Goal: Contribute content: Contribute content

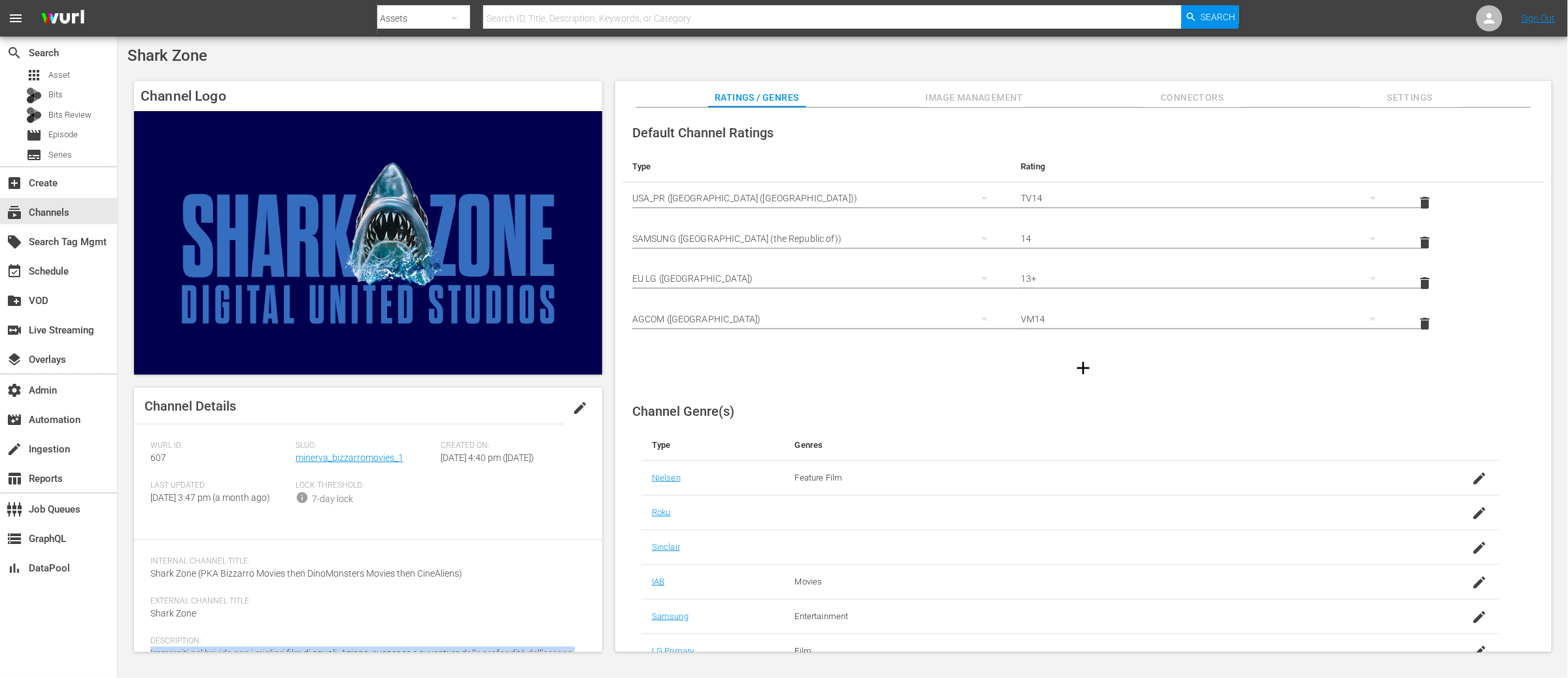
scroll to position [61, 0]
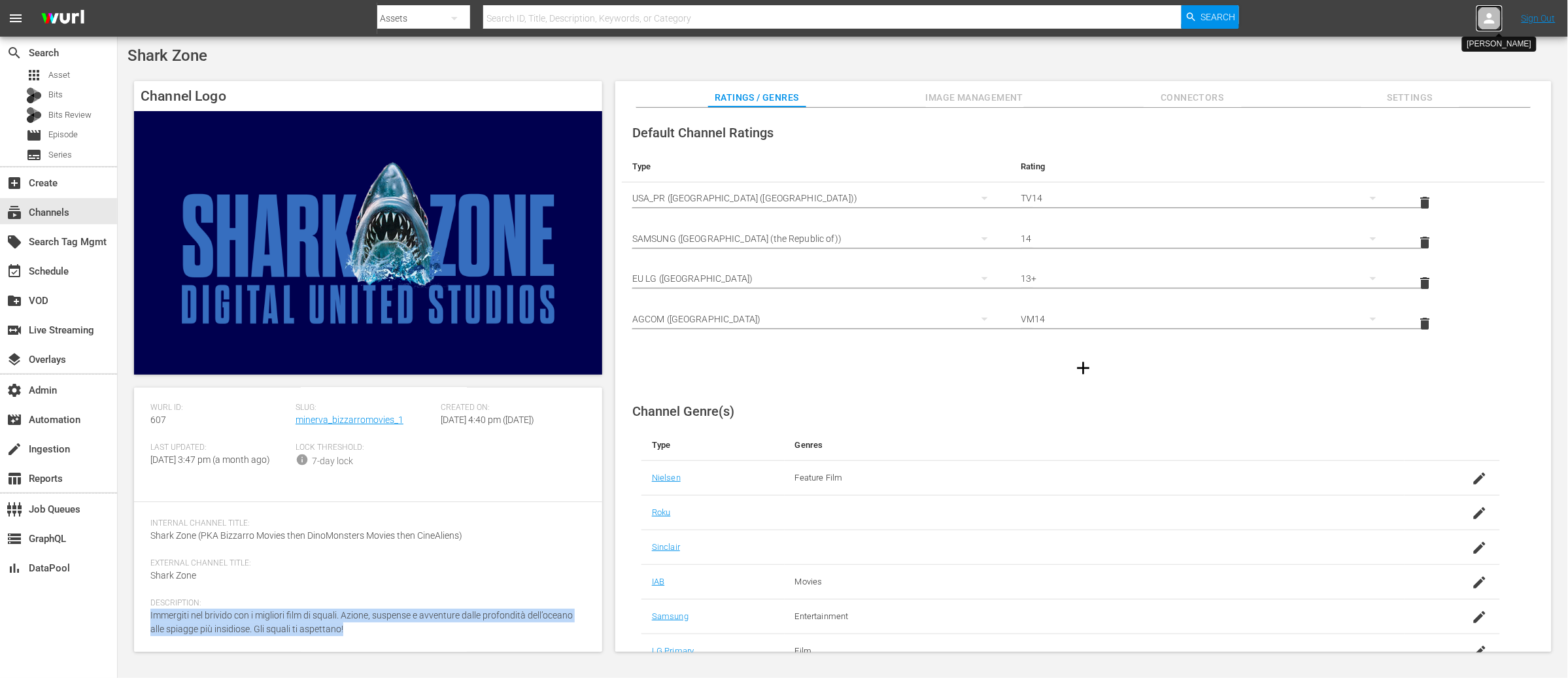
click at [1486, 19] on icon at bounding box center [1489, 18] width 16 height 16
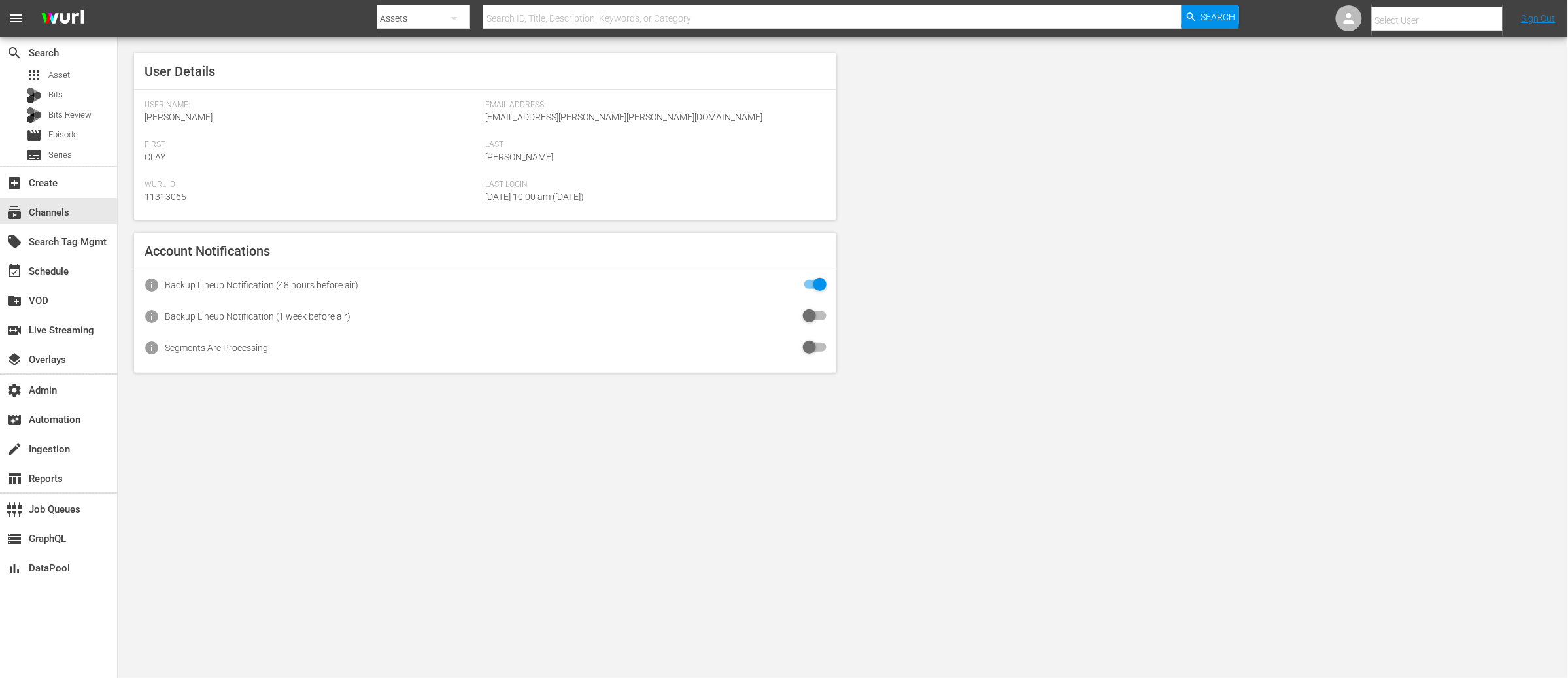
click at [1395, 20] on input "text" at bounding box center [1455, 20] width 167 height 32
click at [1390, 90] on div "Simona Campobasso <campobasso.guest@minervapictures.com>" at bounding box center [1427, 87] width 204 height 32
type input "Simona Campobasso (11312727)"
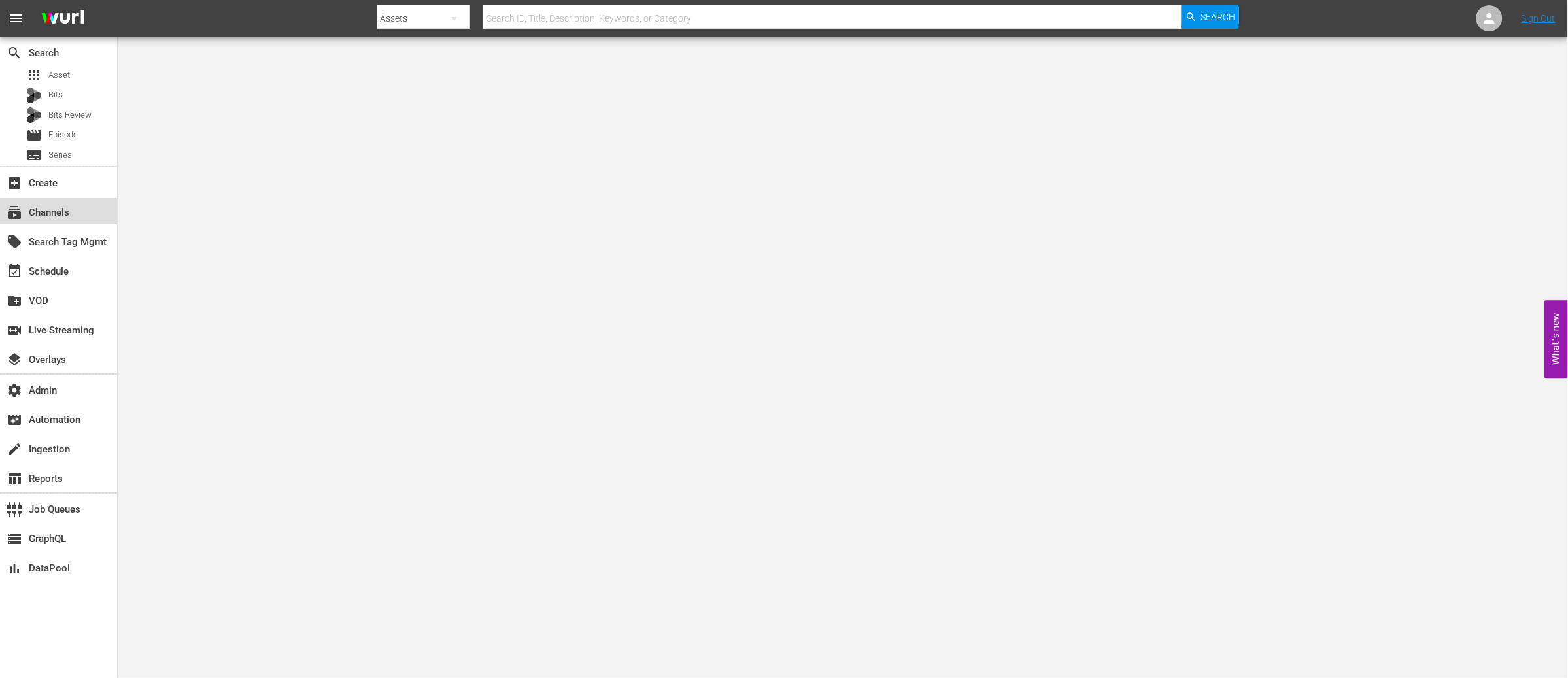
click at [44, 213] on div "subscriptions Channels" at bounding box center [37, 210] width 73 height 12
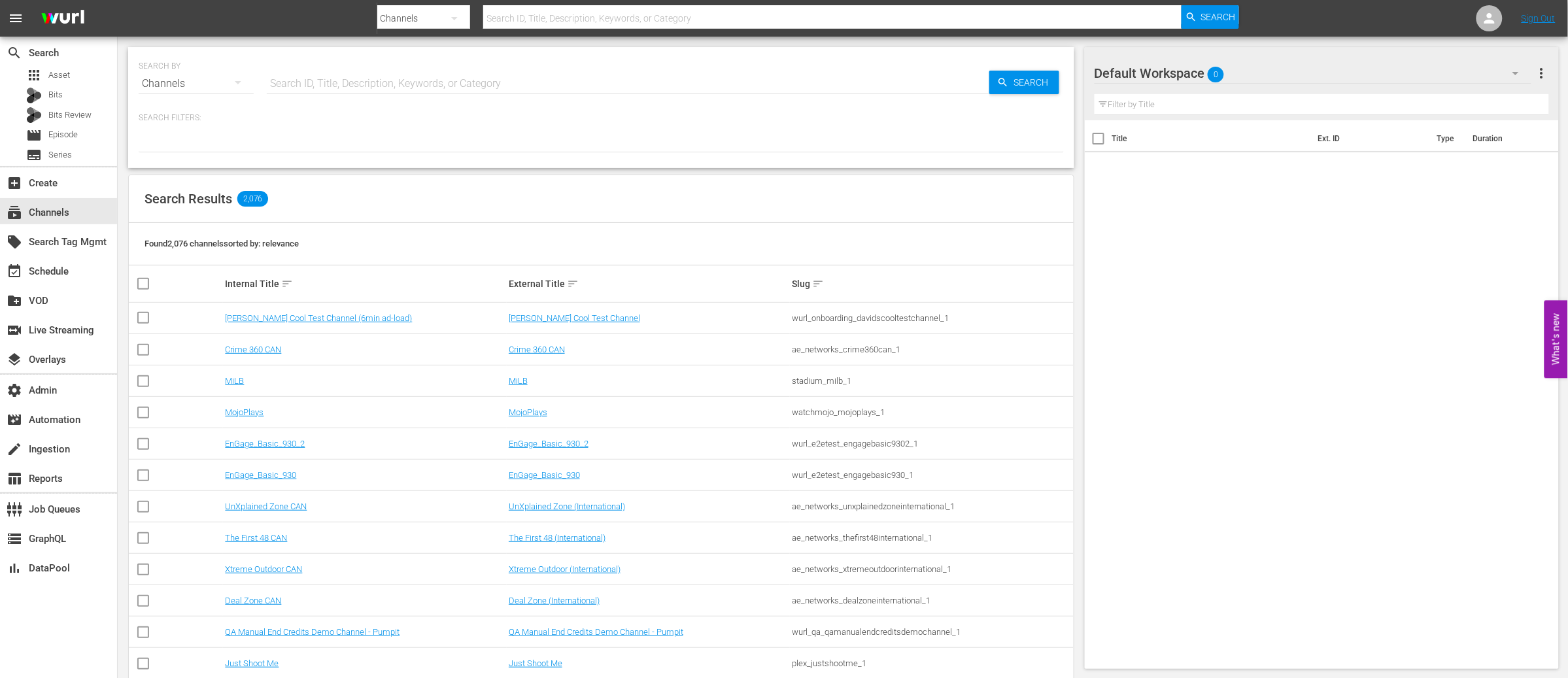
click at [348, 81] on input "text" at bounding box center [627, 83] width 723 height 32
type input "tv by prime"
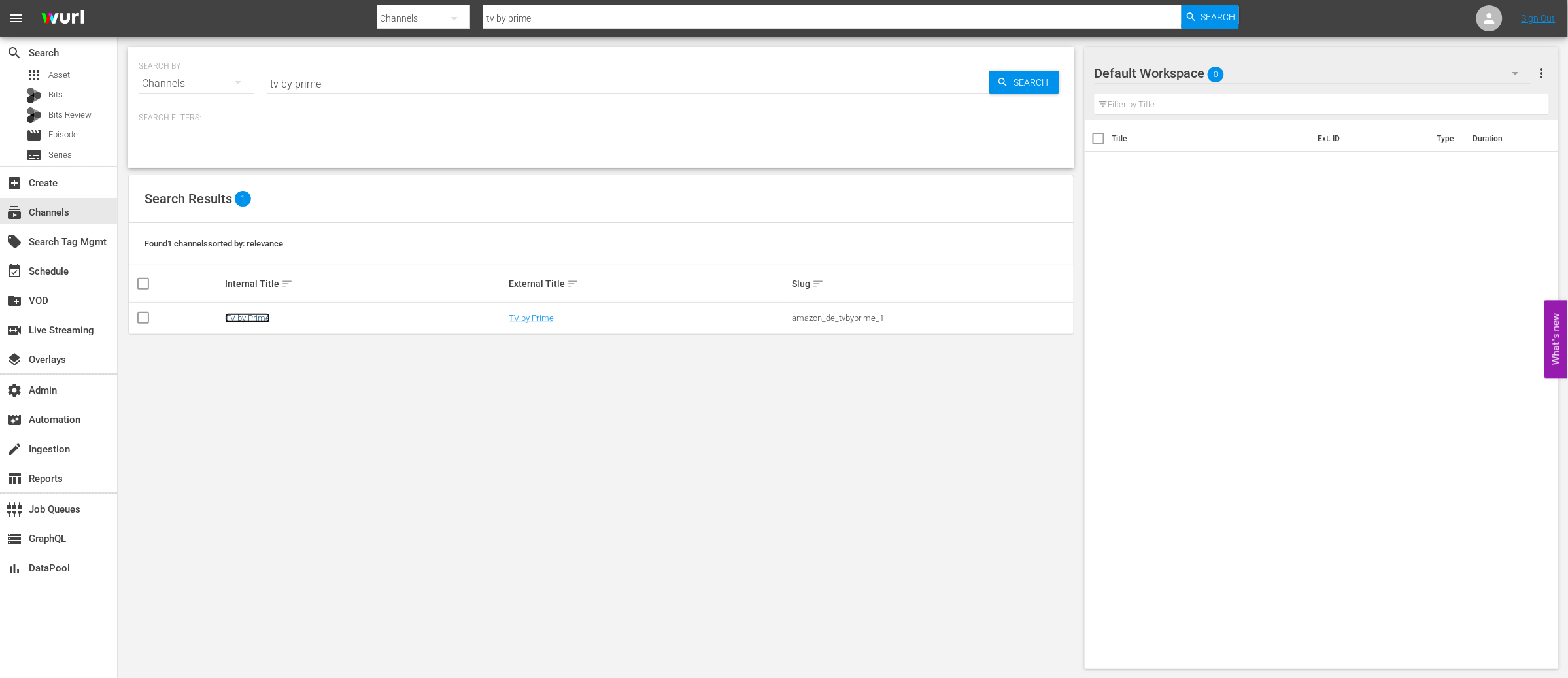
click at [249, 320] on link "TV by Prime" at bounding box center [247, 318] width 45 height 10
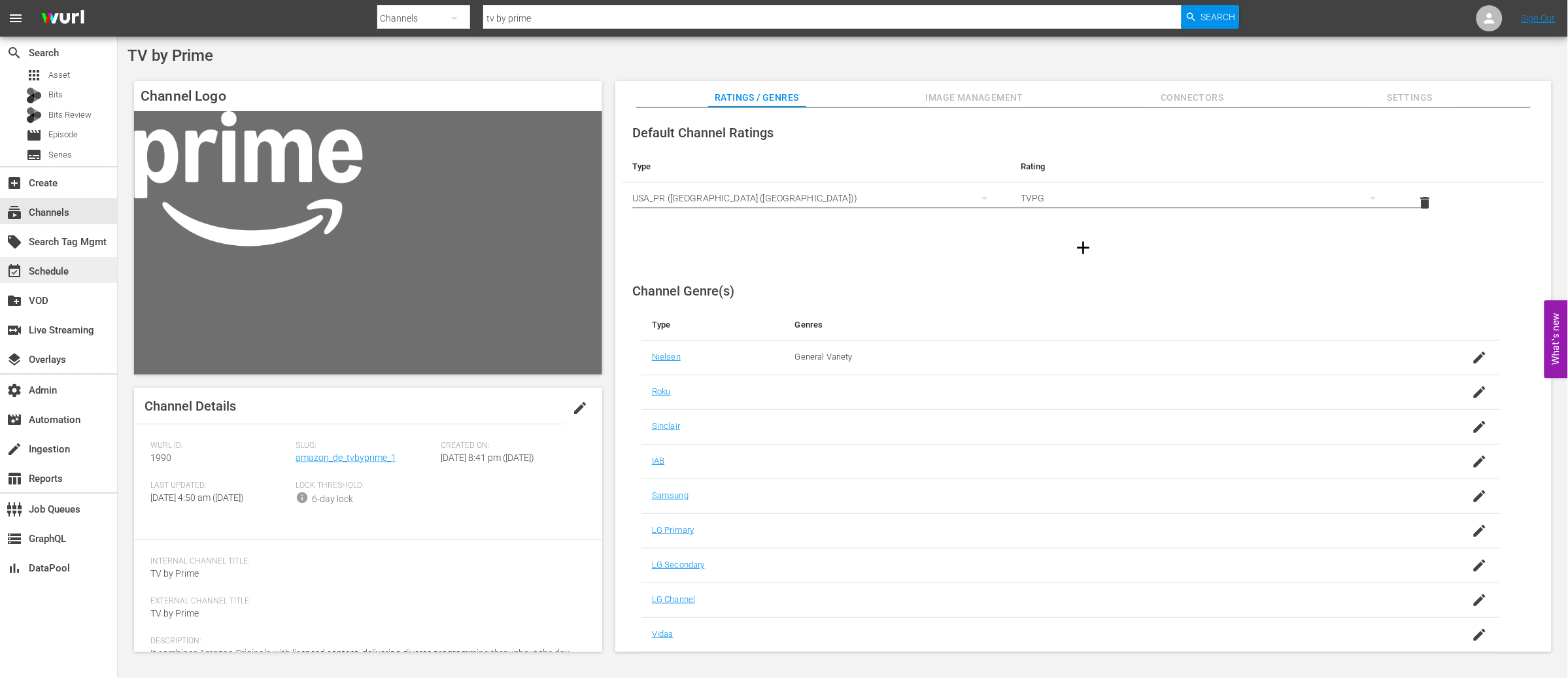
click at [37, 266] on div "event_available Schedule" at bounding box center [37, 269] width 73 height 12
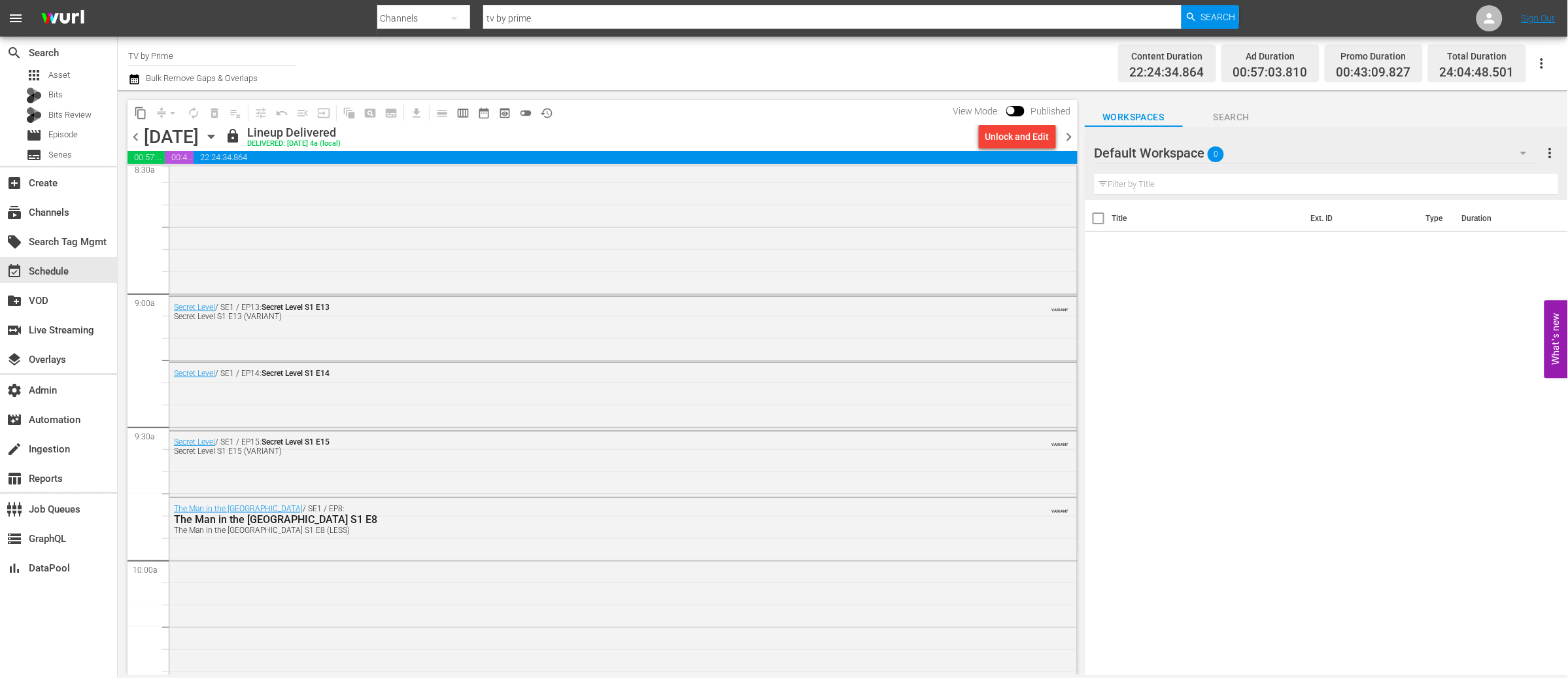
scroll to position [2288, 0]
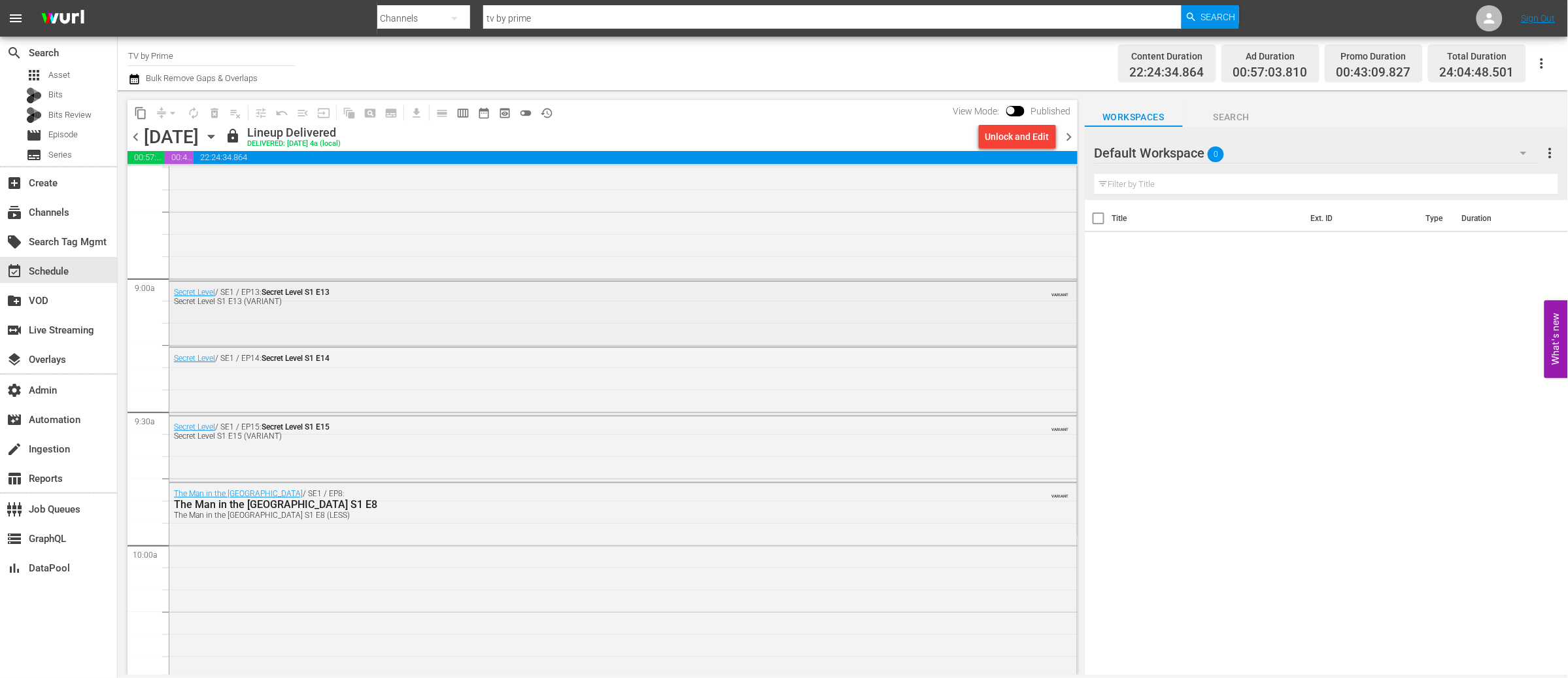
click at [519, 328] on div "Secret Level / SE1 / EP13: Secret Level S1 E13 Secret Level S1 E13 (VARIANT) VA…" at bounding box center [623, 313] width 907 height 63
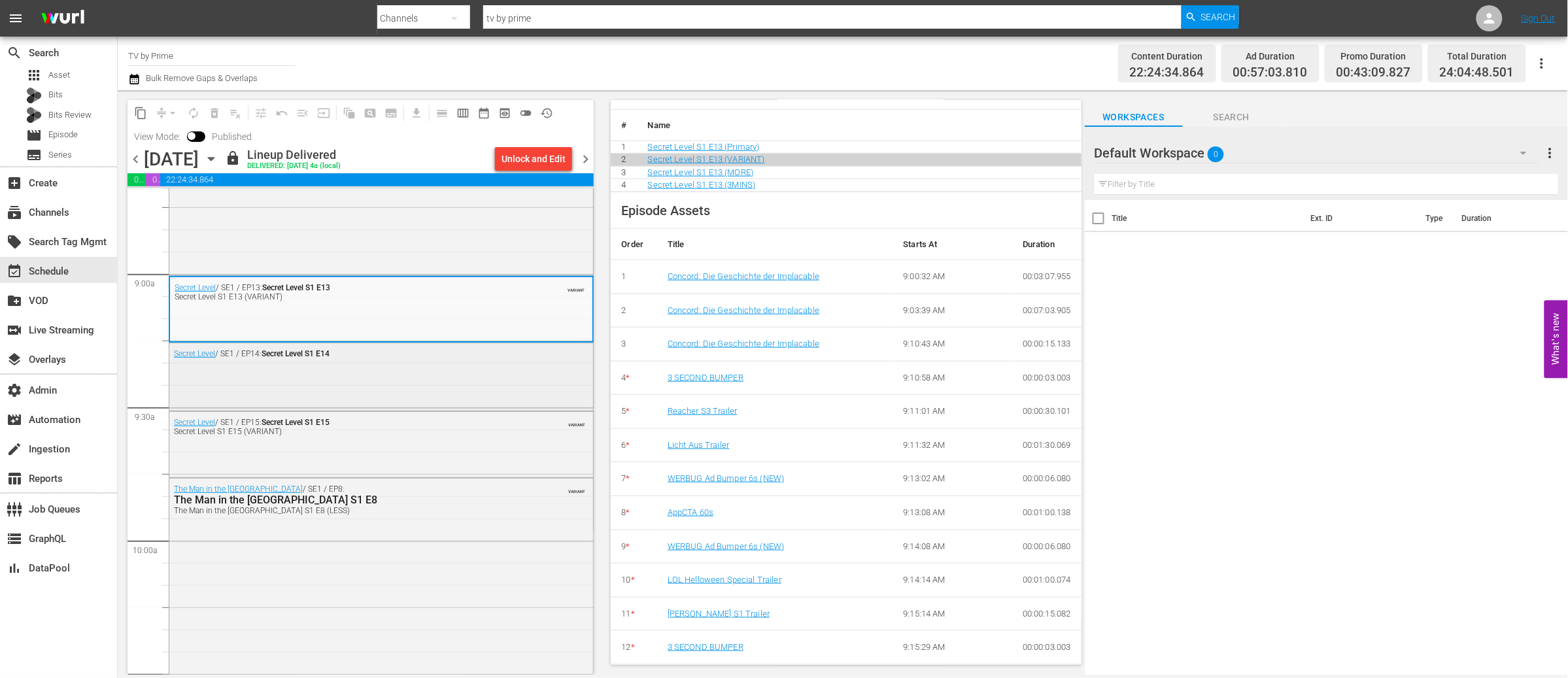
scroll to position [2324, 0]
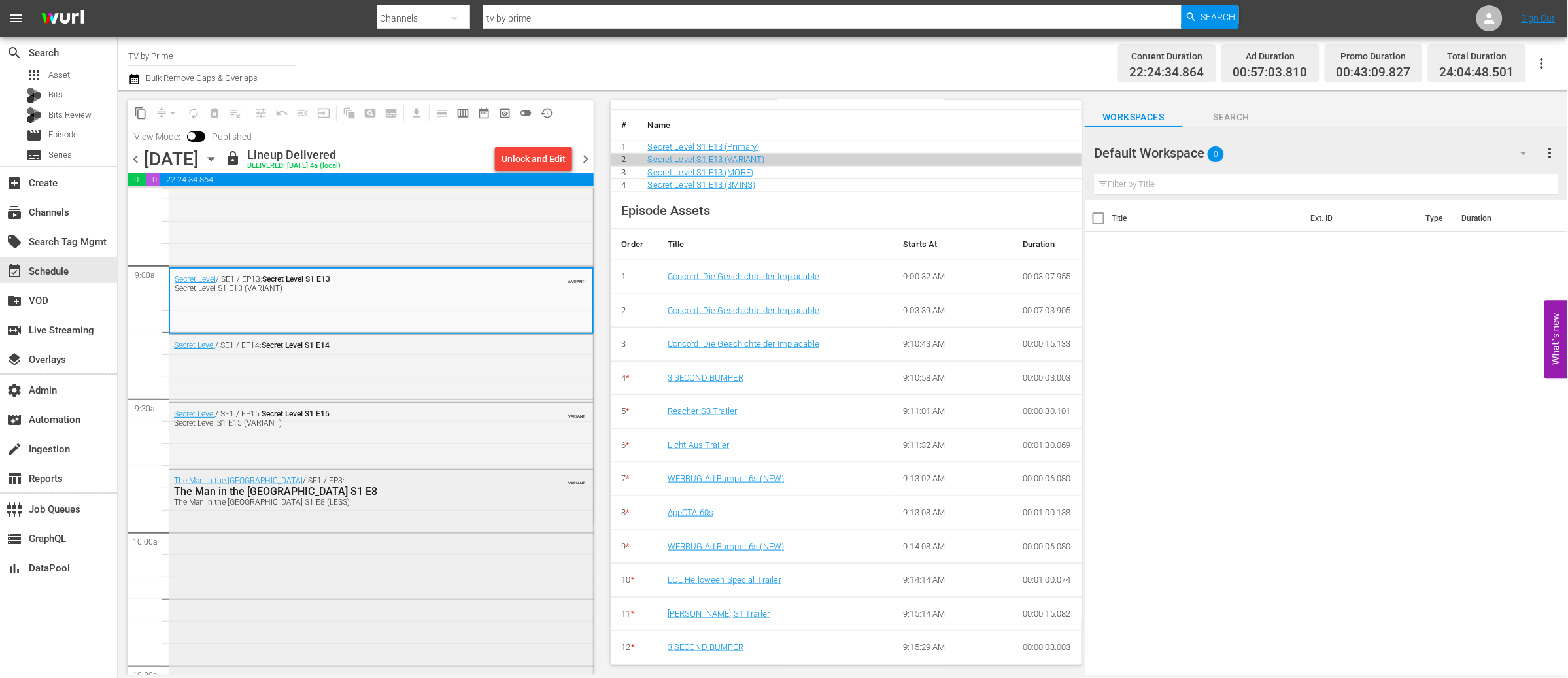
click at [378, 559] on div "The Man in the High Castle / SE1 / EP8: The Man in the High Castle S1 E8 The Ma…" at bounding box center [381, 600] width 424 height 260
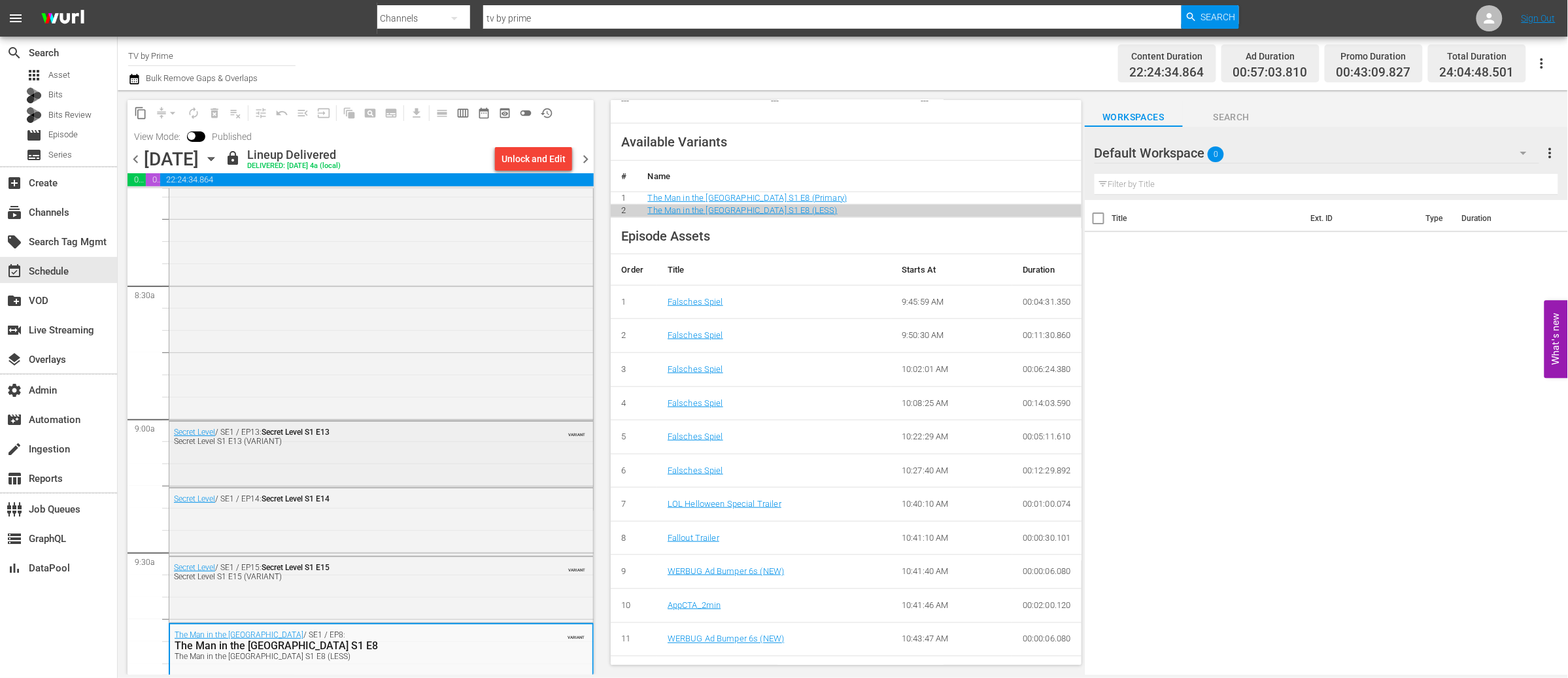
scroll to position [2164, 0]
click at [387, 448] on div "Secret Level S1 E13 (VARIANT)" at bounding box center [348, 446] width 347 height 9
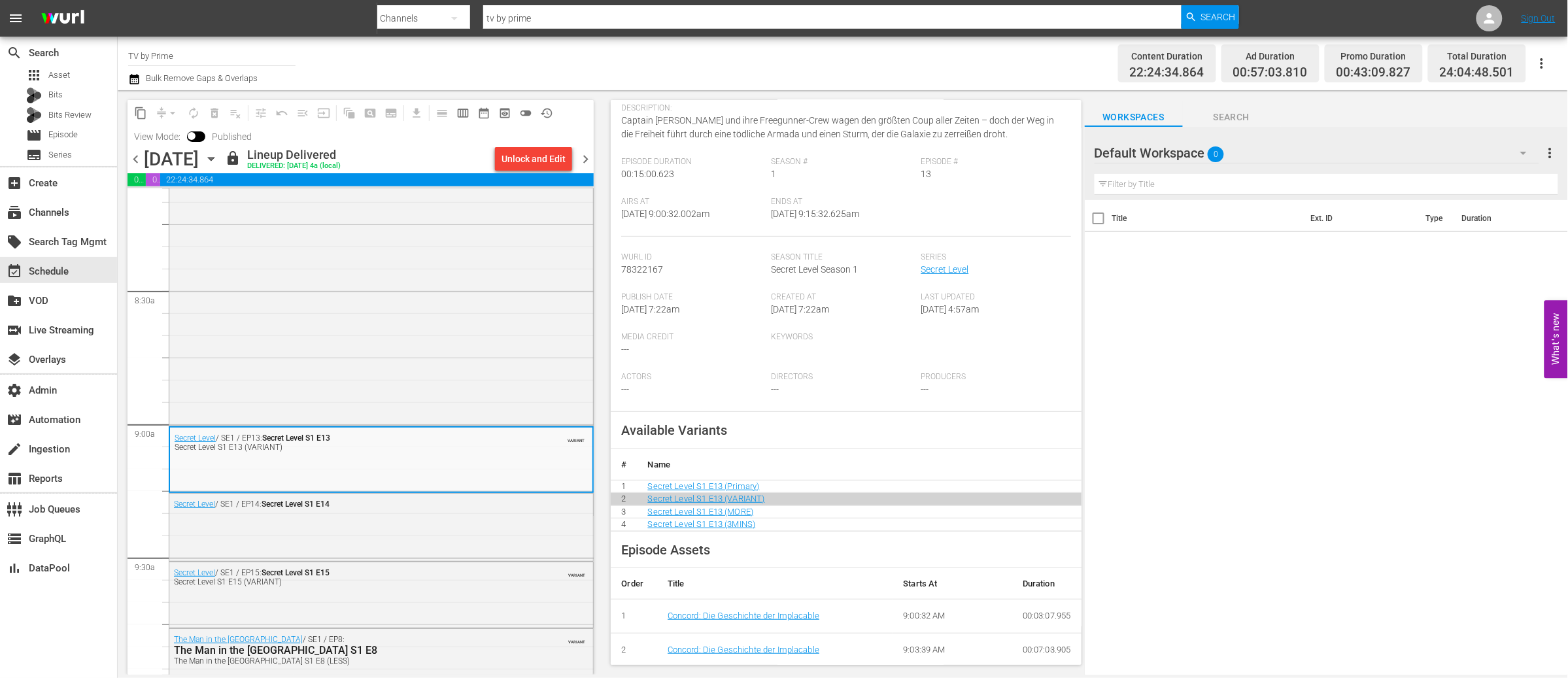
scroll to position [0, 0]
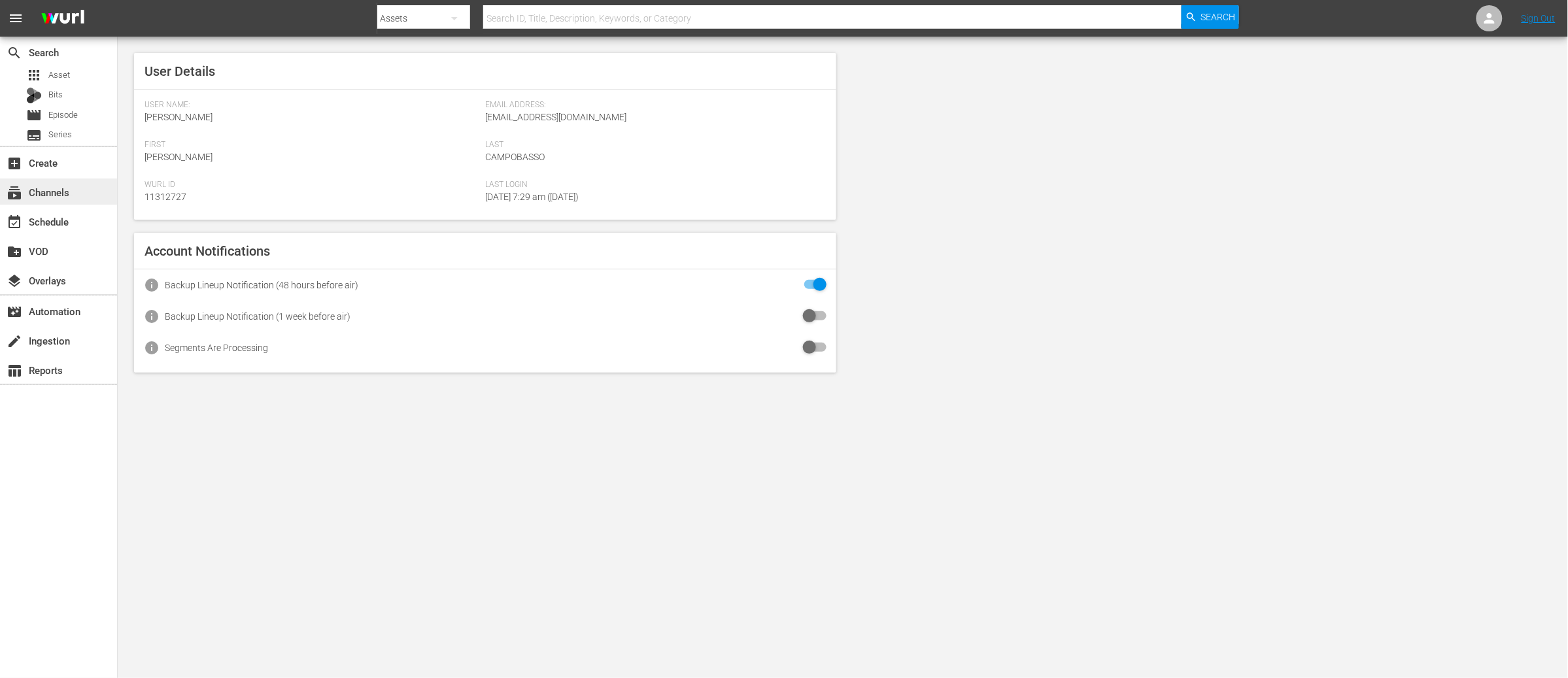
click at [53, 194] on div "subscriptions Channels" at bounding box center [37, 190] width 73 height 12
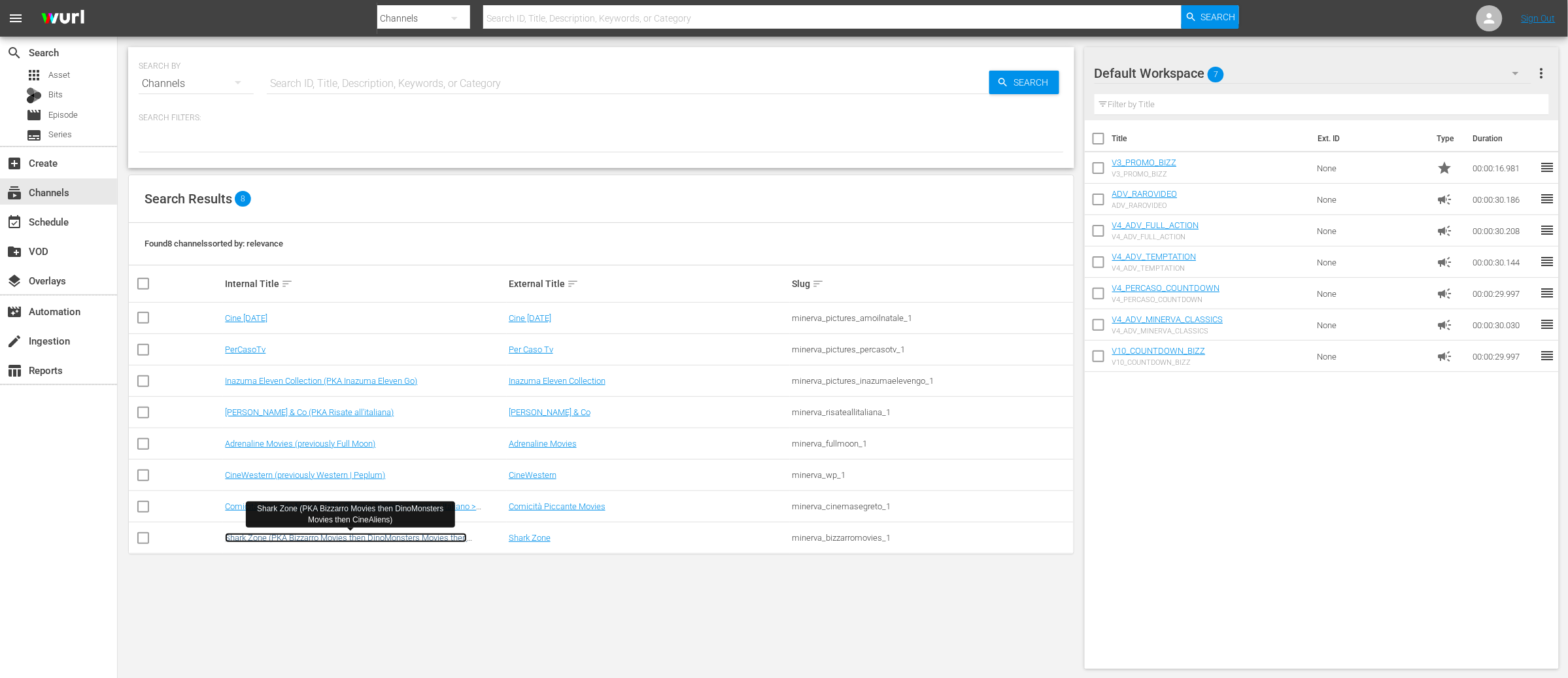
click at [340, 536] on link "Shark Zone (PKA Bizzarro Movies then DinoMonsters Movies then CineAliens)" at bounding box center [345, 543] width 242 height 20
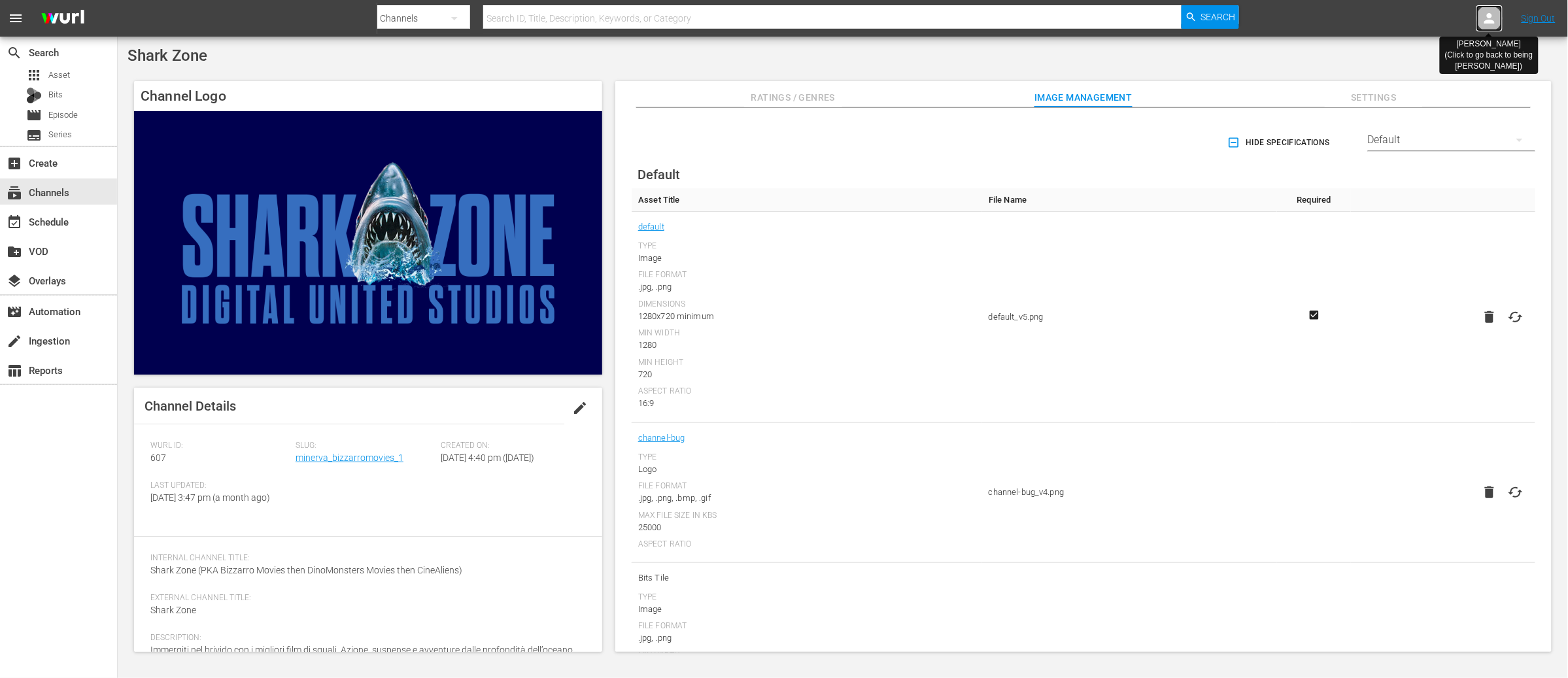
click at [1487, 16] on icon at bounding box center [1489, 18] width 16 height 16
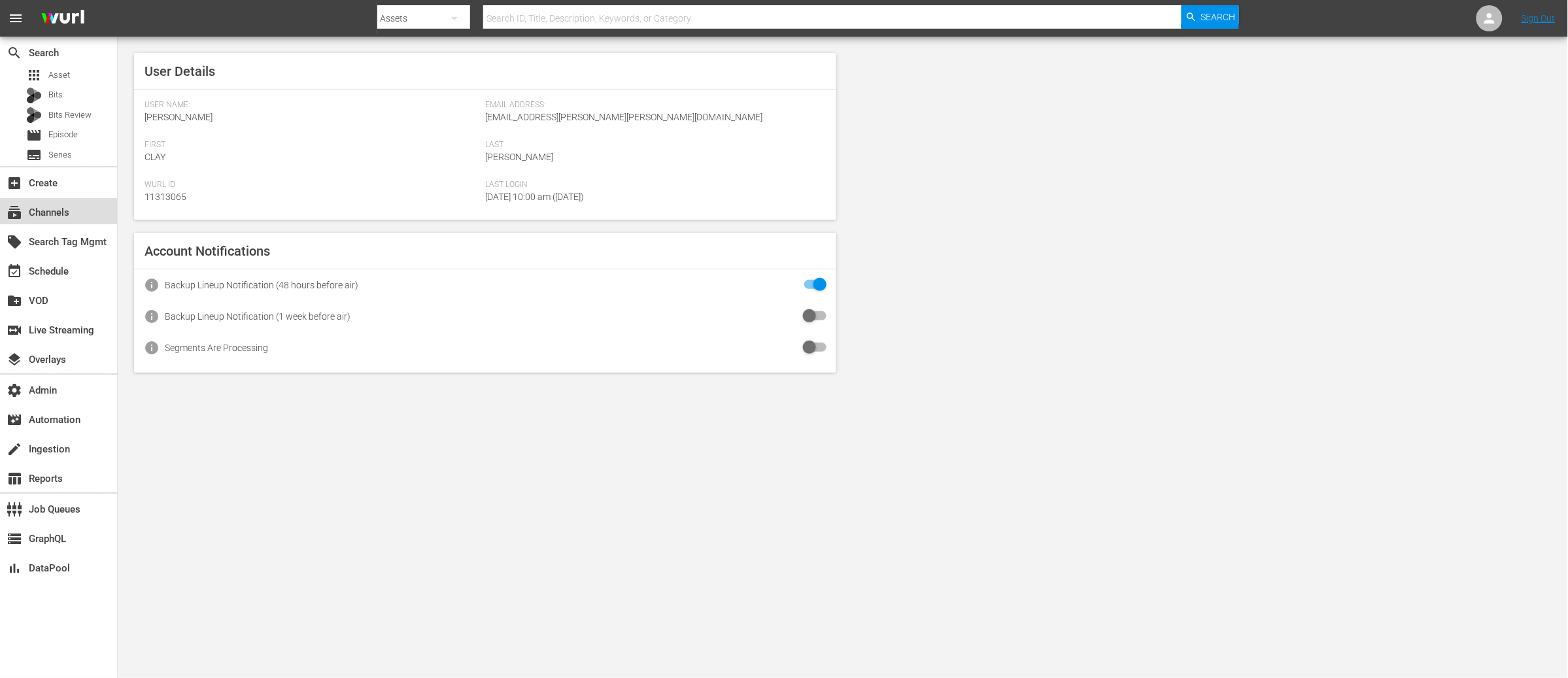
click at [54, 214] on div "subscriptions Channels" at bounding box center [37, 210] width 73 height 12
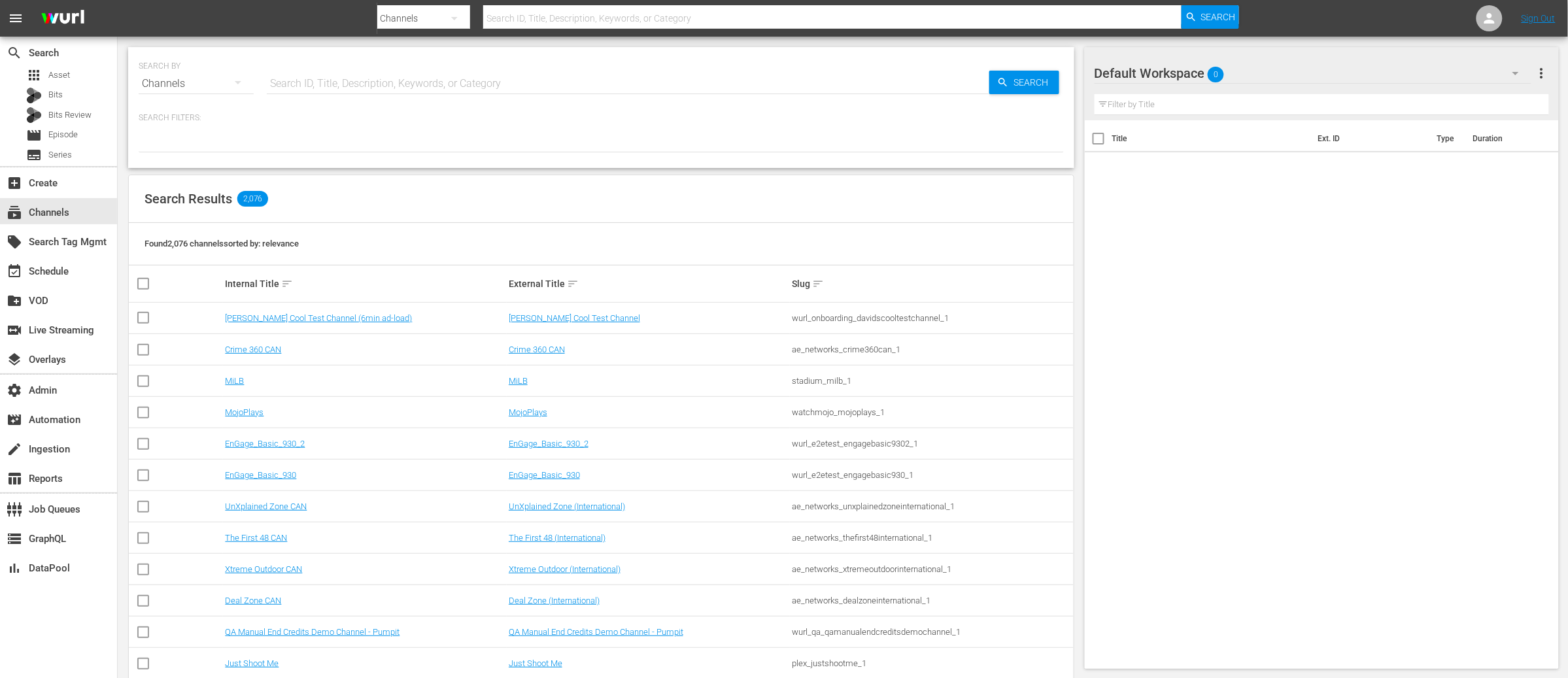
click at [336, 87] on input "text" at bounding box center [627, 83] width 723 height 32
type input "rugby"
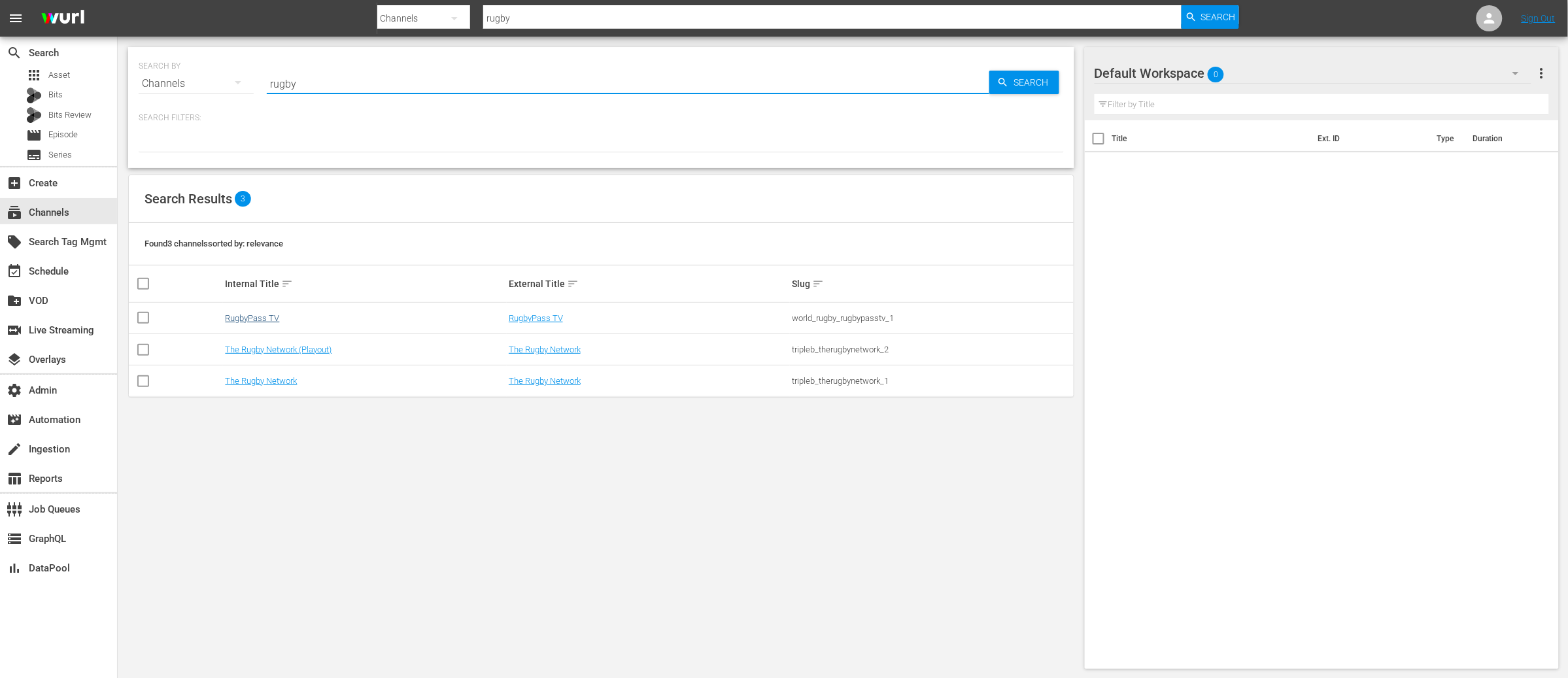
type input "rugby"
click at [255, 315] on link "RugbyPass TV" at bounding box center [252, 318] width 54 height 10
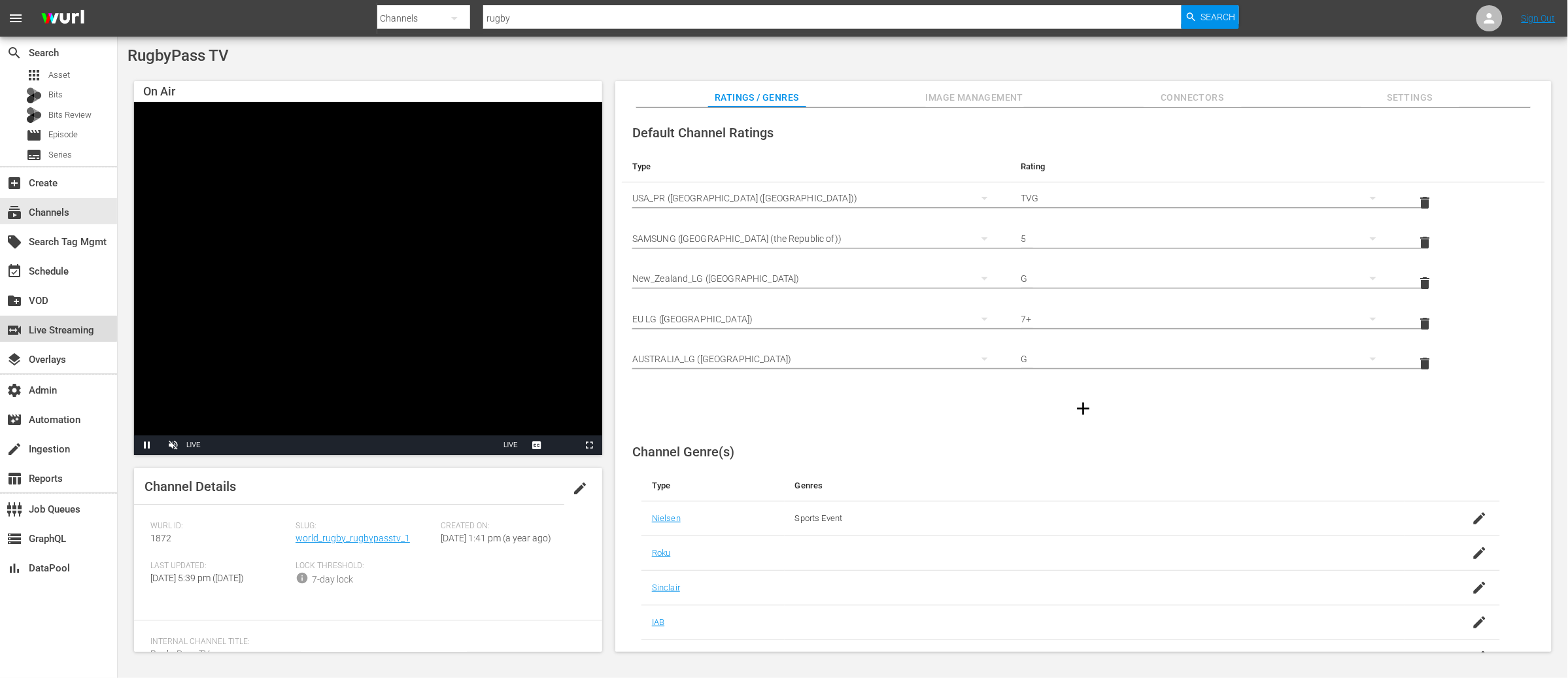
click at [56, 326] on div "switch_video Live Streaming" at bounding box center [37, 328] width 73 height 12
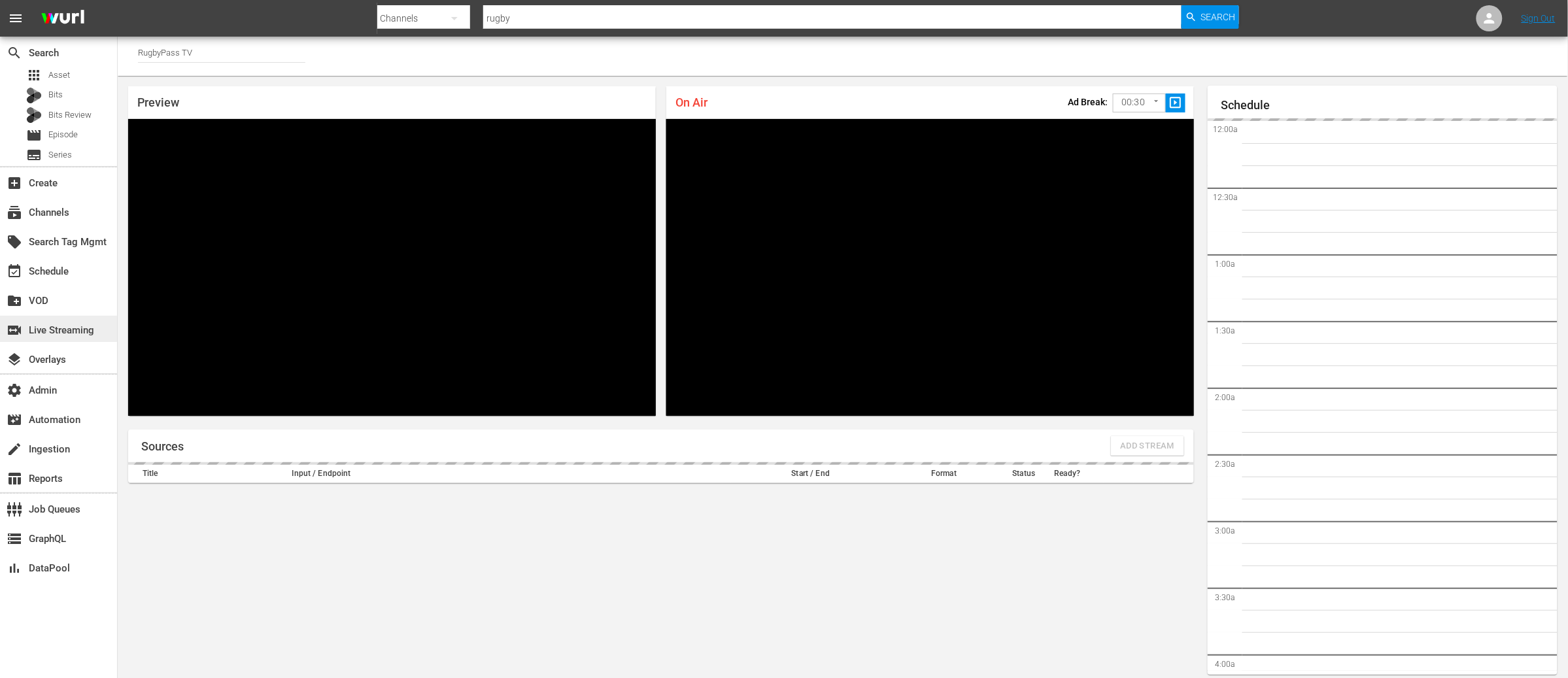
scroll to position [57, 0]
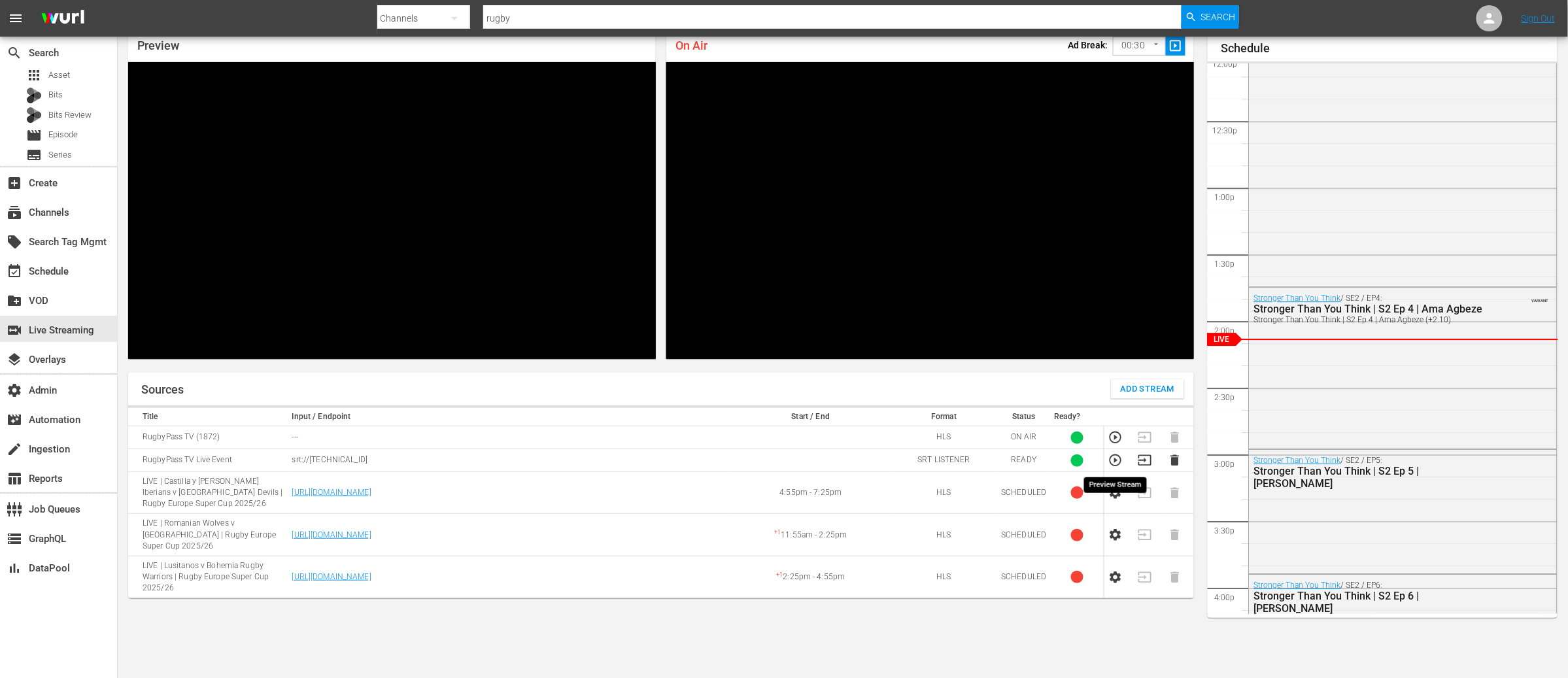
click at [1115, 460] on icon "button" at bounding box center [1115, 460] width 12 height 12
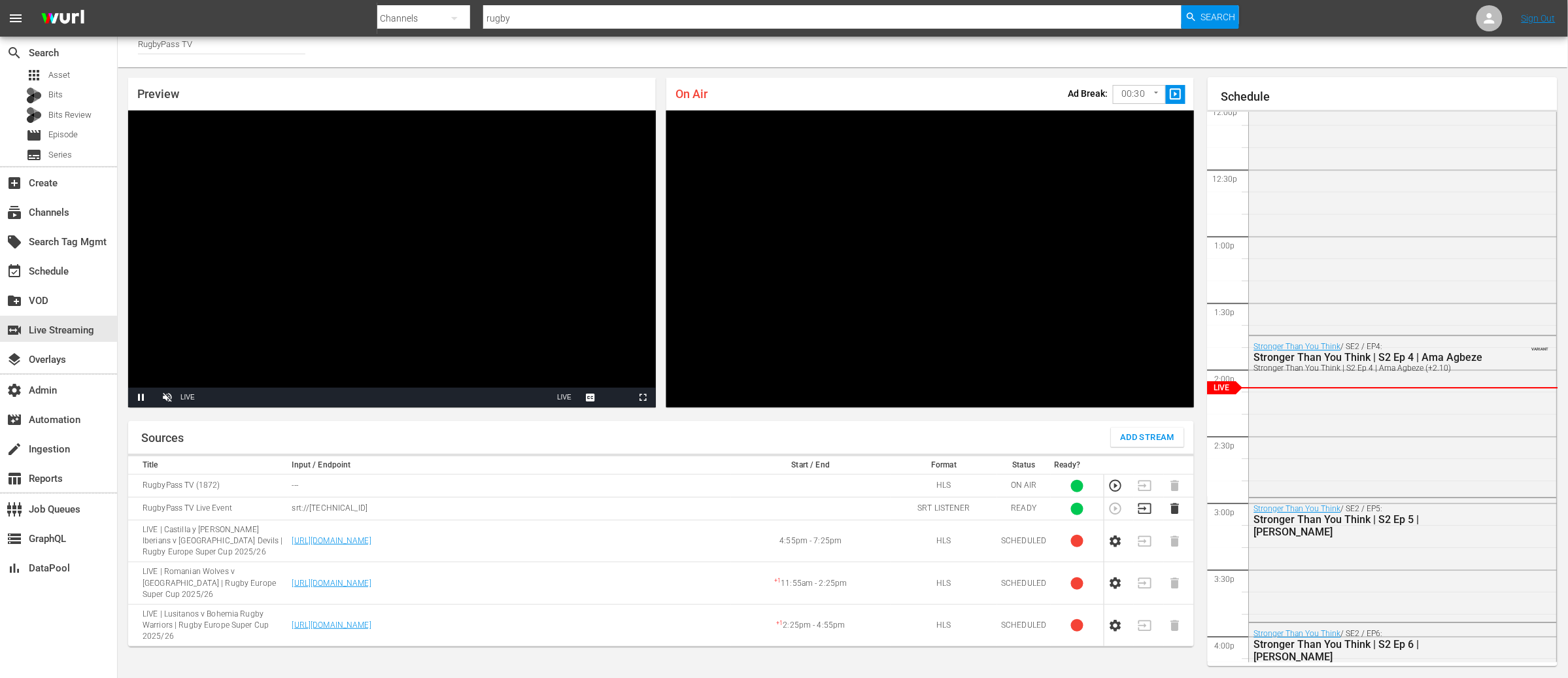
scroll to position [0, 0]
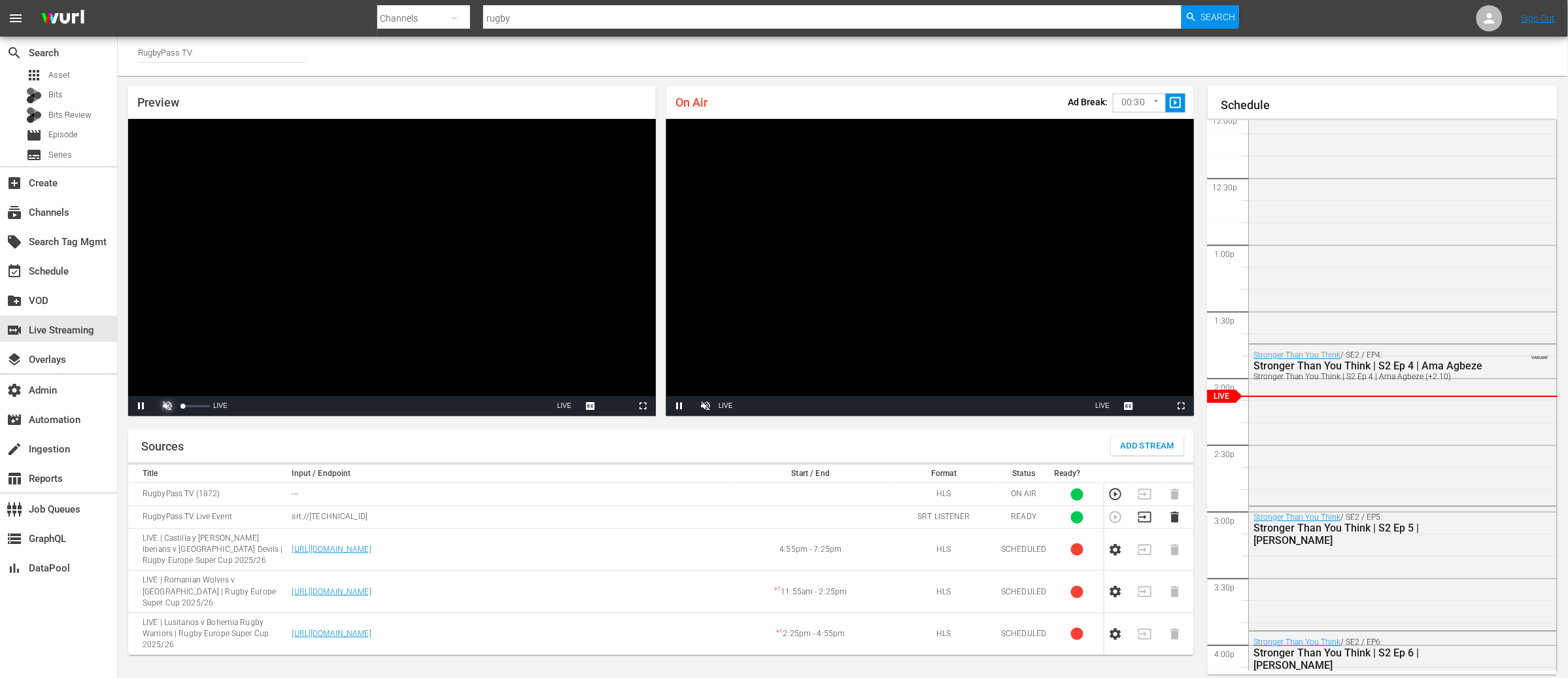
click at [167, 406] on span "Video Player" at bounding box center [167, 406] width 0 height 0
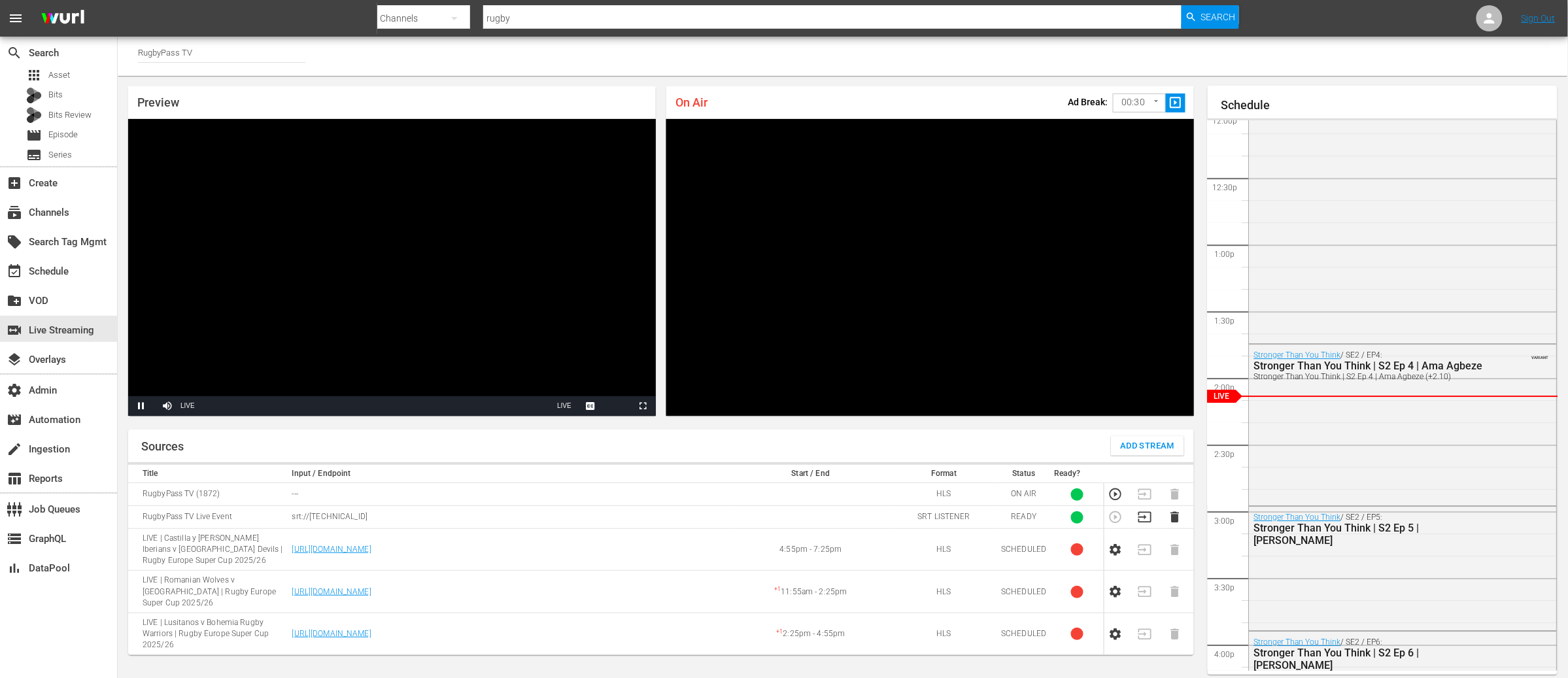
drag, startPoint x: 583, startPoint y: 388, endPoint x: 577, endPoint y: 391, distance: 6.7
click at [0, 0] on span "English Captions" at bounding box center [0, 0] width 0 height 0
click at [167, 406] on span "Video Player" at bounding box center [167, 406] width 0 height 0
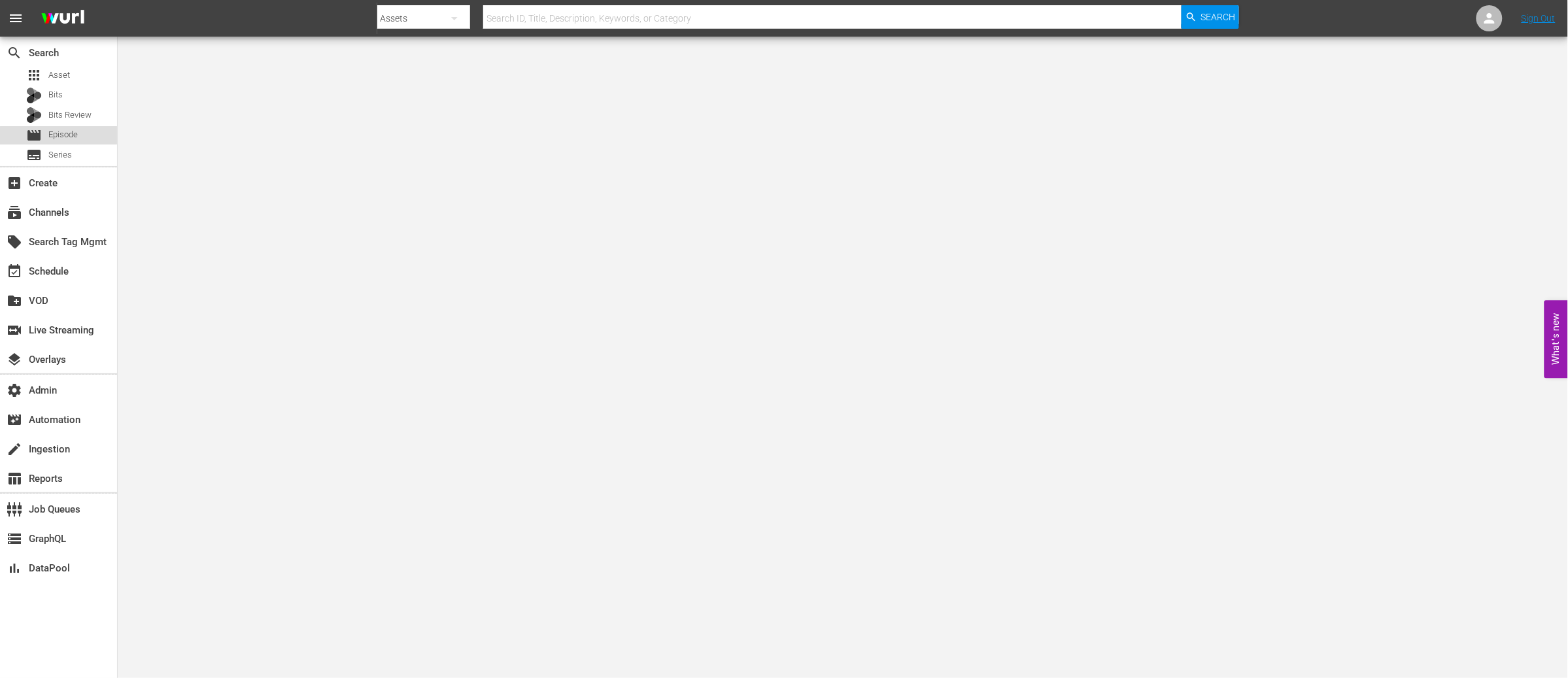
click at [65, 136] on span "Episode" at bounding box center [63, 135] width 30 height 13
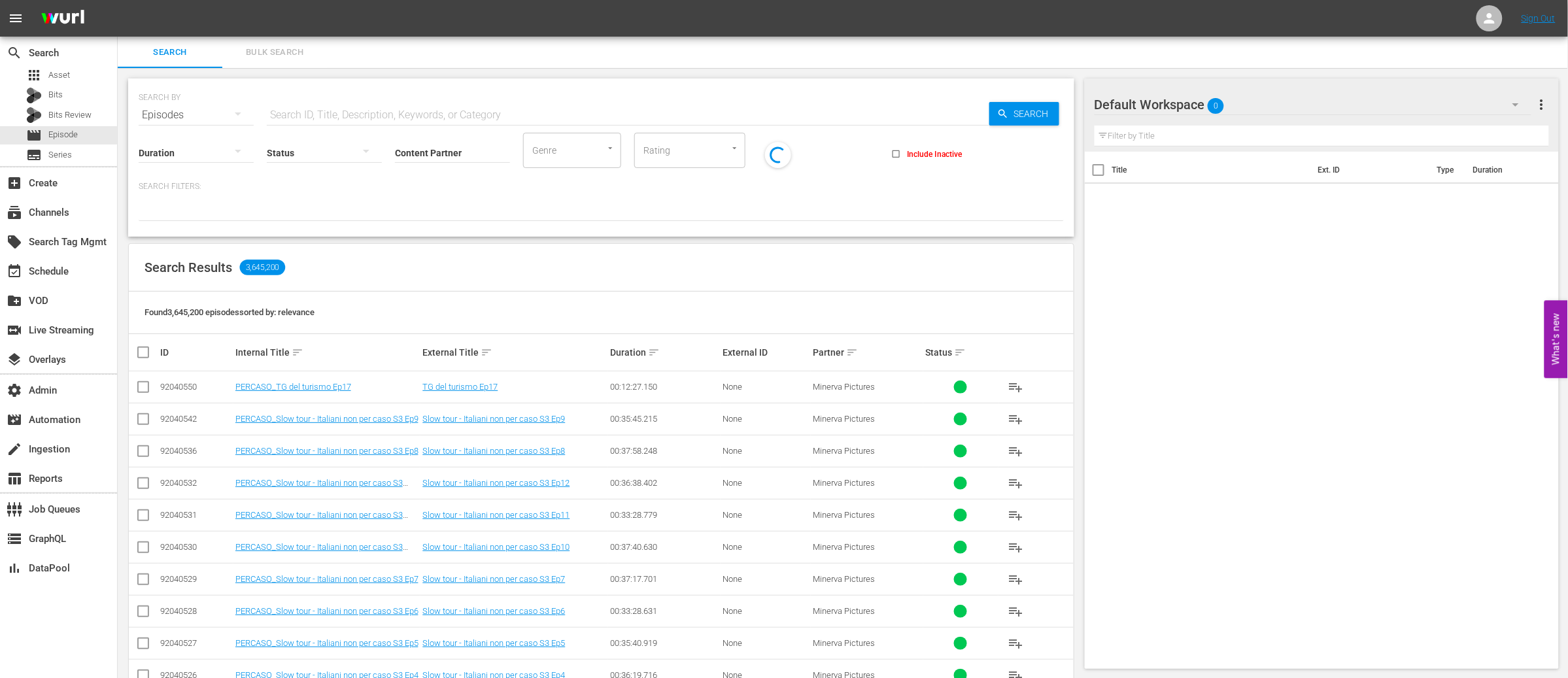
click at [310, 115] on input "text" at bounding box center [627, 115] width 723 height 32
paste input "88719420"
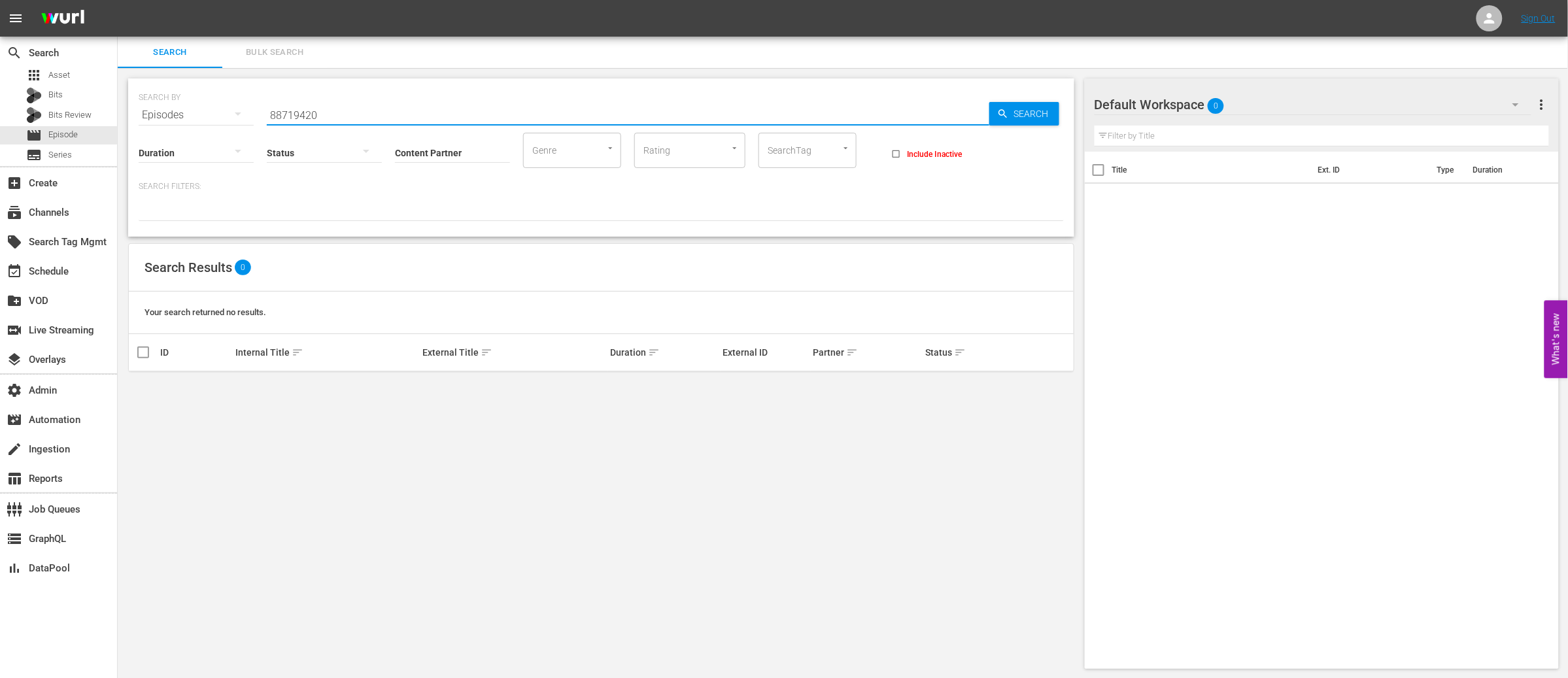
type input "88719420"
click at [63, 73] on span "Asset" at bounding box center [59, 75] width 22 height 13
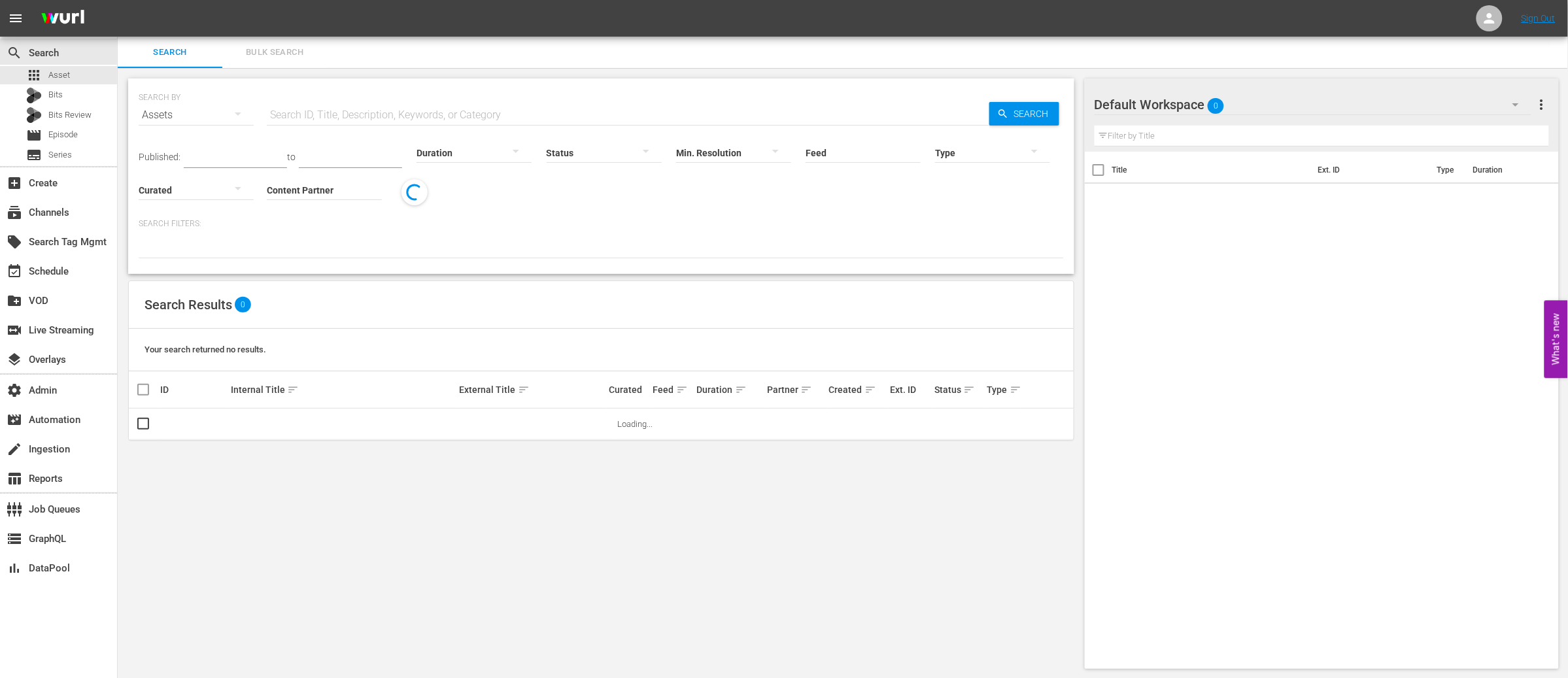
click at [305, 112] on input "text" at bounding box center [627, 115] width 723 height 32
paste input "88719420"
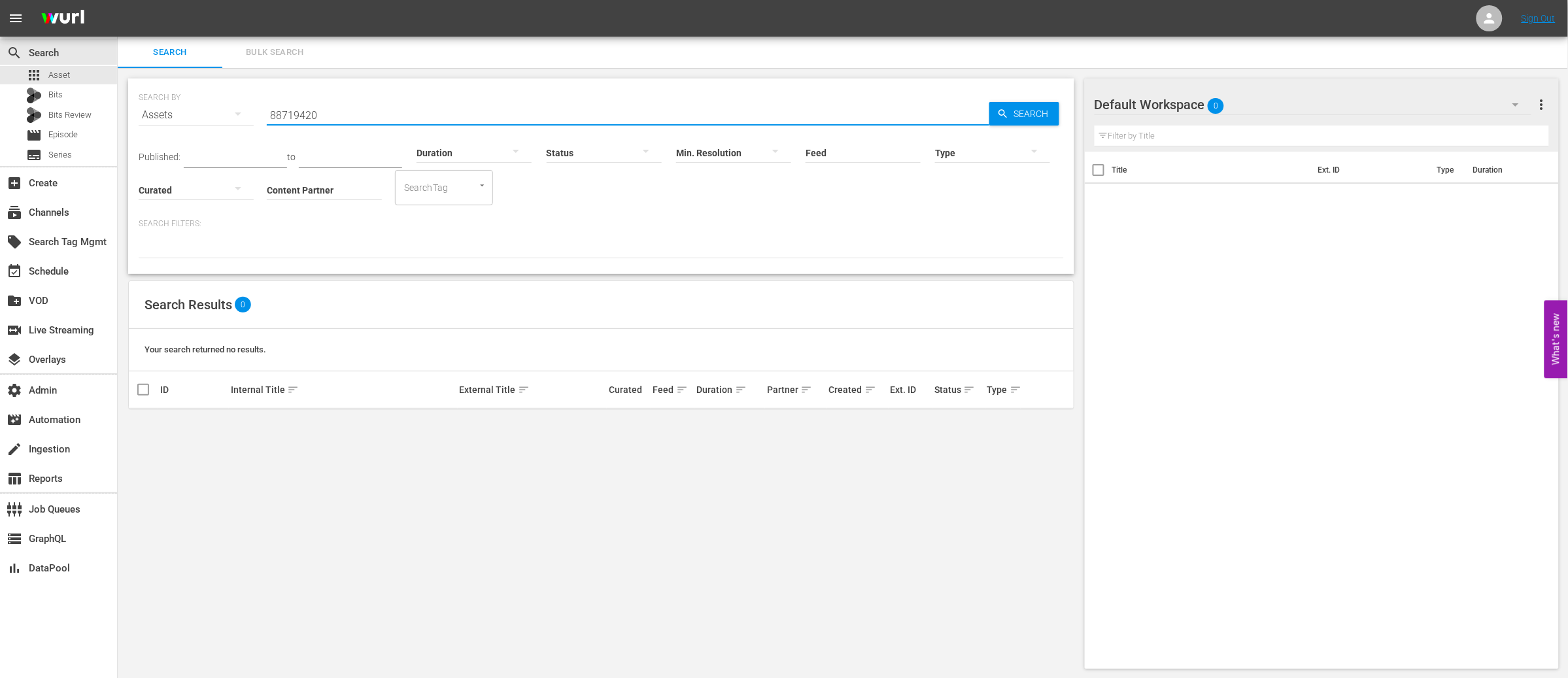
drag, startPoint x: 345, startPoint y: 113, endPoint x: 235, endPoint y: 114, distance: 110.0
click at [226, 113] on div "SEARCH BY Search By Assets Search ID, Title, Description, Keywords, or Category…" at bounding box center [601, 107] width 925 height 47
paste input "[PERSON_NAME]: [PERSON_NAME] Blooded Seminar"
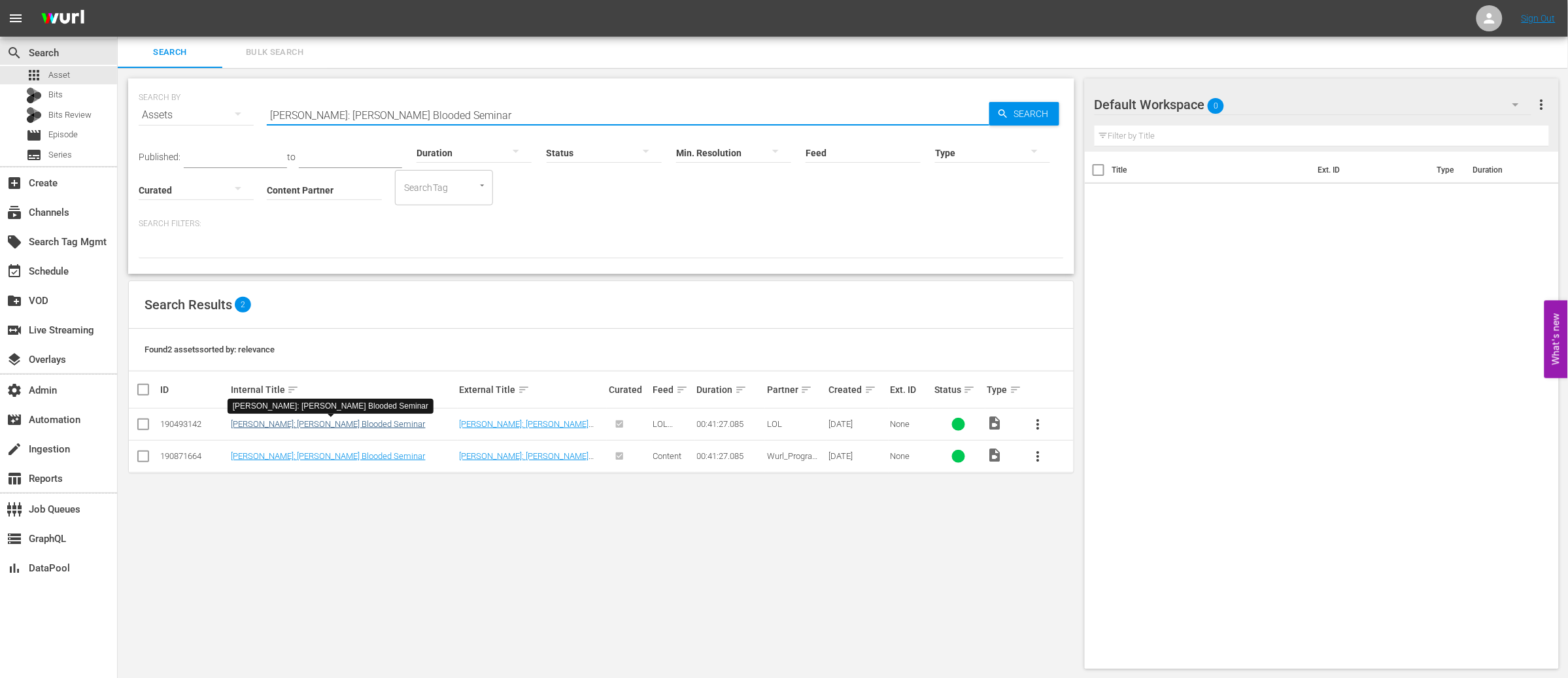
type input "[PERSON_NAME]: [PERSON_NAME] Blooded Seminar"
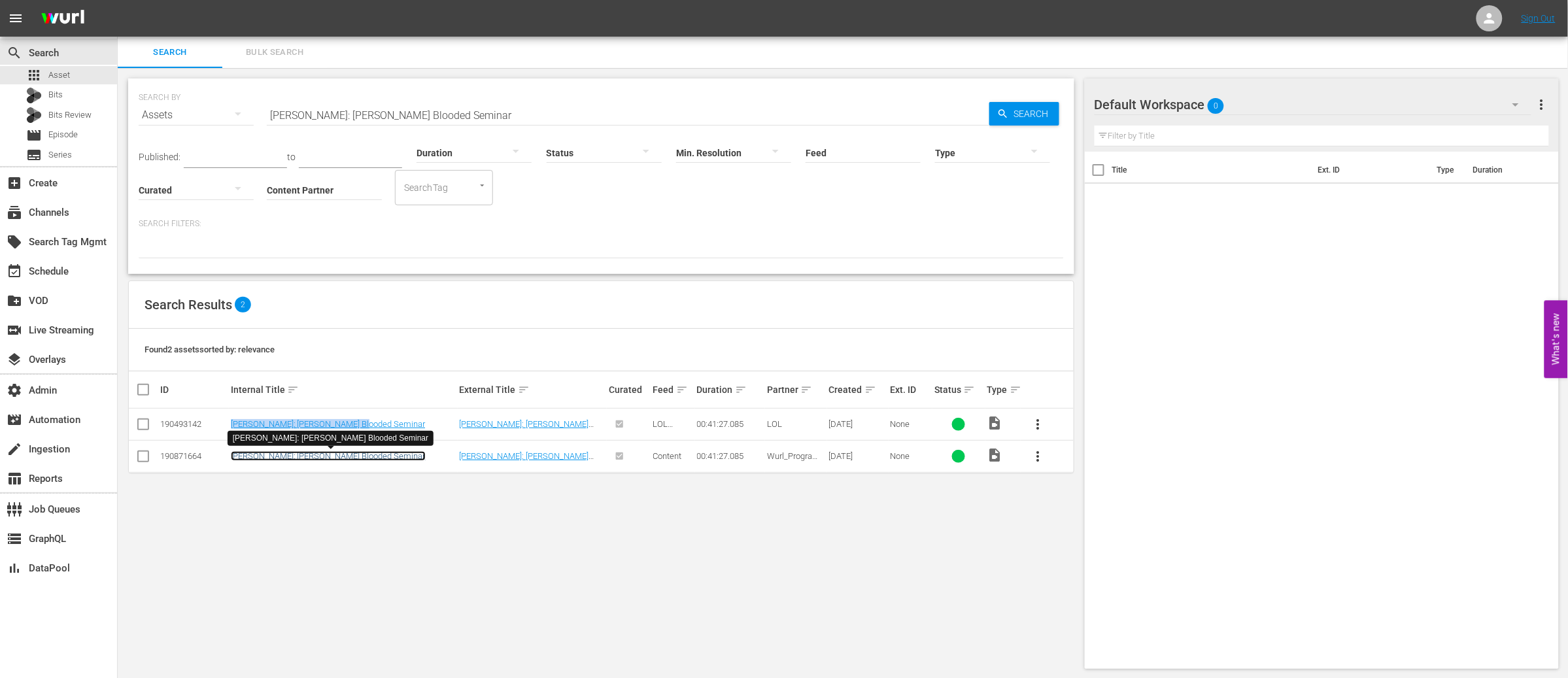
click at [305, 455] on link "[PERSON_NAME]: [PERSON_NAME] Blooded Seminar" at bounding box center [328, 456] width 195 height 10
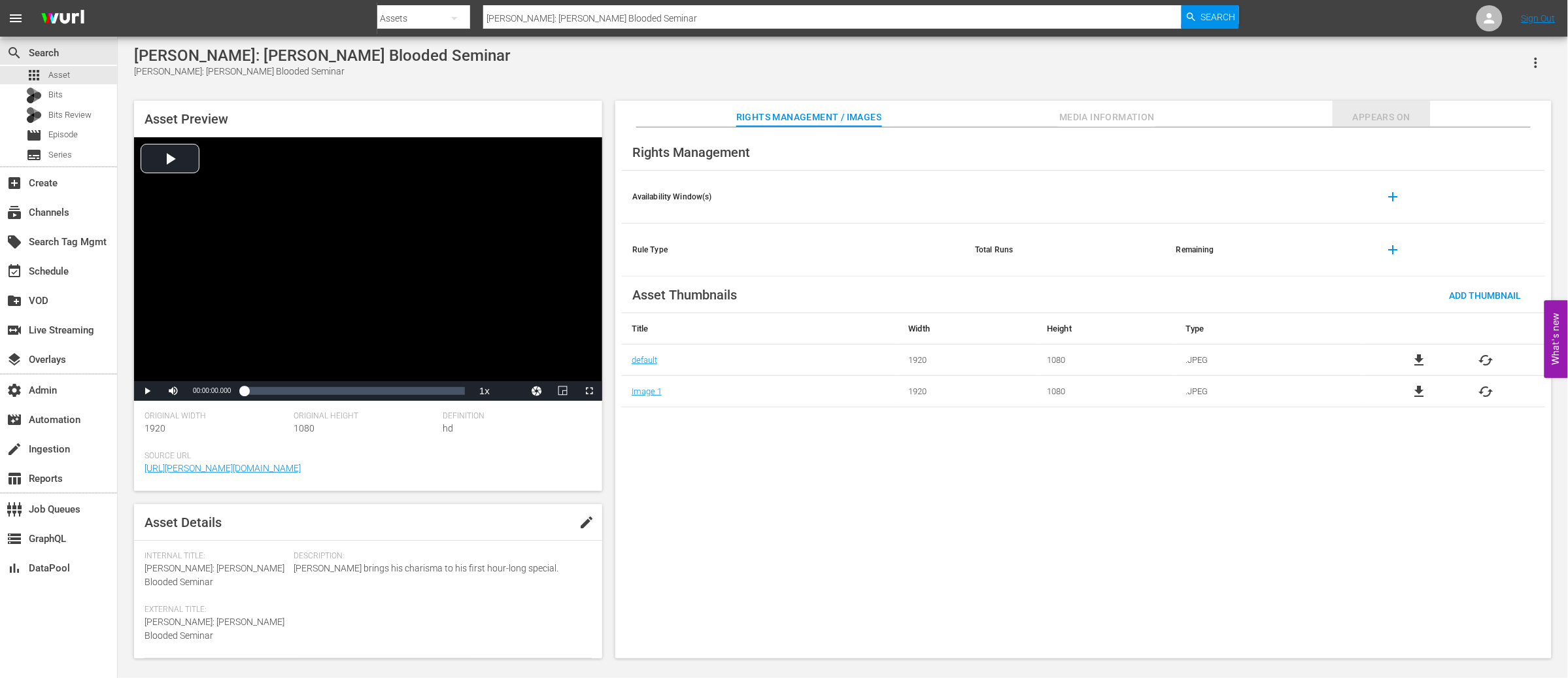
click at [1390, 118] on span "Appears On" at bounding box center [1381, 117] width 98 height 16
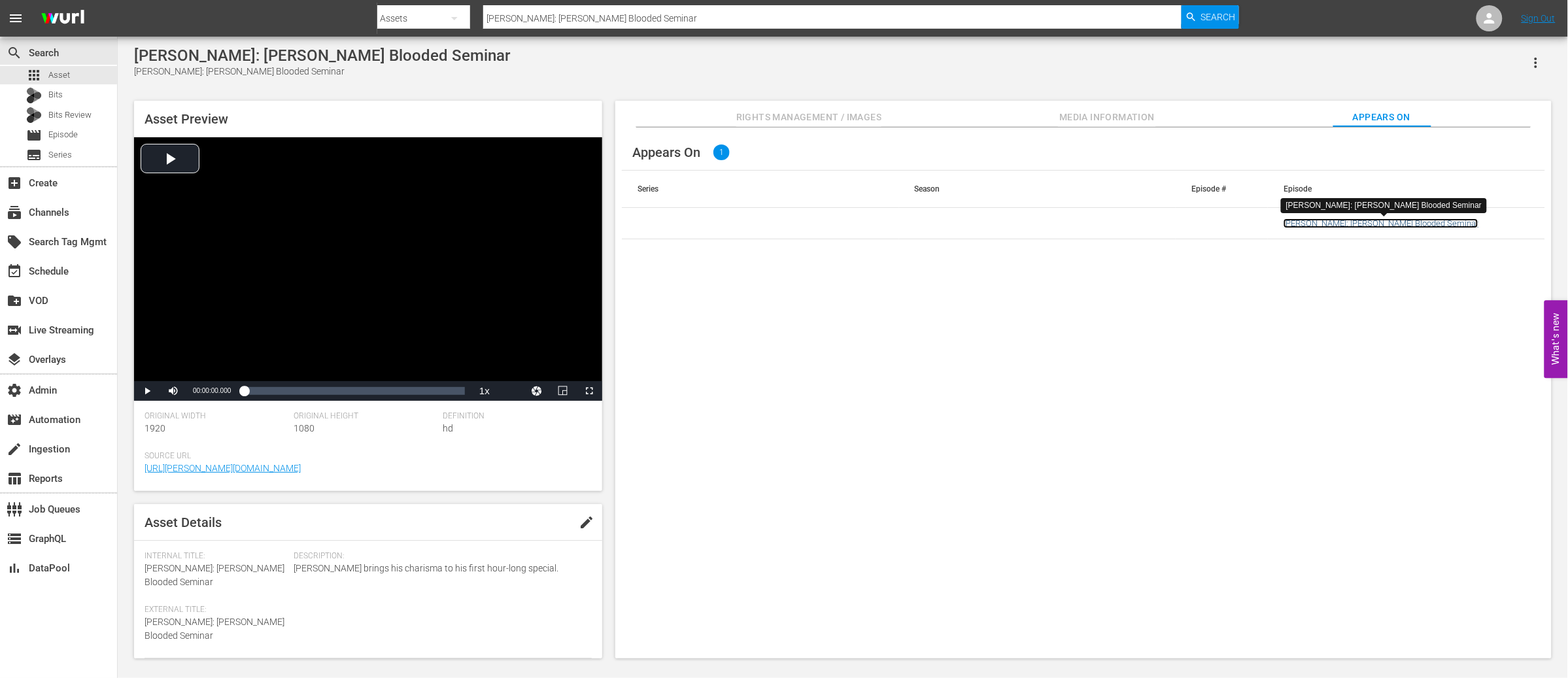
click at [1340, 223] on link "[PERSON_NAME]: [PERSON_NAME] Blooded Seminar" at bounding box center [1380, 223] width 195 height 10
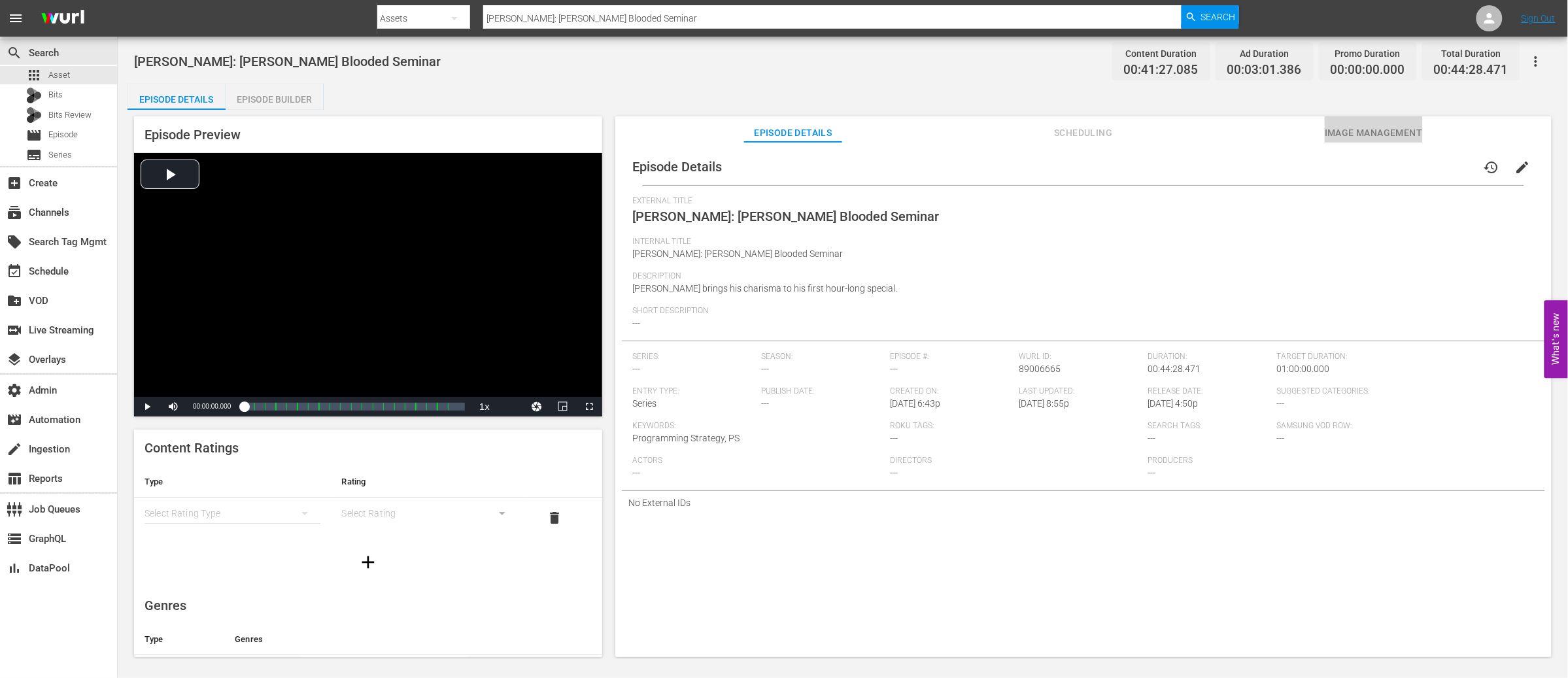
click at [1354, 130] on span "Image Management" at bounding box center [1373, 132] width 98 height 16
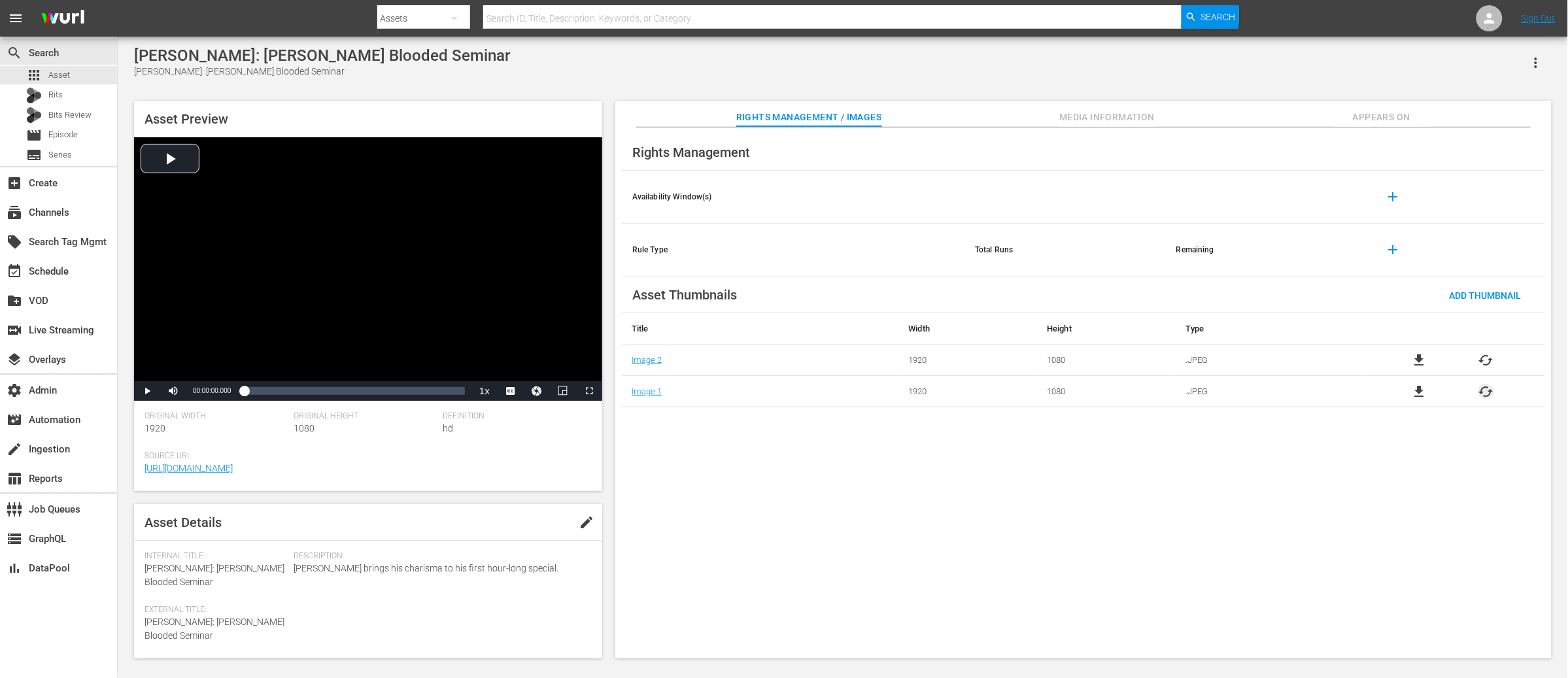
click at [1254, 394] on span "cached" at bounding box center [1486, 391] width 16 height 16
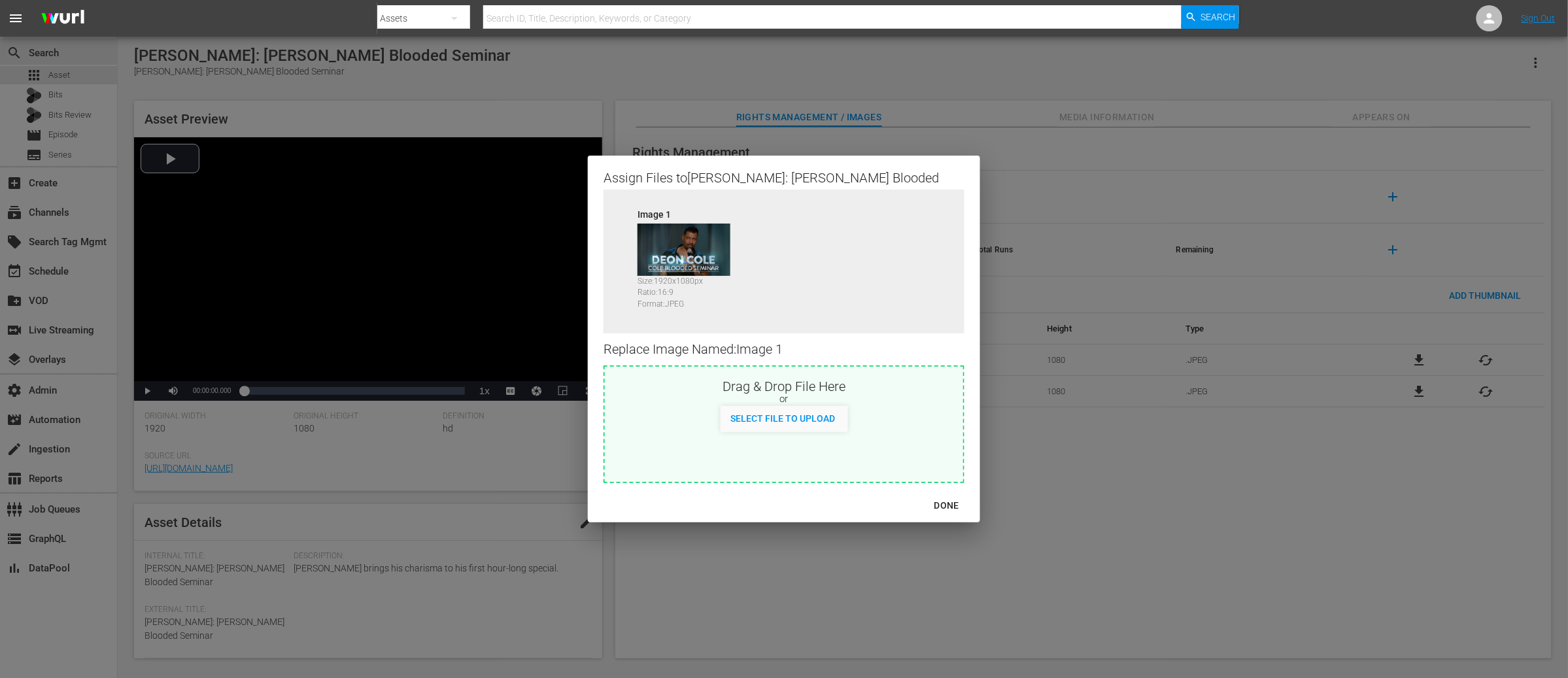
drag, startPoint x: 904, startPoint y: 507, endPoint x: 1012, endPoint y: 493, distance: 108.9
click at [924, 508] on div "DONE" at bounding box center [946, 505] width 46 height 16
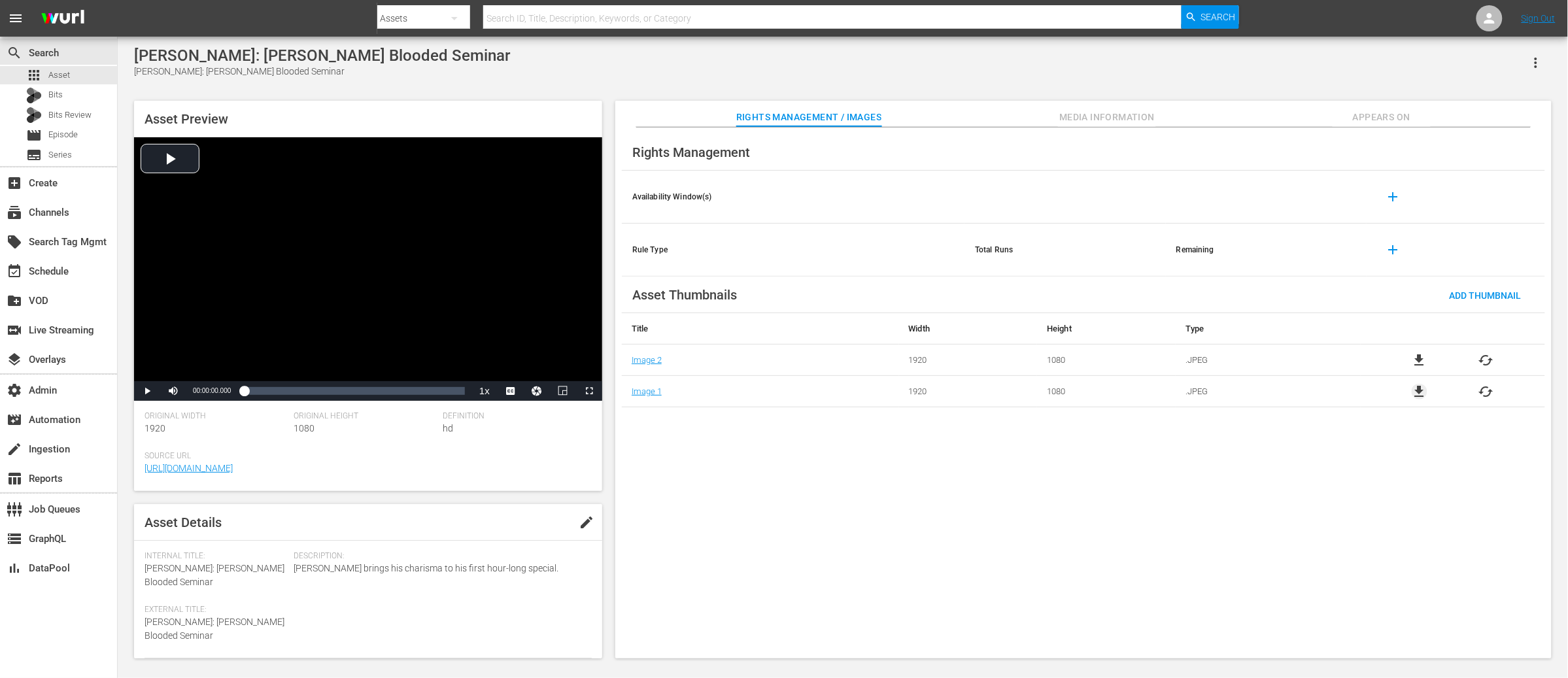
click at [1254, 395] on span "file_download" at bounding box center [1419, 391] width 16 height 16
click at [1483, 359] on span "cached" at bounding box center [1486, 360] width 16 height 16
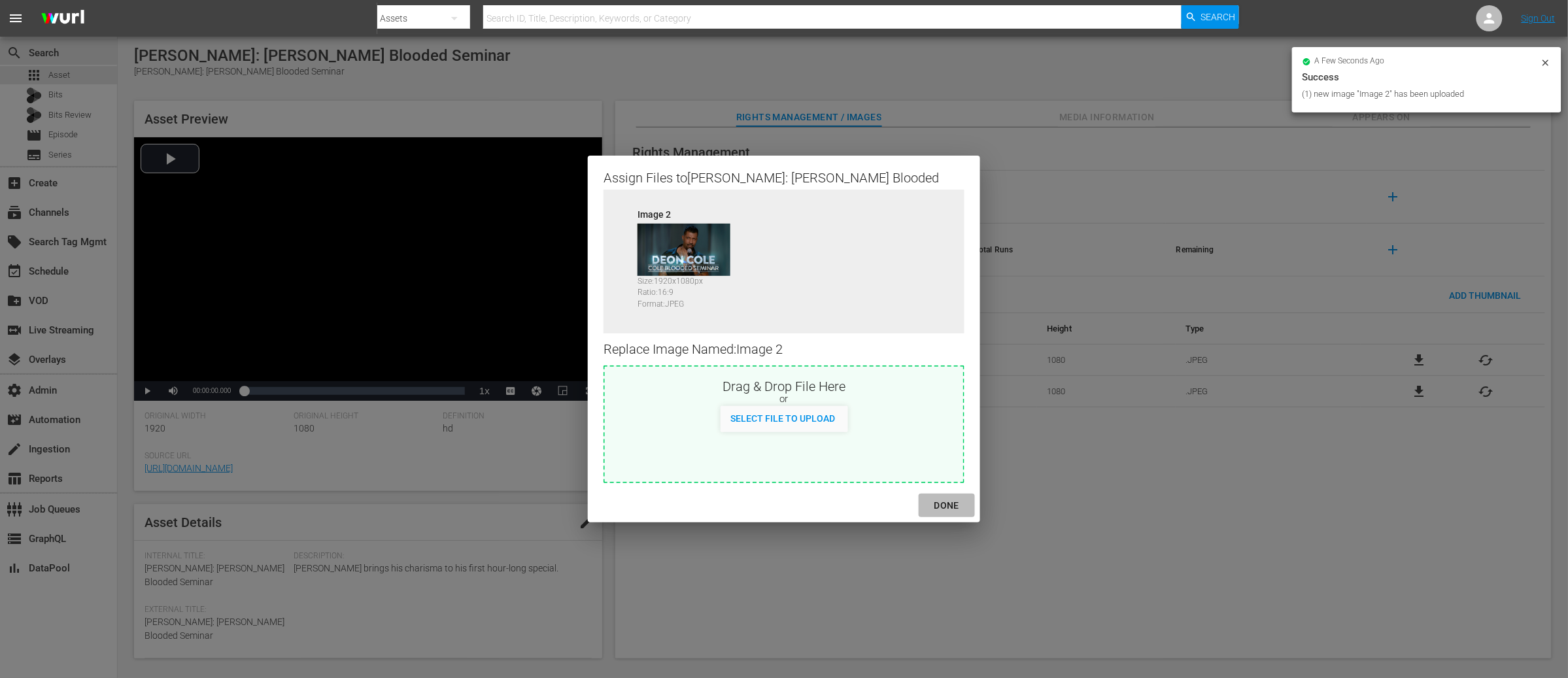
drag, startPoint x: 905, startPoint y: 505, endPoint x: 908, endPoint y: 512, distance: 7.6
click at [924, 505] on div "DONE" at bounding box center [946, 505] width 46 height 16
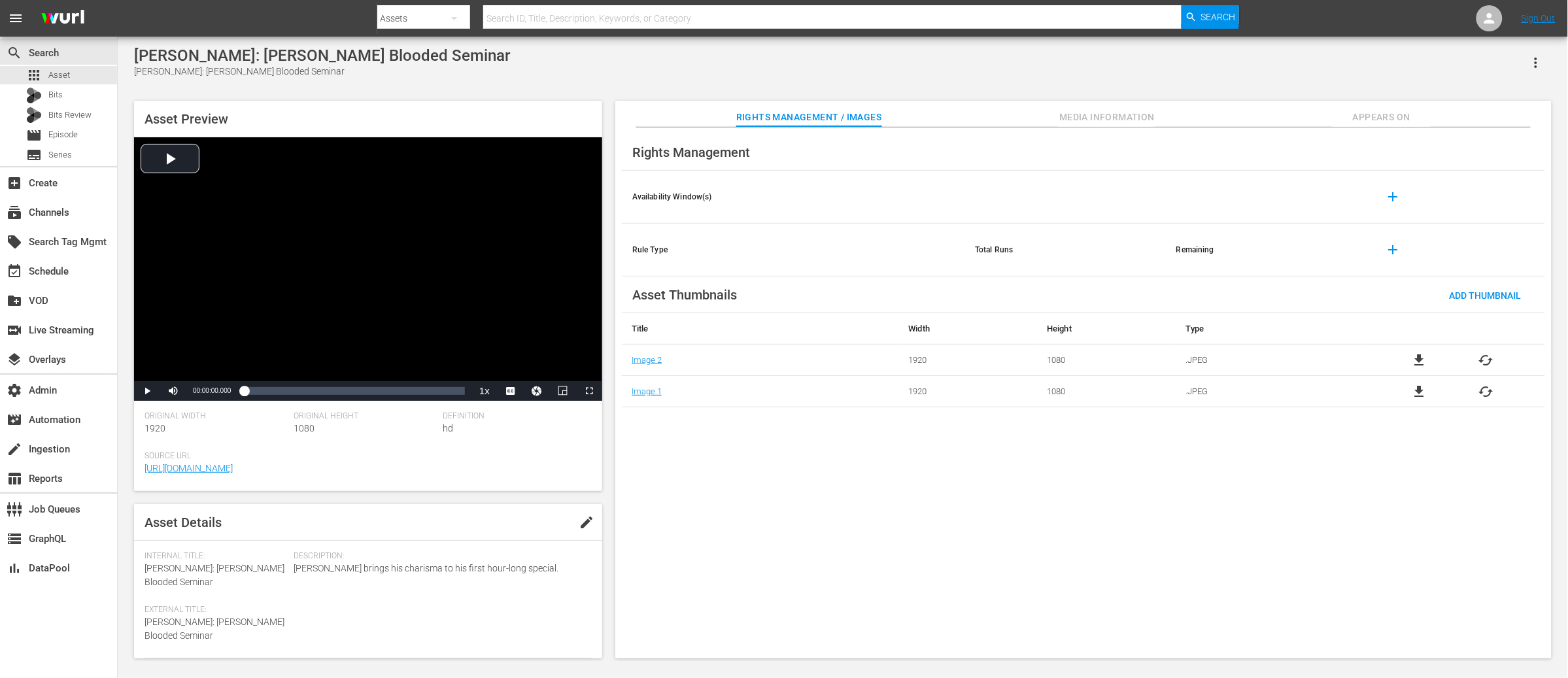
click at [1390, 120] on span "Appears On" at bounding box center [1381, 117] width 98 height 16
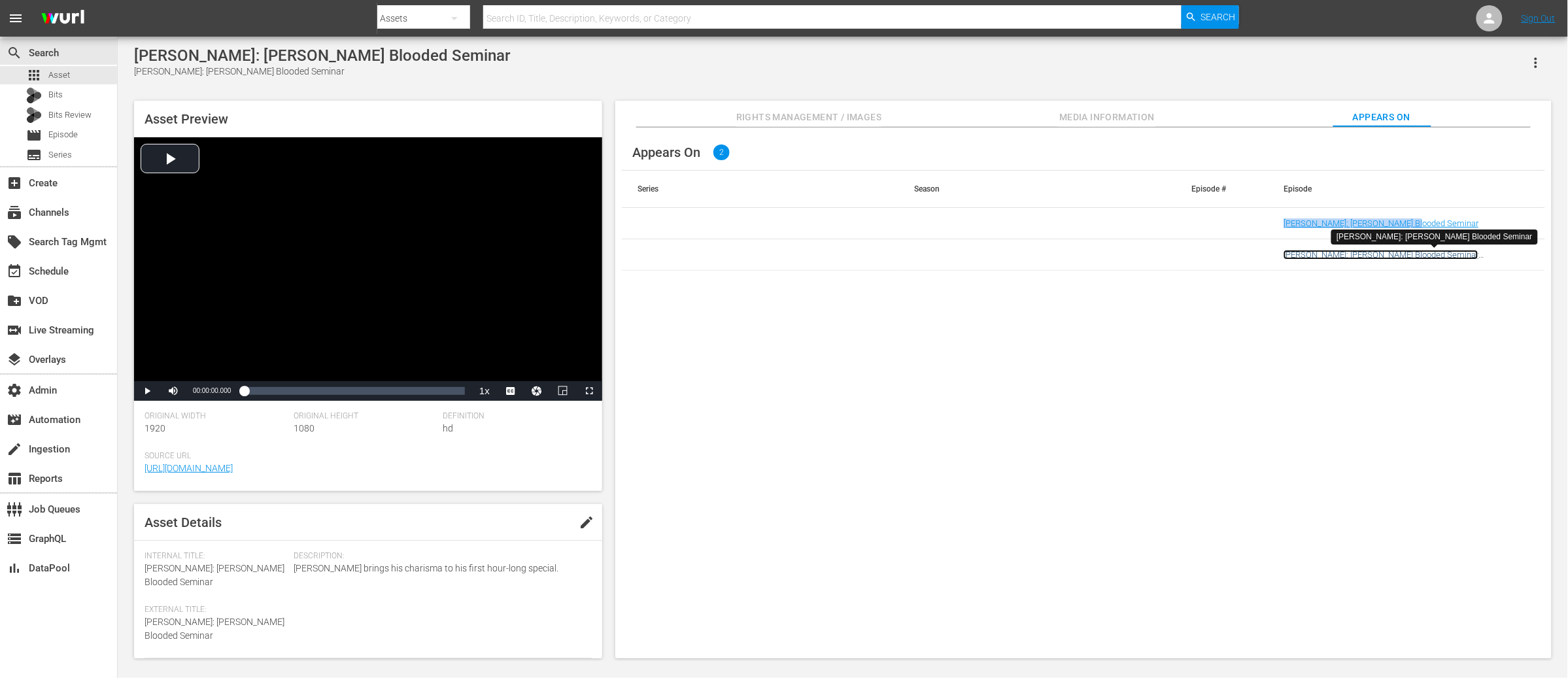
click at [1342, 252] on link "Deon Cole: Cole Blooded Seminar (Deon Cole: Cole Blooded Seminar (VARIANT))" at bounding box center [1404, 259] width 241 height 20
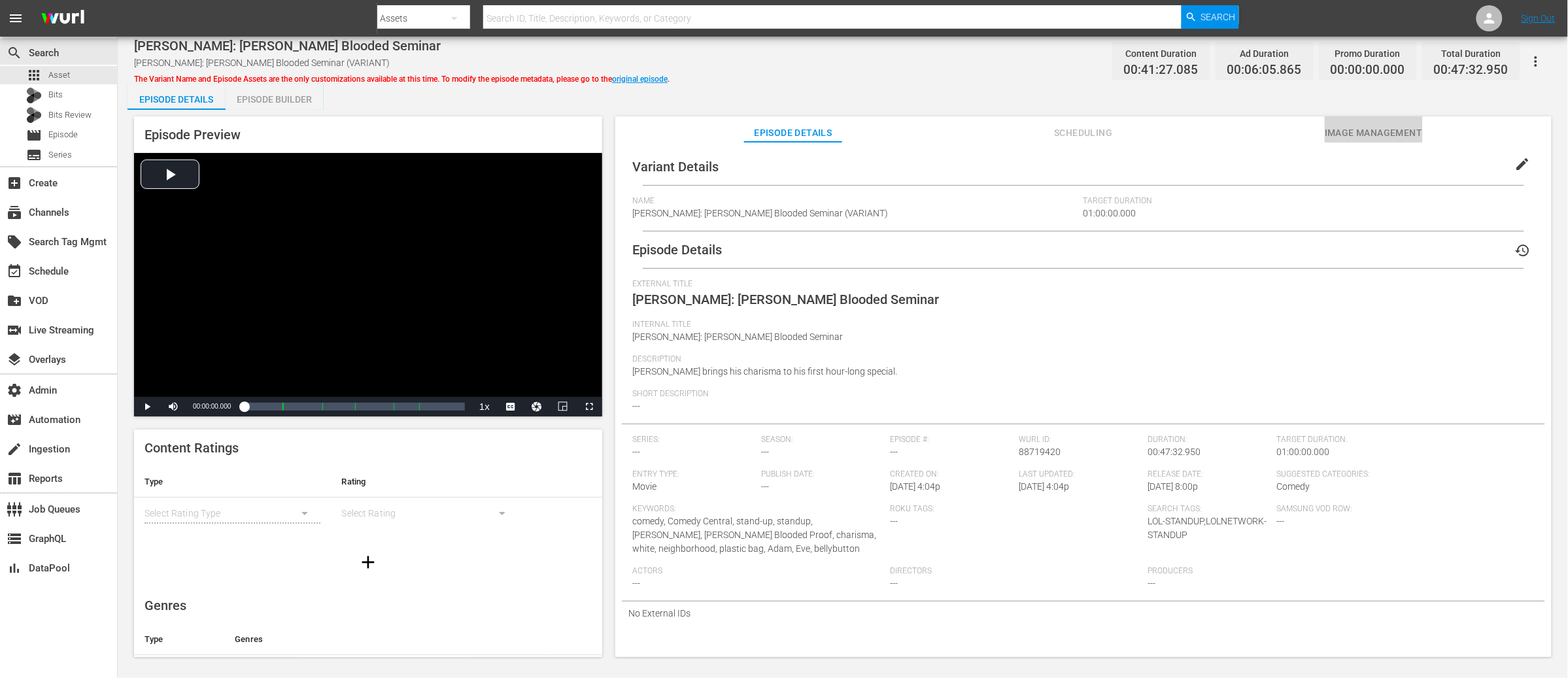
click at [1356, 134] on span "Image Management" at bounding box center [1373, 132] width 98 height 16
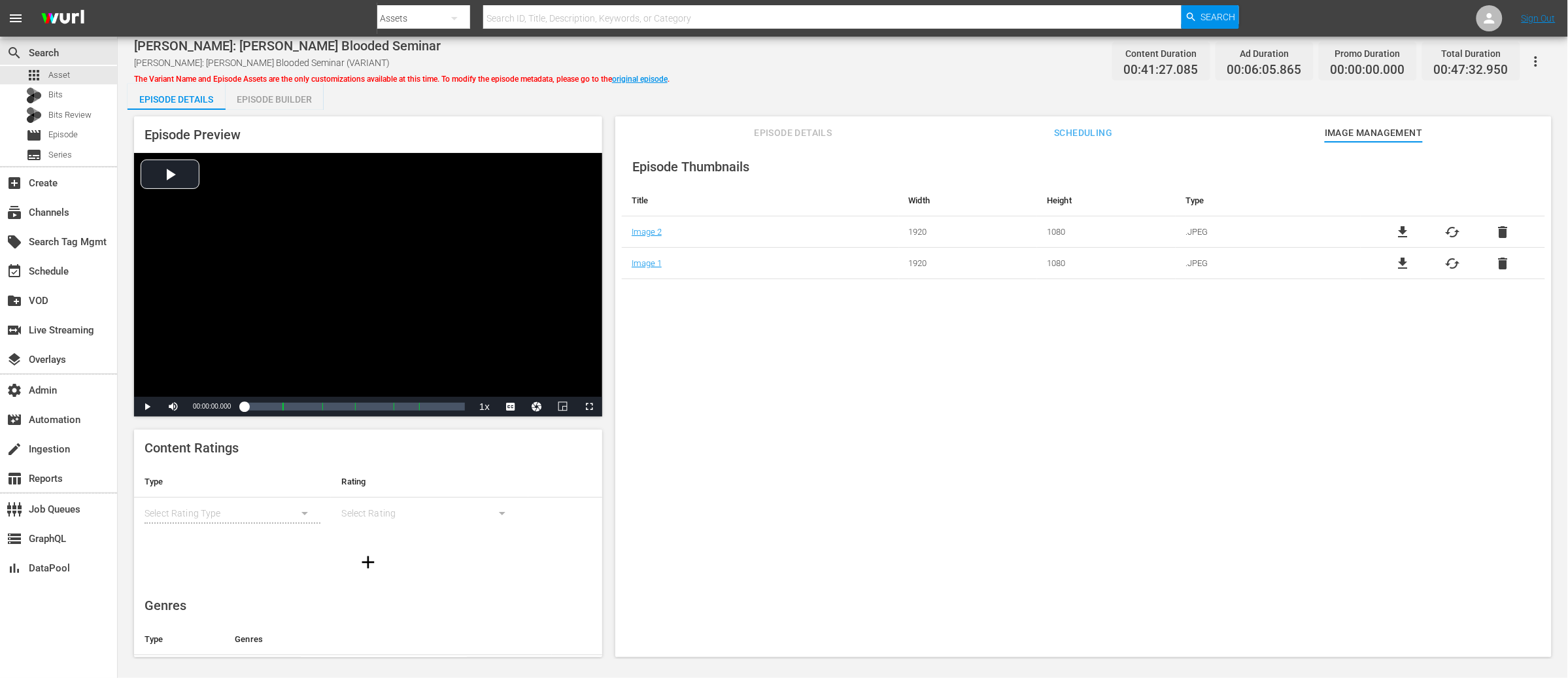
click at [1449, 232] on span "cached" at bounding box center [1452, 232] width 16 height 16
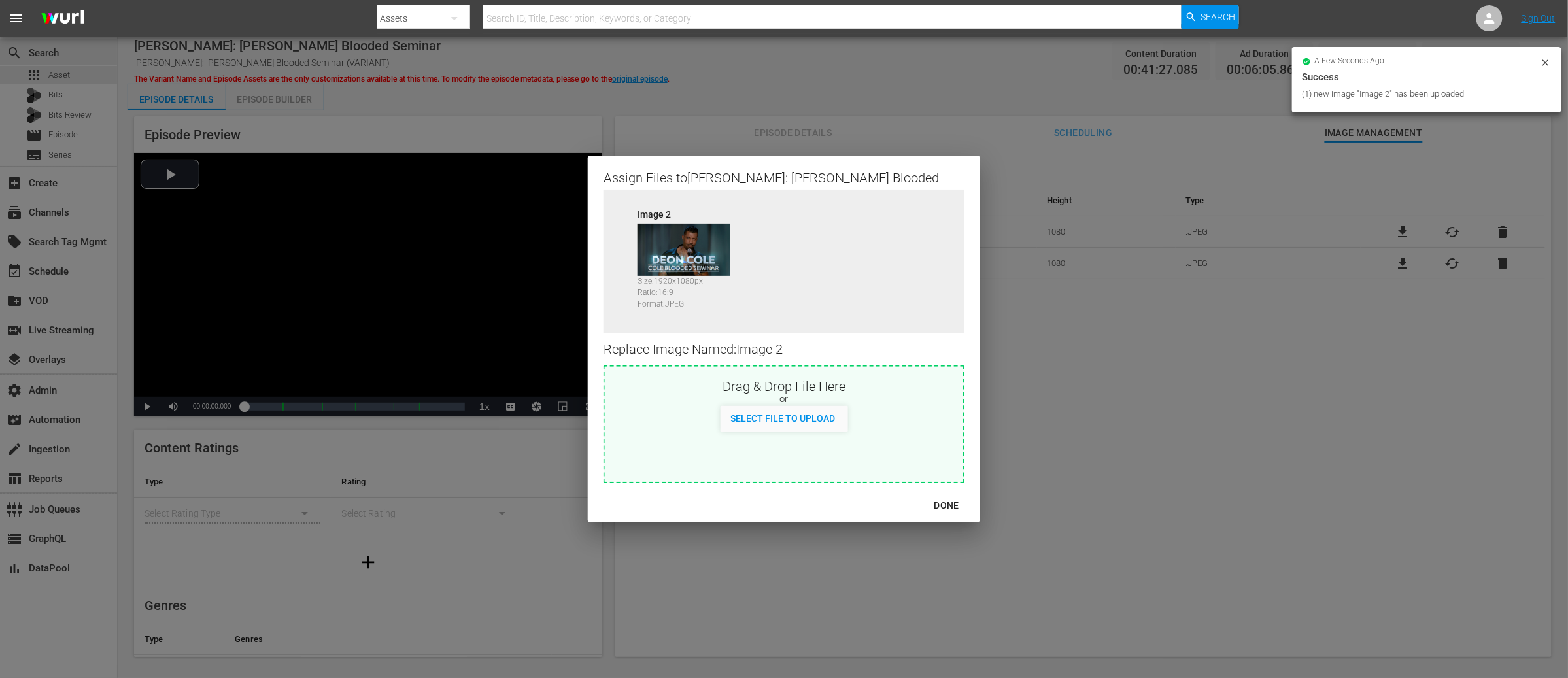
click at [924, 503] on div "DONE" at bounding box center [946, 505] width 46 height 16
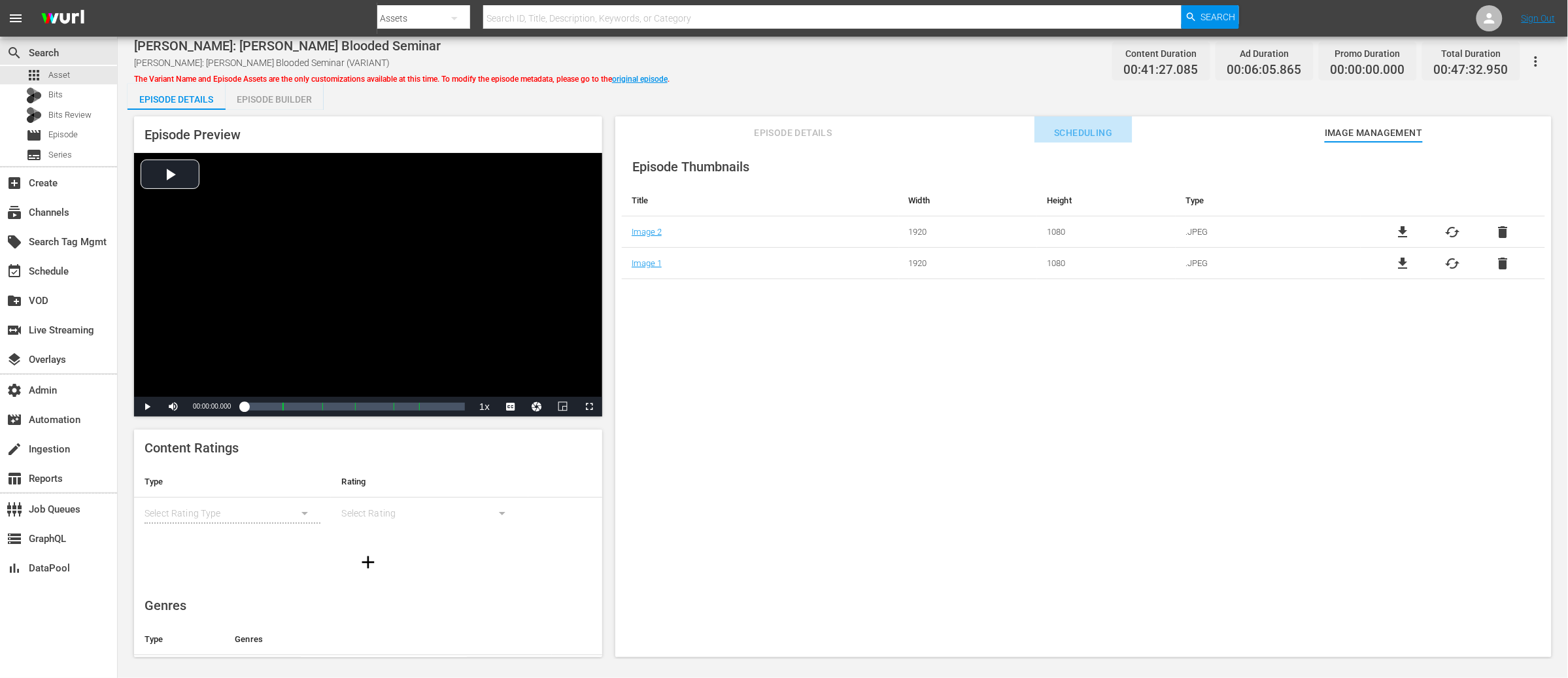
click at [1085, 134] on span "Scheduling" at bounding box center [1083, 132] width 98 height 16
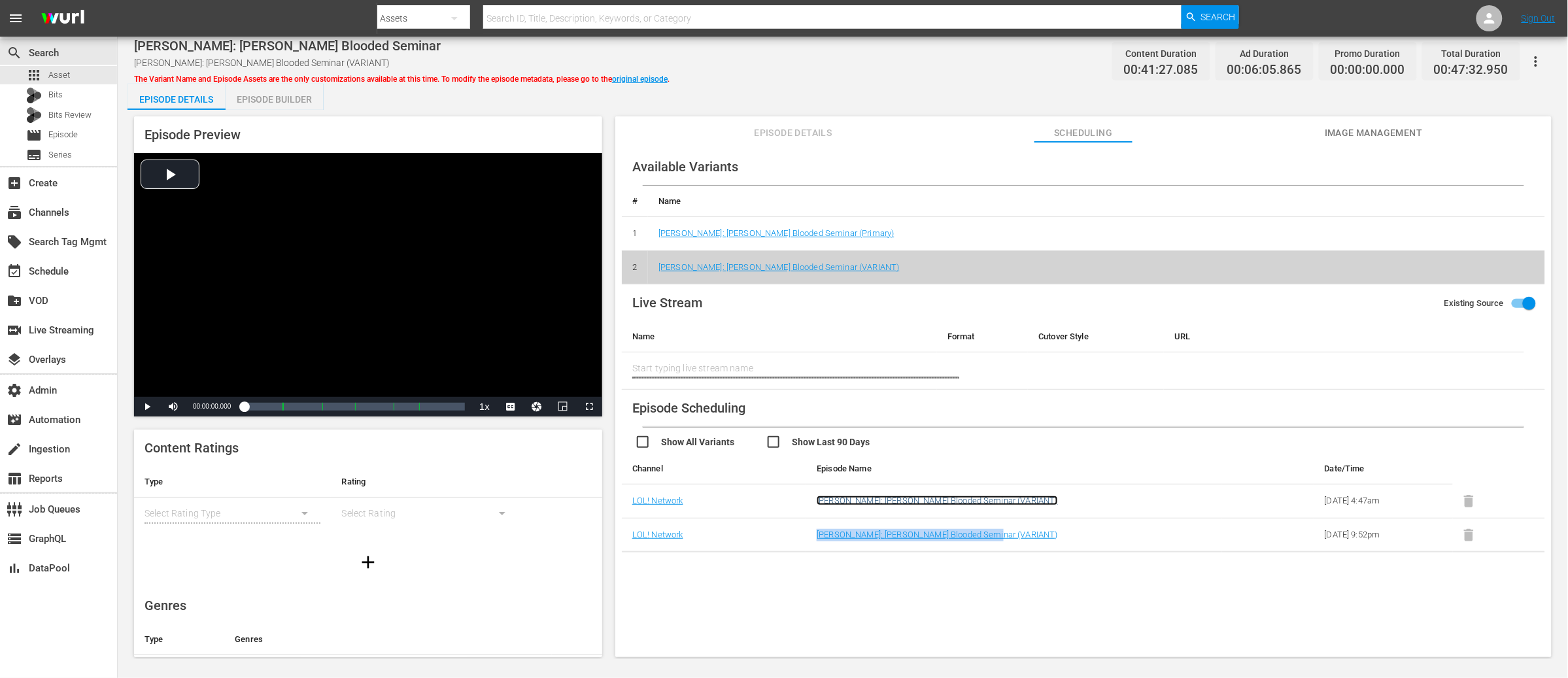
click at [933, 501] on link "Deon Cole: Cole Blooded Seminar (VARIANT)" at bounding box center [937, 500] width 241 height 10
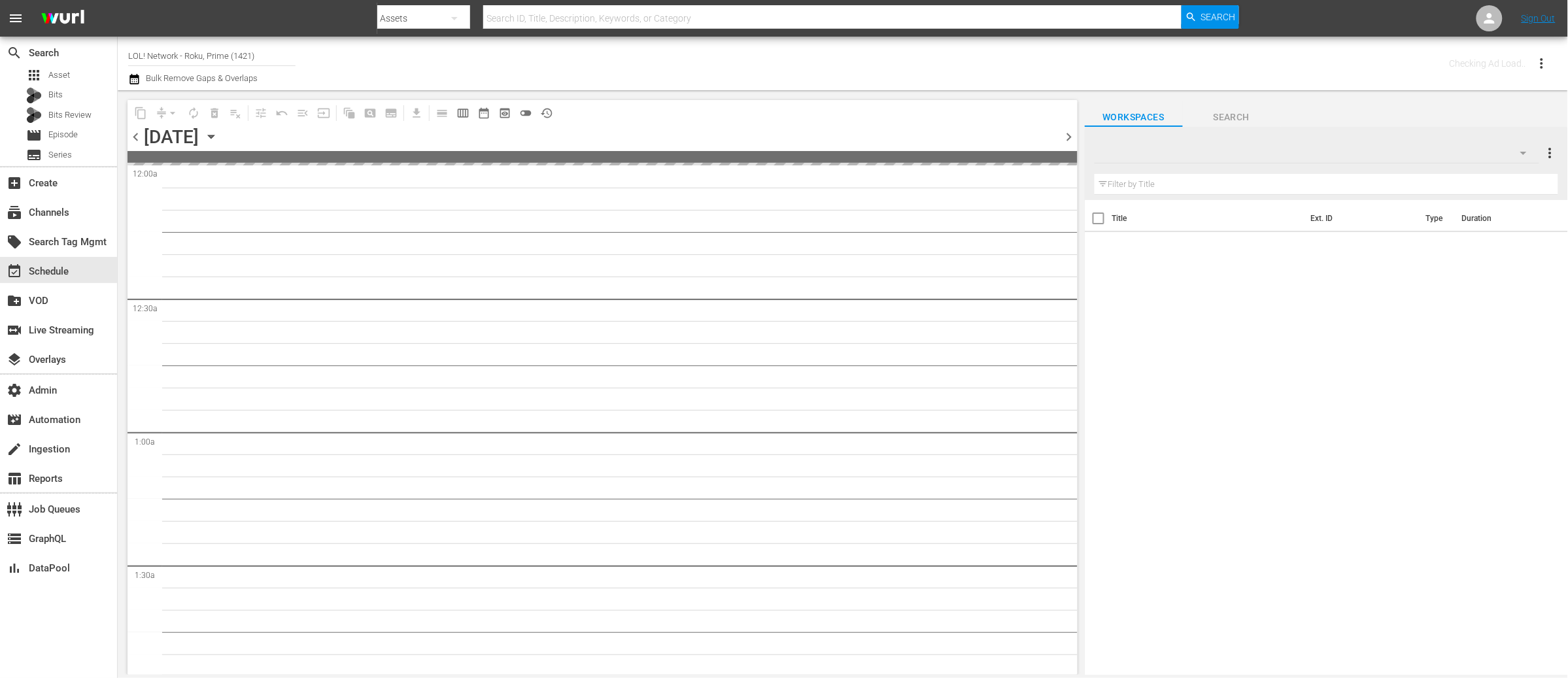
type input "LOL! Network - Roku, Prime (1421)"
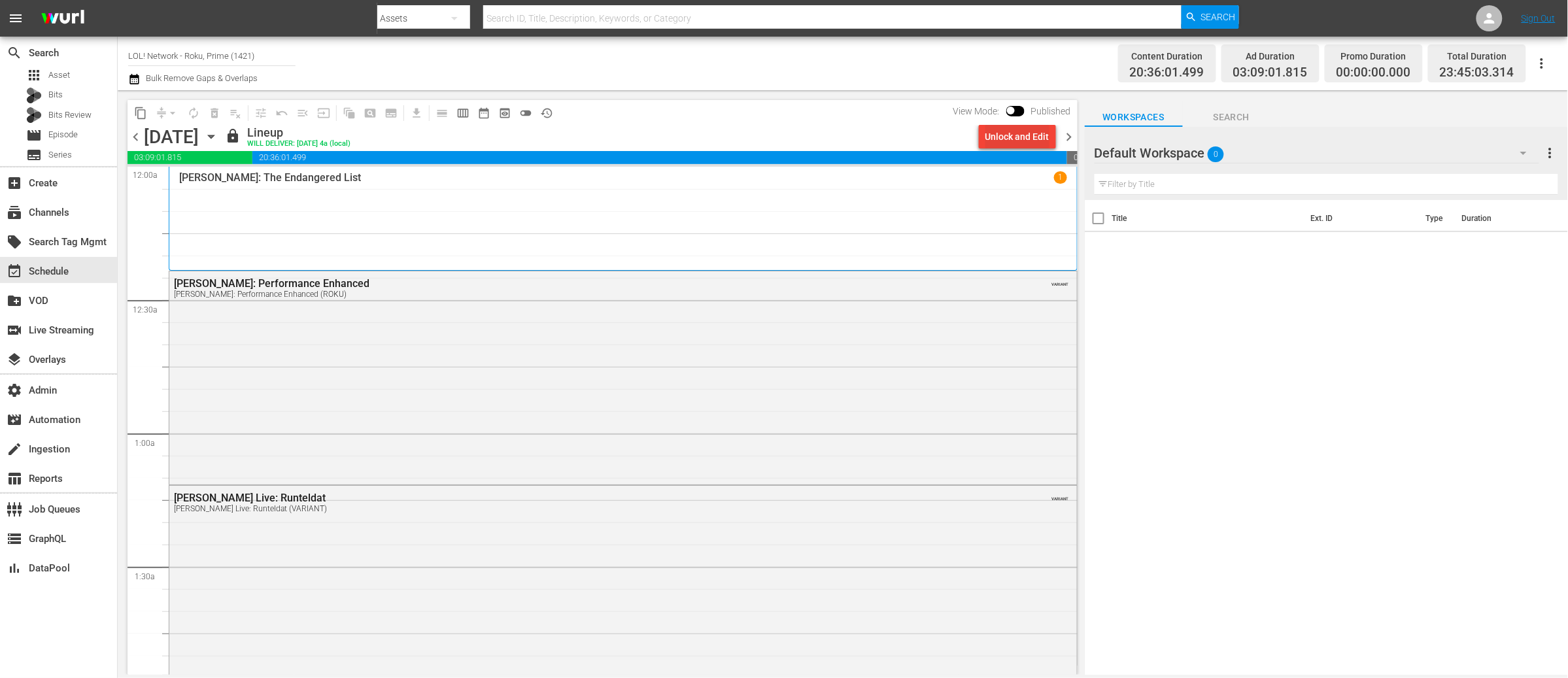
click at [1033, 140] on div "Unlock and Edit" at bounding box center [1017, 136] width 64 height 23
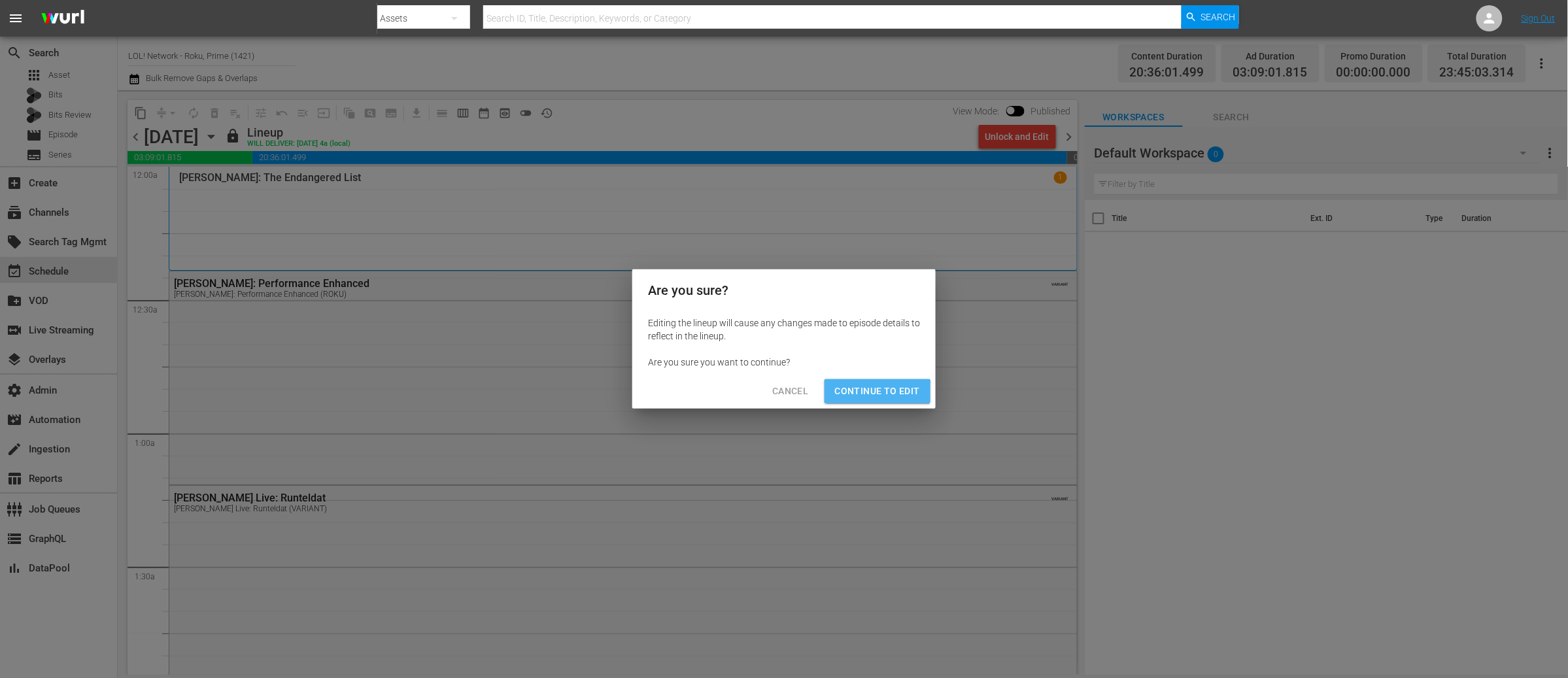
drag, startPoint x: 858, startPoint y: 393, endPoint x: 915, endPoint y: 301, distance: 108.2
click at [858, 393] on span "Continue to Edit" at bounding box center [877, 390] width 85 height 16
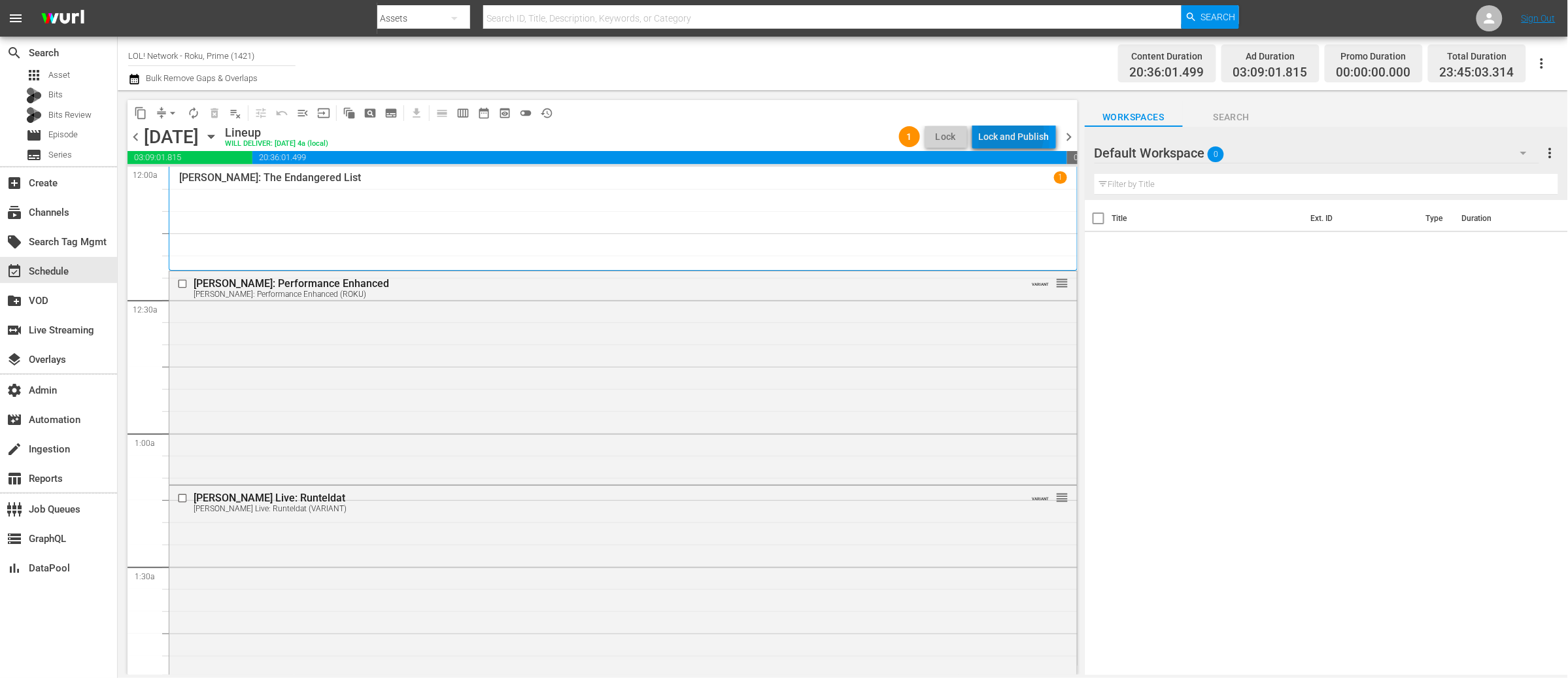
click at [1003, 133] on div "Lock and Publish" at bounding box center [1014, 136] width 71 height 23
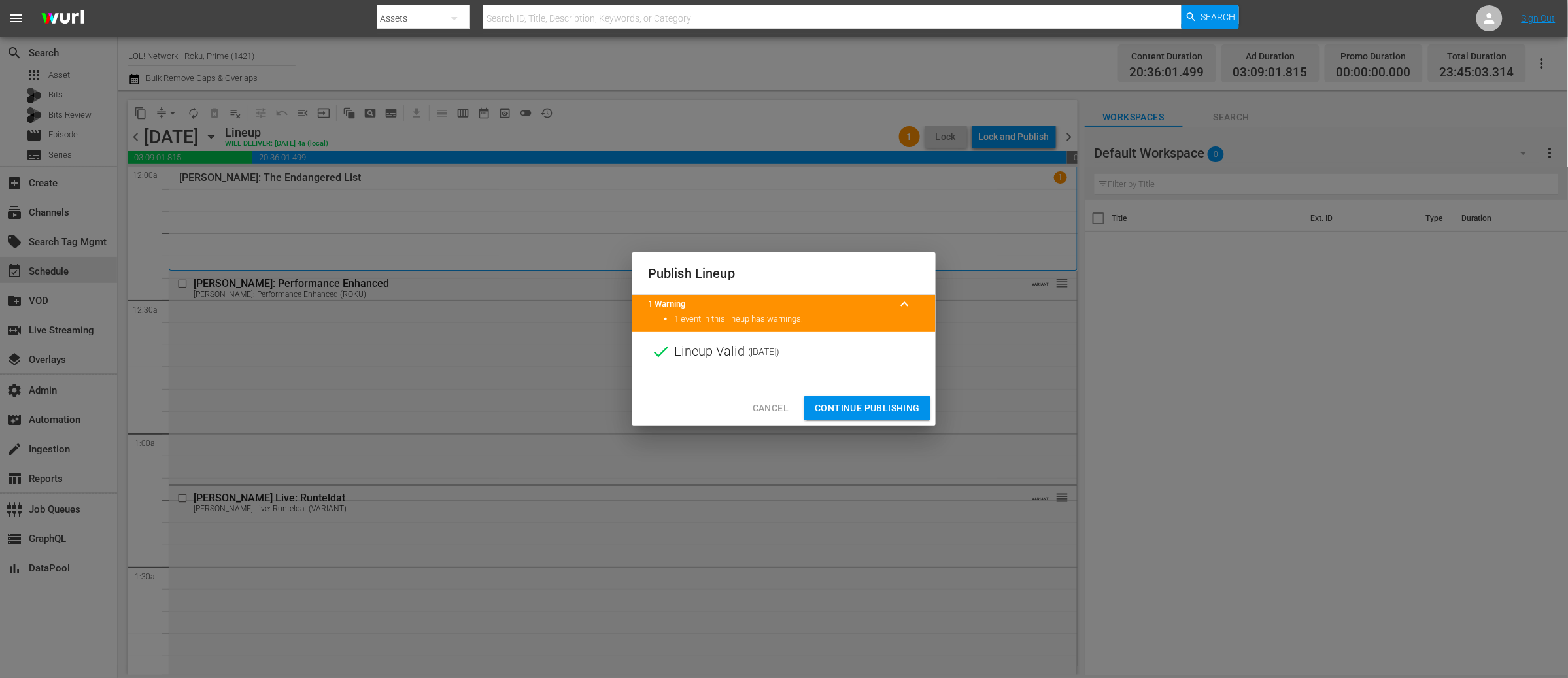
click at [886, 402] on span "Continue Publishing" at bounding box center [866, 408] width 105 height 16
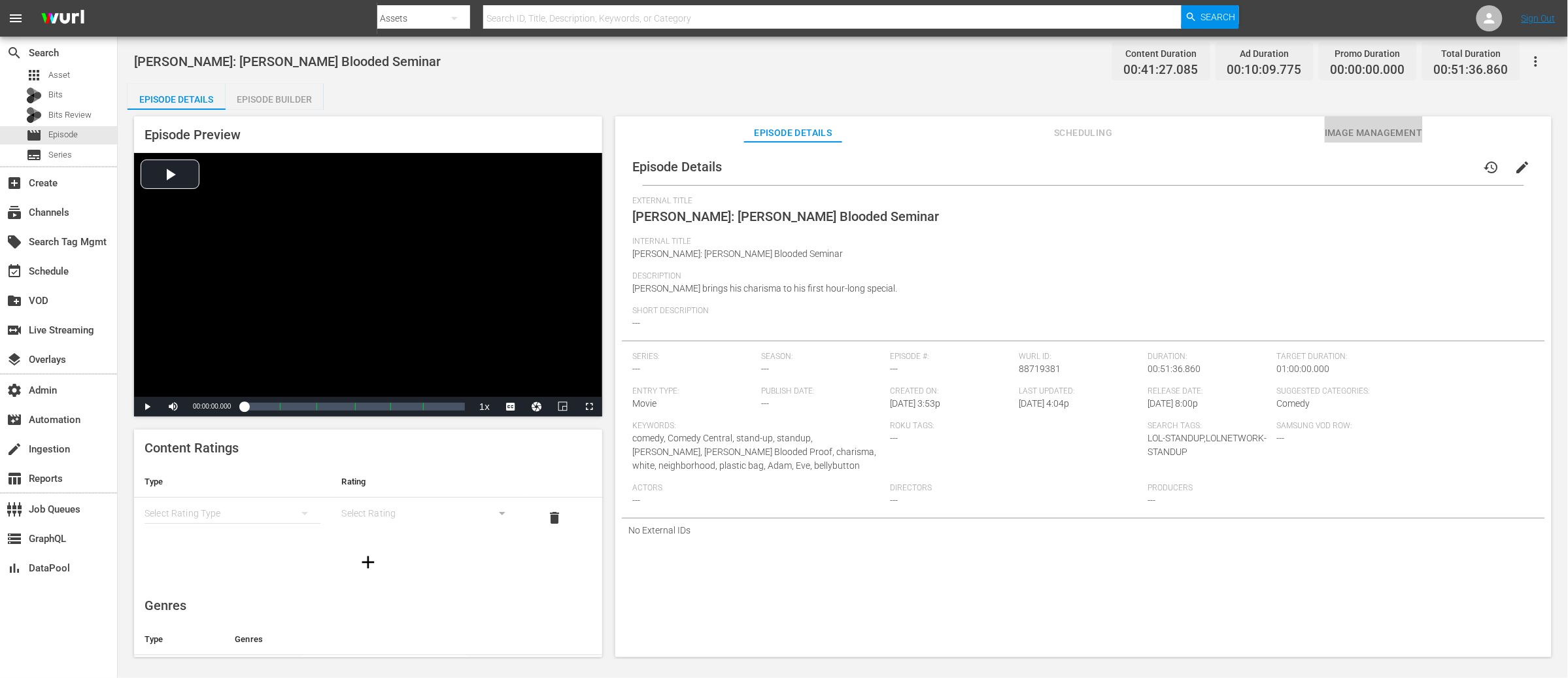
drag, startPoint x: 1356, startPoint y: 133, endPoint x: 1349, endPoint y: 135, distance: 7.3
click at [1254, 133] on span "Image Management" at bounding box center [1373, 132] width 98 height 16
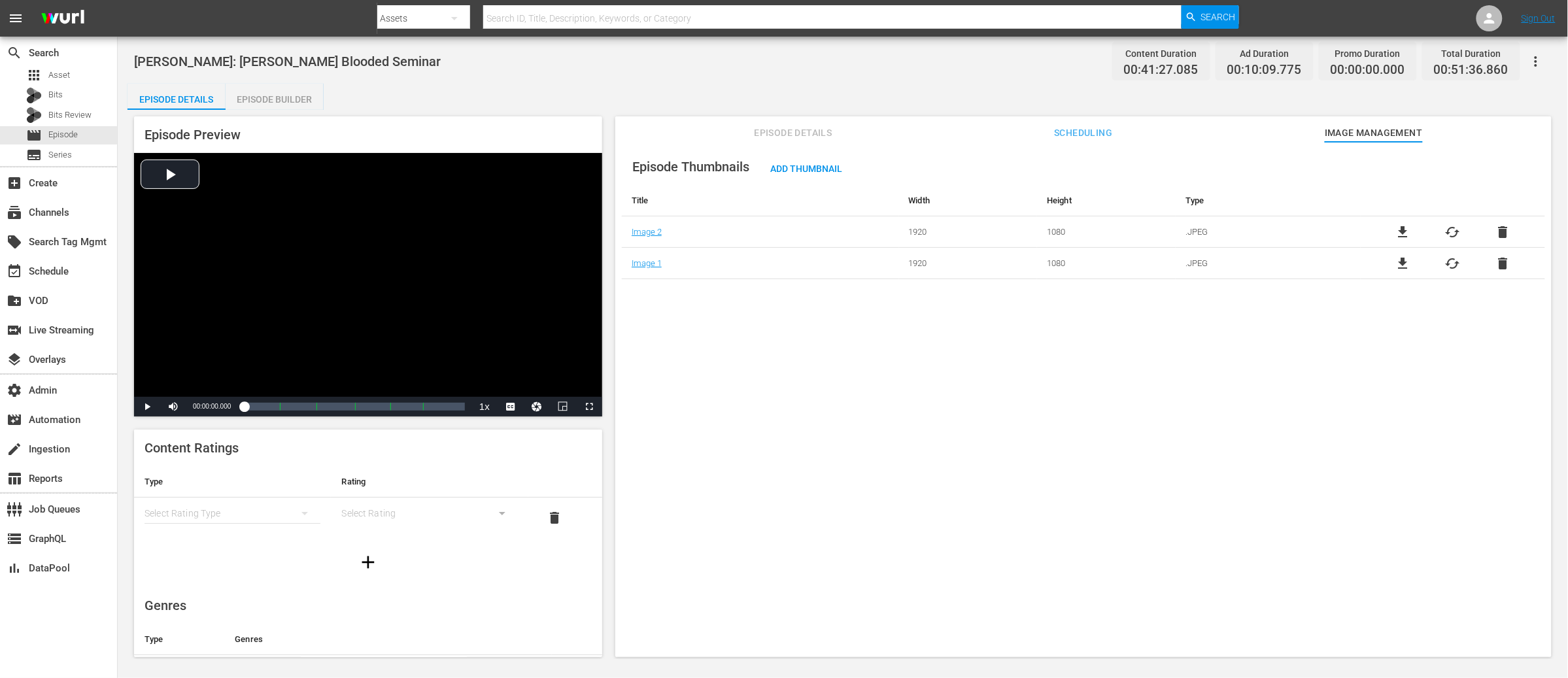
click at [1254, 233] on span "cached" at bounding box center [1452, 232] width 16 height 16
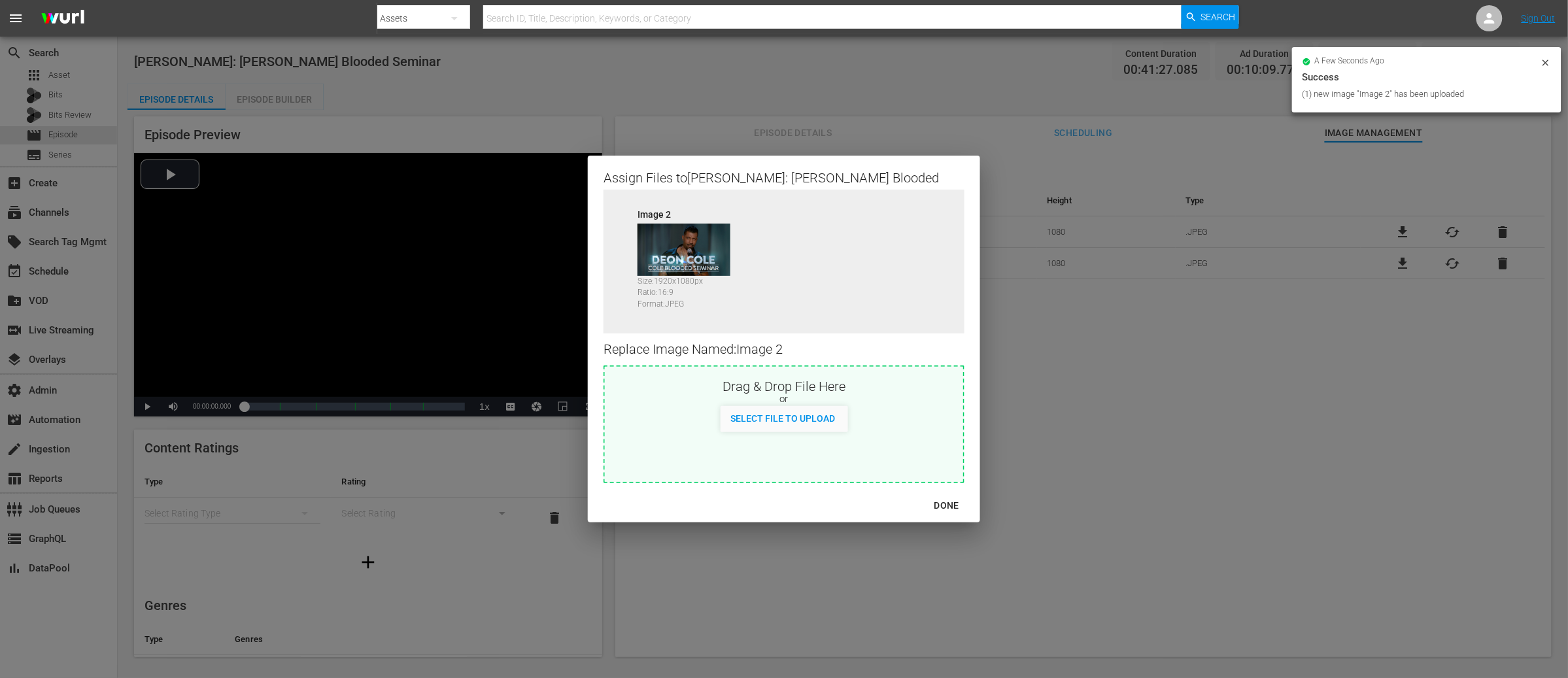
click at [924, 504] on div "DONE" at bounding box center [946, 505] width 46 height 16
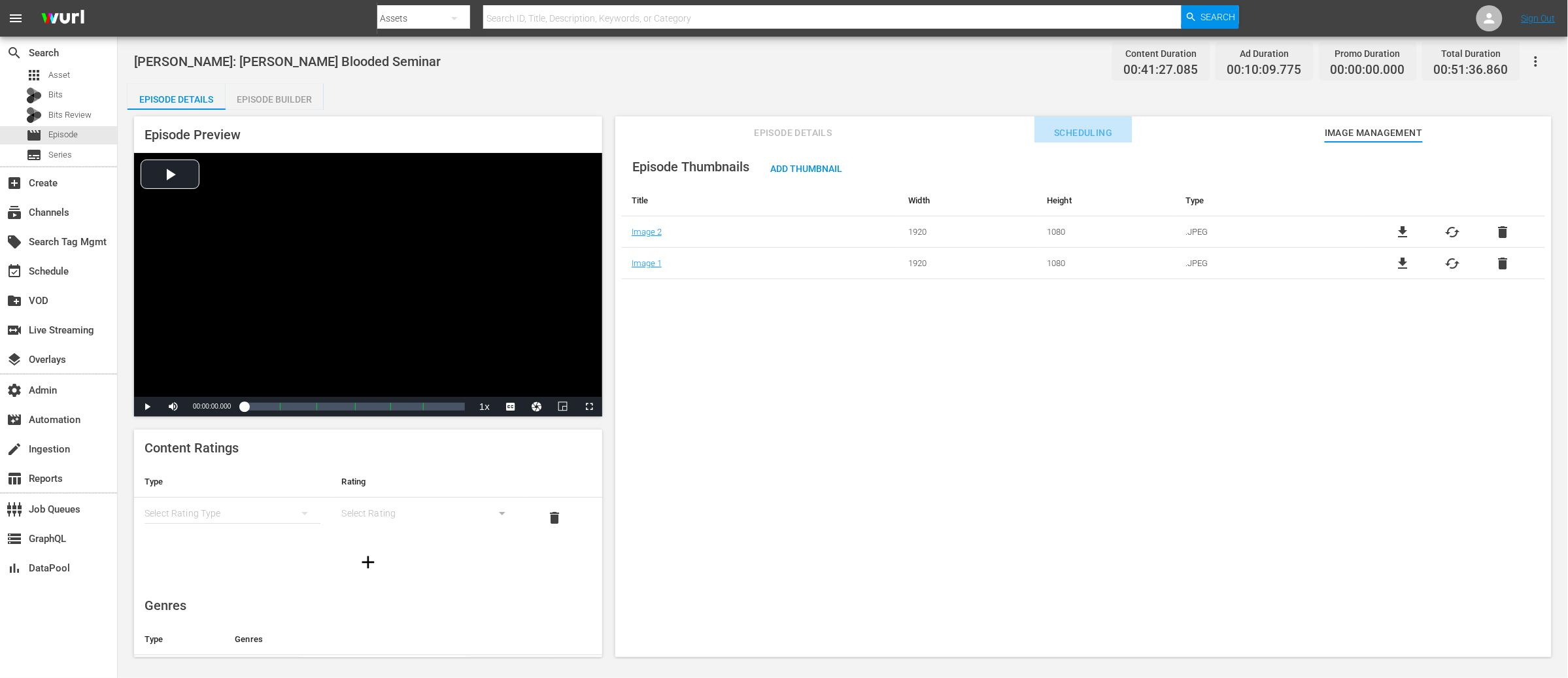
click at [1064, 137] on span "Scheduling" at bounding box center [1083, 132] width 98 height 16
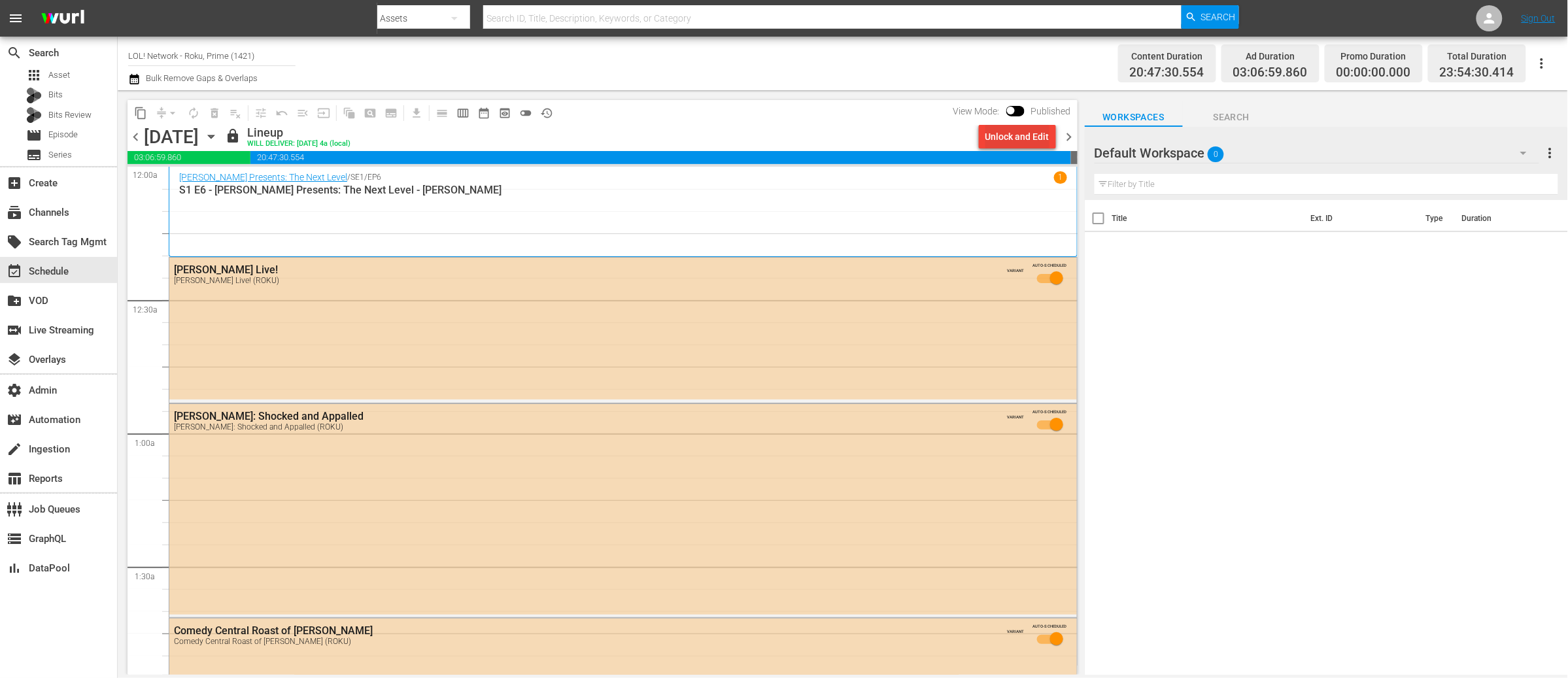
click at [1017, 136] on div "Unlock and Edit" at bounding box center [1017, 136] width 64 height 23
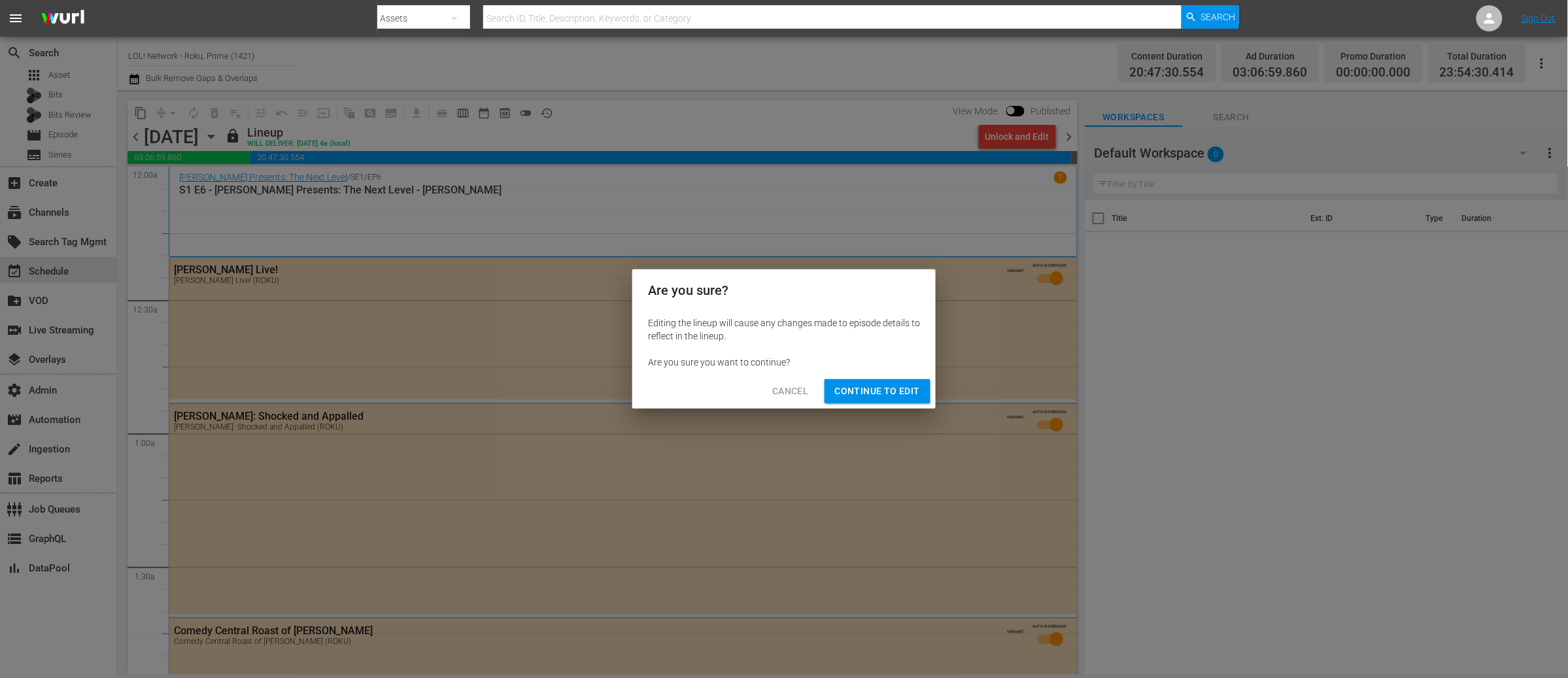
click at [898, 396] on span "Continue to Edit" at bounding box center [877, 390] width 85 height 16
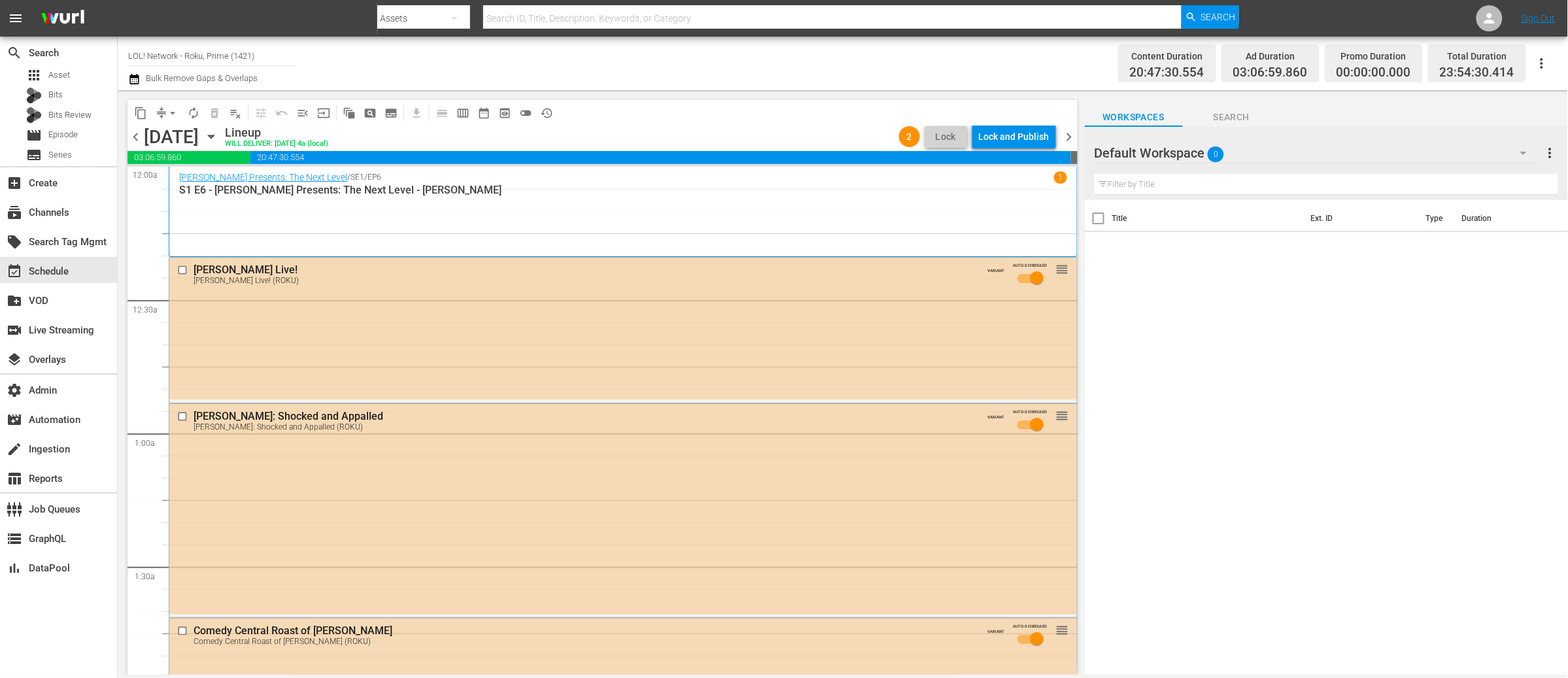
click at [1005, 140] on div "Lock and Publish" at bounding box center [1014, 136] width 71 height 23
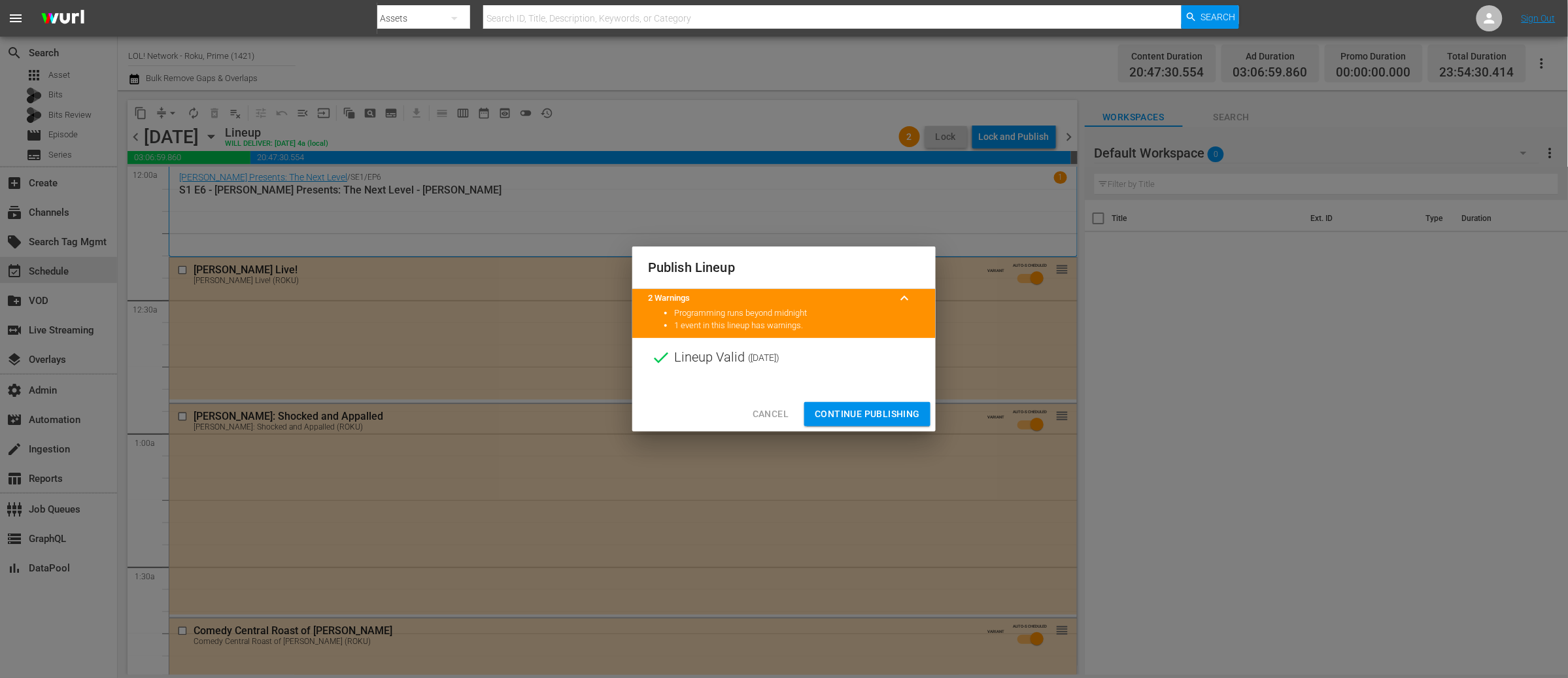
click at [856, 409] on span "Continue Publishing" at bounding box center [866, 414] width 105 height 16
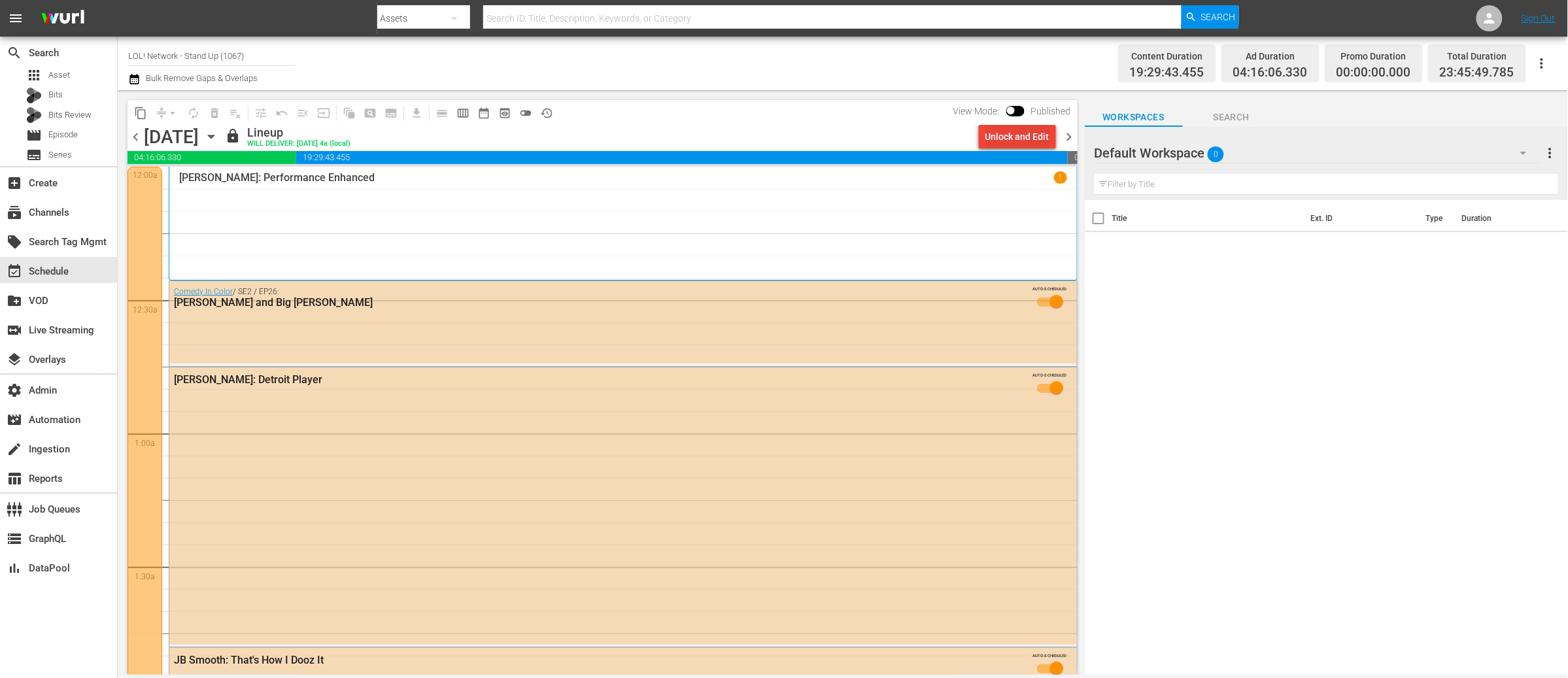
click at [1018, 142] on div "Unlock and Edit" at bounding box center [1017, 136] width 64 height 23
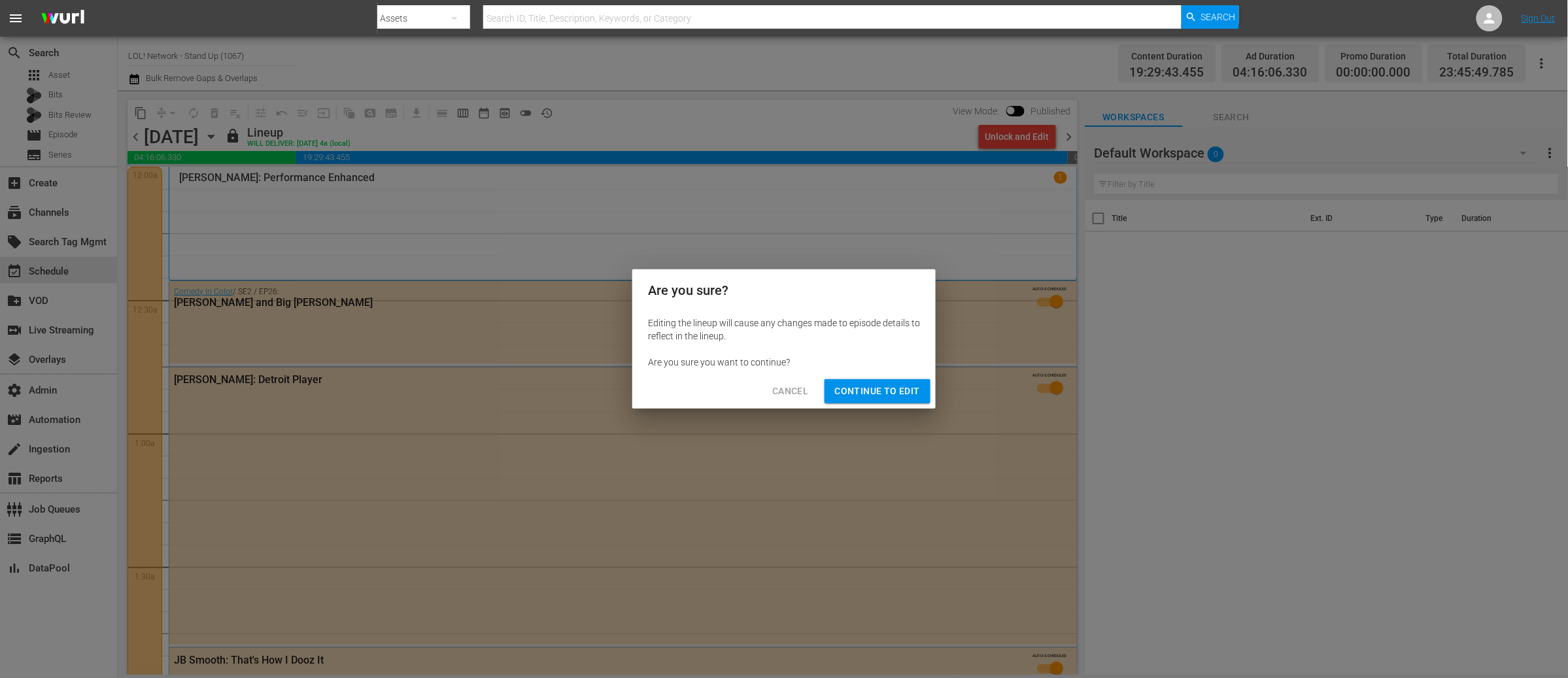
drag, startPoint x: 900, startPoint y: 391, endPoint x: 962, endPoint y: 204, distance: 197.0
click at [900, 390] on span "Continue to Edit" at bounding box center [877, 390] width 85 height 16
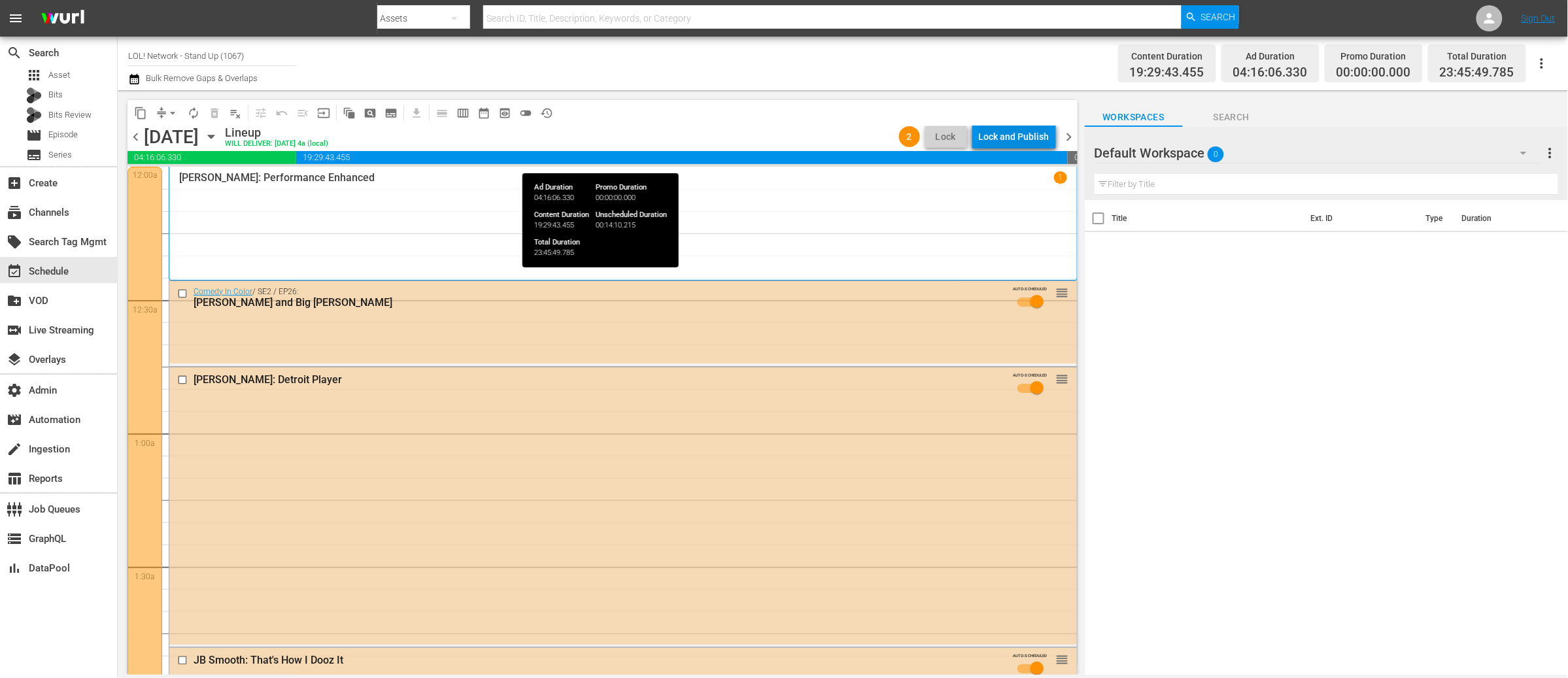
click at [1011, 134] on div "Lock and Publish" at bounding box center [1014, 136] width 71 height 23
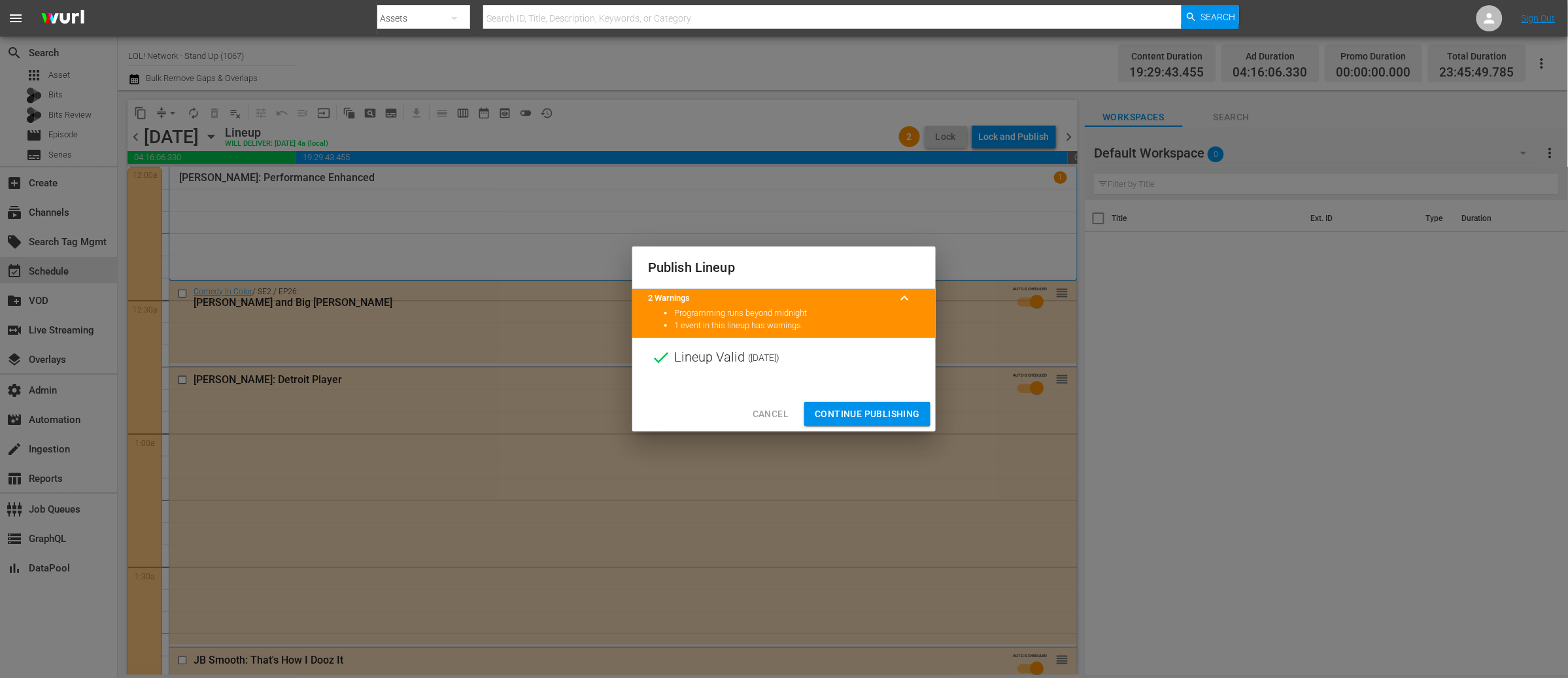
drag, startPoint x: 873, startPoint y: 414, endPoint x: 874, endPoint y: 408, distance: 6.1
click at [873, 414] on span "Continue Publishing" at bounding box center [866, 414] width 105 height 16
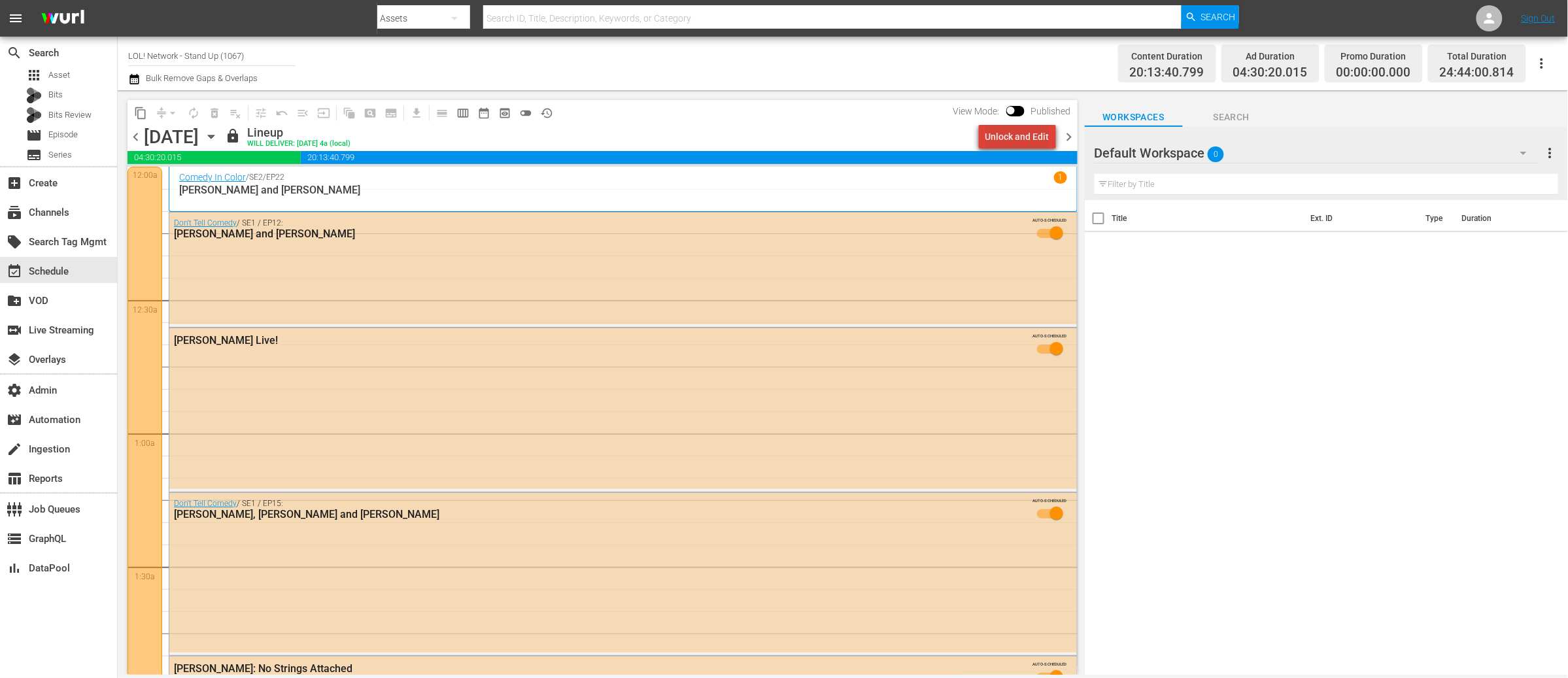
click at [1027, 126] on div "Unlock and Edit" at bounding box center [1017, 136] width 64 height 23
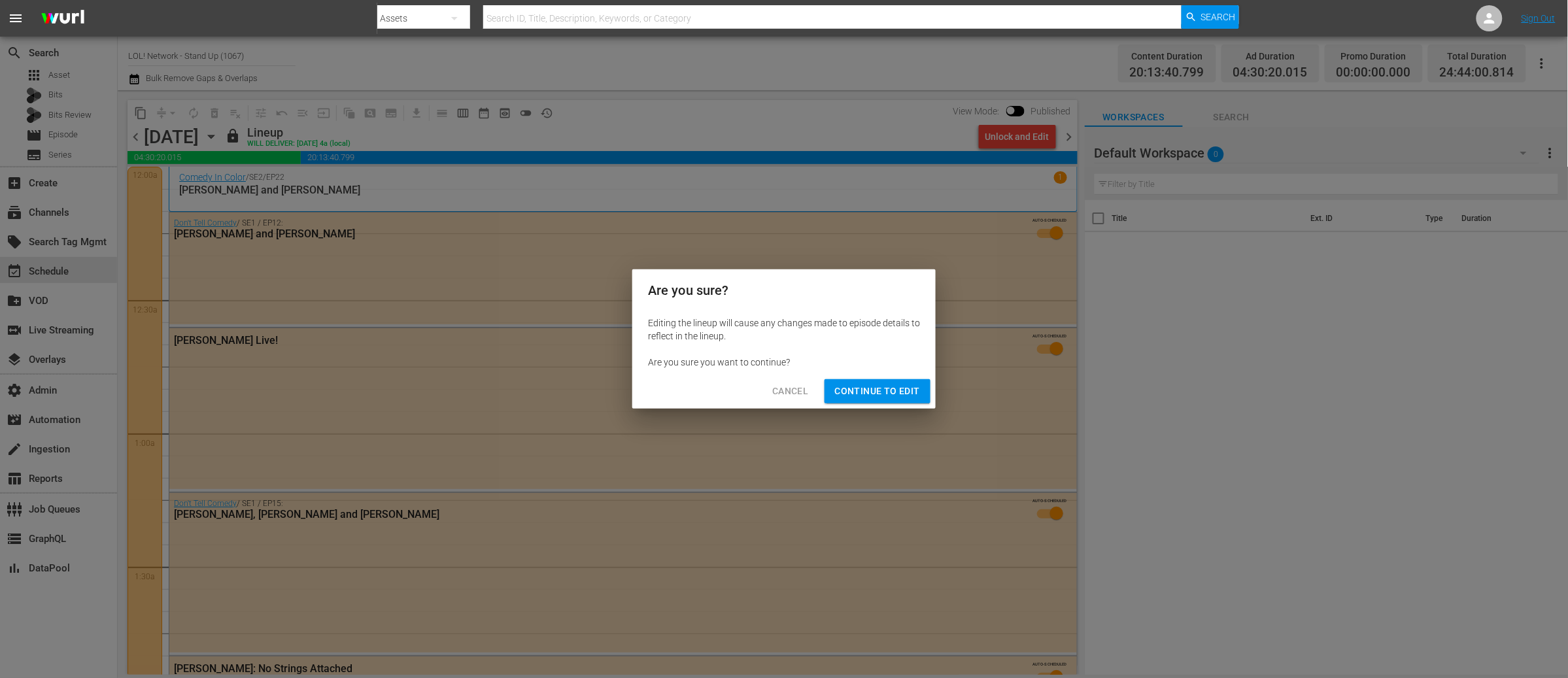
drag, startPoint x: 886, startPoint y: 384, endPoint x: 891, endPoint y: 375, distance: 10.3
click at [886, 384] on span "Continue to Edit" at bounding box center [877, 390] width 85 height 16
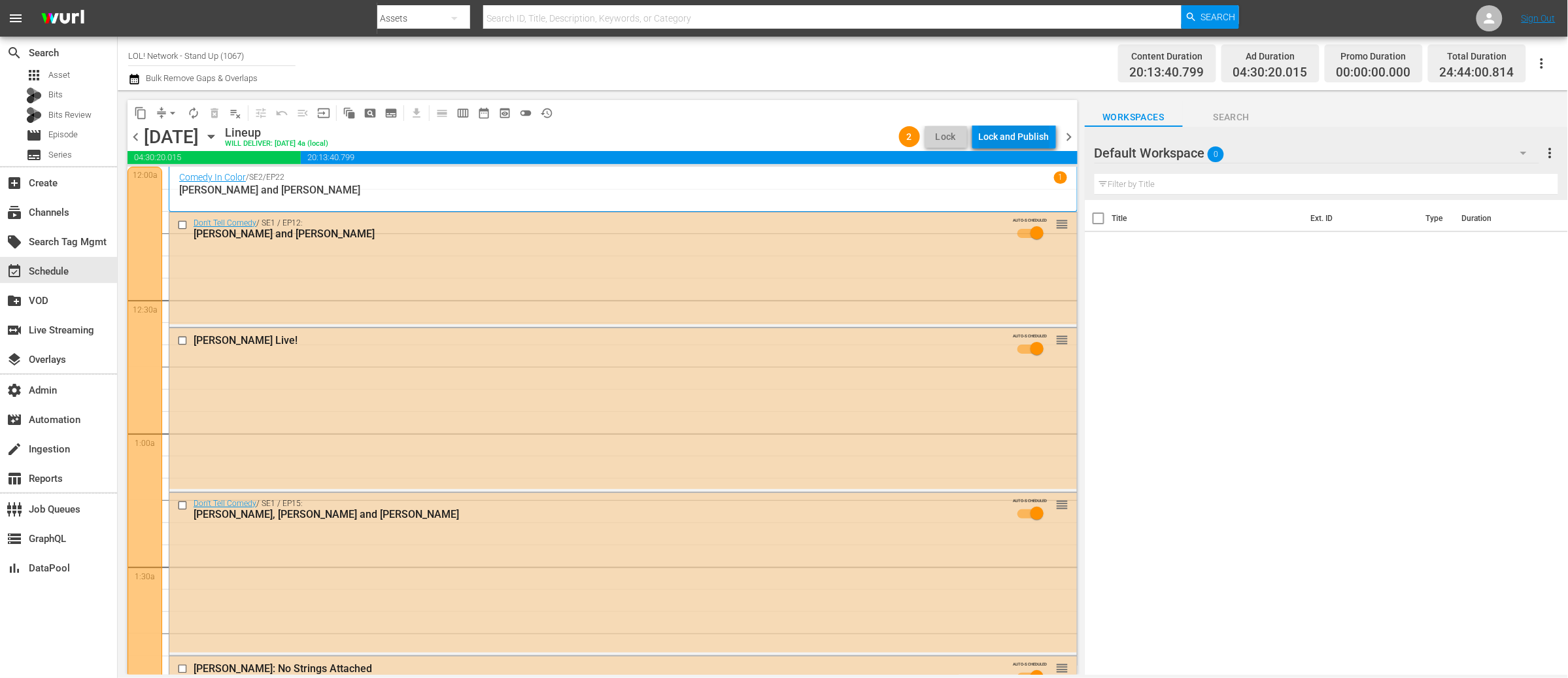
click at [998, 140] on div "Lock and Publish" at bounding box center [1014, 136] width 71 height 23
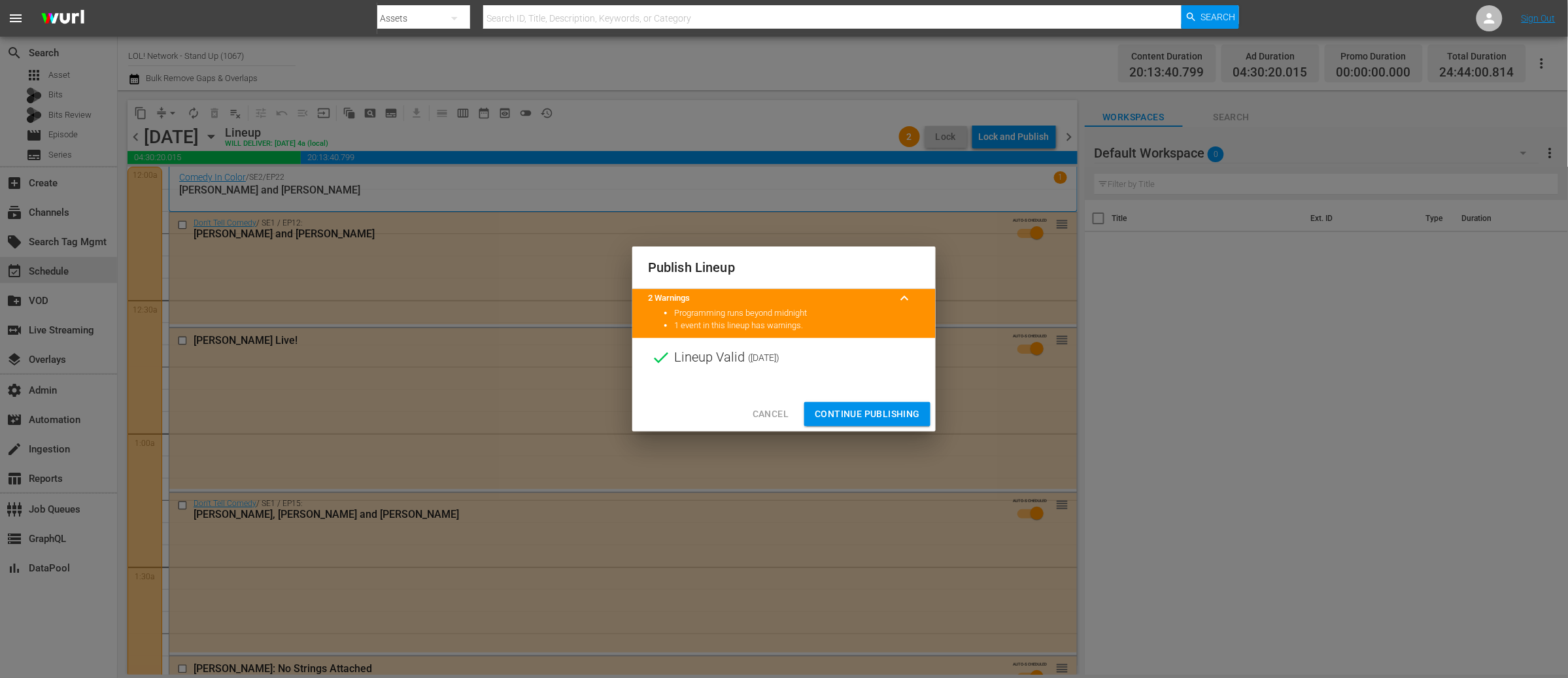
click at [861, 421] on span "Continue Publishing" at bounding box center [866, 414] width 105 height 16
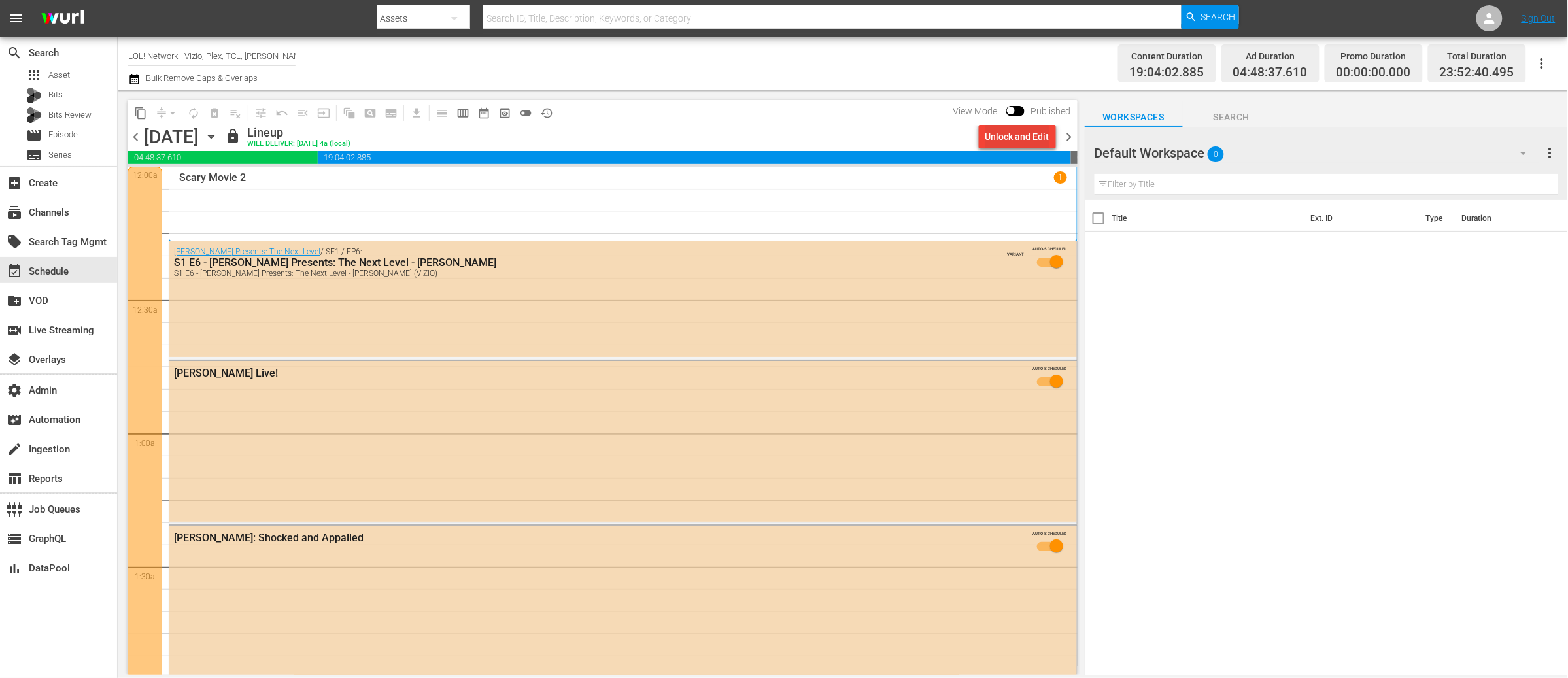
click at [1003, 140] on div "Unlock and Edit" at bounding box center [1017, 136] width 64 height 23
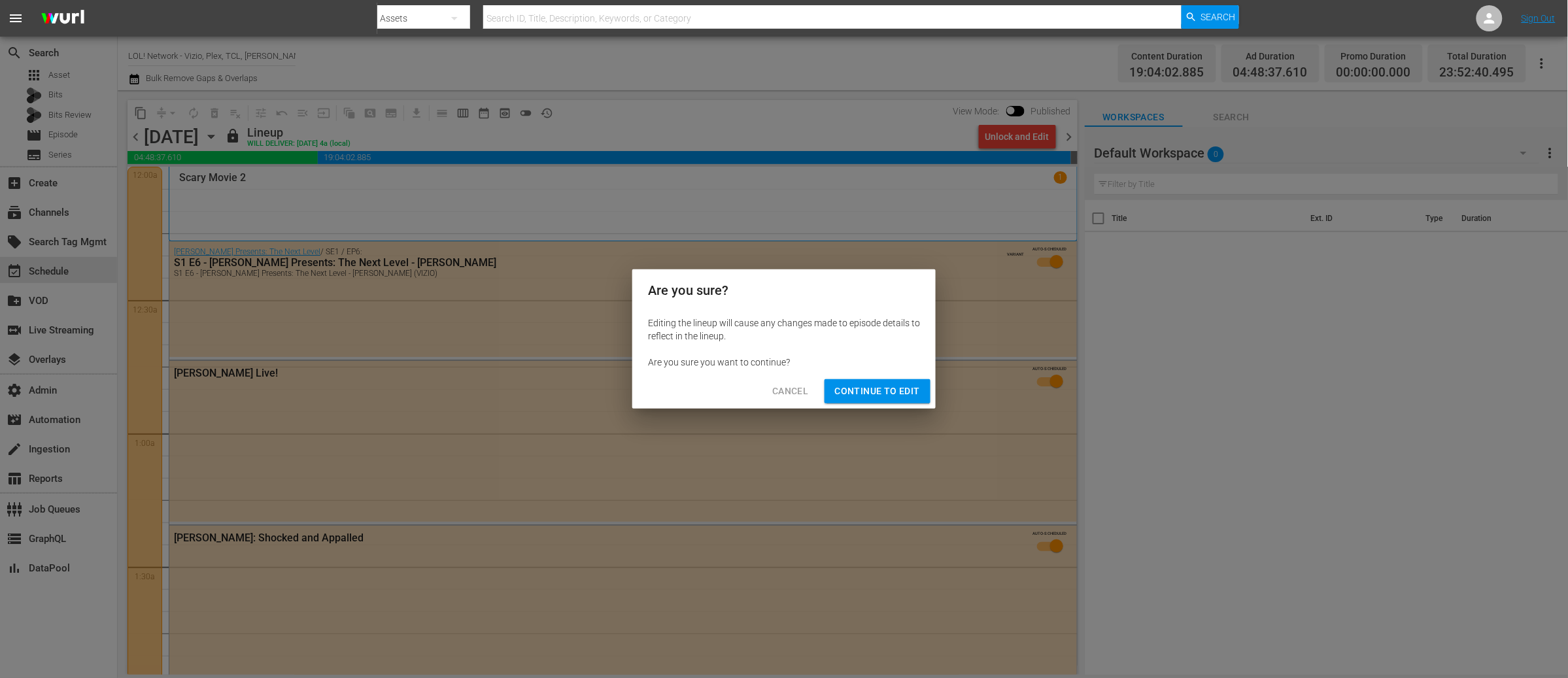
drag, startPoint x: 870, startPoint y: 396, endPoint x: 955, endPoint y: 292, distance: 134.3
click at [870, 396] on span "Continue to Edit" at bounding box center [877, 390] width 85 height 16
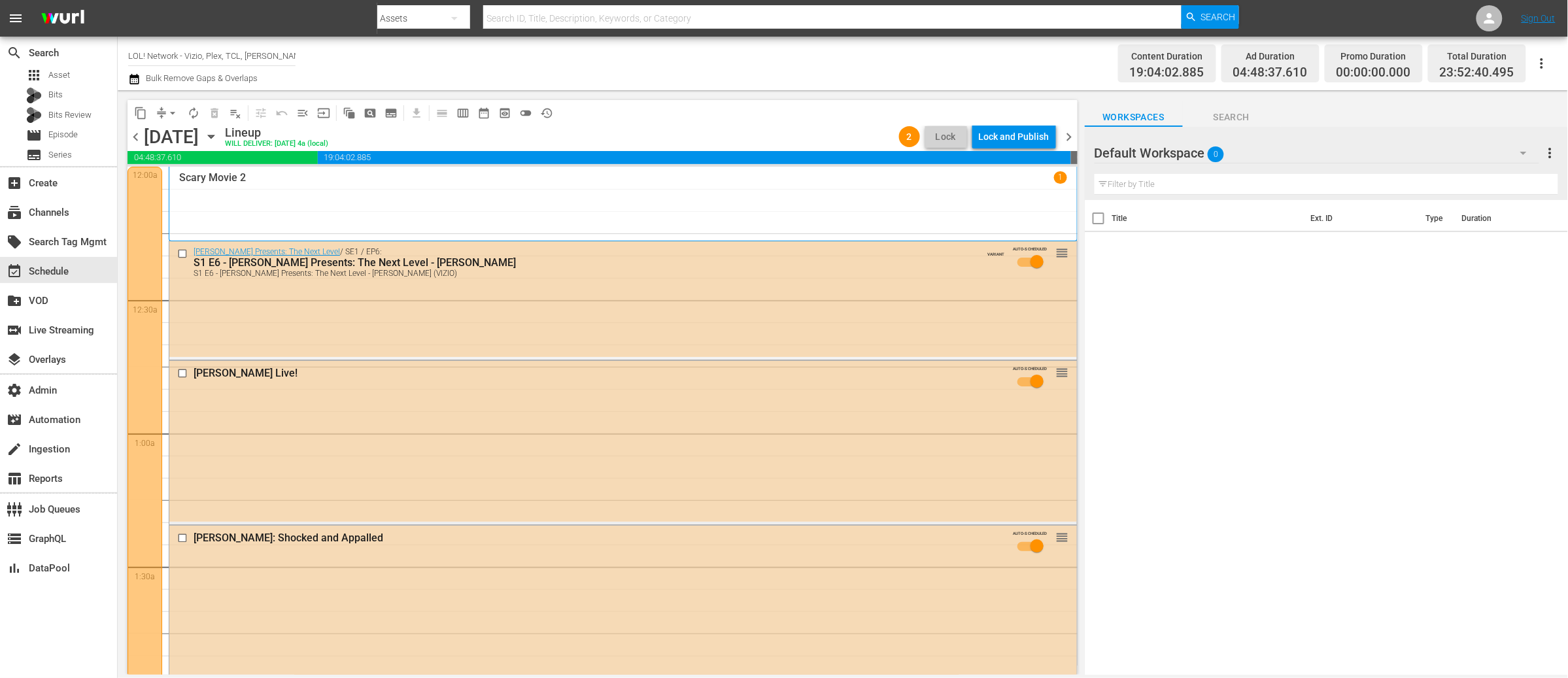
click at [1003, 137] on div "Lock and Publish" at bounding box center [1014, 136] width 71 height 23
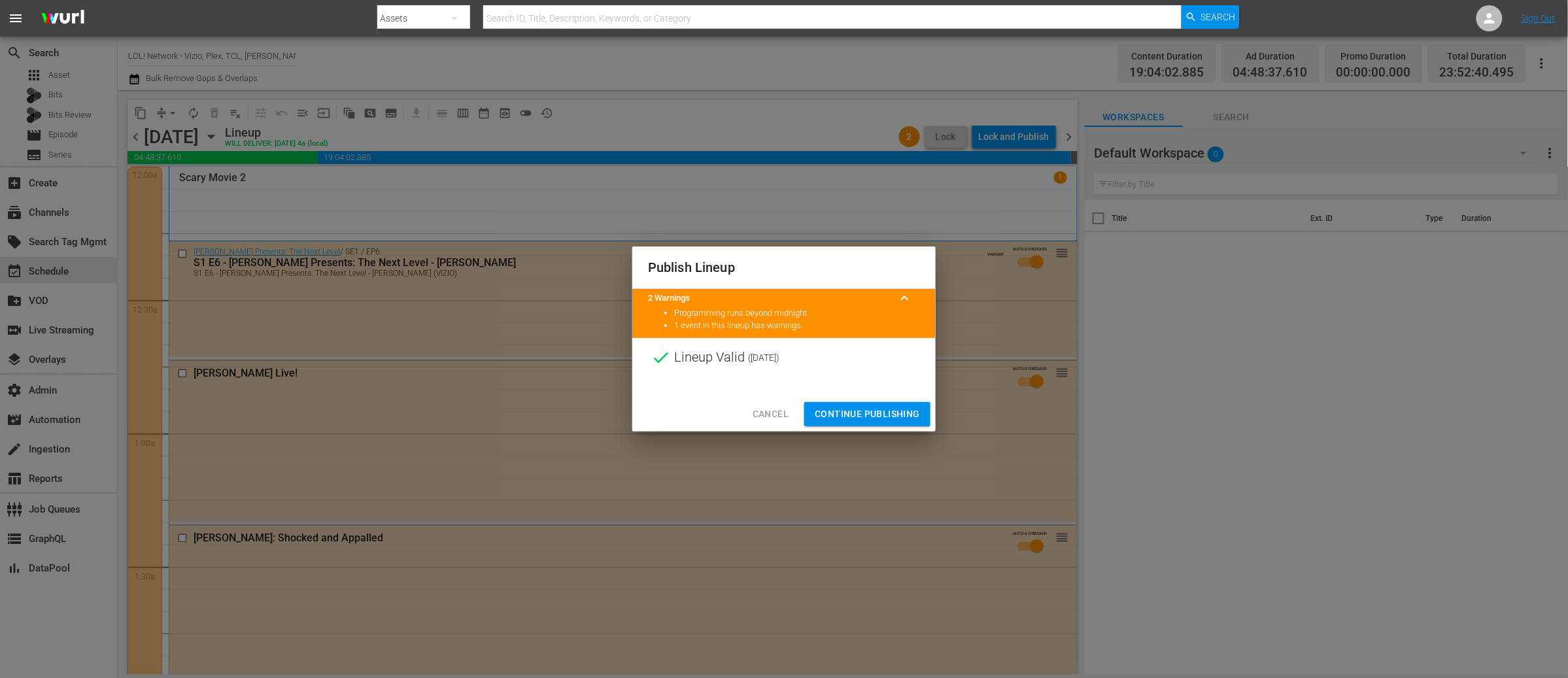
click at [865, 417] on span "Continue Publishing" at bounding box center [866, 414] width 105 height 16
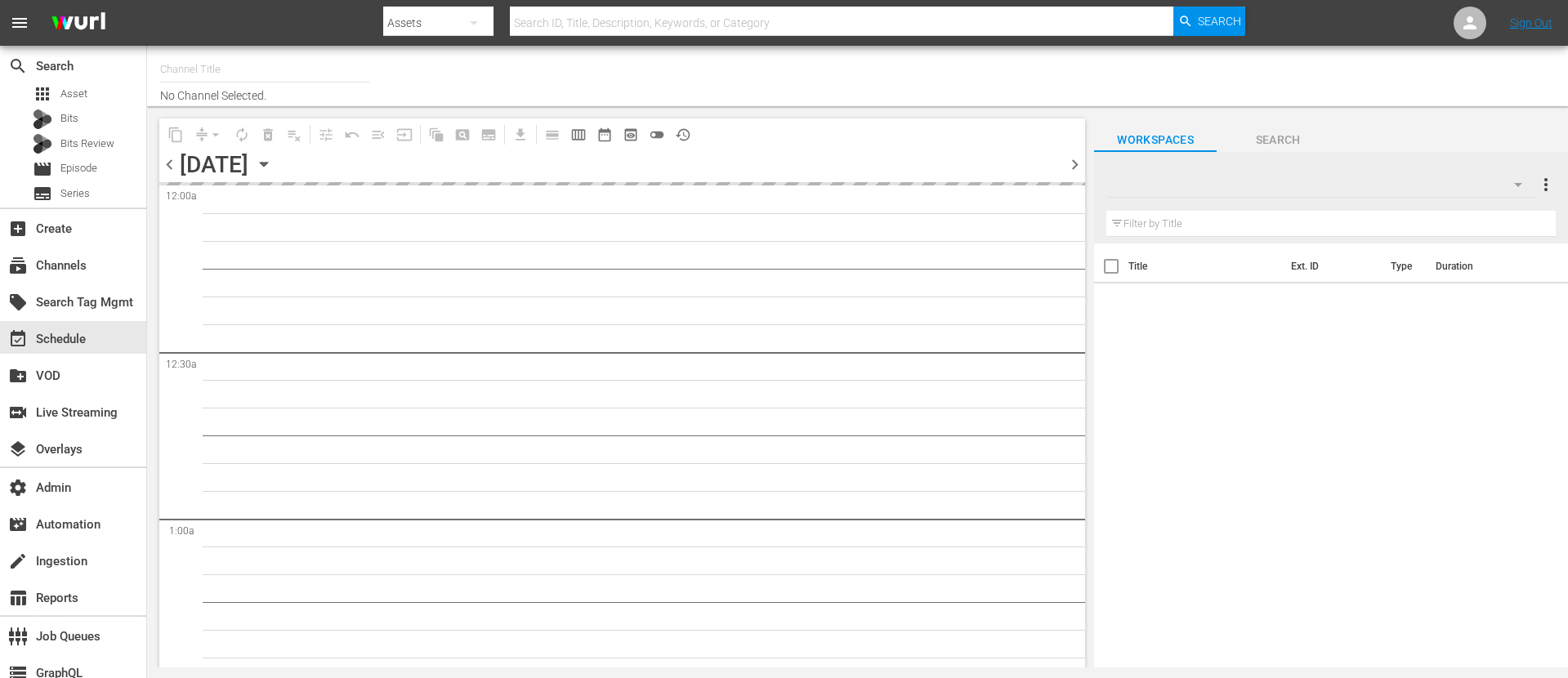
type input "LOL! Network - Stand Up (1067)"
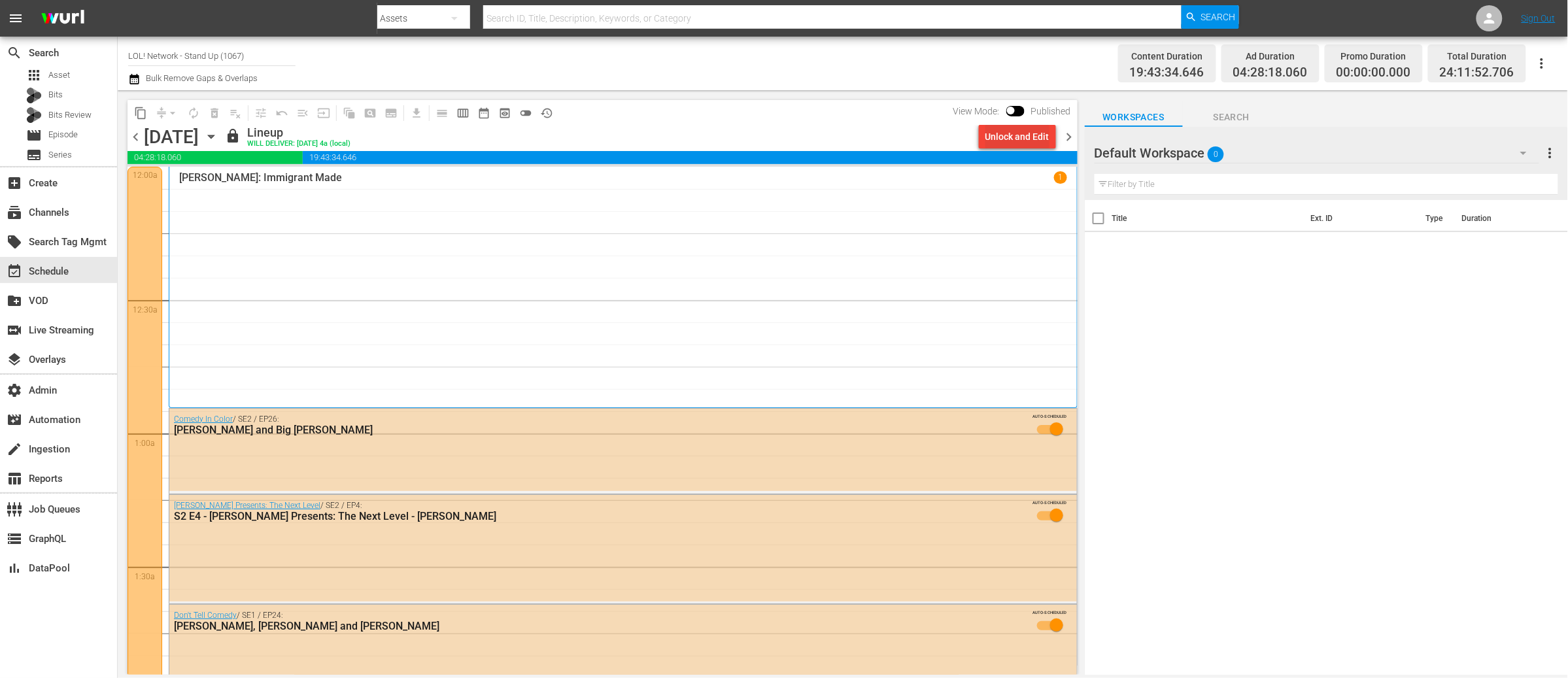
click at [1012, 137] on div "Unlock and Edit" at bounding box center [1017, 136] width 64 height 23
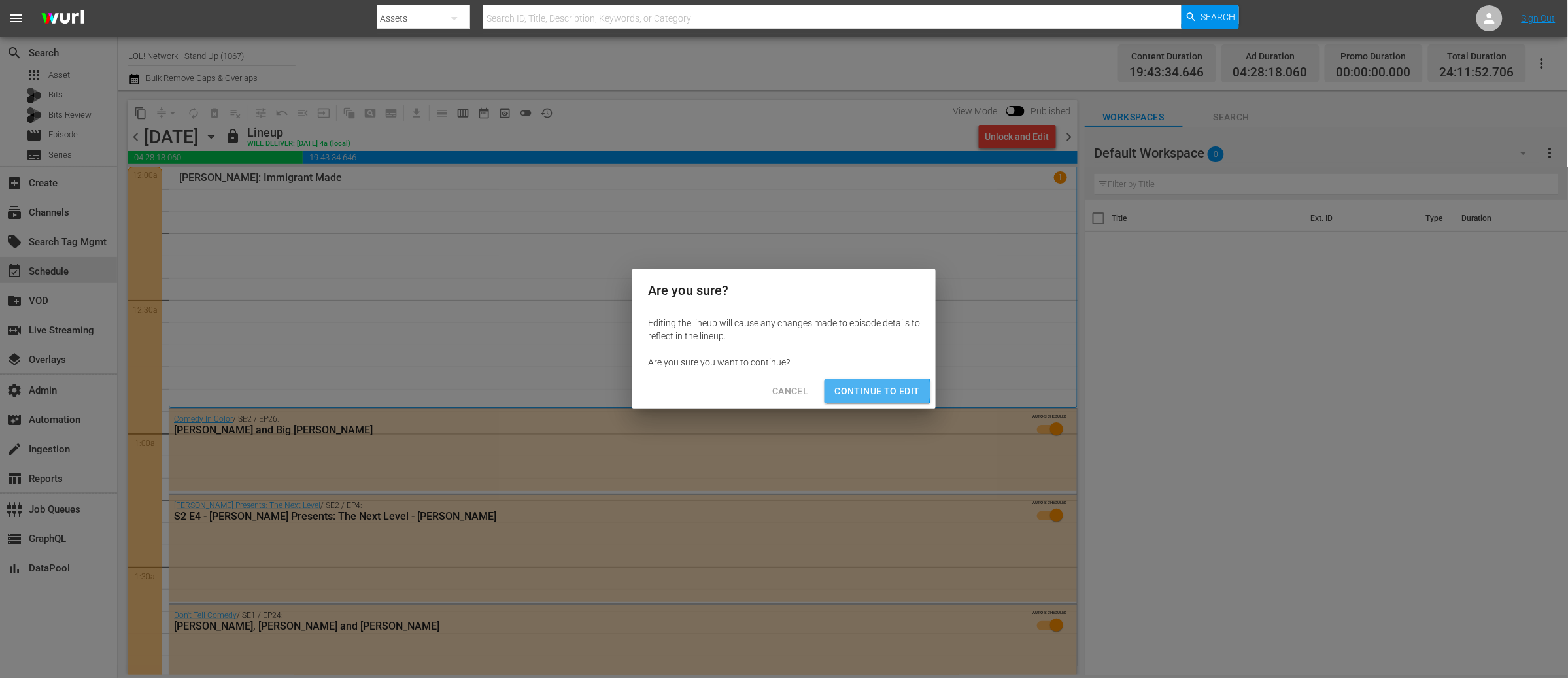
click at [862, 390] on span "Continue to Edit" at bounding box center [877, 390] width 85 height 16
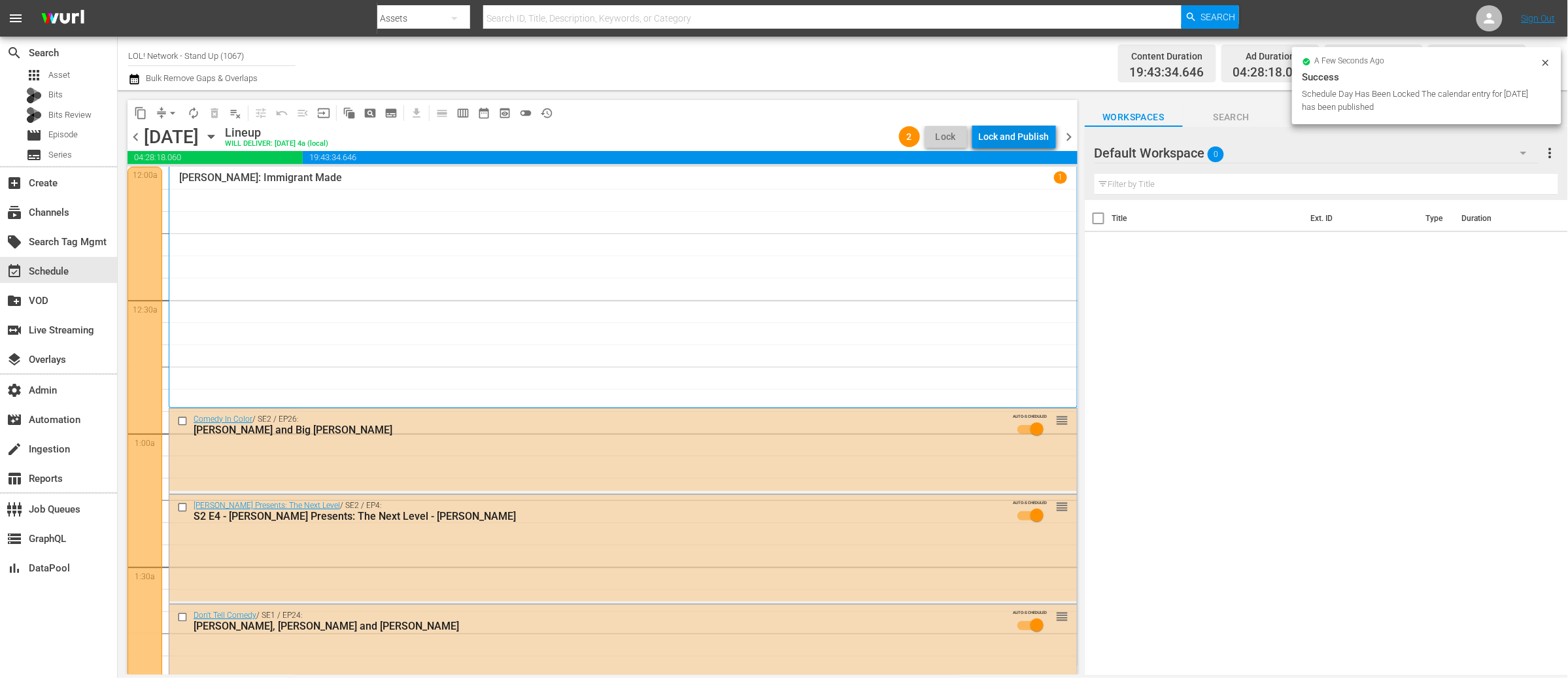
click at [1005, 142] on div "Lock and Publish" at bounding box center [1014, 136] width 71 height 23
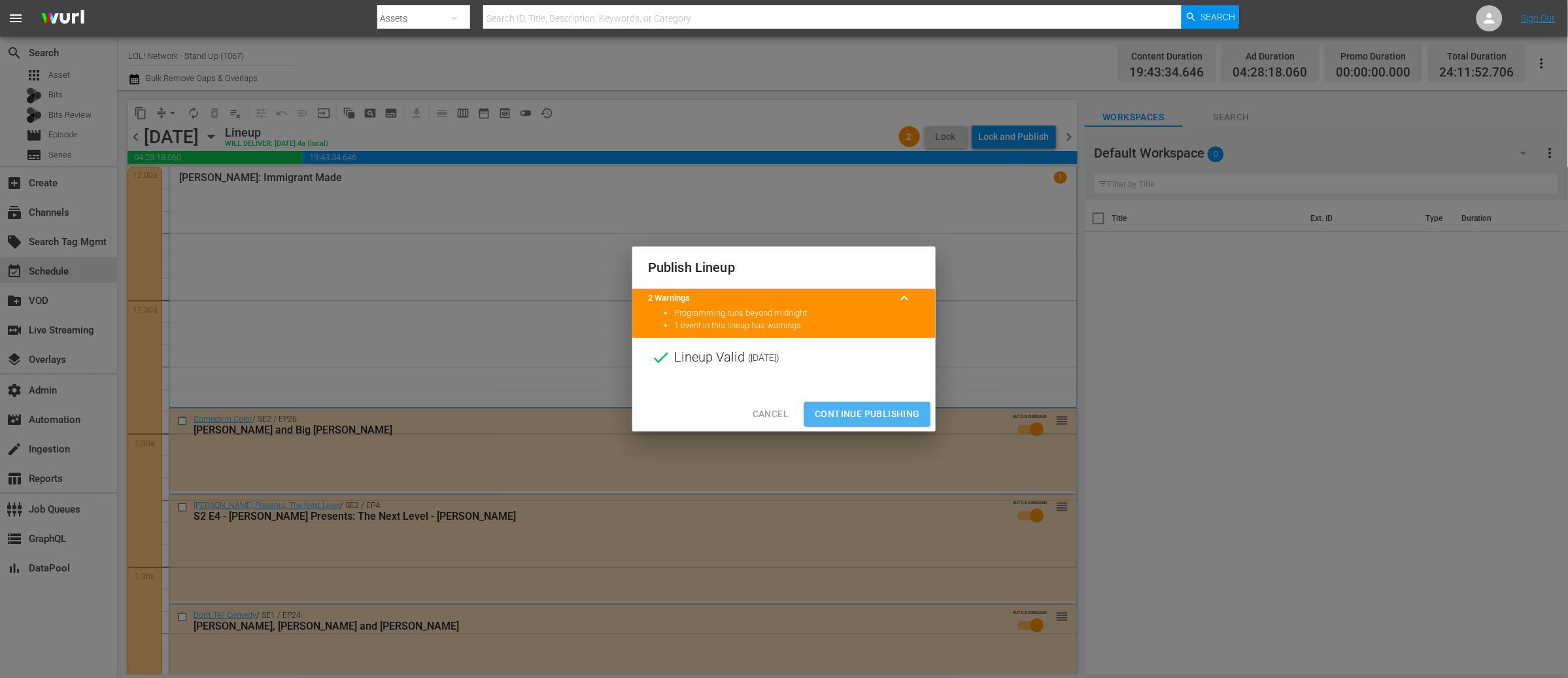
click at [871, 415] on span "Continue Publishing" at bounding box center [866, 414] width 105 height 16
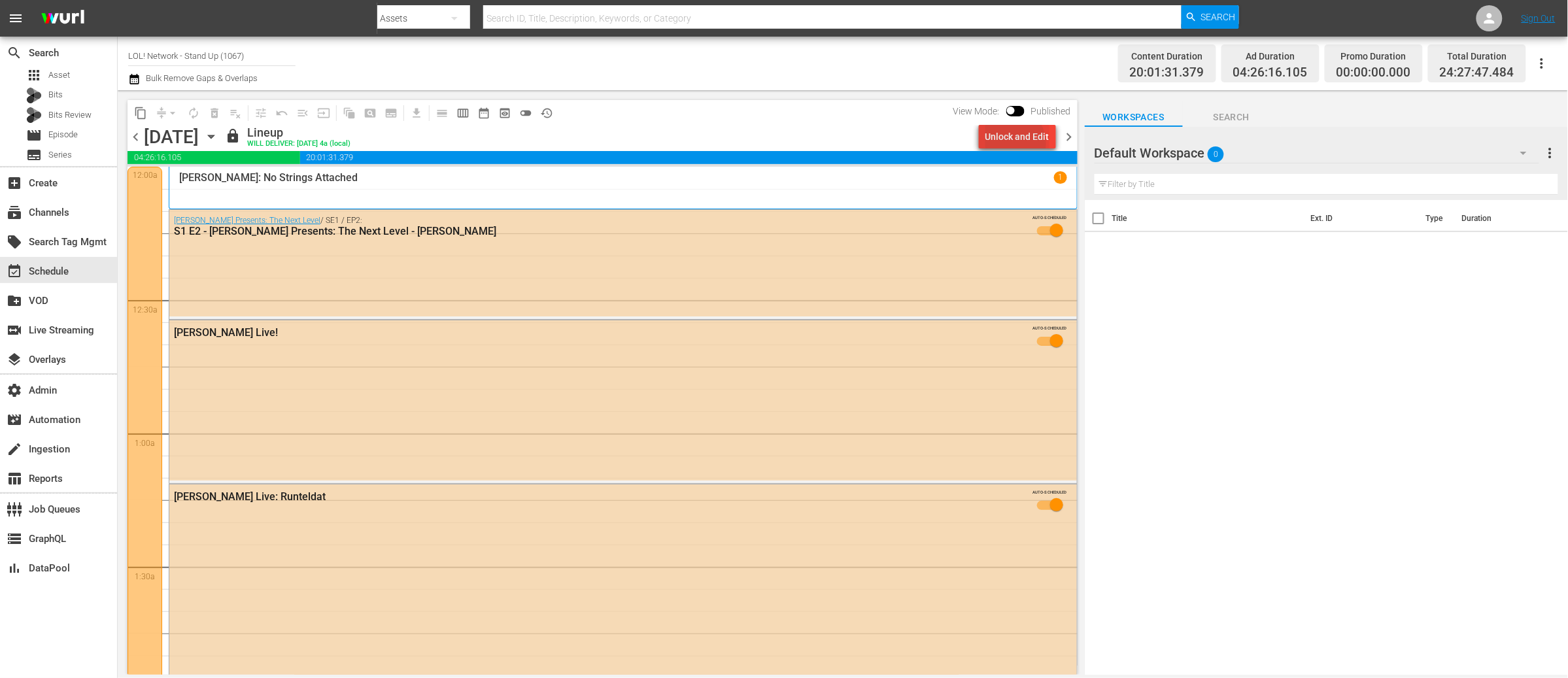
click at [1012, 143] on div "Unlock and Edit" at bounding box center [1017, 136] width 64 height 23
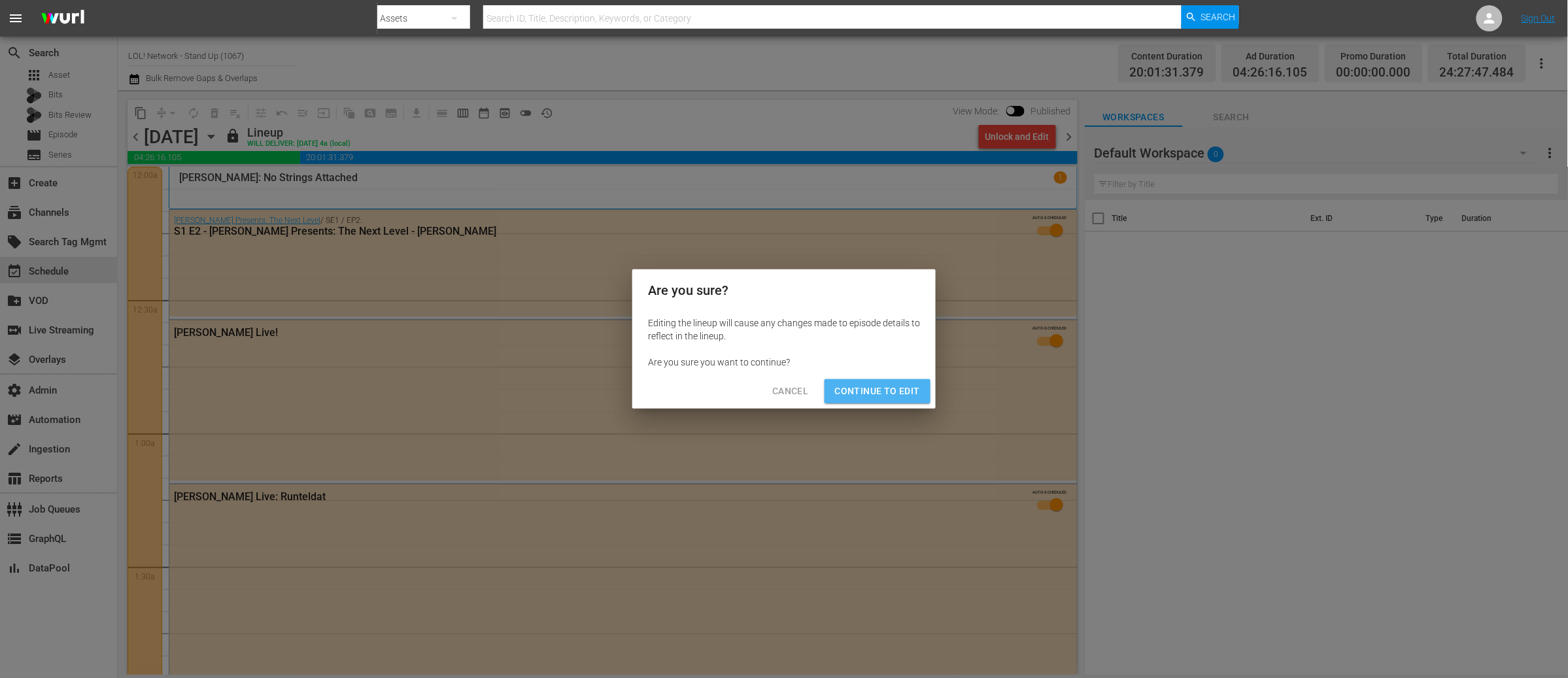
drag, startPoint x: 883, startPoint y: 388, endPoint x: 952, endPoint y: 185, distance: 214.4
click at [883, 388] on span "Continue to Edit" at bounding box center [877, 390] width 85 height 16
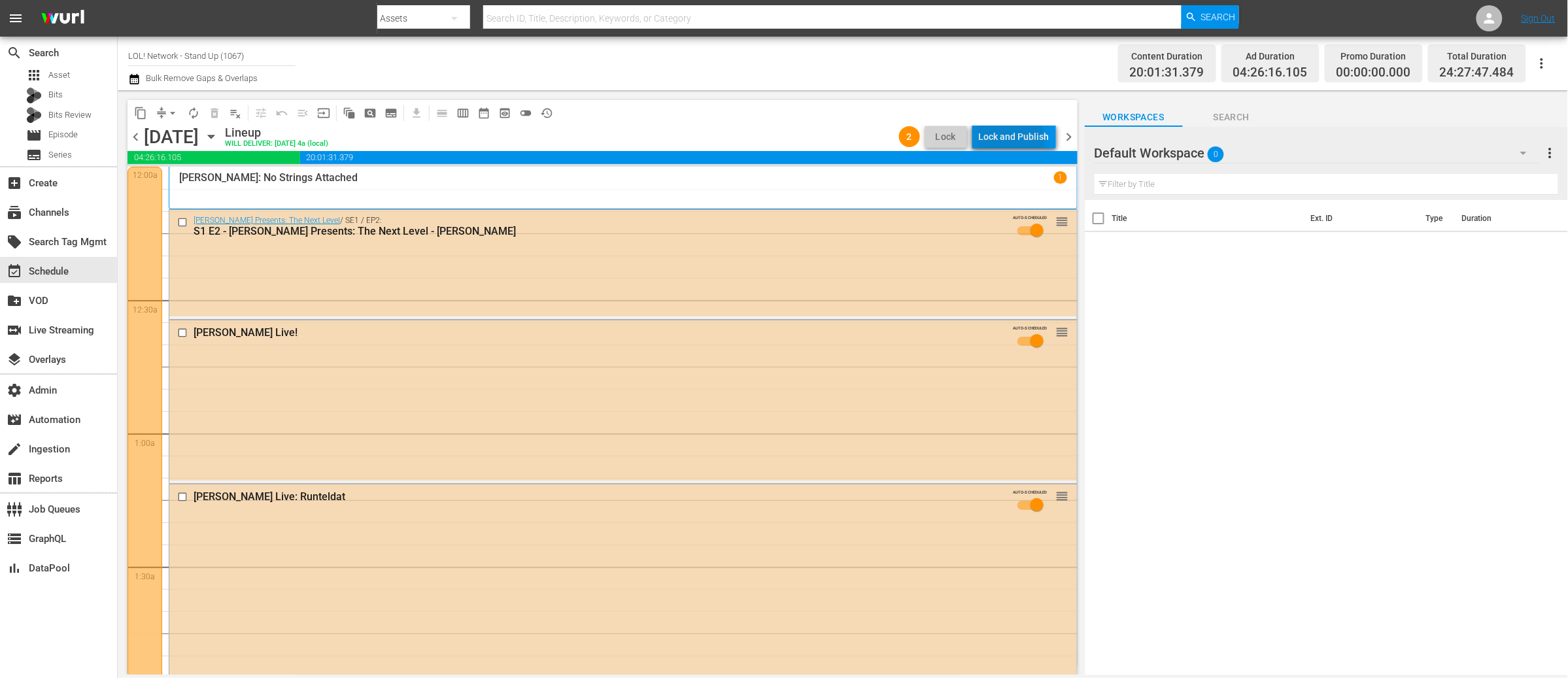
click at [994, 142] on div "Lock and Publish" at bounding box center [1014, 136] width 71 height 23
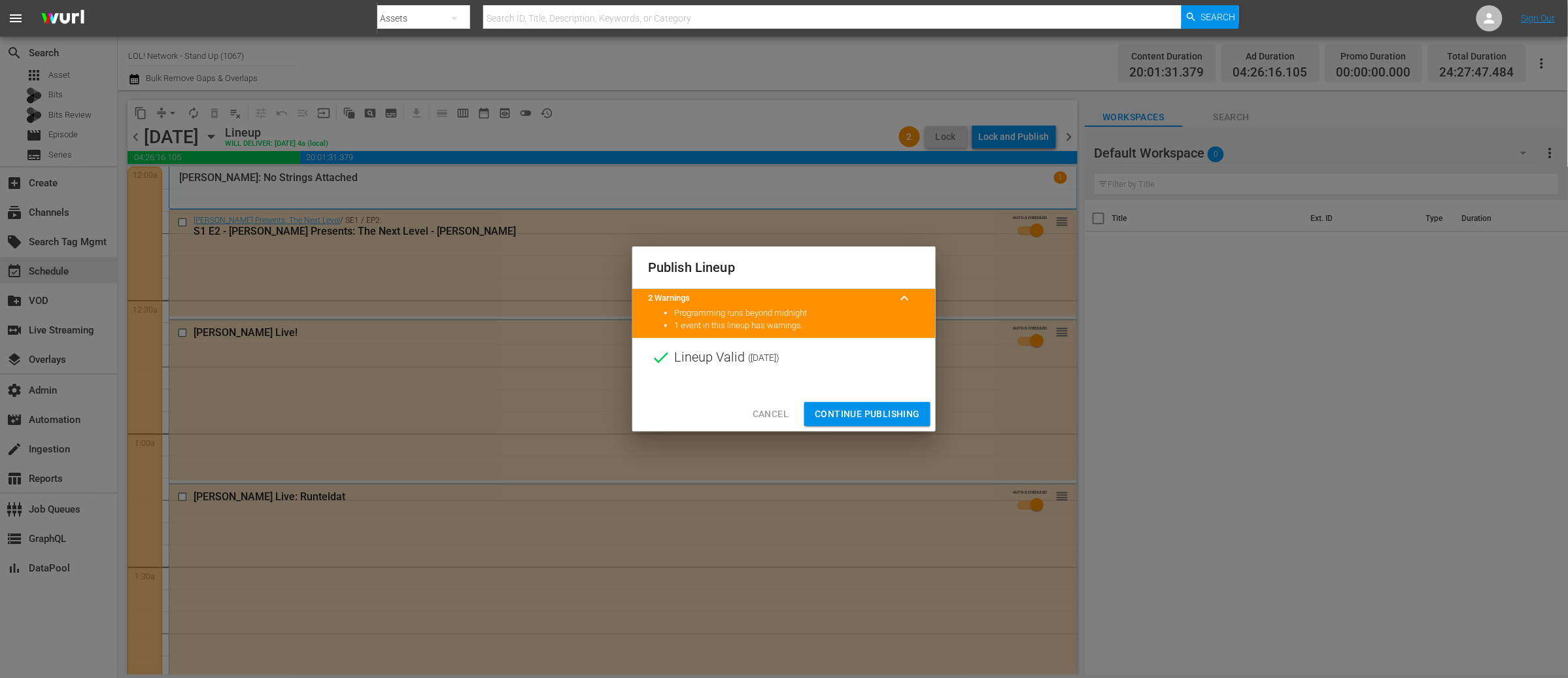
click at [845, 413] on span "Continue Publishing" at bounding box center [866, 414] width 105 height 16
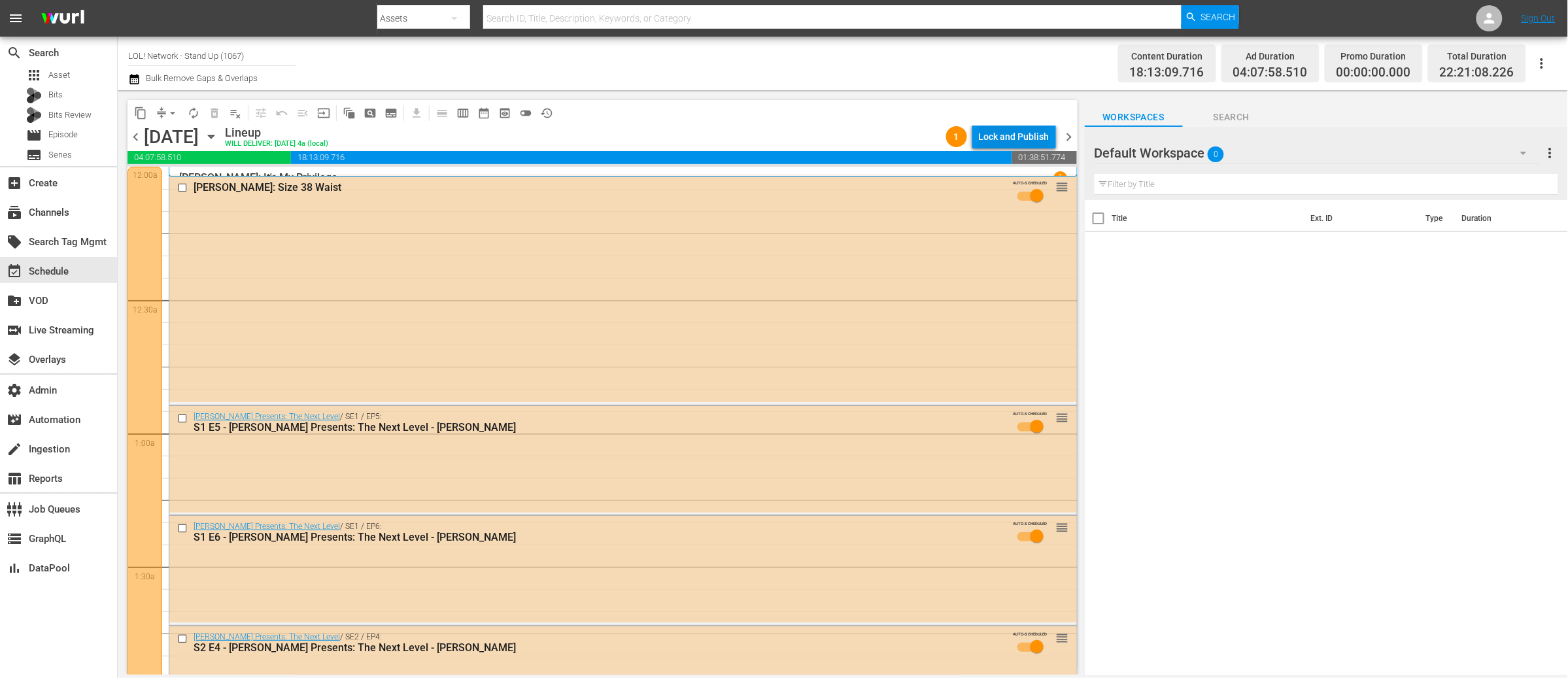
click at [1015, 132] on div "Lock and Publish" at bounding box center [1014, 136] width 71 height 23
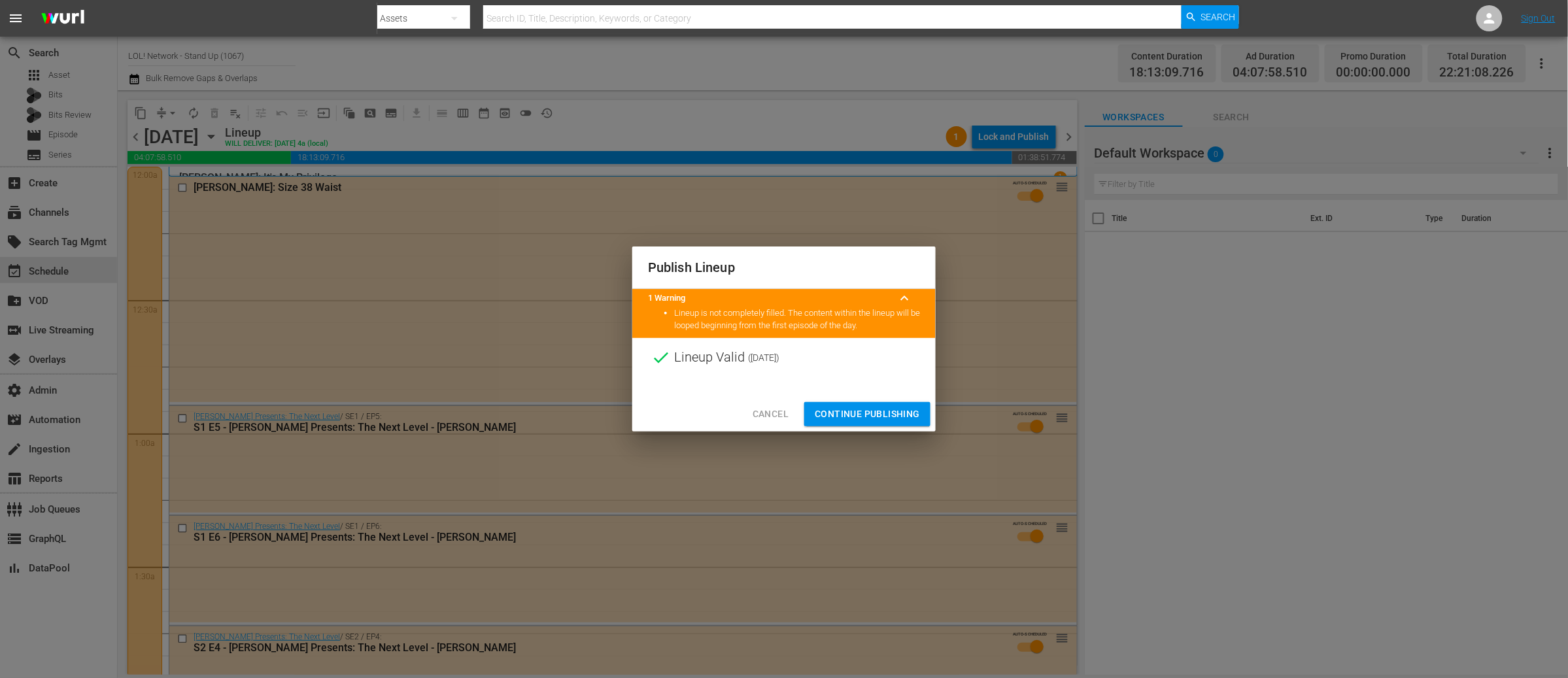
click at [859, 409] on span "Continue Publishing" at bounding box center [866, 414] width 105 height 16
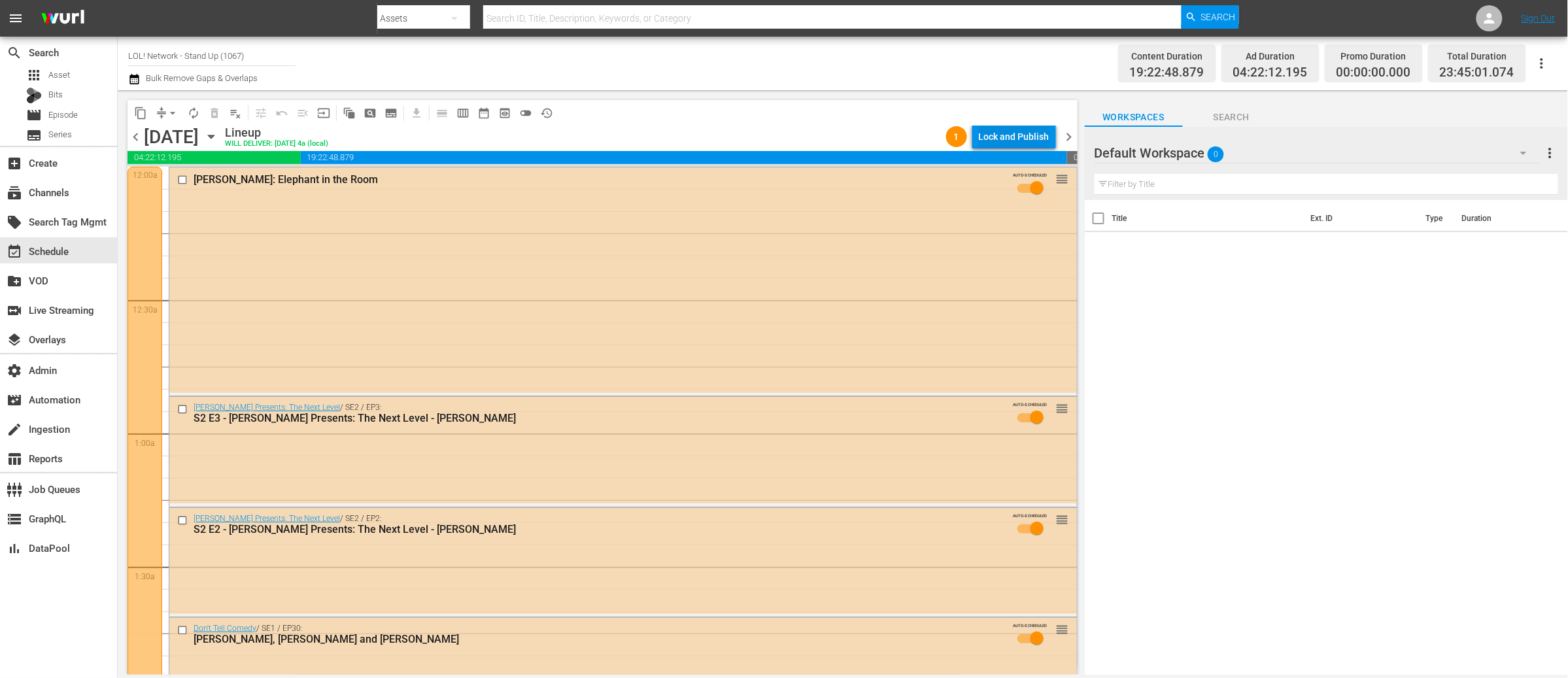
click at [992, 141] on div "Lock and Publish" at bounding box center [1014, 136] width 71 height 23
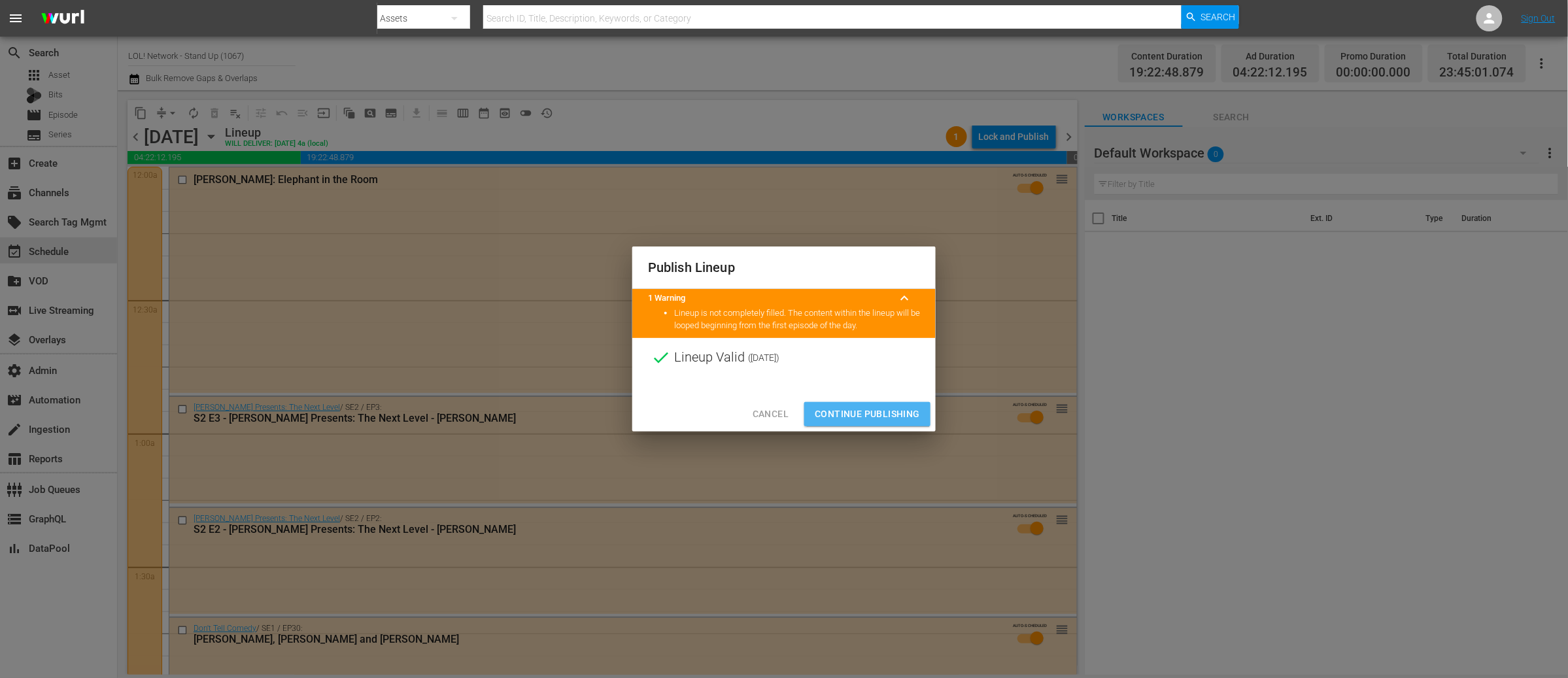
click at [864, 407] on span "Continue Publishing" at bounding box center [866, 414] width 105 height 16
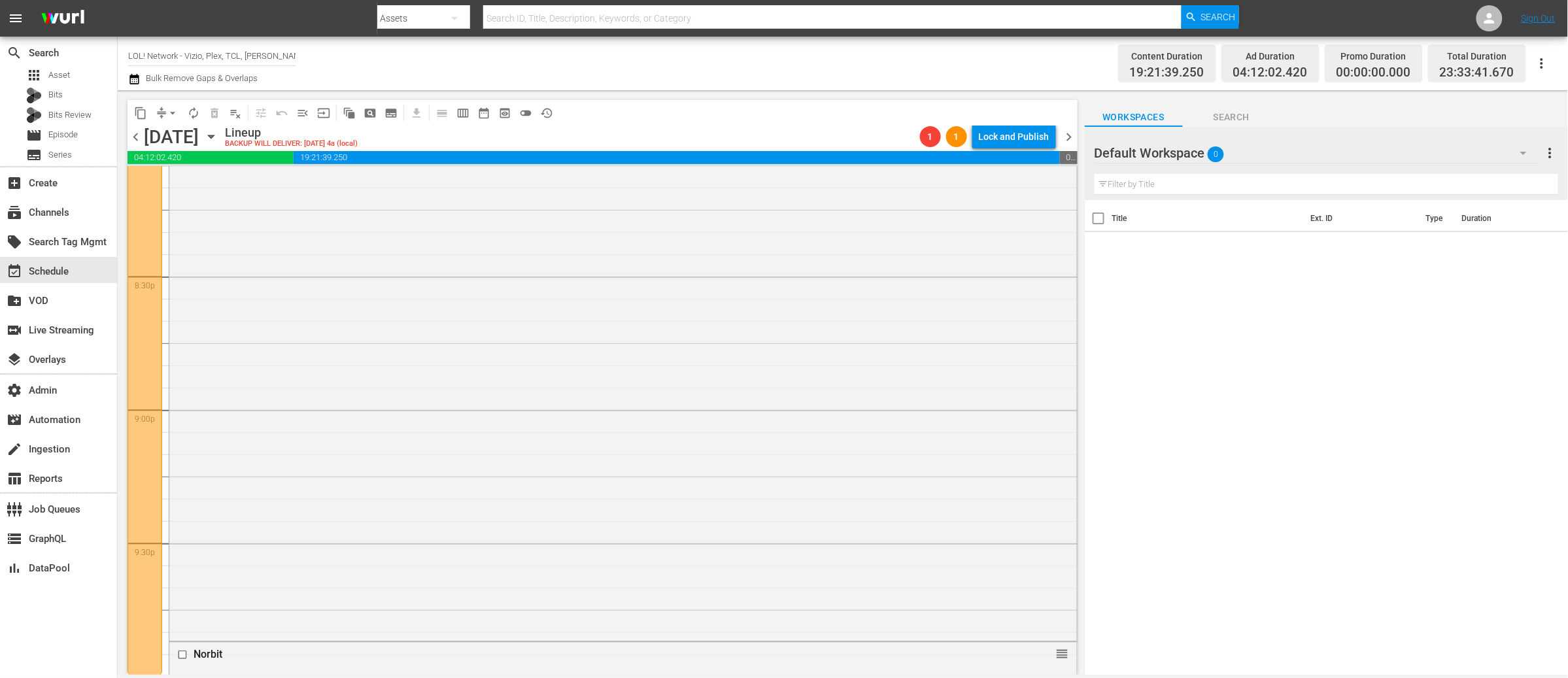
scroll to position [6307, 0]
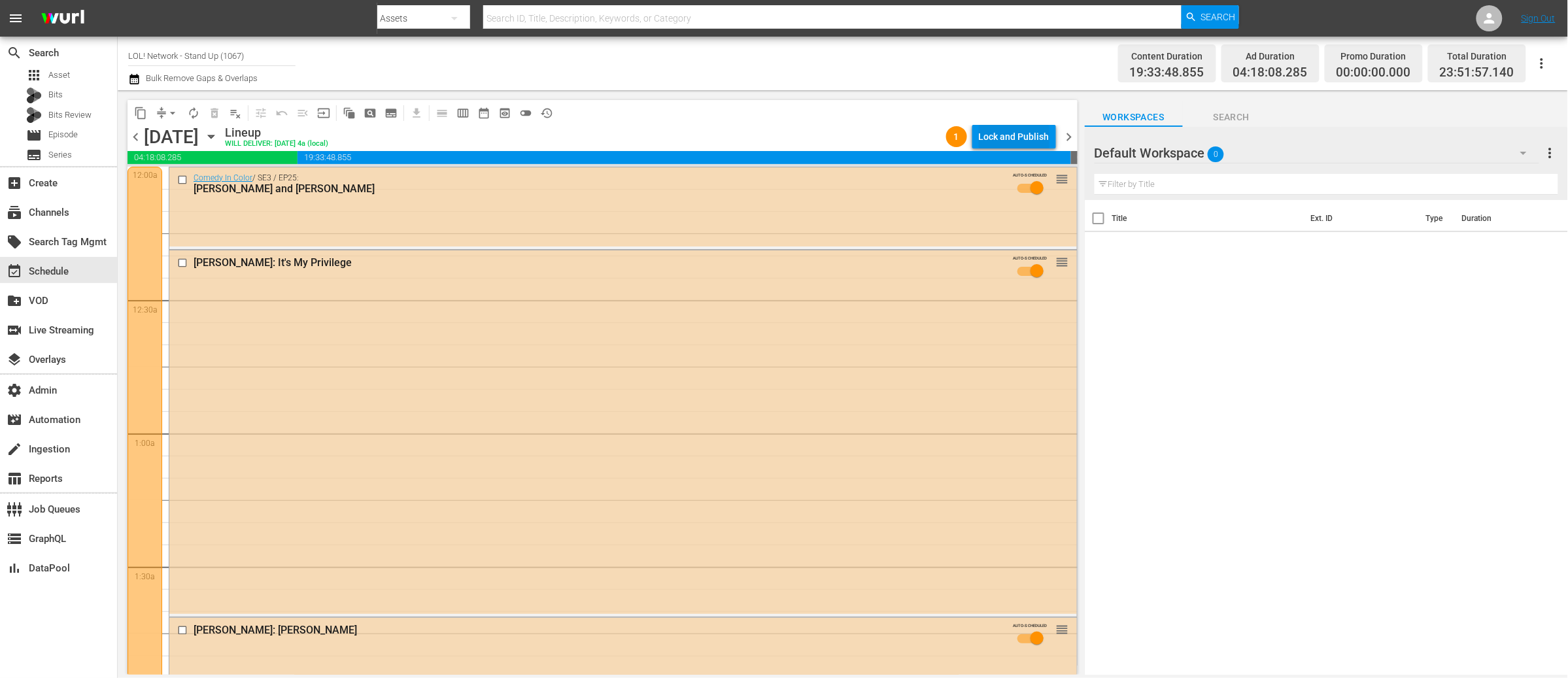
click at [1003, 129] on div "Lock and Publish" at bounding box center [1014, 136] width 71 height 23
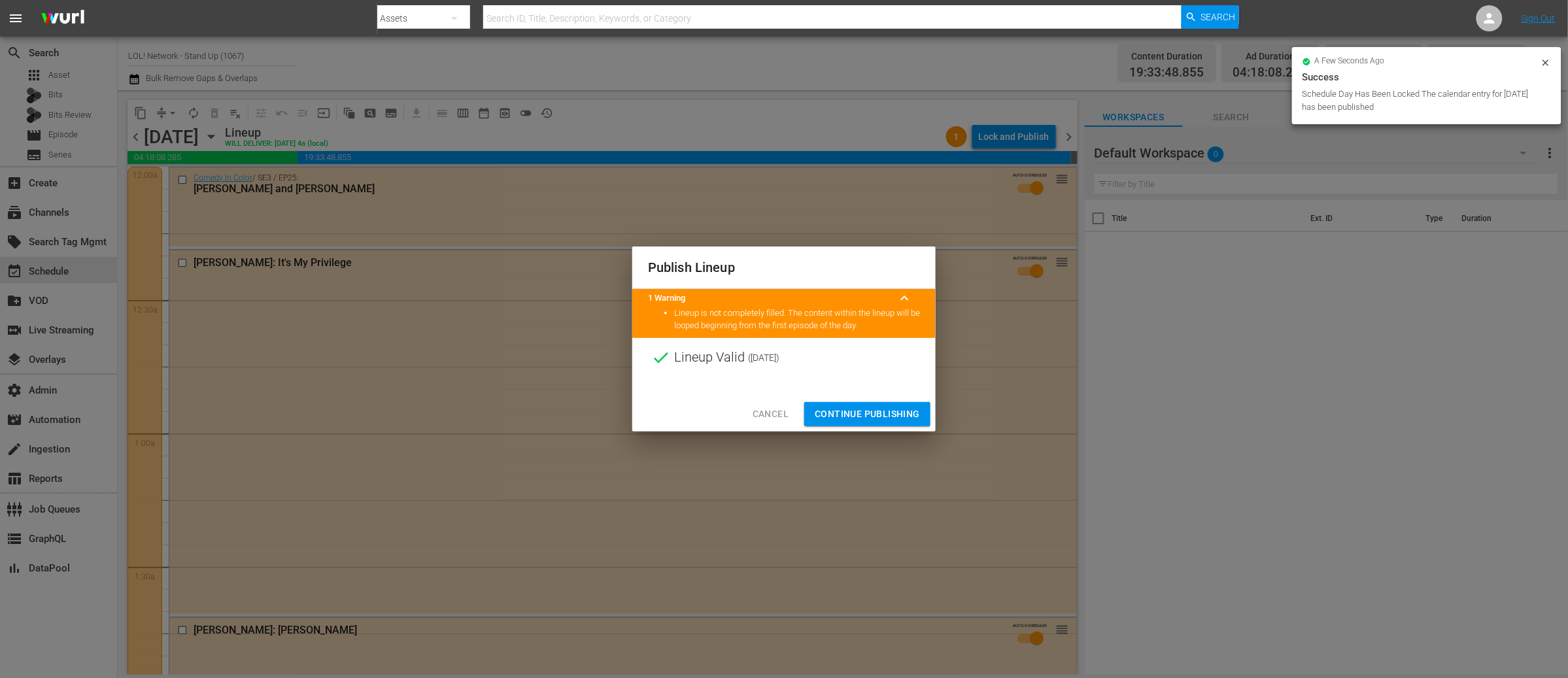
click at [873, 412] on span "Continue Publishing" at bounding box center [866, 414] width 105 height 16
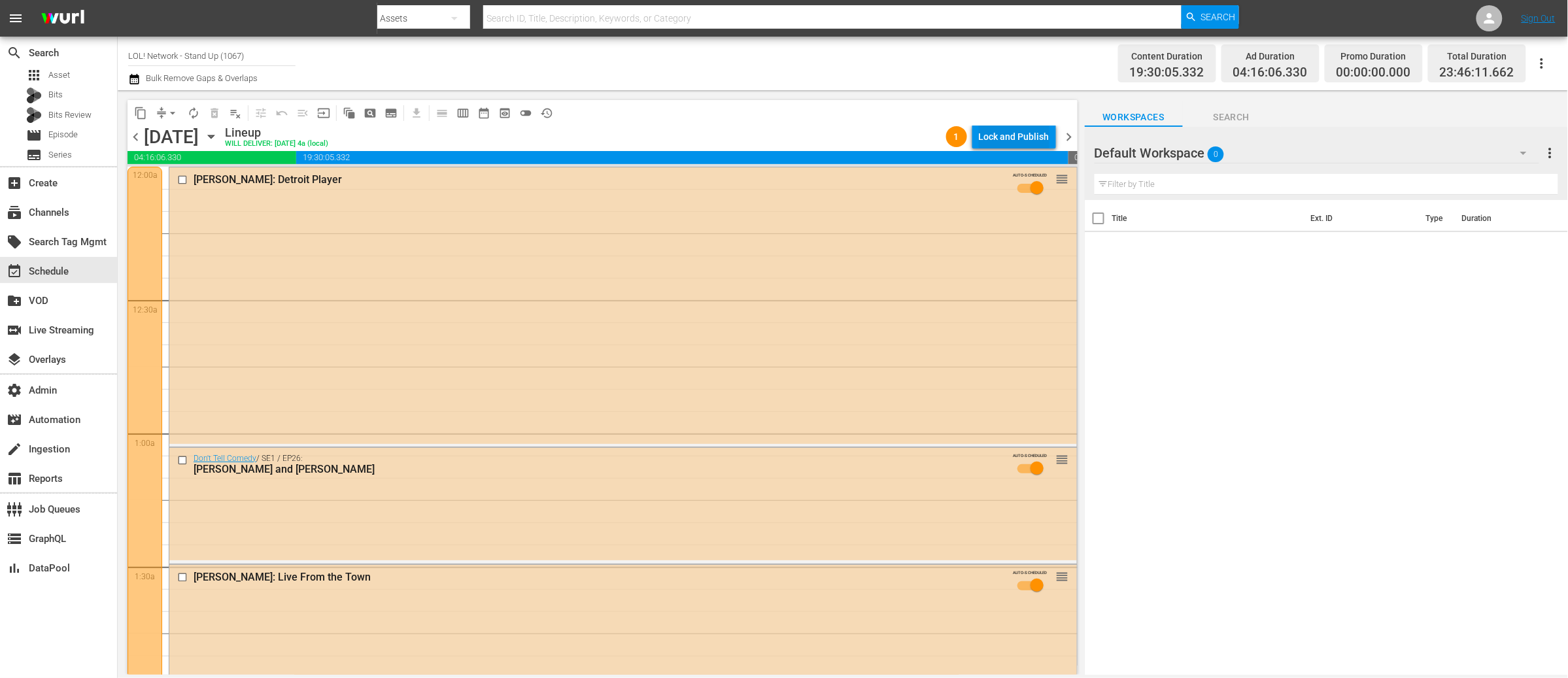
click at [998, 132] on div "Lock and Publish" at bounding box center [1014, 136] width 71 height 23
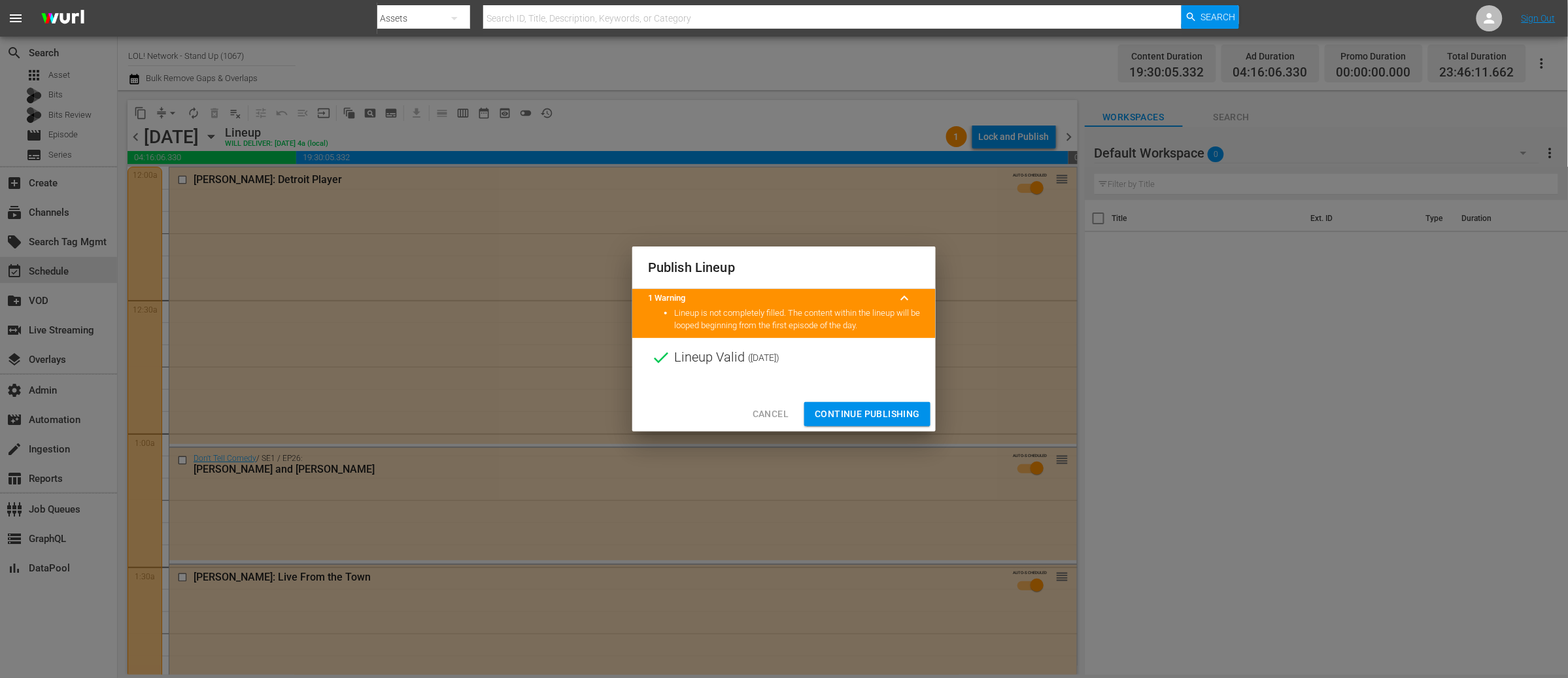
click at [869, 409] on span "Continue Publishing" at bounding box center [866, 414] width 105 height 16
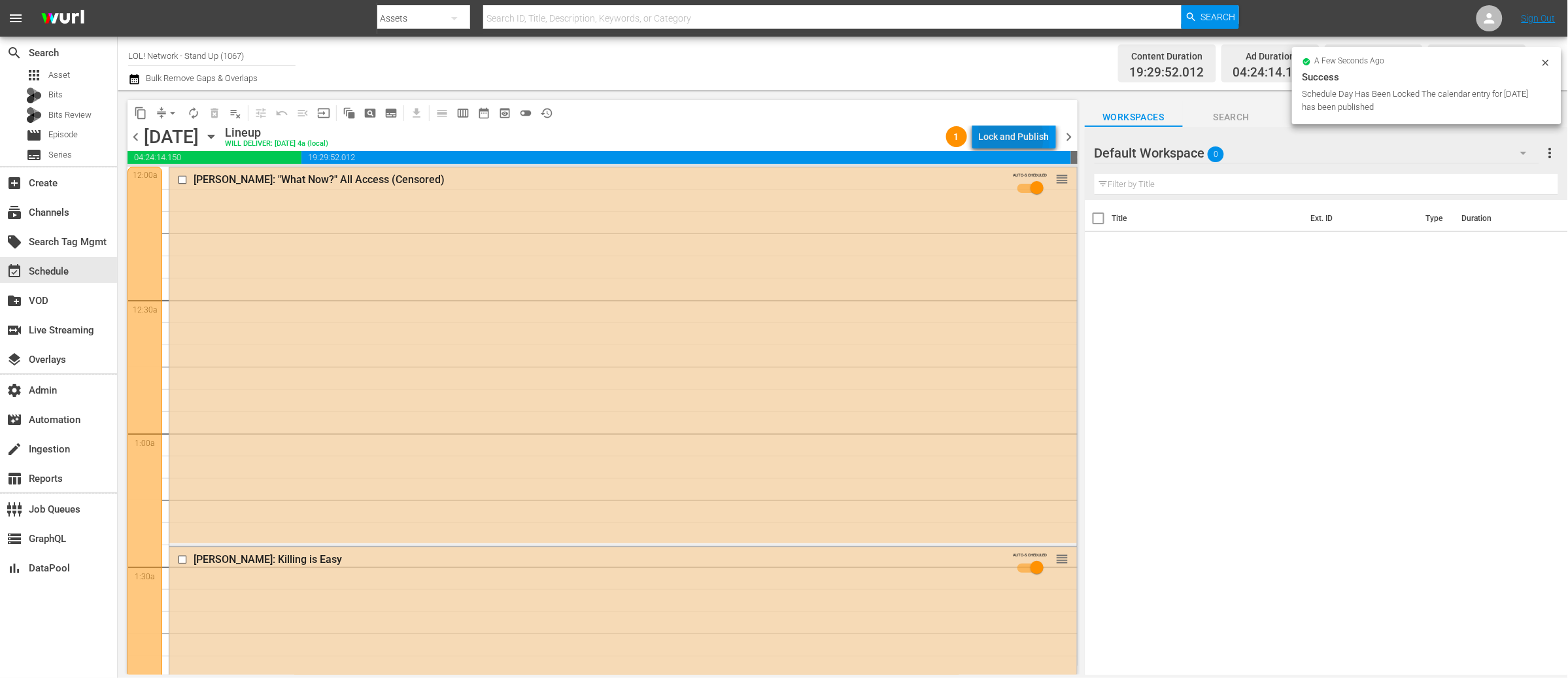
click at [1003, 137] on div "Lock and Publish" at bounding box center [1014, 136] width 71 height 23
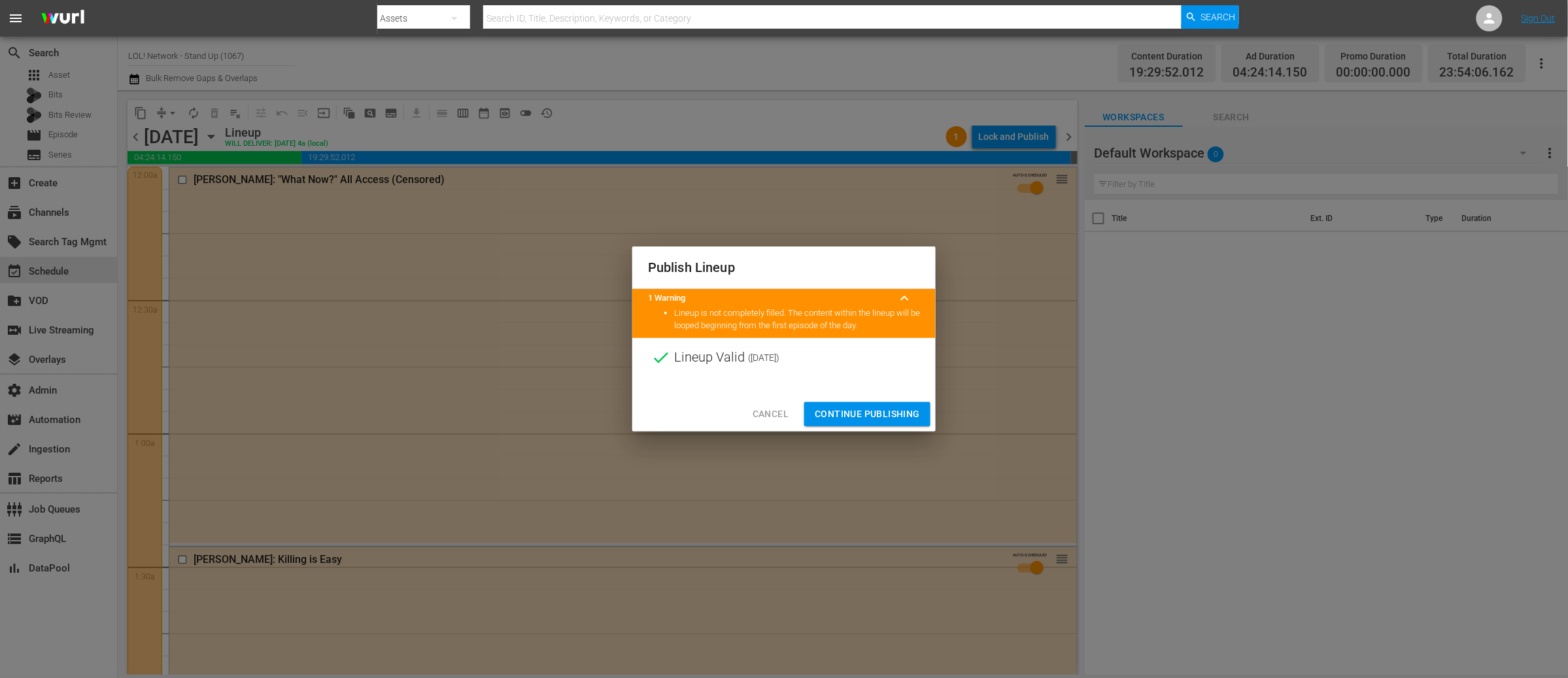
drag, startPoint x: 850, startPoint y: 420, endPoint x: 881, endPoint y: 308, distance: 116.2
click at [850, 420] on span "Continue Publishing" at bounding box center [866, 414] width 105 height 16
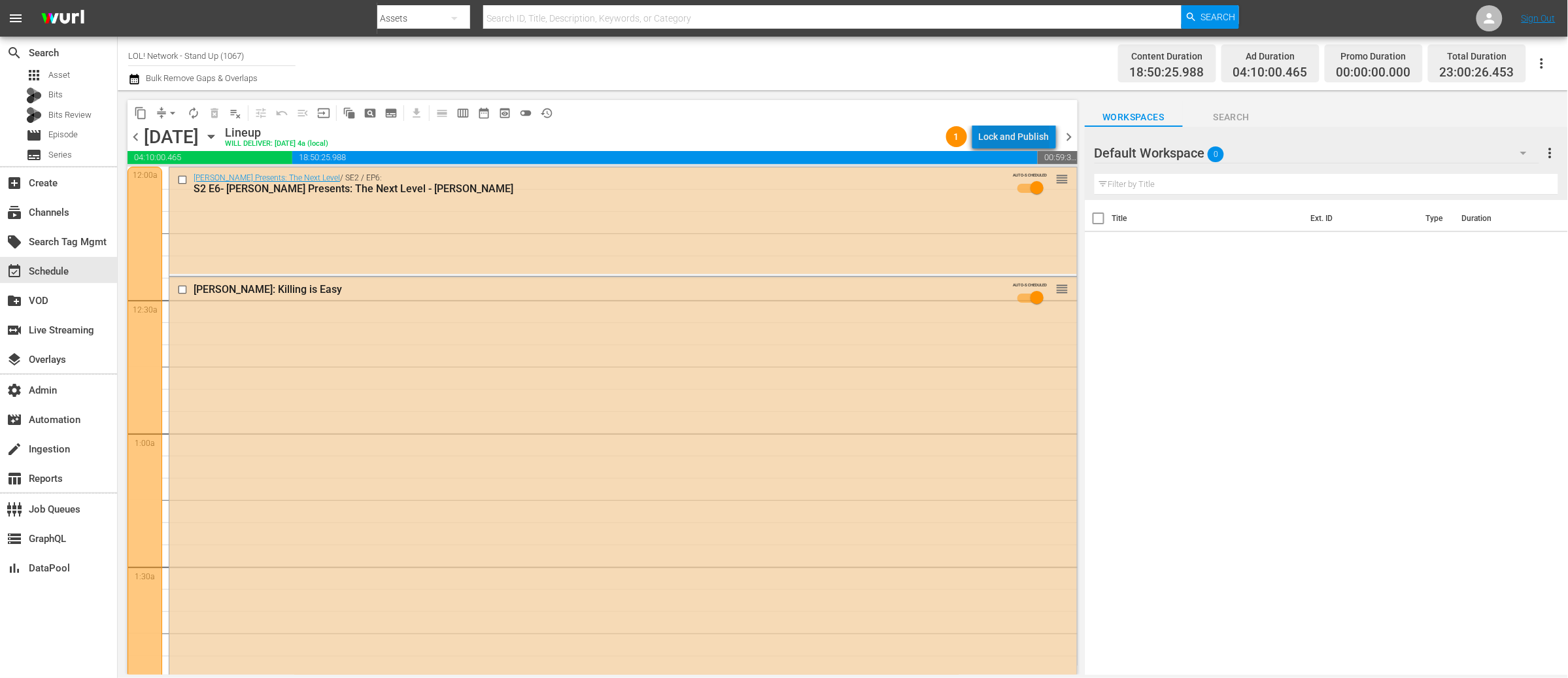
click at [1040, 125] on div "Lock and Publish" at bounding box center [1014, 136] width 71 height 23
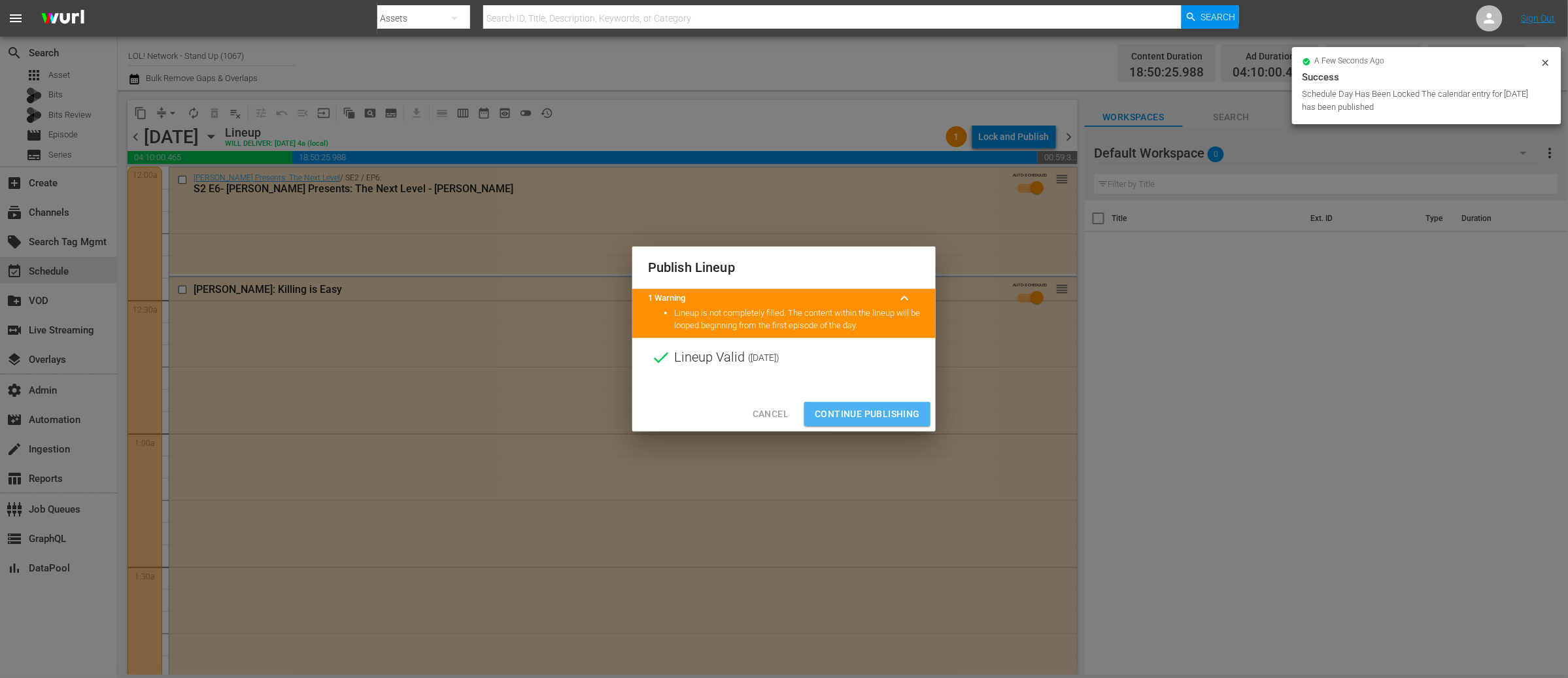
click at [853, 419] on span "Continue Publishing" at bounding box center [866, 414] width 105 height 16
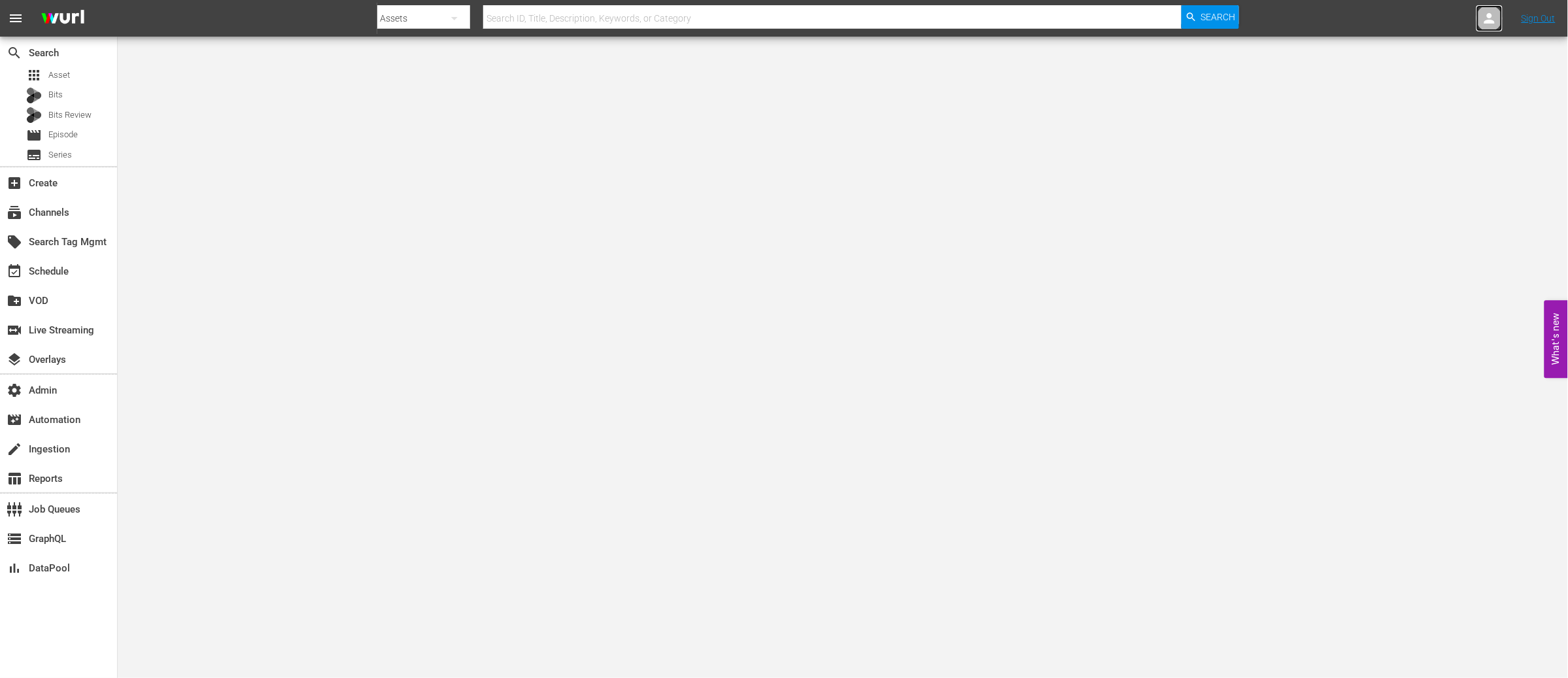
click at [1490, 18] on icon at bounding box center [1489, 18] width 16 height 16
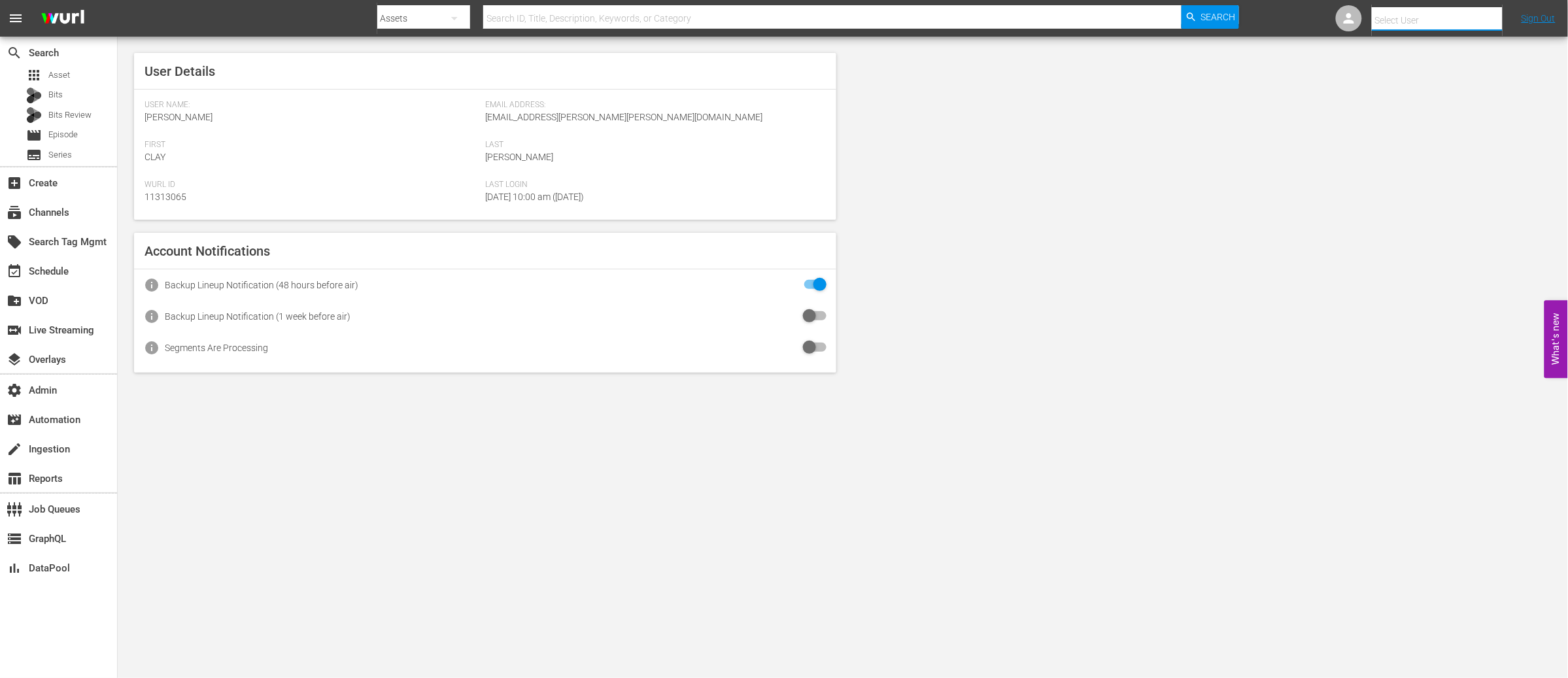
click at [1392, 15] on input "text" at bounding box center [1455, 20] width 167 height 32
click at [1383, 90] on div "[PERSON_NAME] <[PERSON_NAME][EMAIL_ADDRESS][DOMAIN_NAME]>" at bounding box center [1427, 87] width 204 height 32
type input "[PERSON_NAME] (11312727)"
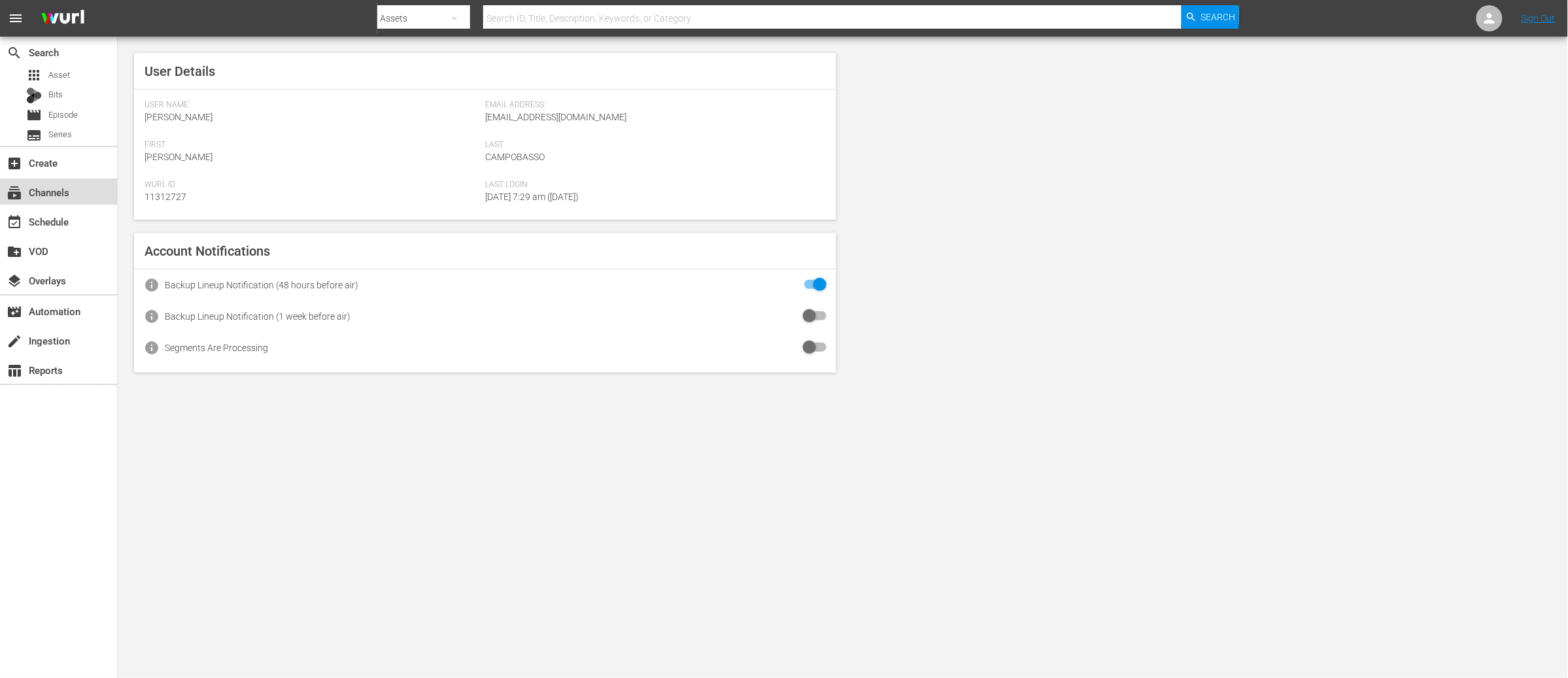
click at [55, 185] on div "subscriptions Channels" at bounding box center [37, 190] width 73 height 12
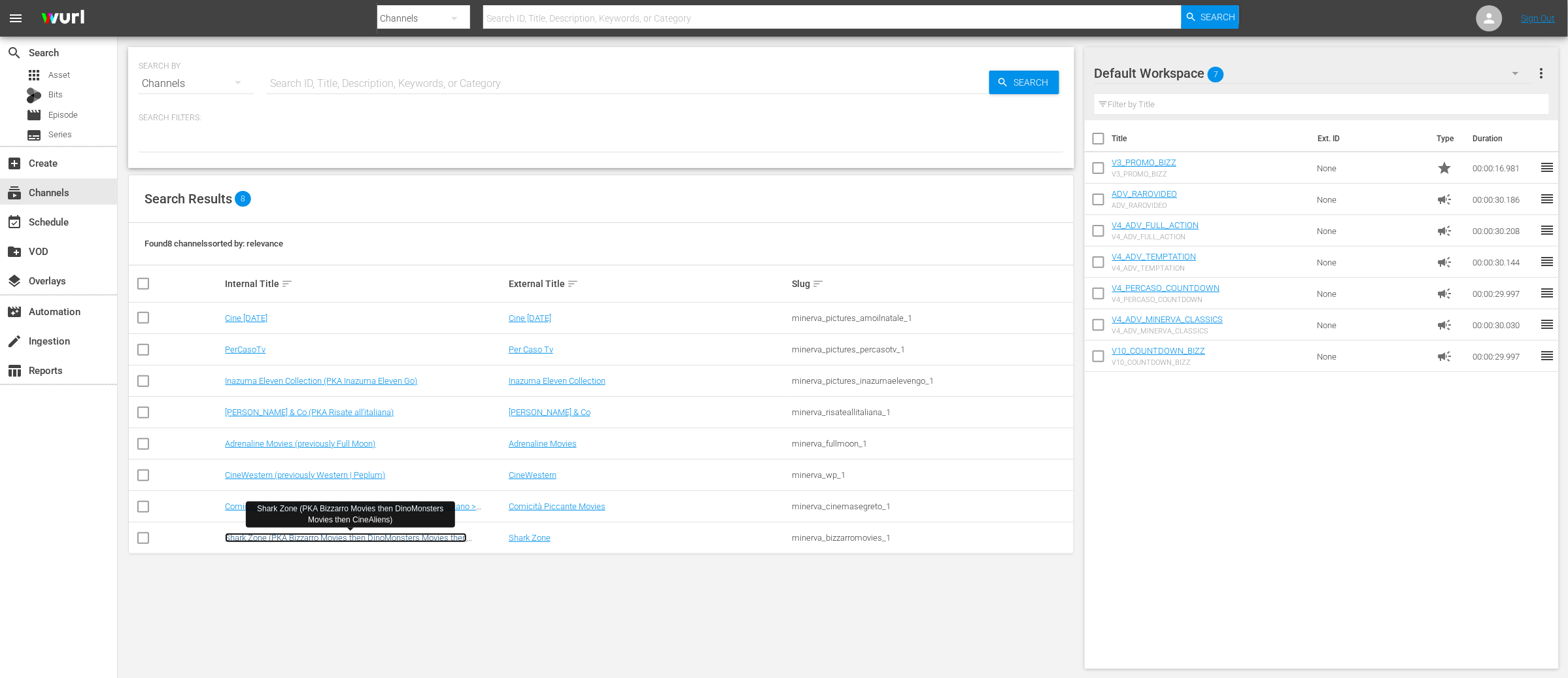
click at [319, 540] on link "Shark Zone (PKA Bizzarro Movies then DinoMonsters Movies then CineAliens)" at bounding box center [345, 543] width 242 height 20
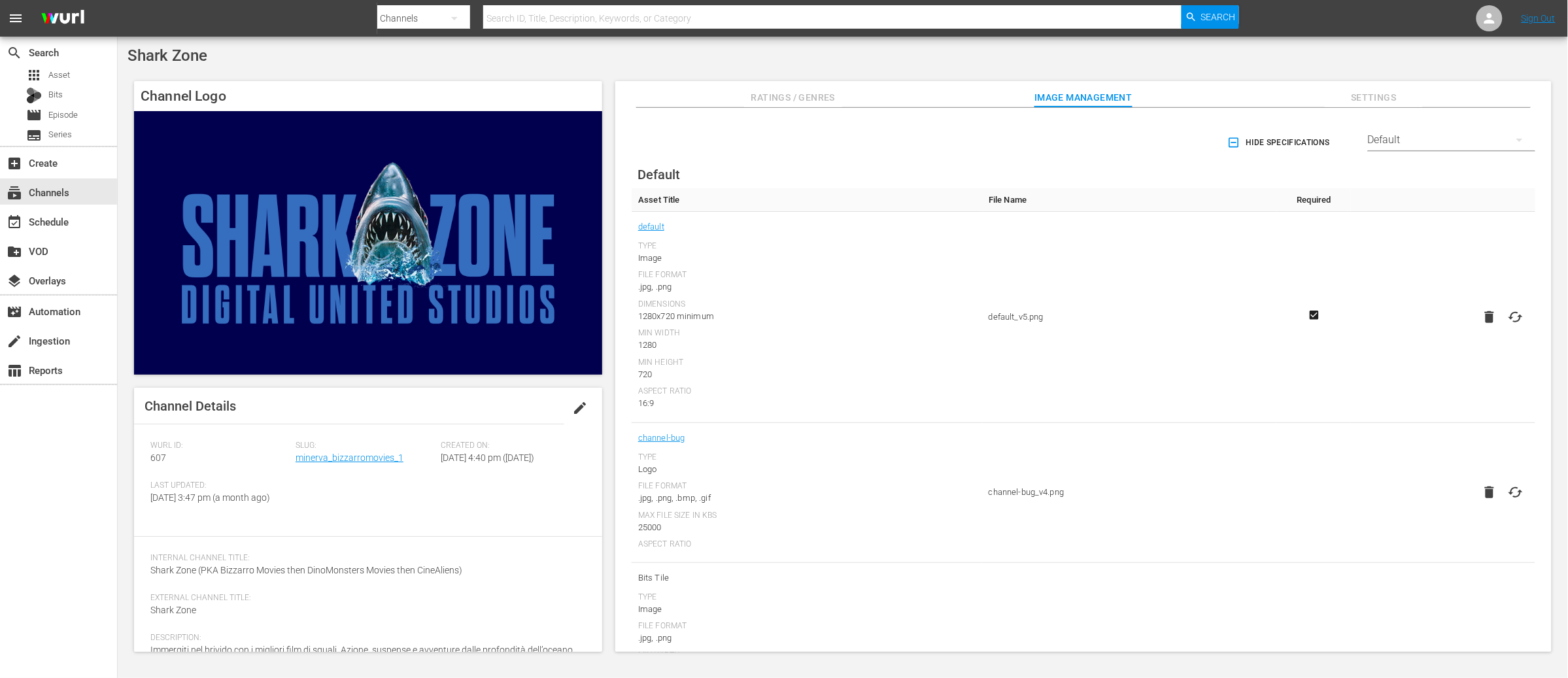
click at [1514, 143] on icon "button" at bounding box center [1519, 140] width 16 height 16
click at [1410, 218] on div "Samsung" at bounding box center [1449, 216] width 136 height 21
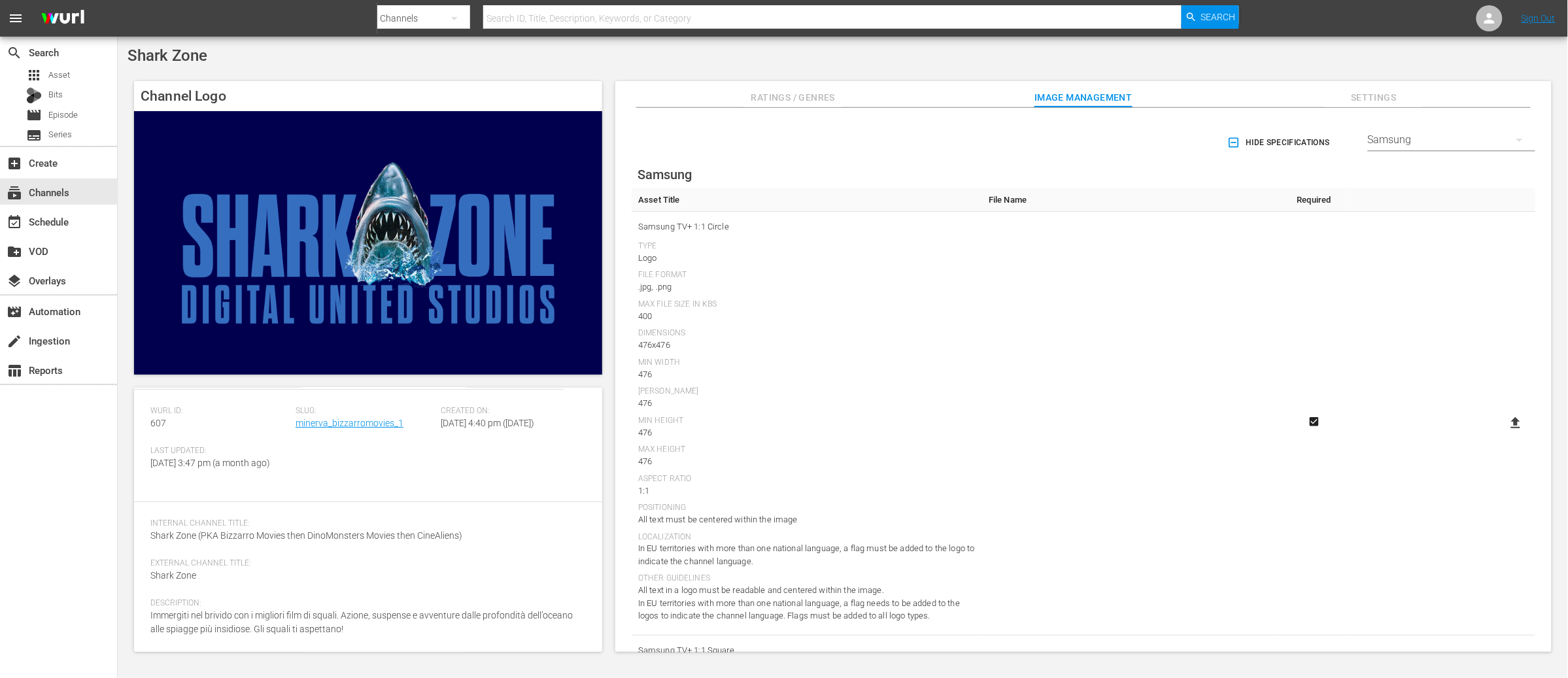
scroll to position [37, 0]
drag, startPoint x: 1382, startPoint y: 49, endPoint x: 1416, endPoint y: 49, distance: 34.0
click at [1385, 49] on div "Shark Zone" at bounding box center [843, 56] width 1431 height 18
click at [1161, 374] on td at bounding box center [1129, 423] width 295 height 424
click at [1509, 424] on icon at bounding box center [1515, 423] width 16 height 16
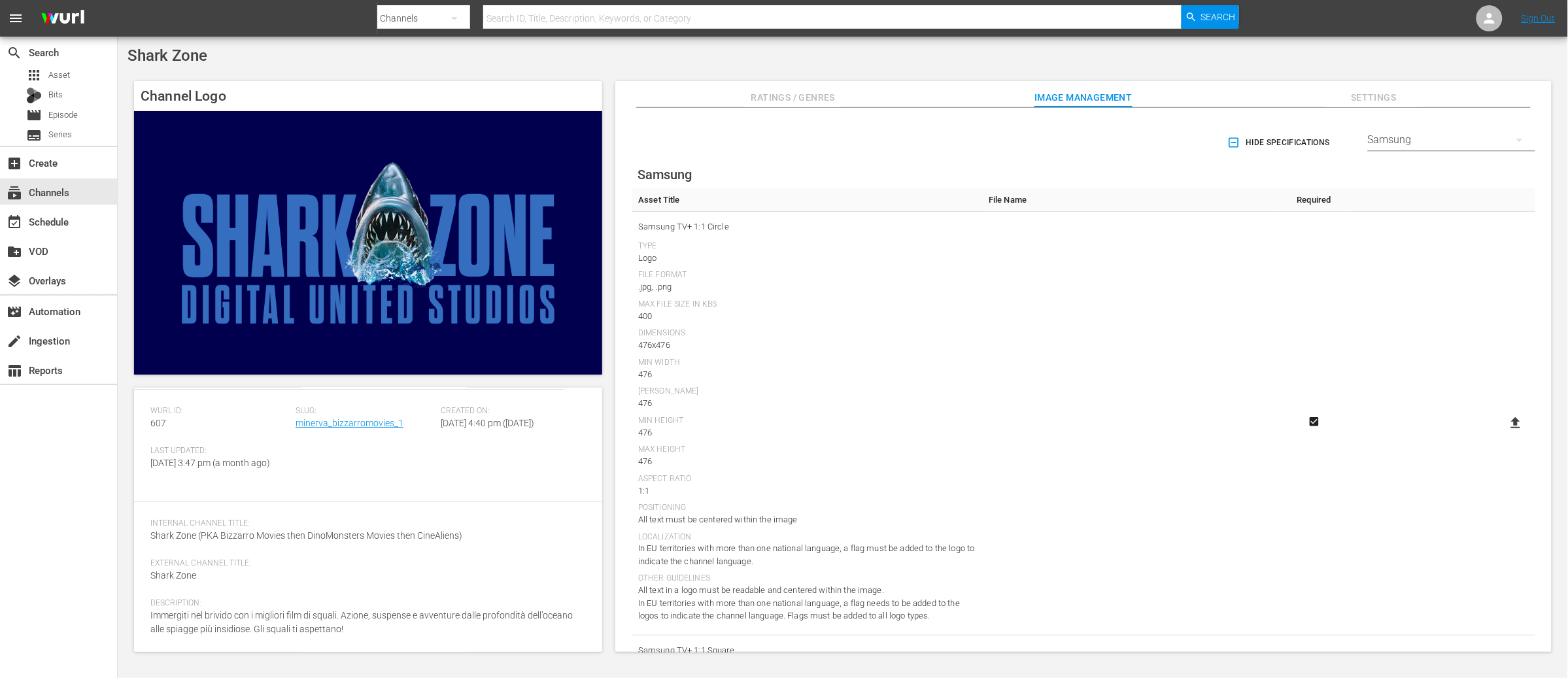
click at [1503, 434] on input "file" at bounding box center [1502, 434] width 1 height 1
type input "C:\fakepath\BM_SAMSUNG2 circle.png"
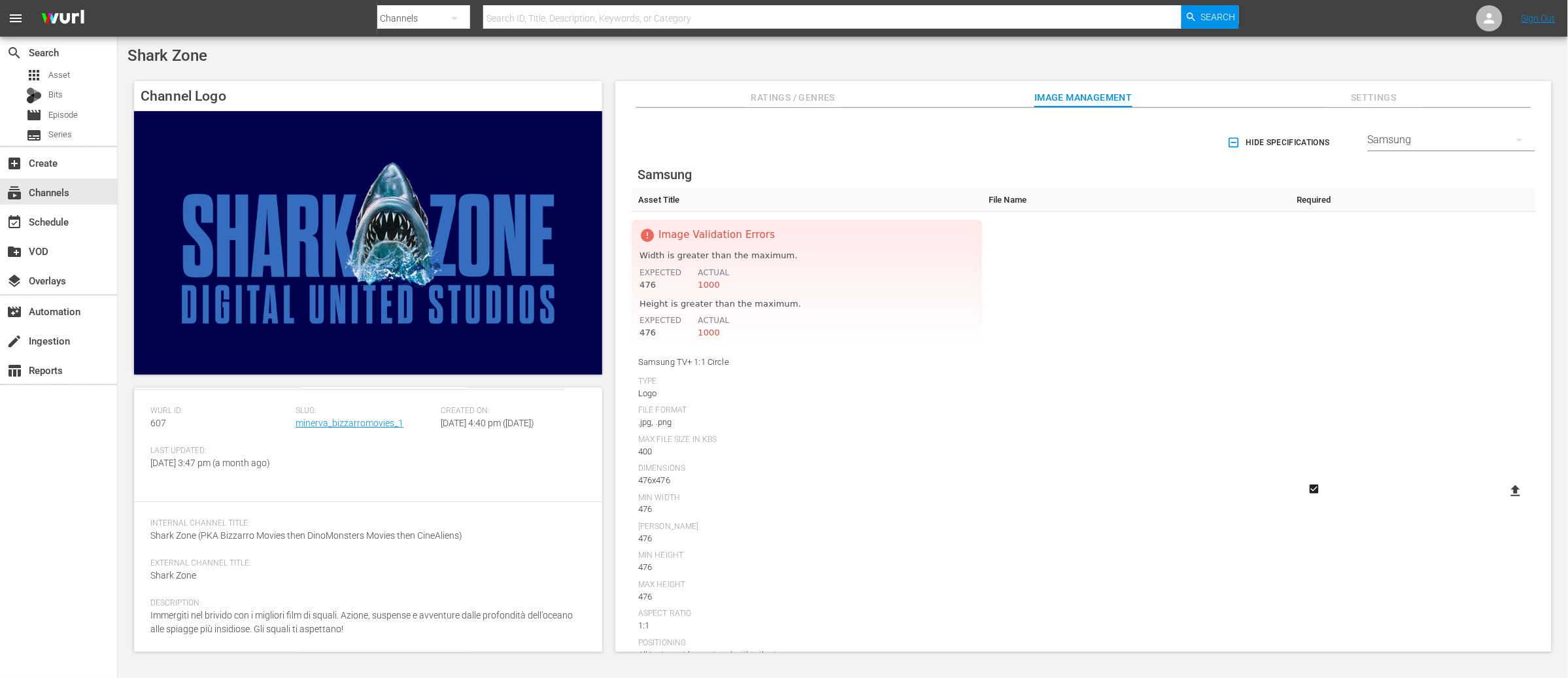
click at [1515, 490] on icon at bounding box center [1515, 491] width 9 height 11
click at [1503, 502] on input "file" at bounding box center [1502, 502] width 1 height 1
click at [1507, 491] on icon at bounding box center [1515, 491] width 16 height 16
click at [1503, 502] on input "file" at bounding box center [1502, 502] width 1 height 1
type input "C:\fakepath\BM_SAMSUNG2 circle.png"
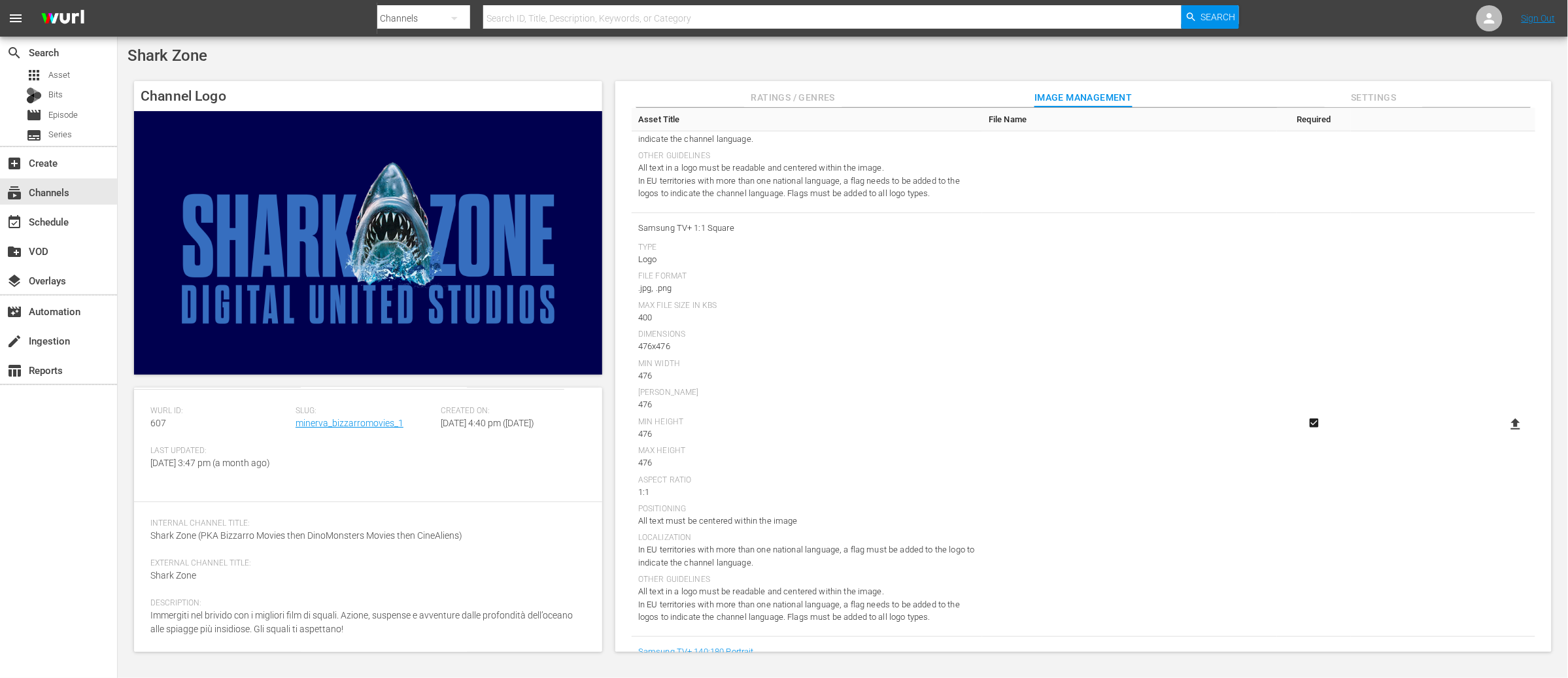
scroll to position [461, 0]
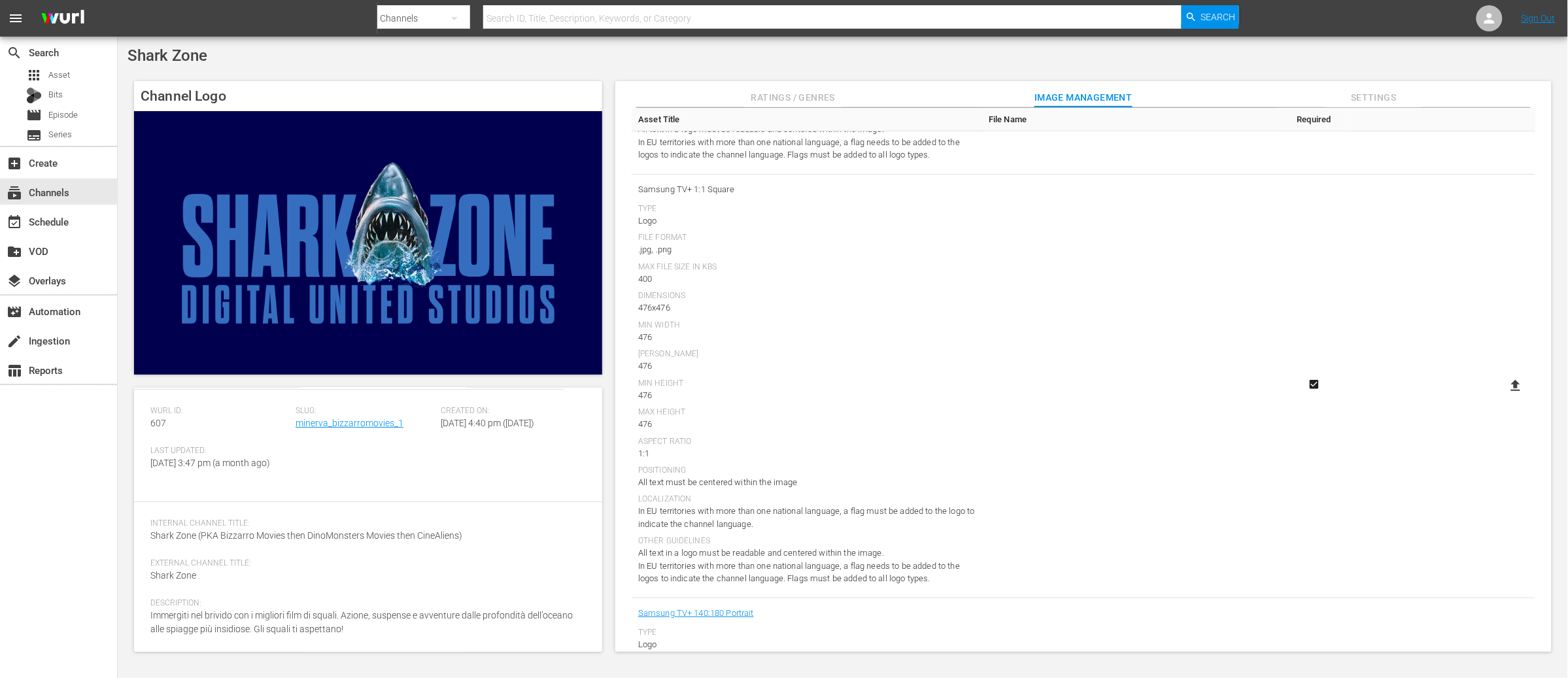
click at [1512, 384] on icon at bounding box center [1515, 386] width 9 height 11
click at [1503, 397] on input "file" at bounding box center [1502, 397] width 1 height 1
type input "C:\fakepath\BM_SAMSUNG1 476x476.png"
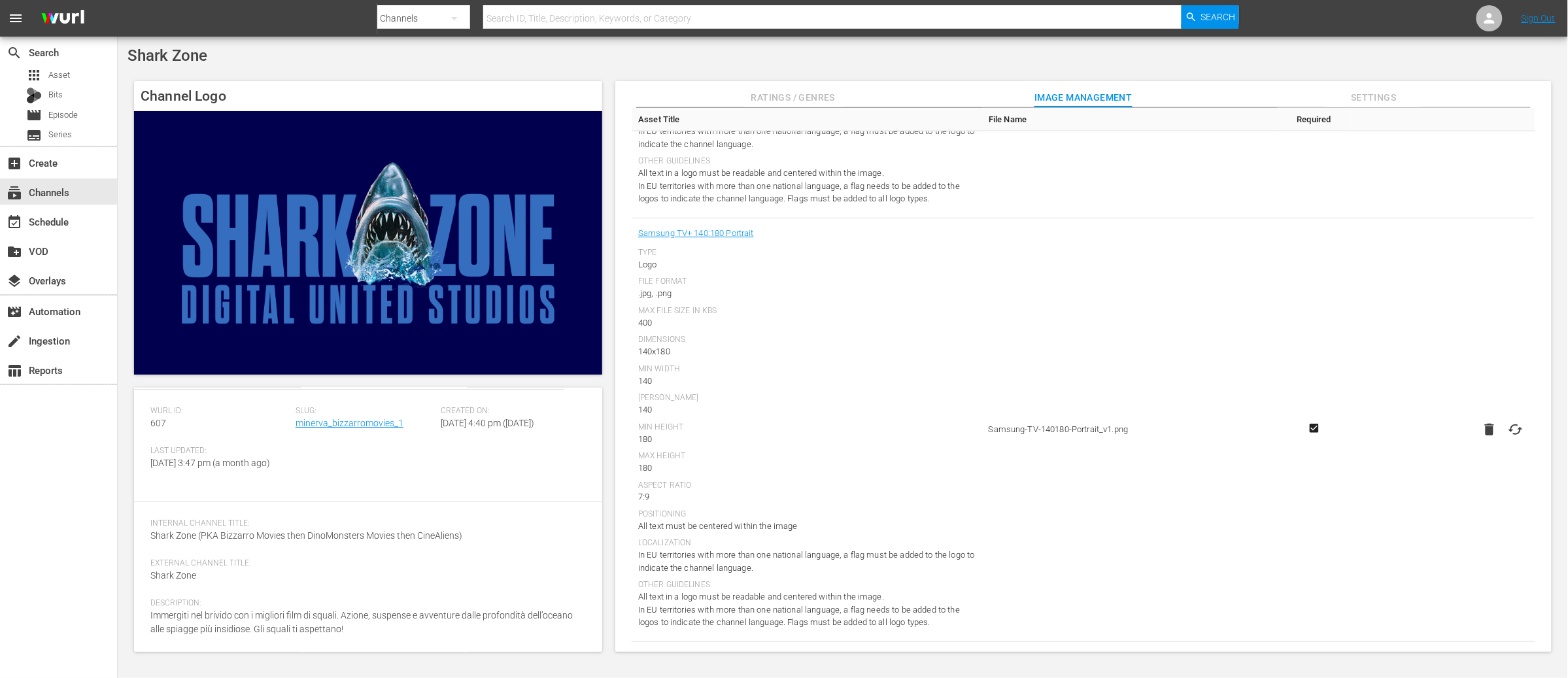
scroll to position [841, 0]
click at [1511, 429] on icon at bounding box center [1515, 429] width 16 height 16
click at [1503, 440] on input "file" at bounding box center [1502, 440] width 1 height 1
type input "C:\fakepath\BM_SAMSUNG6 140x180.png"
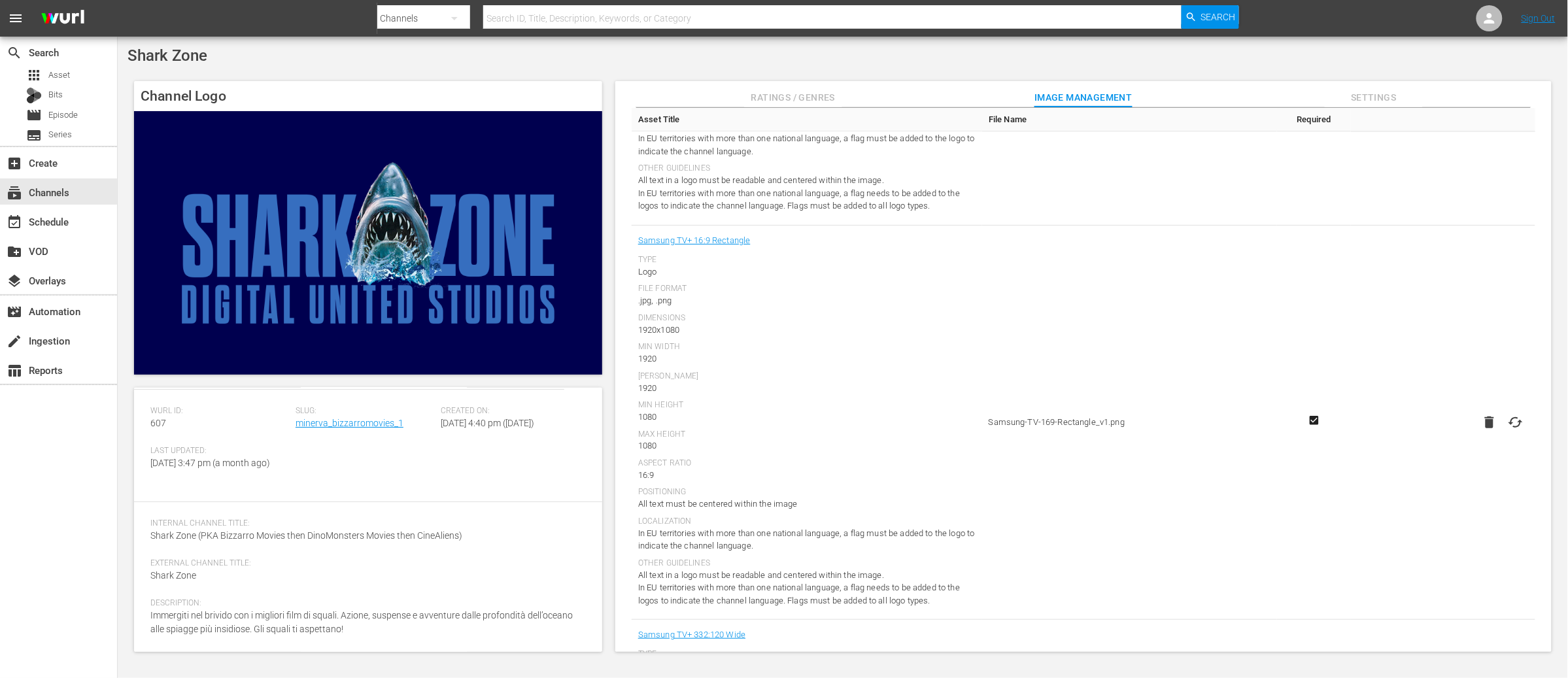
scroll to position [1269, 0]
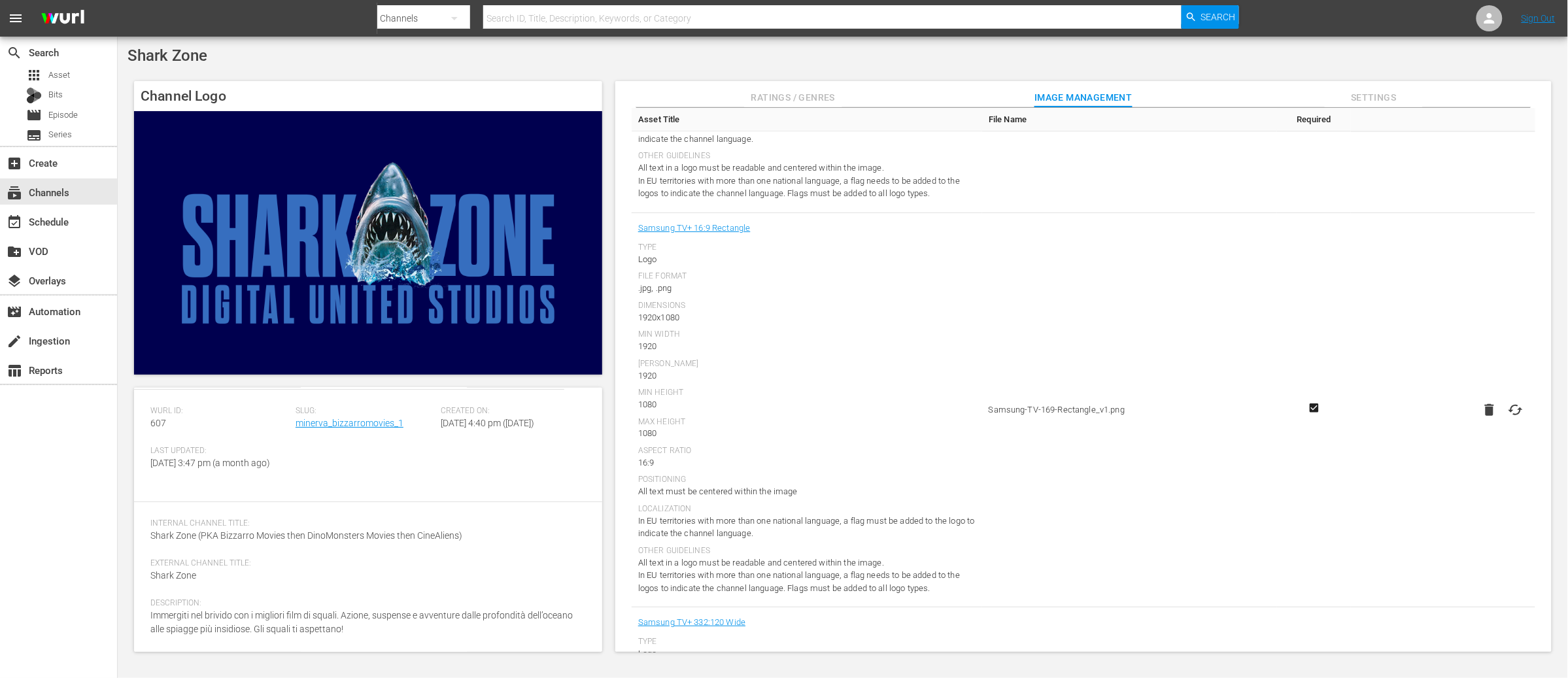
click at [1515, 409] on icon at bounding box center [1515, 409] width 16 height 16
click at [1503, 421] on input "file" at bounding box center [1502, 421] width 1 height 1
type input "C:\fakepath\BM_SAMSUNG4 1920x1080.png"
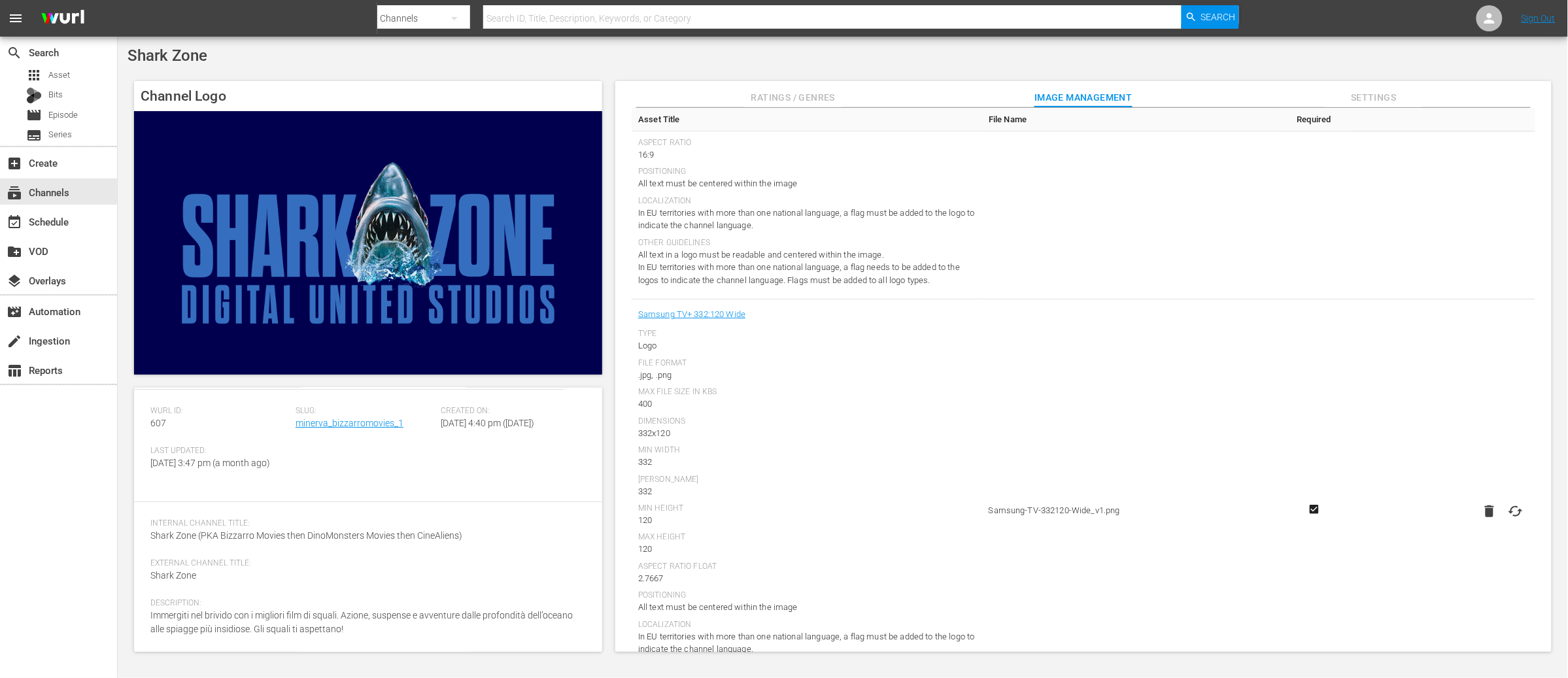
scroll to position [1593, 0]
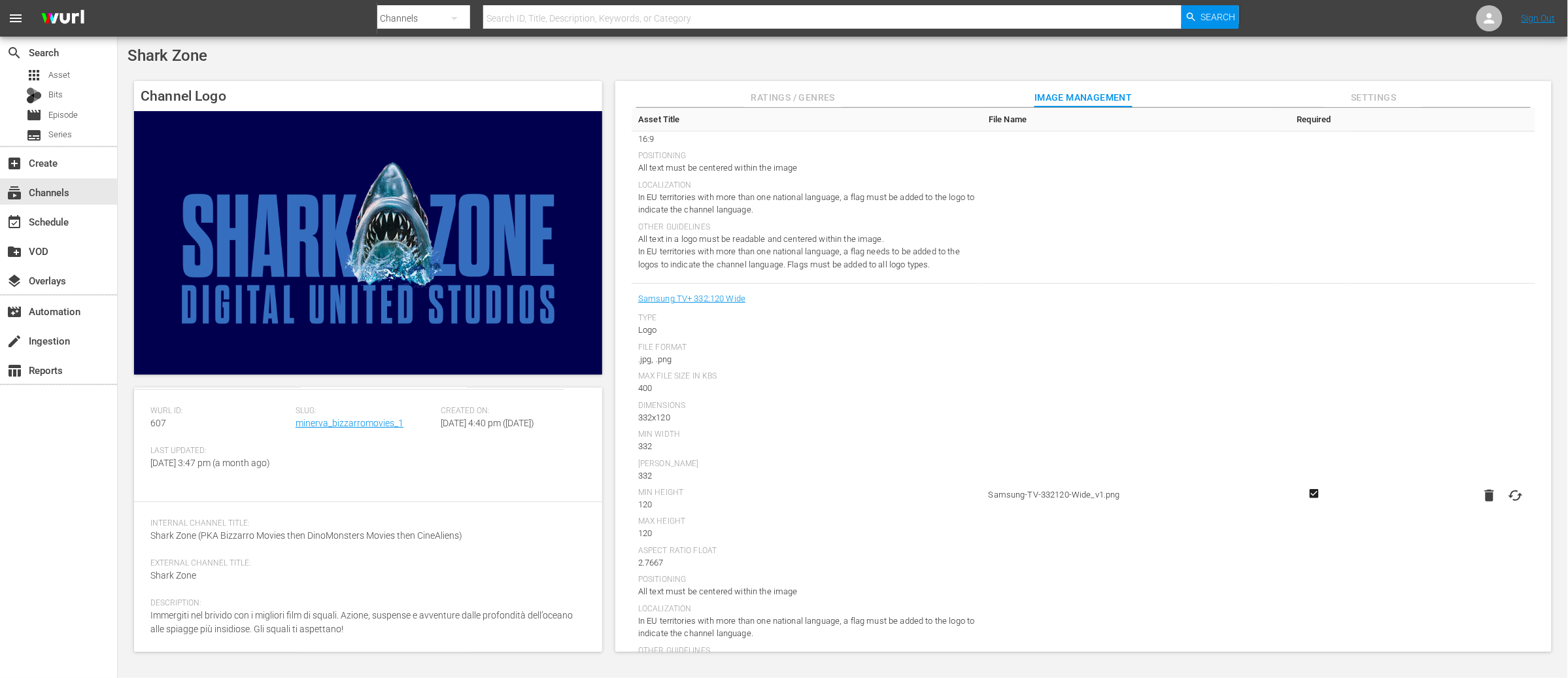
click at [1514, 495] on icon at bounding box center [1515, 495] width 16 height 16
click at [1503, 507] on input "file" at bounding box center [1502, 507] width 1 height 1
type input "C:\fakepath\BM_SAMSUNG5 332x120.png"
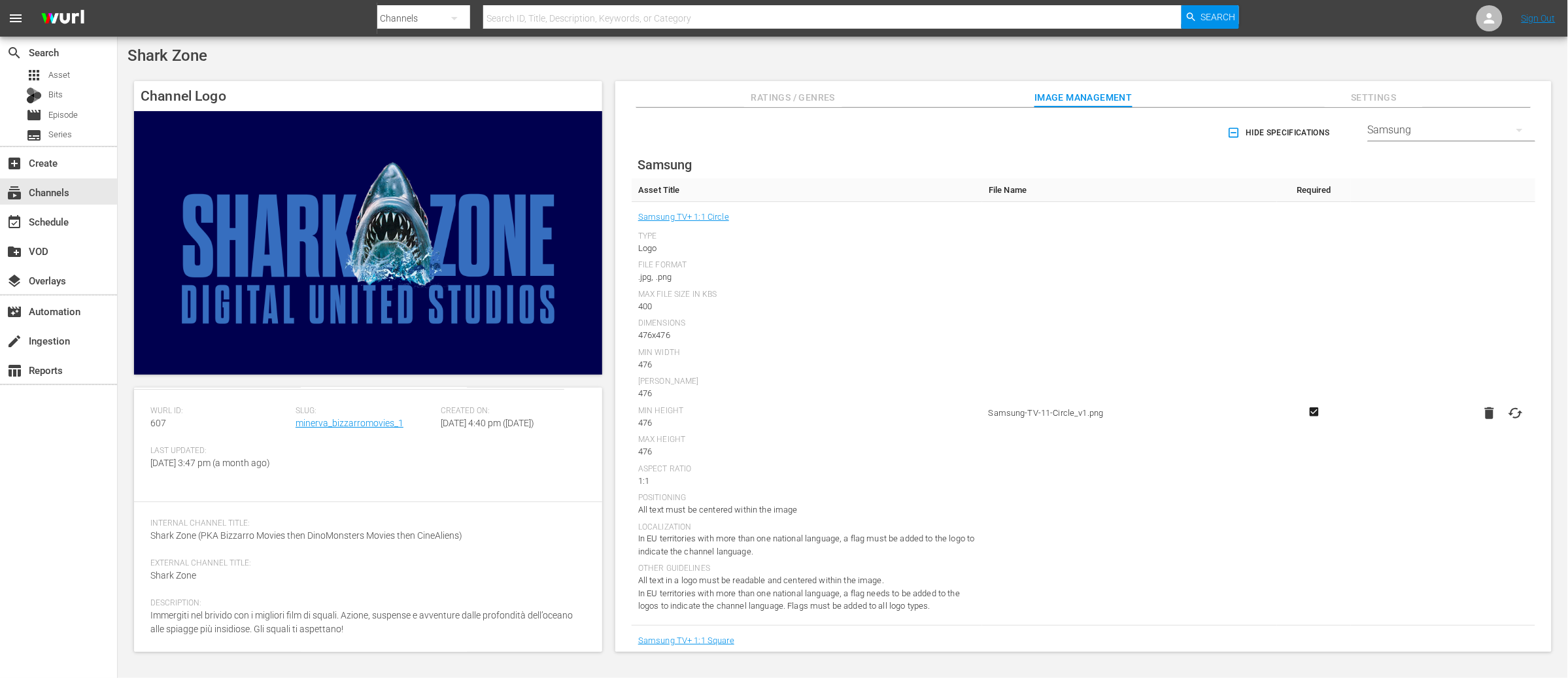
scroll to position [0, 0]
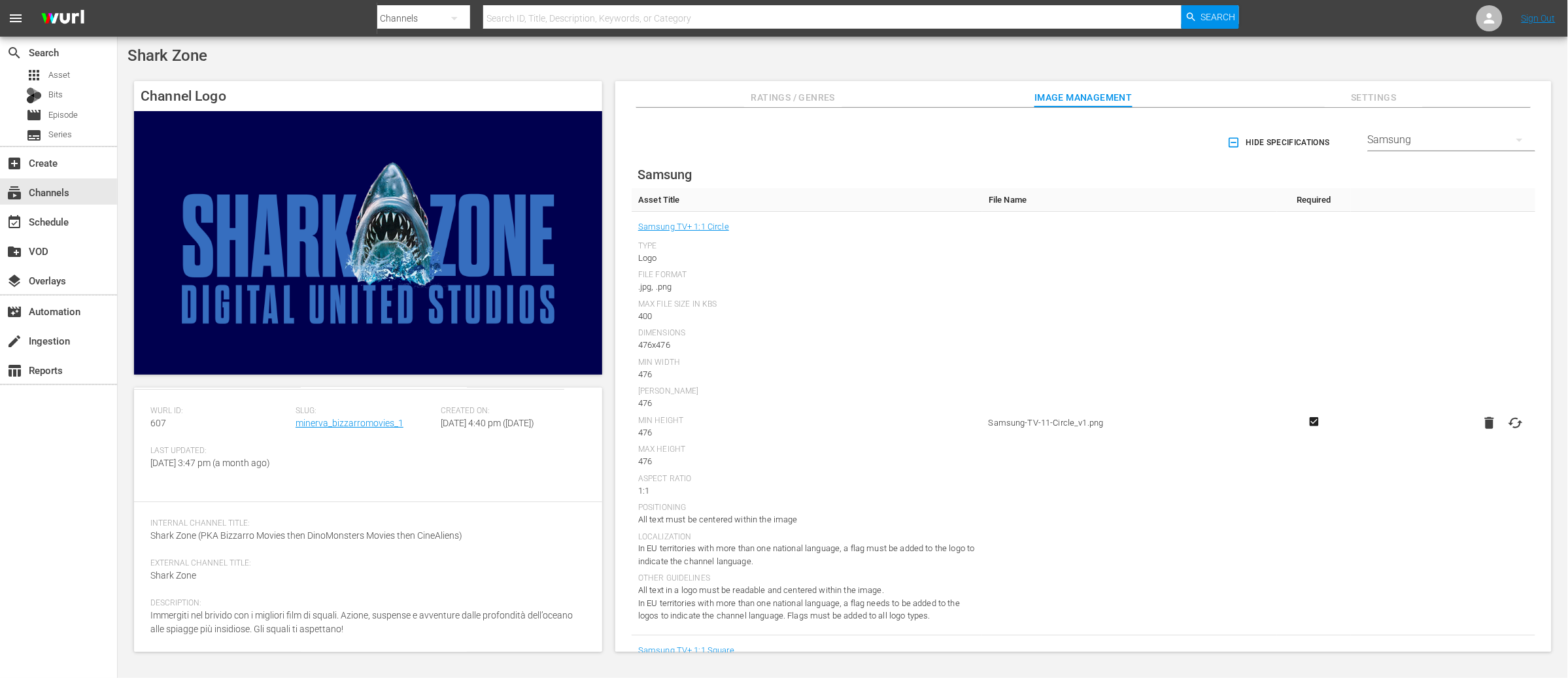
click at [1476, 140] on div "Samsung" at bounding box center [1451, 140] width 167 height 37
drag, startPoint x: 1391, startPoint y: 350, endPoint x: 1412, endPoint y: 343, distance: 22.1
click at [1391, 350] on div "LG" at bounding box center [1449, 352] width 136 height 21
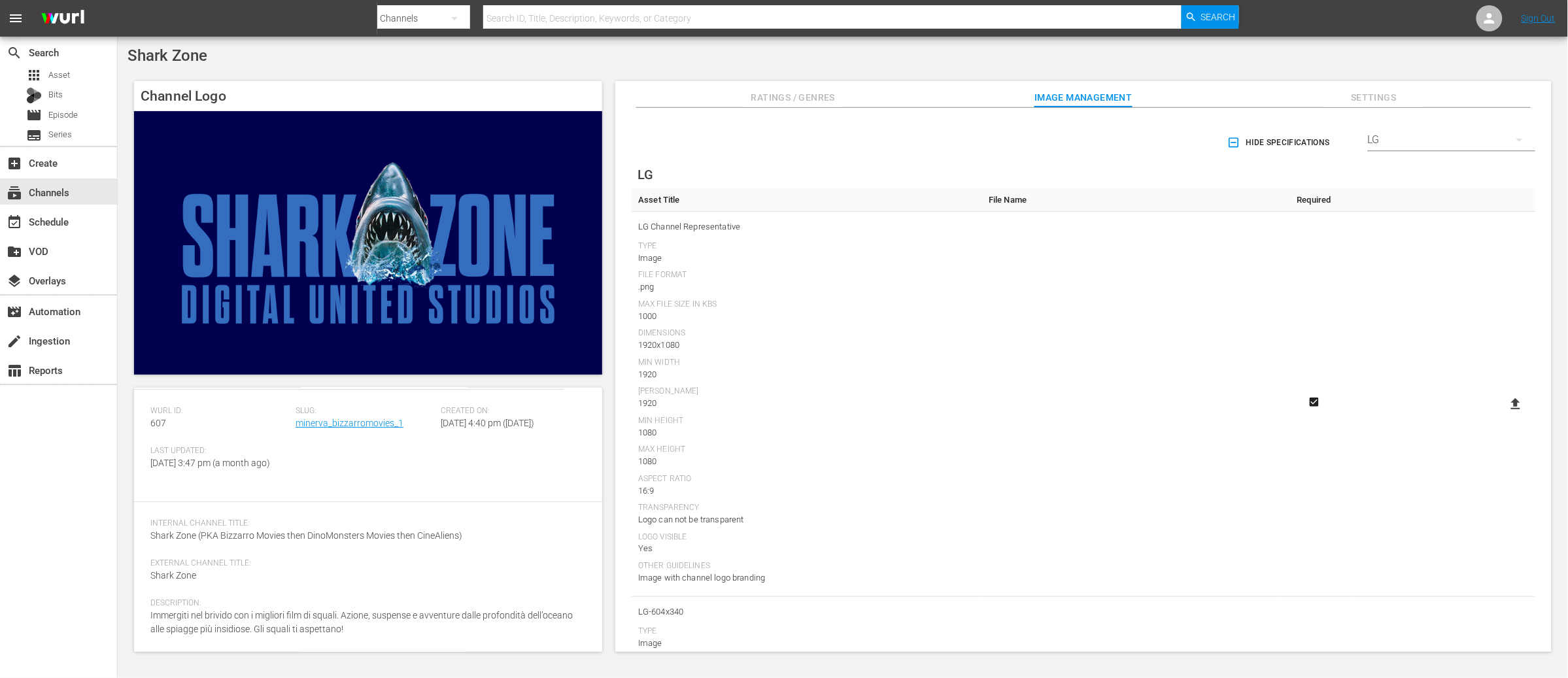
click at [1514, 405] on icon at bounding box center [1515, 404] width 9 height 11
click at [1503, 415] on input "file" at bounding box center [1502, 415] width 1 height 1
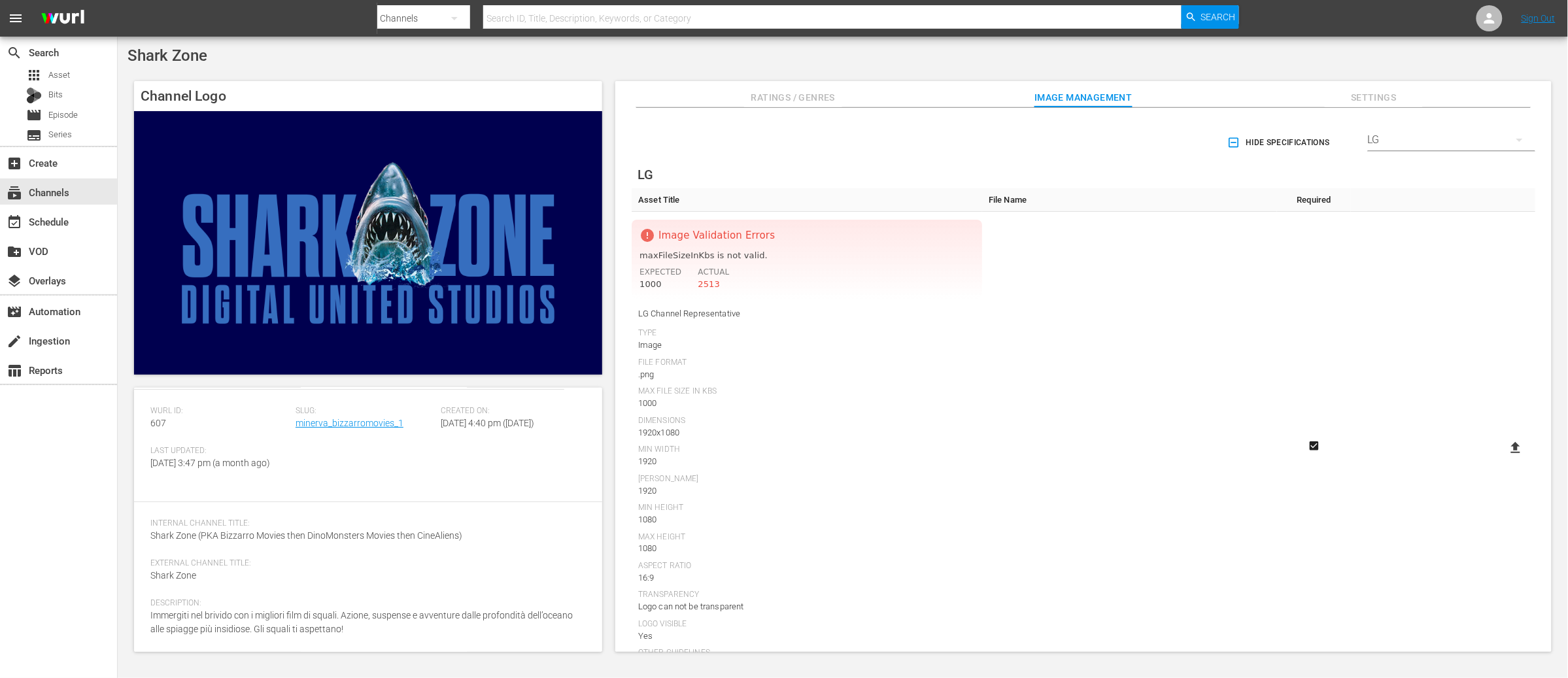
scroll to position [4, 0]
click at [1512, 438] on icon at bounding box center [1515, 443] width 9 height 11
click at [1503, 455] on input "file" at bounding box center [1502, 455] width 1 height 1
type input "C:\fakepath\BM_LG3 1920x1080 smaller_size.png"
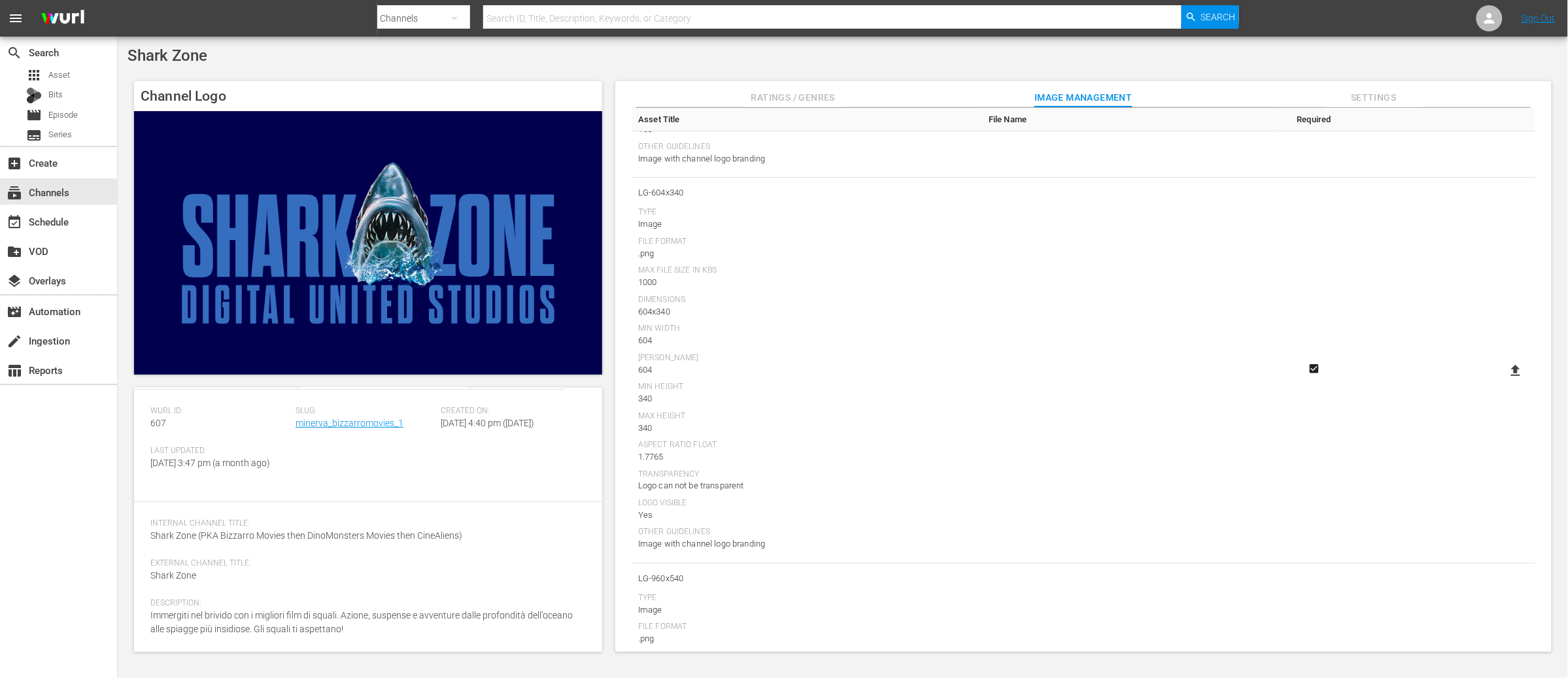
scroll to position [419, 0]
click at [1515, 365] on icon at bounding box center [1515, 370] width 16 height 16
click at [1503, 381] on input "file" at bounding box center [1502, 381] width 1 height 1
type input "C:\fakepath\BM_LG3 604x340.png"
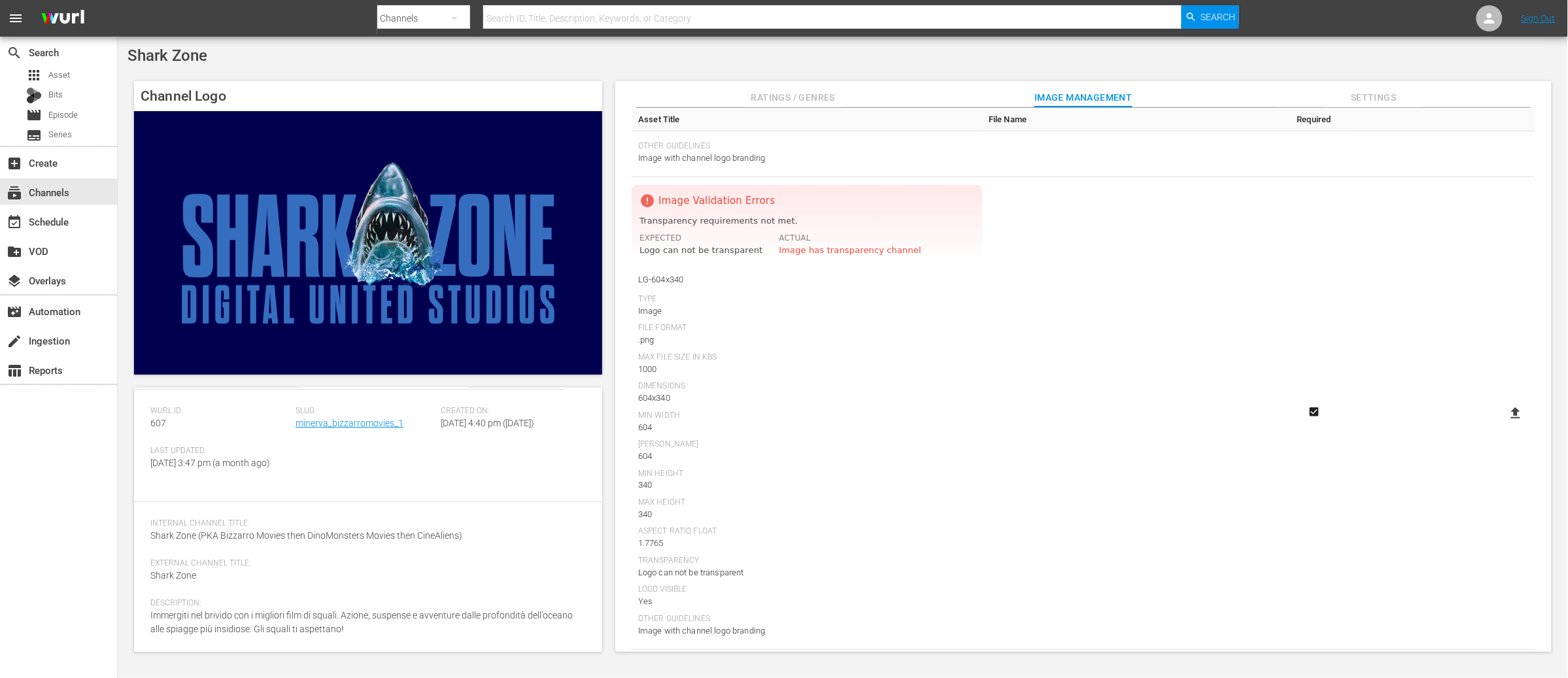
click at [1514, 414] on icon at bounding box center [1515, 413] width 9 height 11
click at [1503, 424] on input "file" at bounding box center [1502, 424] width 1 height 1
click at [1517, 412] on icon at bounding box center [1515, 413] width 16 height 16
click at [1503, 424] on input "file" at bounding box center [1502, 424] width 1 height 1
type input "C:\fakepath\BM_LG3 604x340.png"
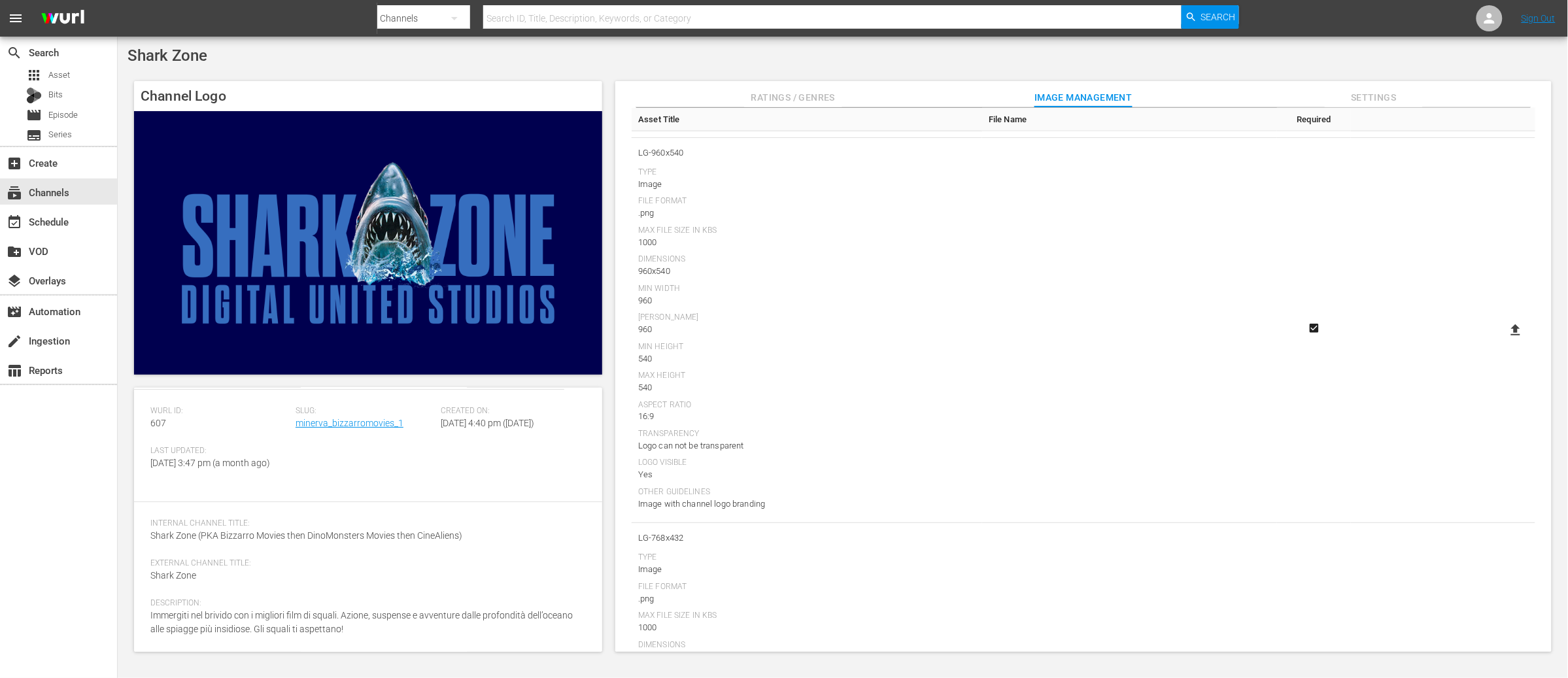
scroll to position [846, 0]
click at [1508, 325] on icon at bounding box center [1515, 328] width 16 height 16
click at [1503, 339] on input "file" at bounding box center [1502, 339] width 1 height 1
type input "C:\fakepath\BM_LG5 960x540.png"
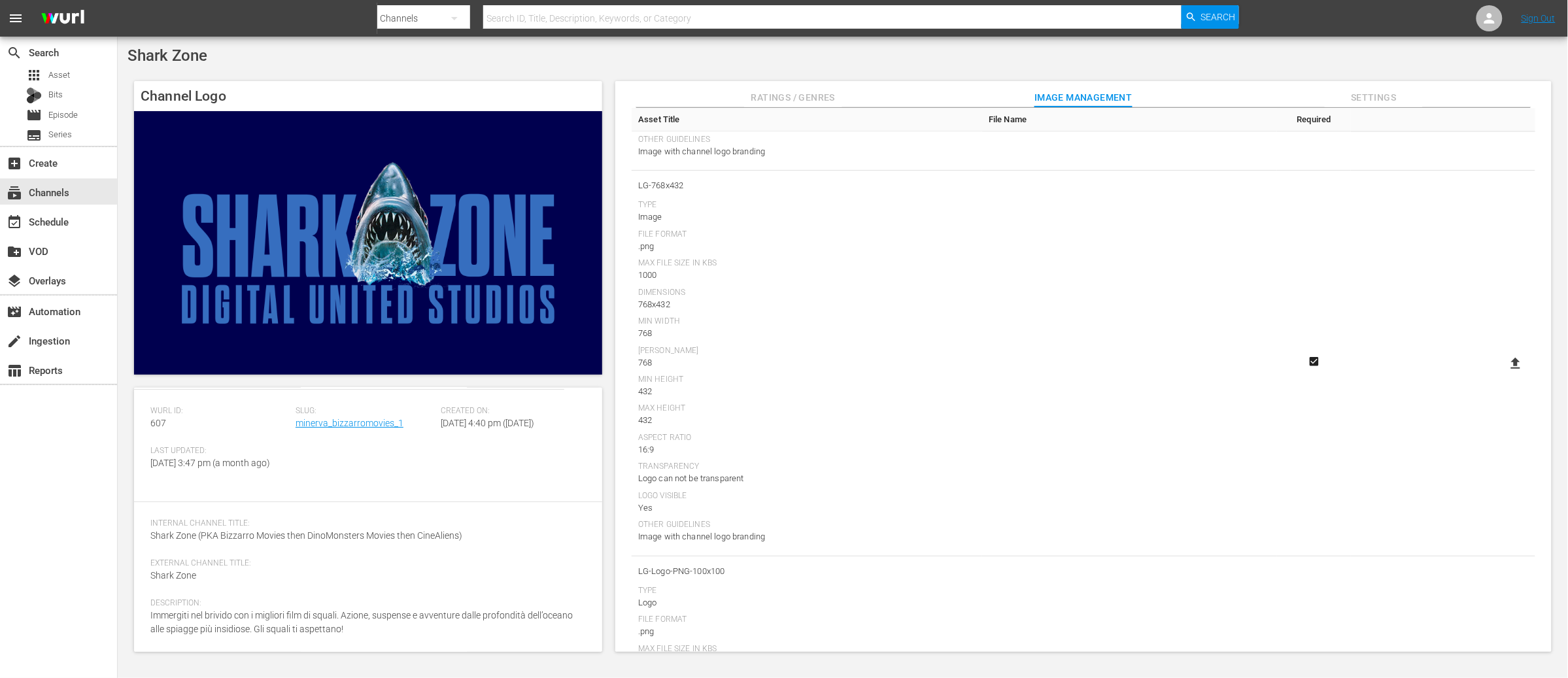
click at [1517, 363] on icon at bounding box center [1515, 363] width 16 height 16
click at [1503, 374] on input "file" at bounding box center [1502, 374] width 1 height 1
type input "C:\fakepath\BM_LG6 768x432.png"
click at [1510, 350] on icon at bounding box center [1515, 349] width 16 height 16
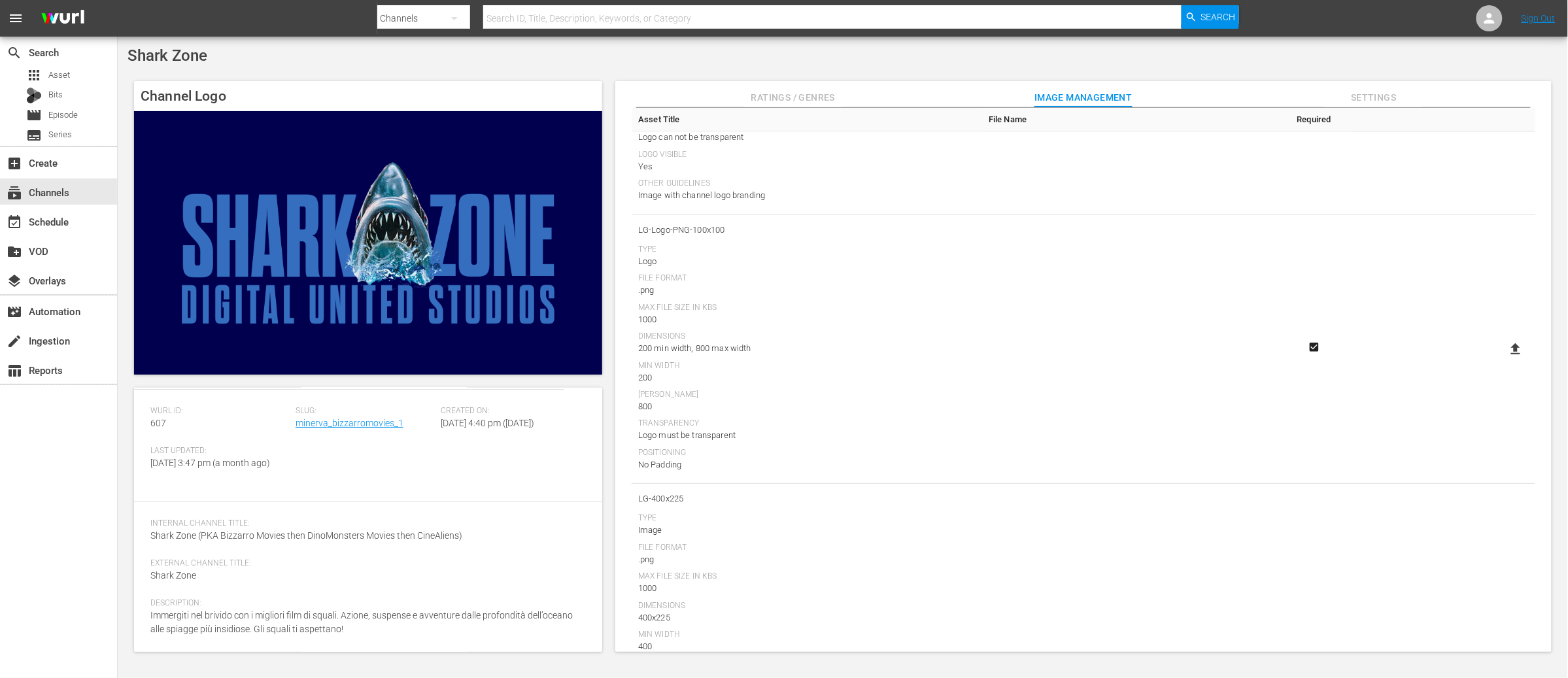
click at [1503, 360] on input "file" at bounding box center [1502, 360] width 1 height 1
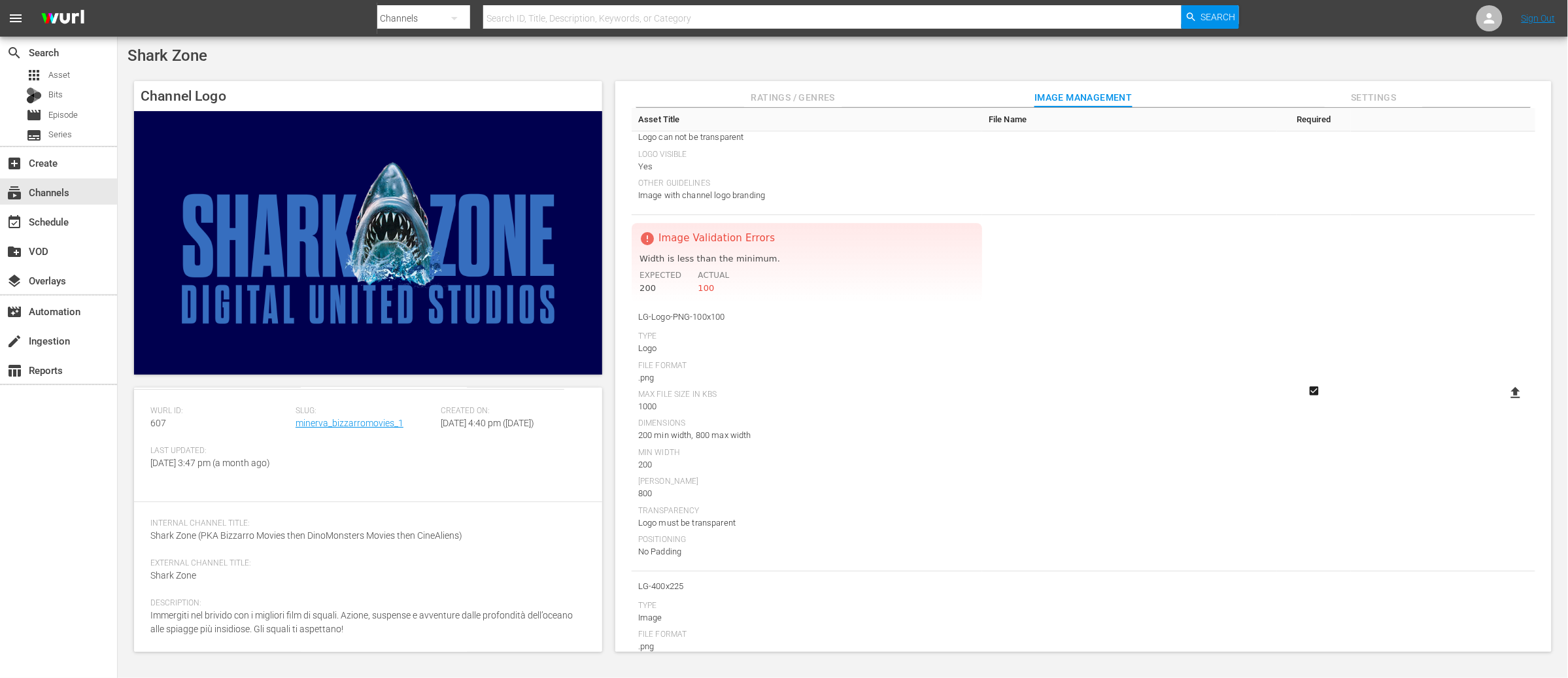
click at [1514, 393] on icon at bounding box center [1515, 393] width 16 height 16
click at [1503, 404] on input "file" at bounding box center [1502, 404] width 1 height 1
type input "C:\fakepath\BM_LG2 200x200.png"
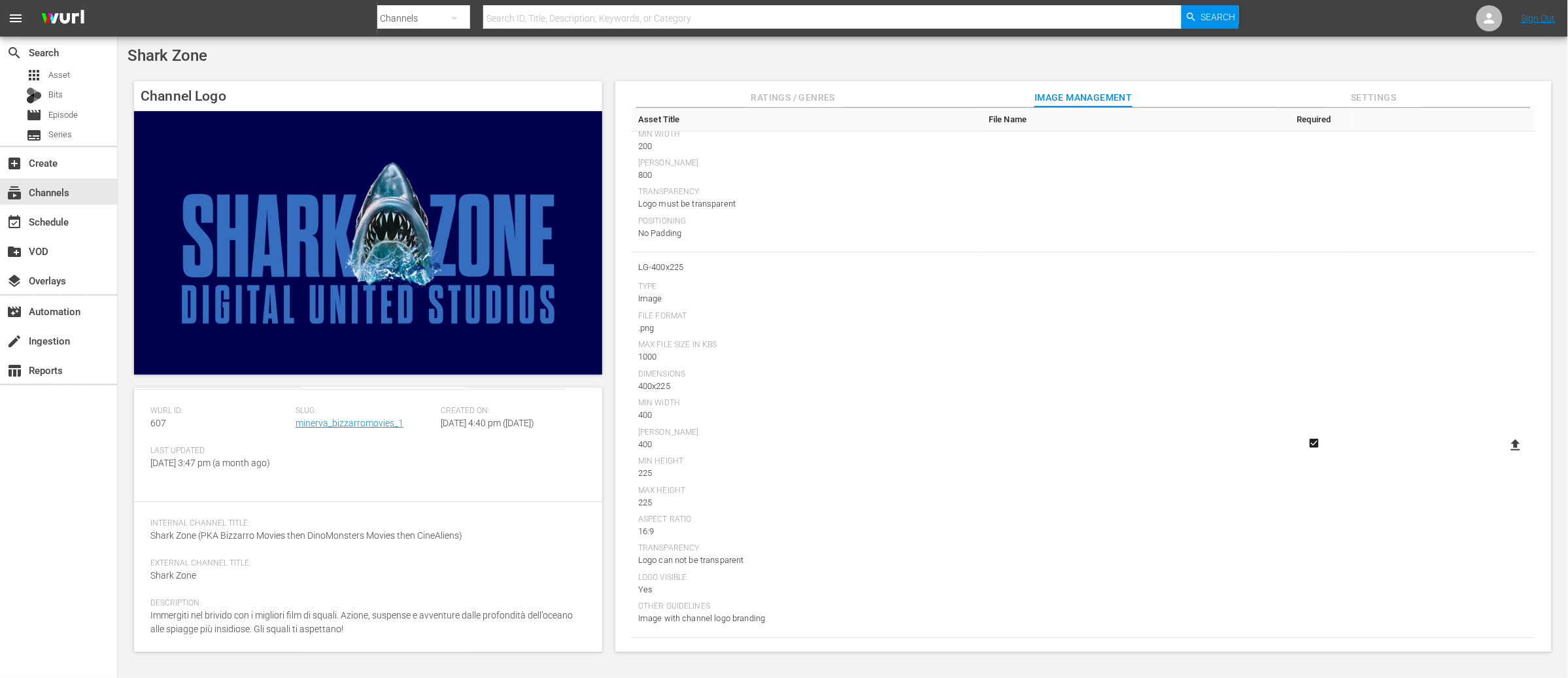
scroll to position [1770, 0]
click at [1516, 444] on icon at bounding box center [1515, 444] width 16 height 16
click at [1503, 455] on input "file" at bounding box center [1502, 455] width 1 height 1
click at [1520, 444] on label at bounding box center [1515, 444] width 26 height 23
click at [1503, 455] on input "file" at bounding box center [1502, 455] width 1 height 1
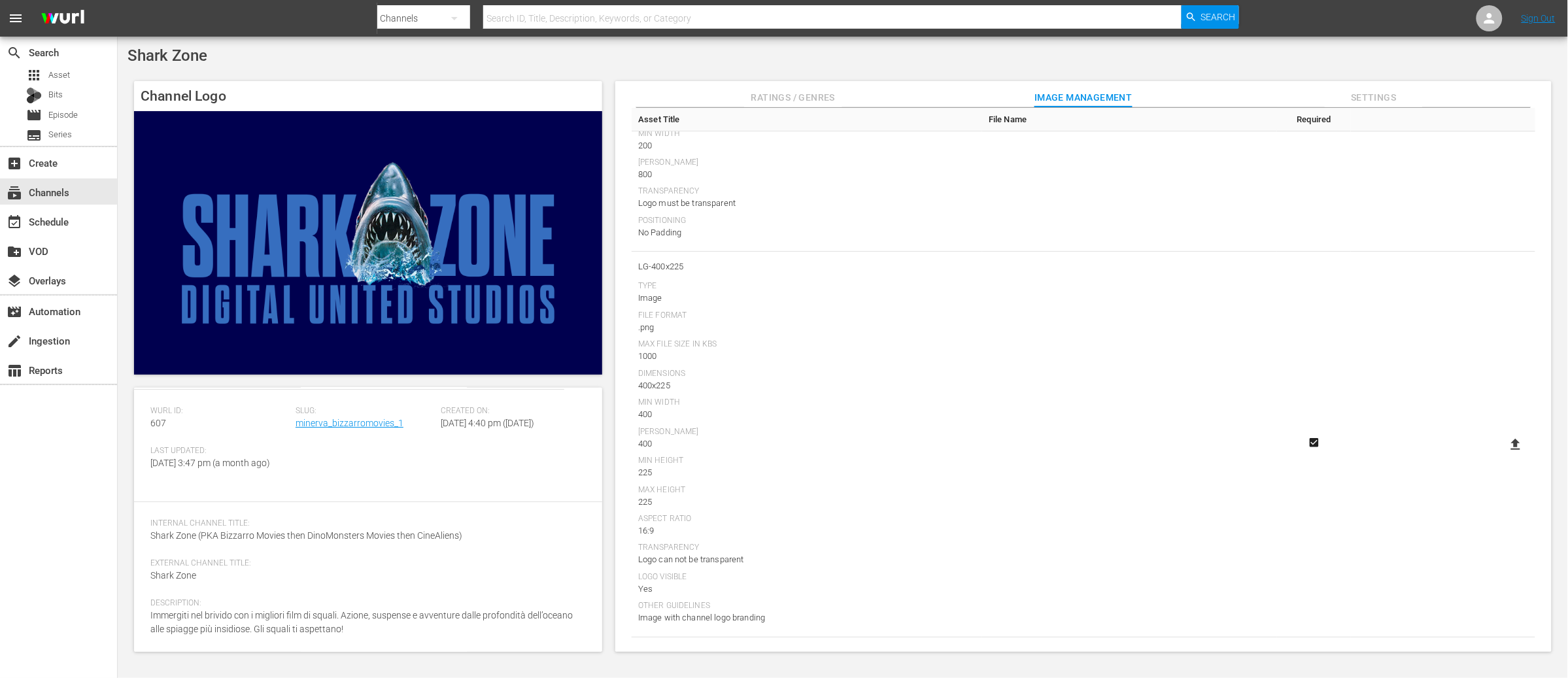
type input "C:\fakepath\BM_LG5 400x225.png"
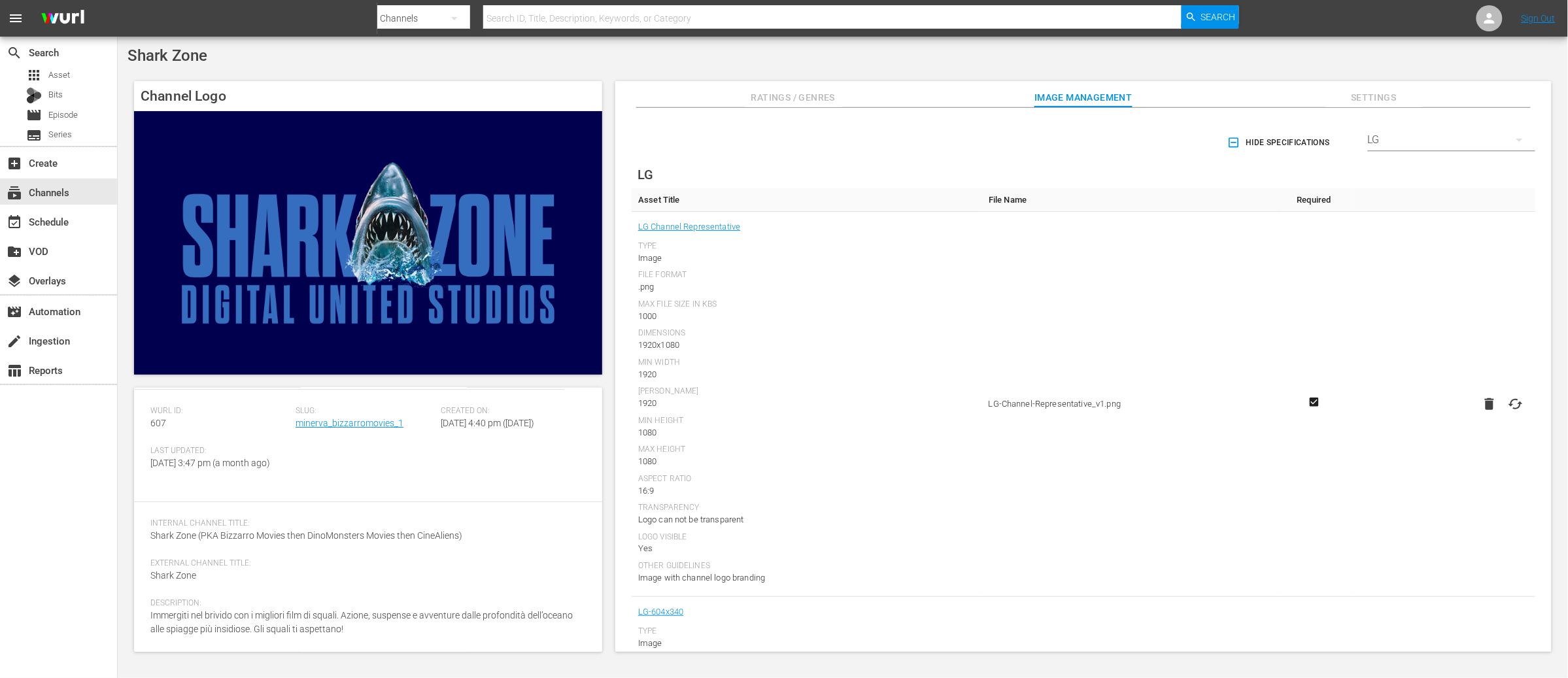
click at [1399, 135] on div "LG" at bounding box center [1451, 140] width 167 height 37
click at [1414, 319] on div "TCL Channel" at bounding box center [1449, 323] width 136 height 21
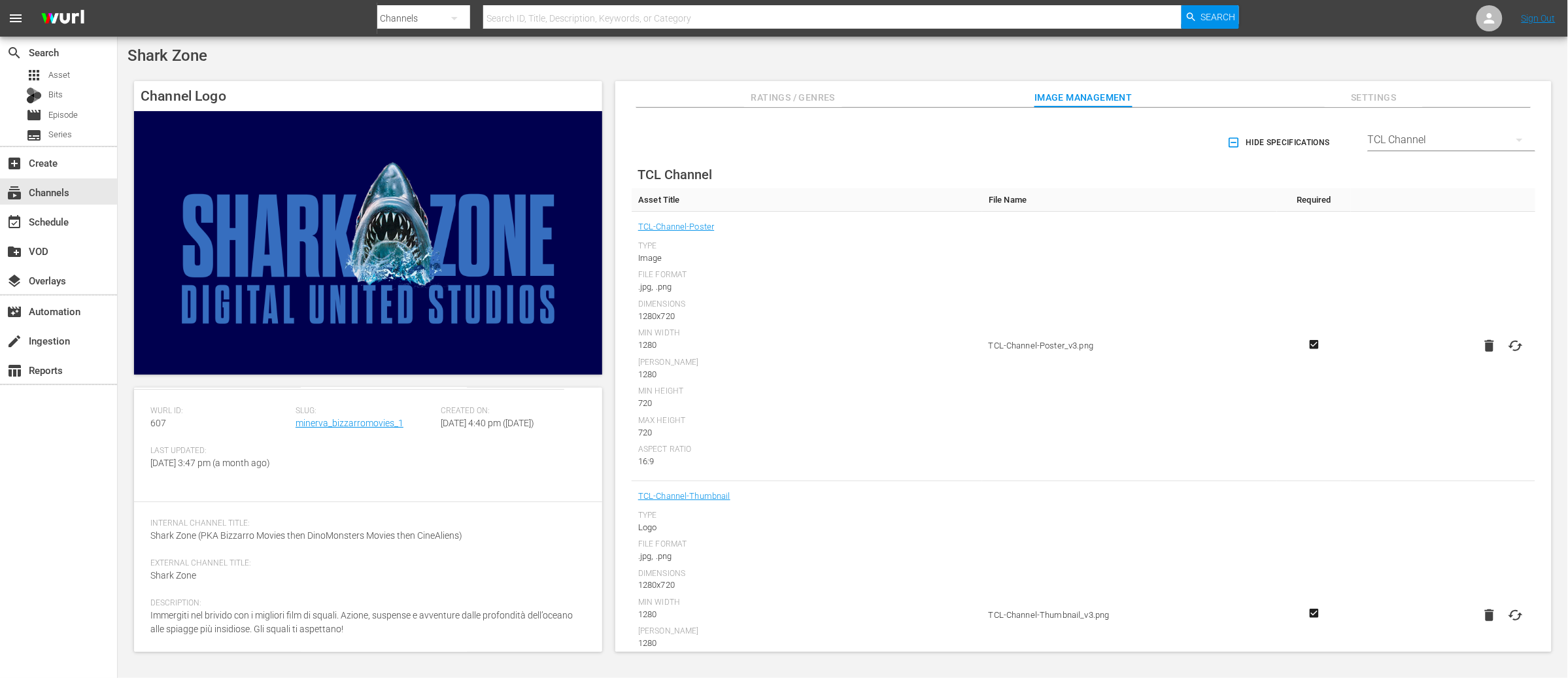
click at [1514, 345] on icon at bounding box center [1515, 345] width 16 height 16
click at [1503, 357] on input "file" at bounding box center [1502, 357] width 1 height 1
type input "C:\fakepath\BM_TCL1 1280x720.png"
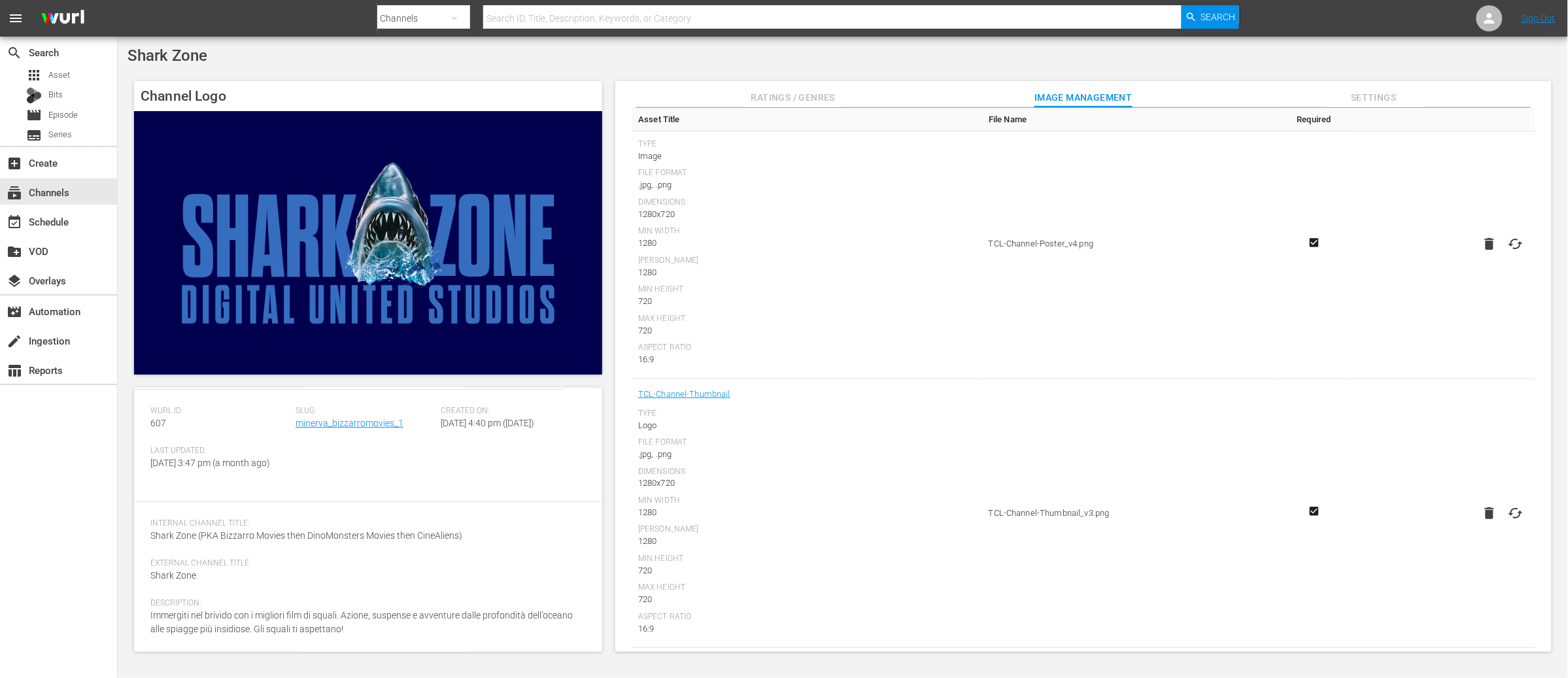
scroll to position [104, 0]
click at [1514, 512] on icon at bounding box center [1515, 512] width 16 height 16
click at [1503, 523] on input "file" at bounding box center [1502, 523] width 1 height 1
type input "C:\fakepath\BM_TCL1 1280x720.png"
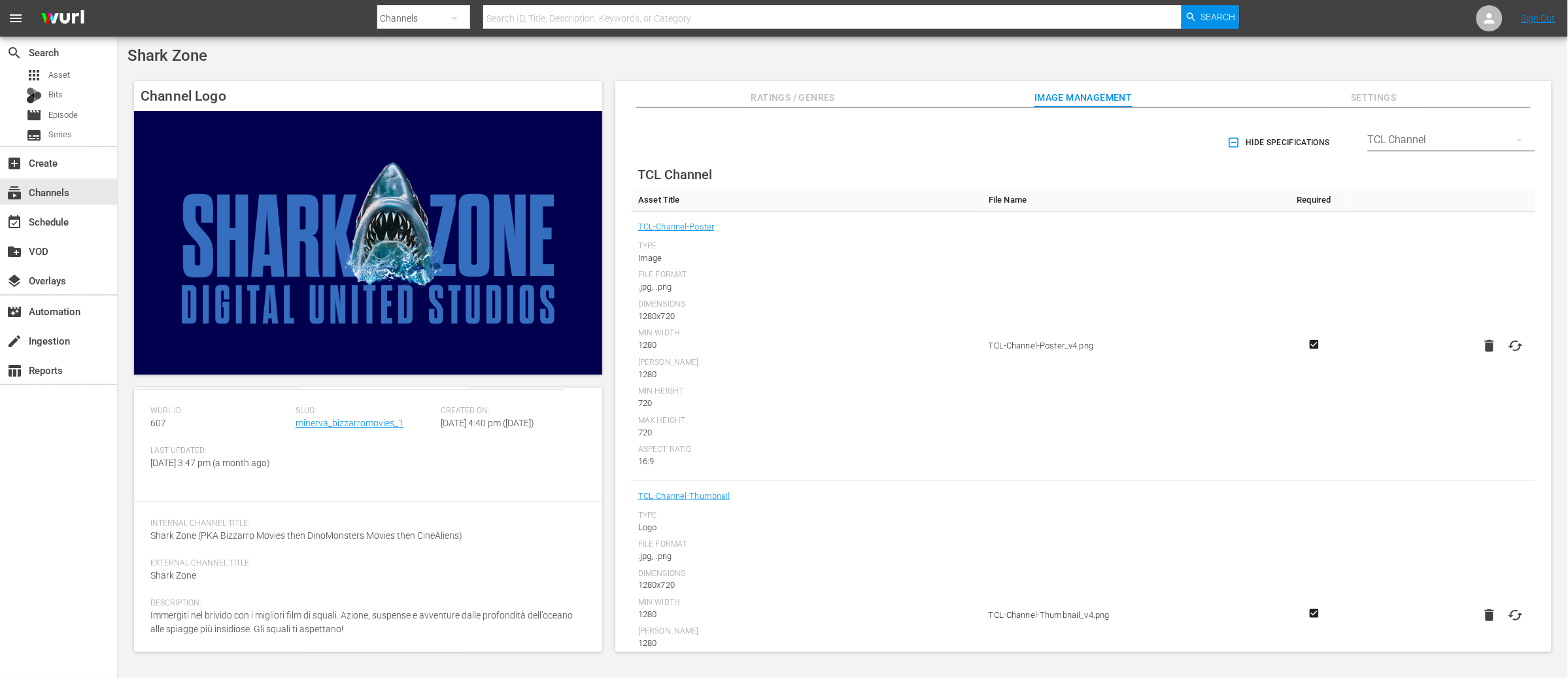
click at [1471, 146] on div "TCL Channel" at bounding box center [1451, 140] width 167 height 37
click at [1416, 411] on div "Xiaomi MiTV+" at bounding box center [1449, 410] width 136 height 21
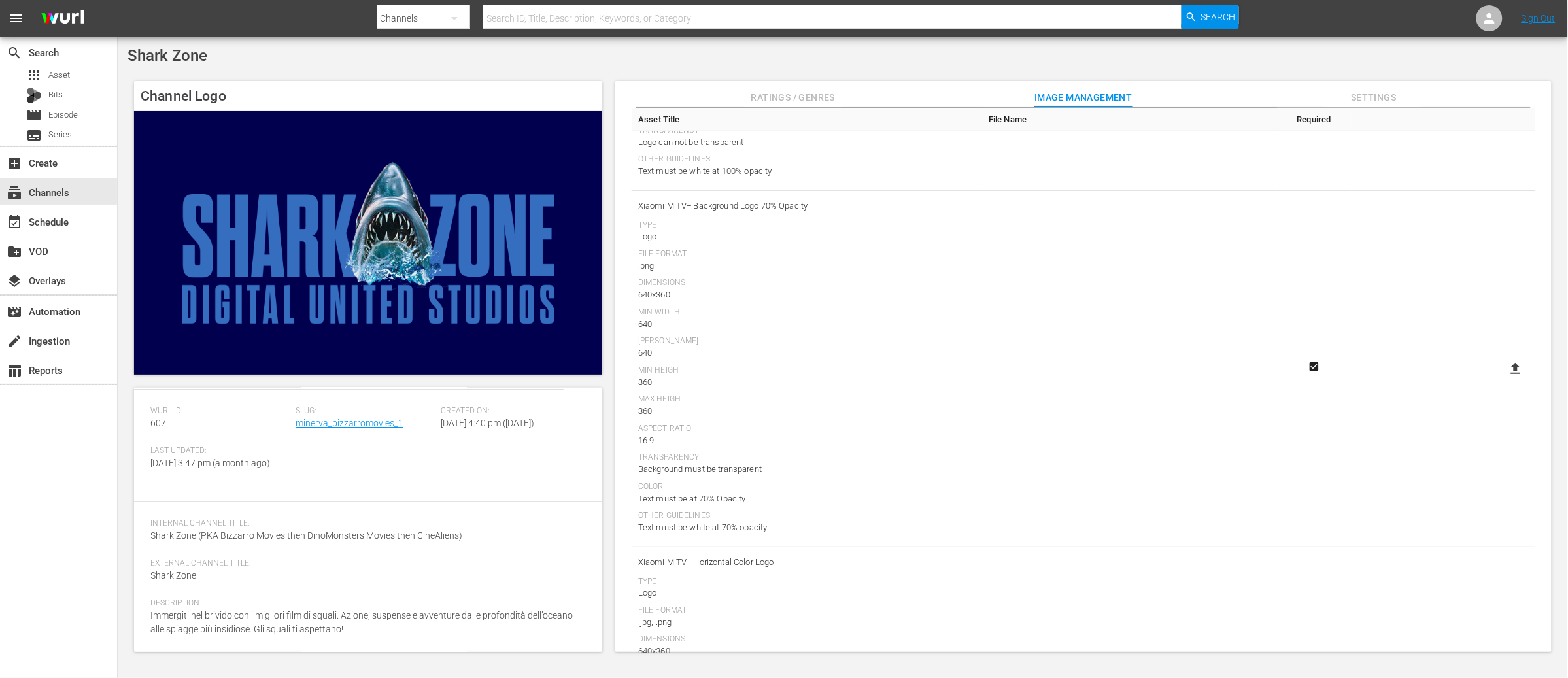
scroll to position [0, 0]
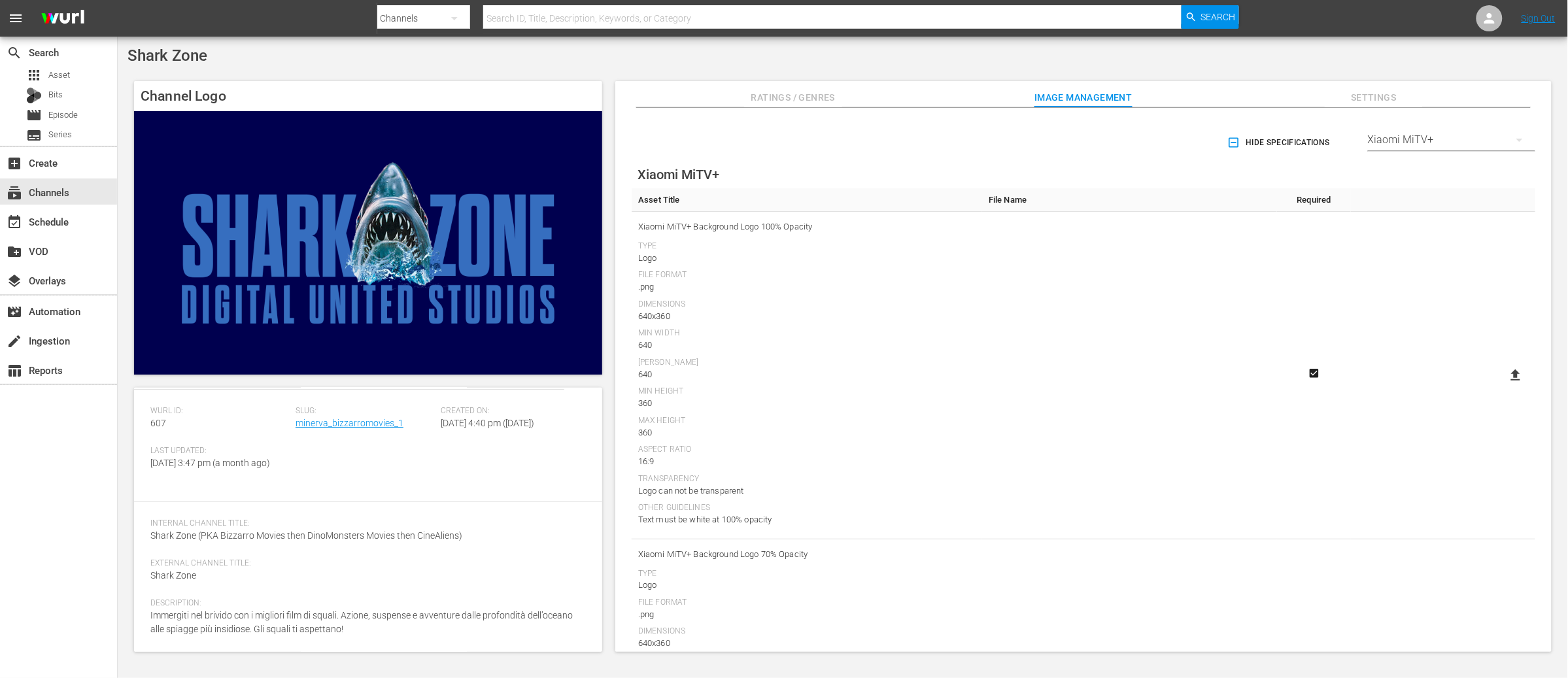
click at [1516, 374] on icon at bounding box center [1515, 375] width 9 height 11
click at [1503, 386] on input "file" at bounding box center [1502, 386] width 1 height 1
type input "C:\fakepath\BM_XIAOMI2 640x360 100 percent.png"
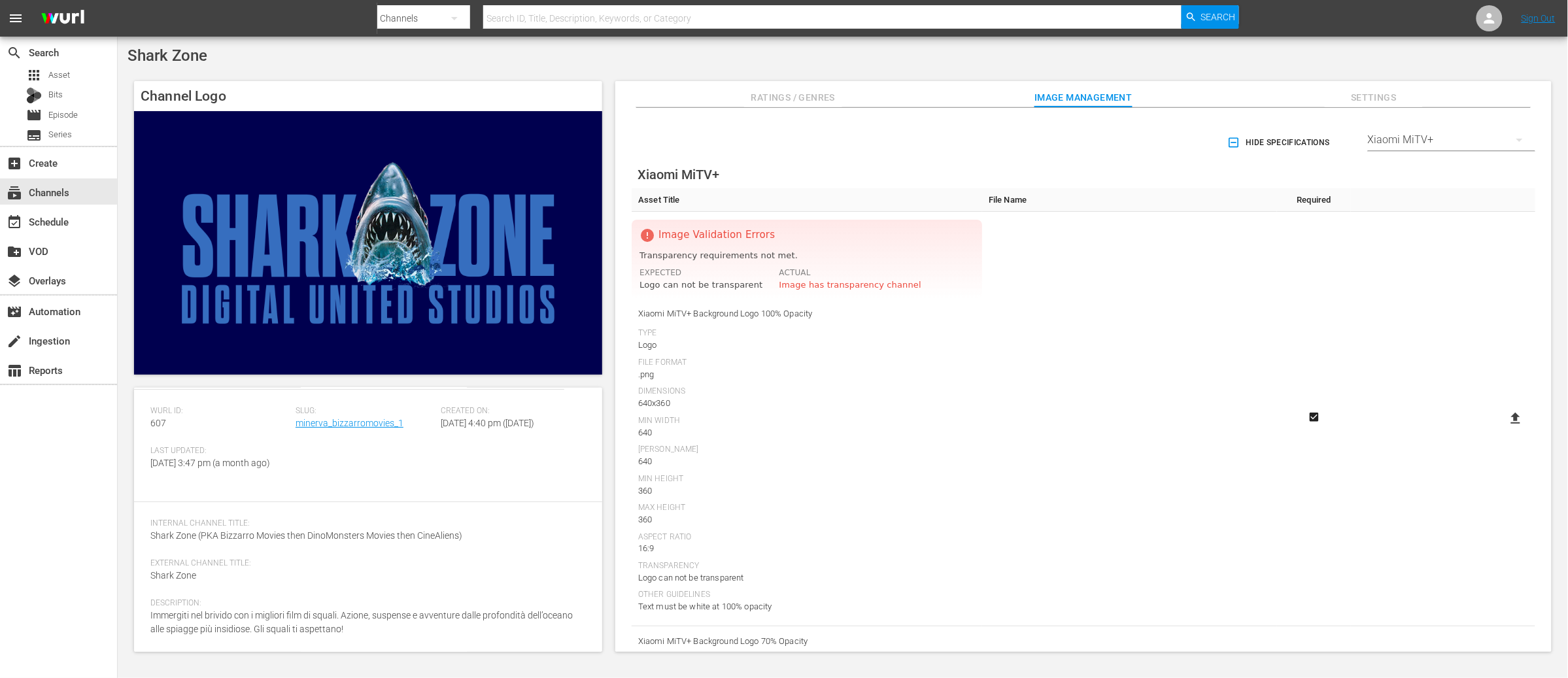
click at [1517, 421] on icon at bounding box center [1515, 418] width 16 height 16
click at [1503, 429] on input "file" at bounding box center [1502, 429] width 1 height 1
drag, startPoint x: 1156, startPoint y: 483, endPoint x: 1170, endPoint y: 487, distance: 14.6
click at [1156, 483] on td at bounding box center [1129, 419] width 295 height 414
click at [1520, 423] on label at bounding box center [1515, 418] width 26 height 23
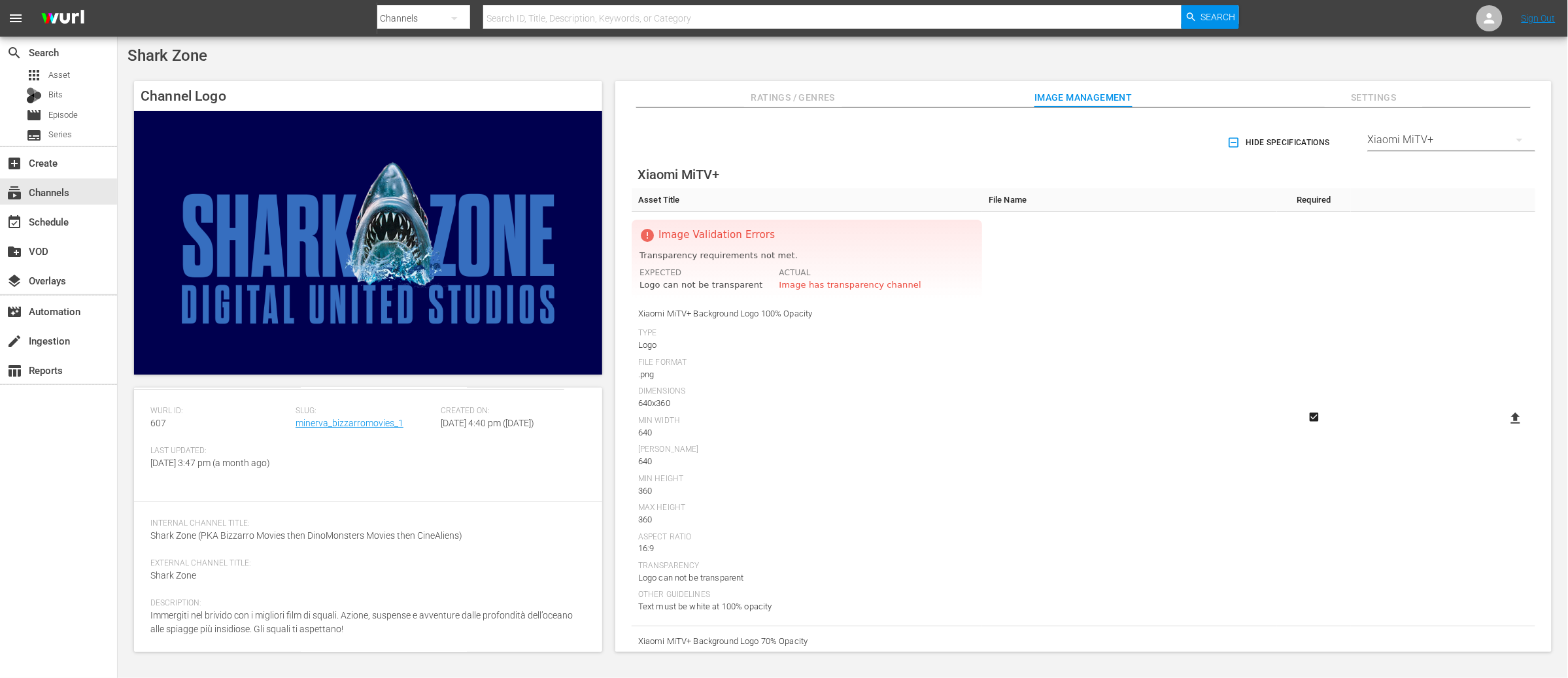
click at [1503, 429] on input "file" at bounding box center [1502, 429] width 1 height 1
type input "C:\fakepath\BM_XIAOMI2 640x360 100 percent.png"
click at [1512, 418] on icon at bounding box center [1515, 418] width 9 height 11
click at [1503, 429] on input "file" at bounding box center [1502, 429] width 1 height 1
click at [1507, 414] on icon at bounding box center [1515, 418] width 16 height 16
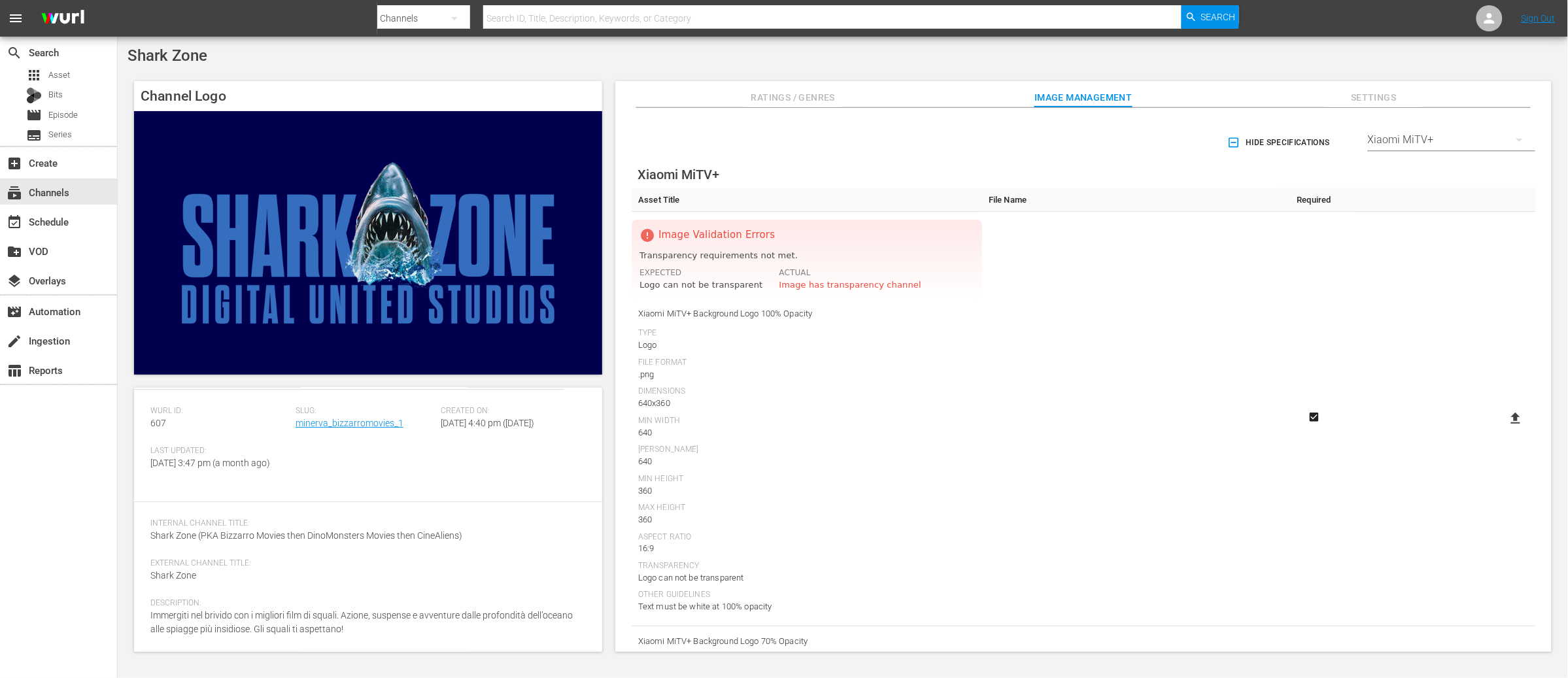
click at [1503, 429] on input "file" at bounding box center [1502, 429] width 1 height 1
click at [1510, 419] on icon at bounding box center [1515, 418] width 16 height 16
click at [1503, 429] on input "file" at bounding box center [1502, 429] width 1 height 1
type input "C:\fakepath\BM_XIAOMI2 640x360 100 percent.png"
click at [1508, 419] on icon at bounding box center [1515, 418] width 16 height 16
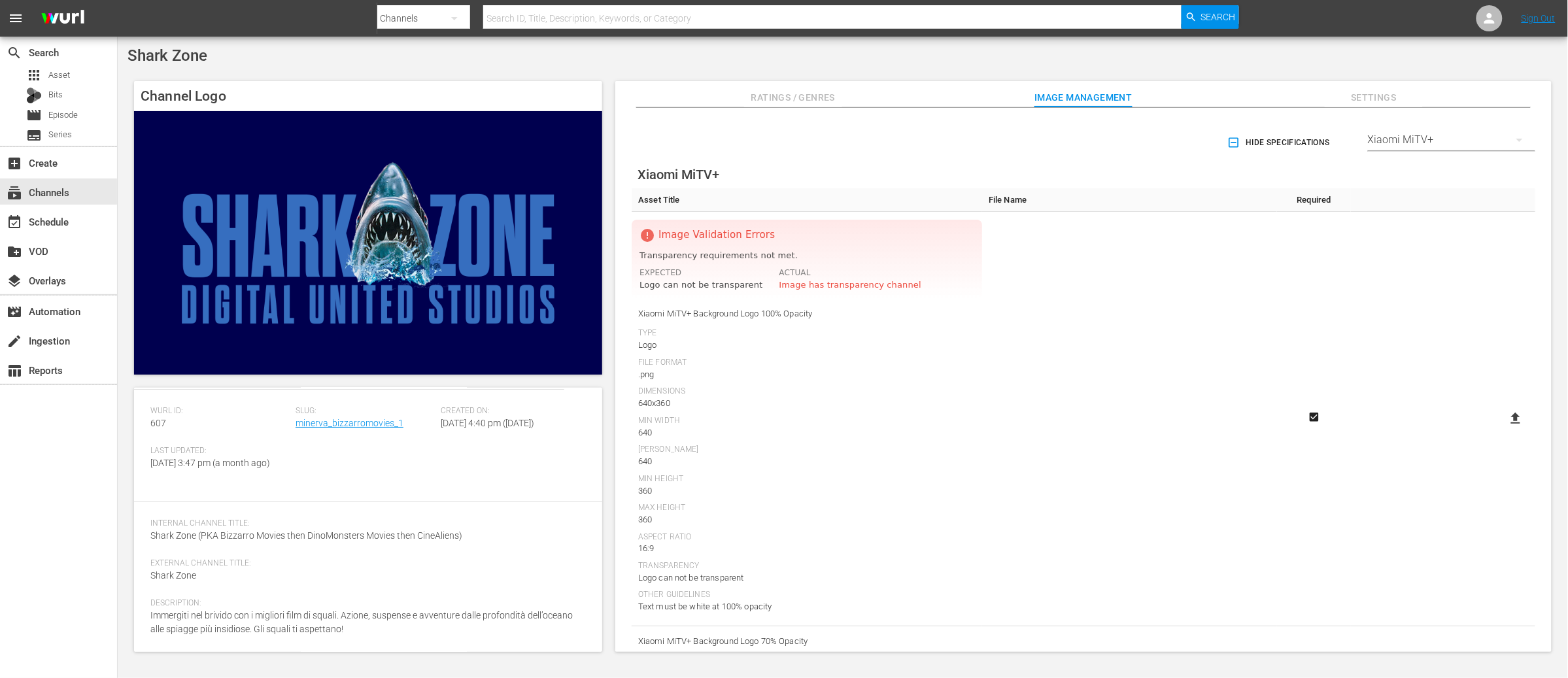
click at [1503, 429] on input "file" at bounding box center [1502, 429] width 1 height 1
click at [1507, 419] on icon at bounding box center [1515, 418] width 16 height 16
click at [1503, 429] on input "file" at bounding box center [1502, 429] width 1 height 1
type input "C:\fakepath\BM_XIAOMI2 640x360 100 percent.png"
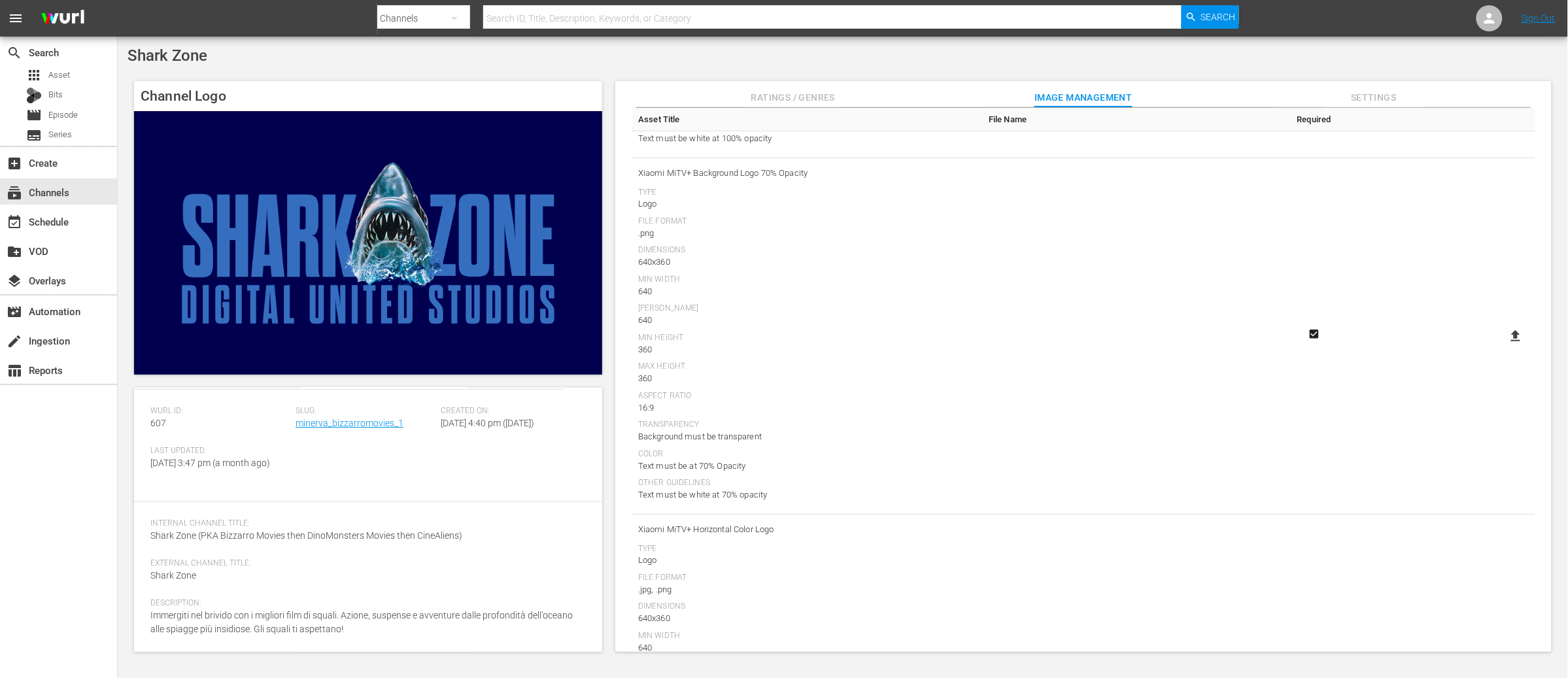
scroll to position [383, 0]
click at [1509, 333] on icon at bounding box center [1515, 333] width 16 height 16
click at [1503, 345] on input "file" at bounding box center [1502, 345] width 1 height 1
type input "C:\fakepath\BM_XIAOMI3 640x360 70 percent.png"
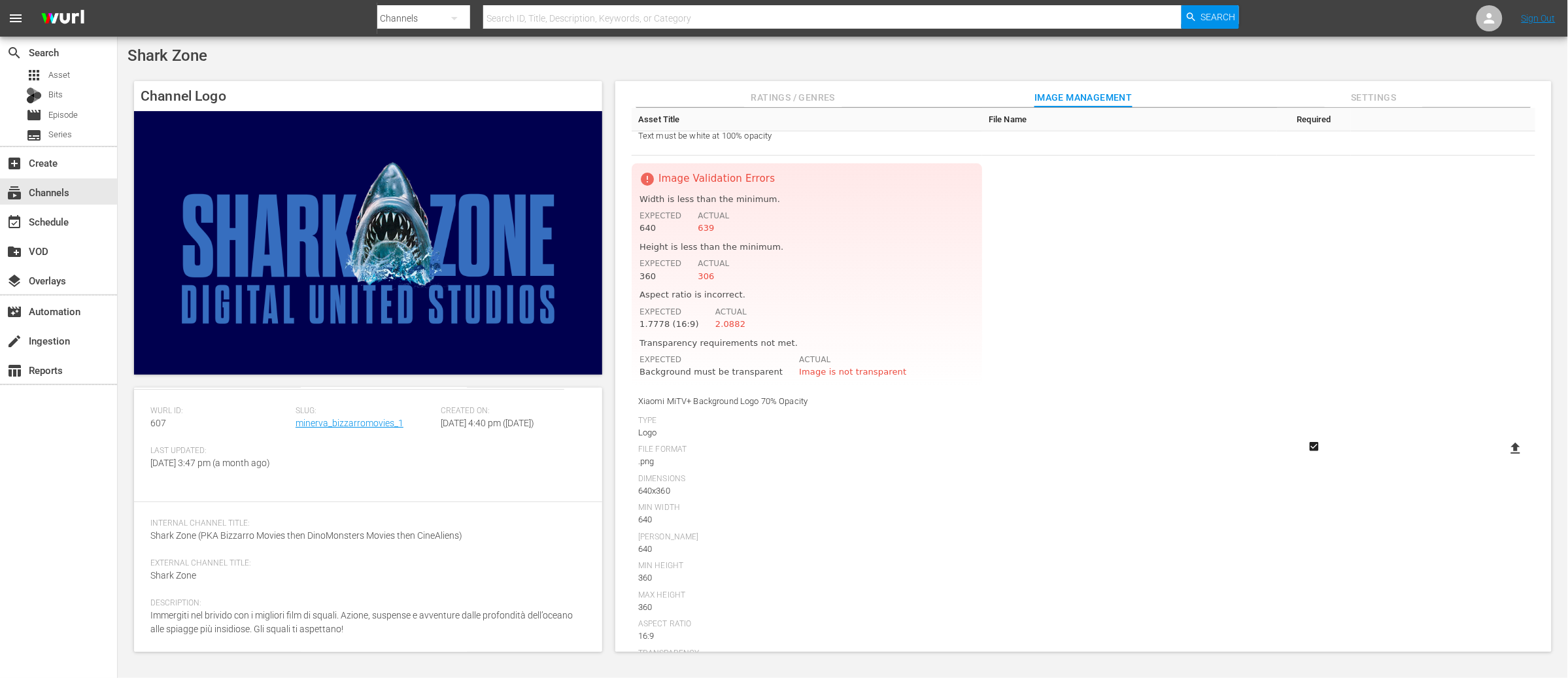
click at [1516, 444] on icon at bounding box center [1515, 448] width 16 height 16
click at [1503, 460] on input "file" at bounding box center [1502, 460] width 1 height 1
click at [1507, 450] on icon at bounding box center [1515, 448] width 16 height 16
click at [1503, 460] on input "file" at bounding box center [1502, 460] width 1 height 1
type input "C:\fakepath\BM_XIAOMI3 640x360 70 percent.png"
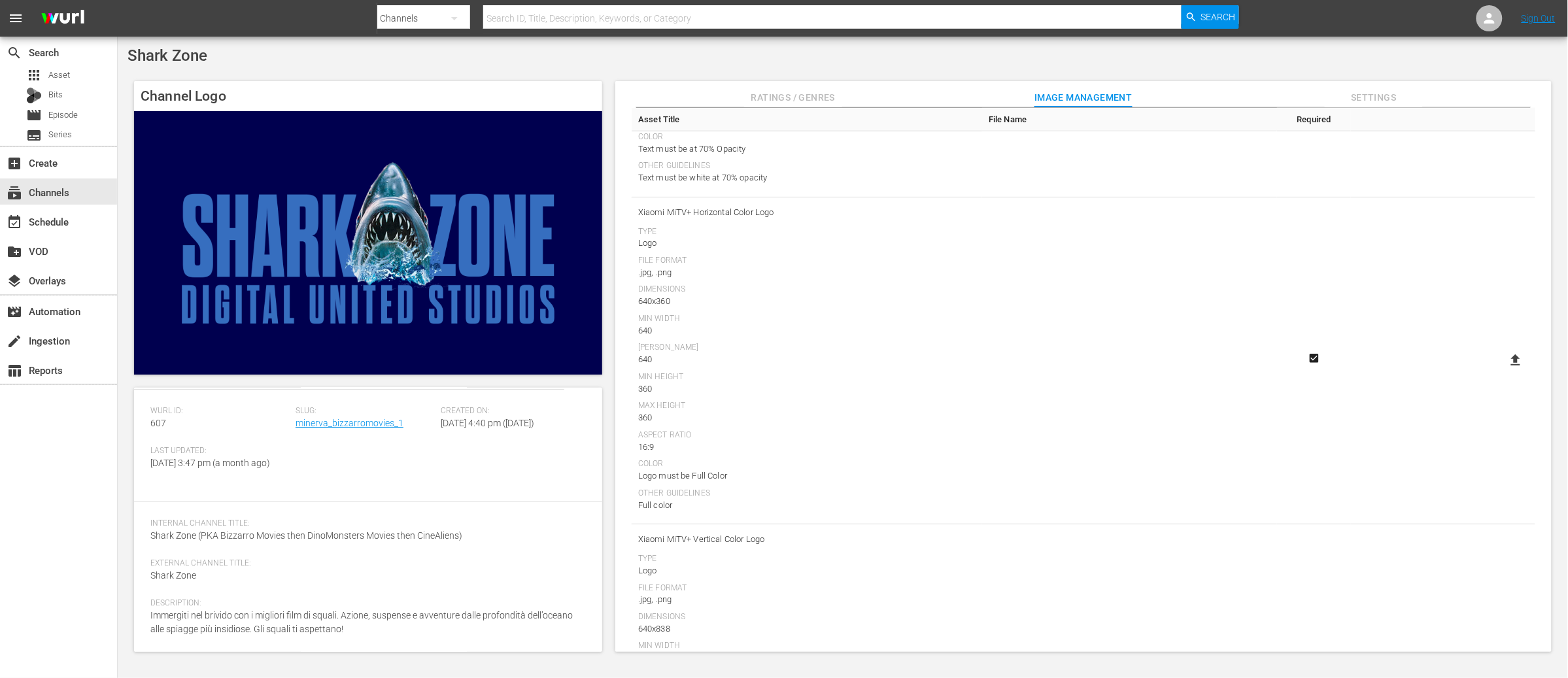
scroll to position [703, 0]
click at [1512, 357] on icon at bounding box center [1515, 355] width 9 height 11
click at [1503, 366] on input "file" at bounding box center [1502, 366] width 1 height 1
type input "C:\fakepath\BM_TV_XIAOMI1 640x360.jpg"
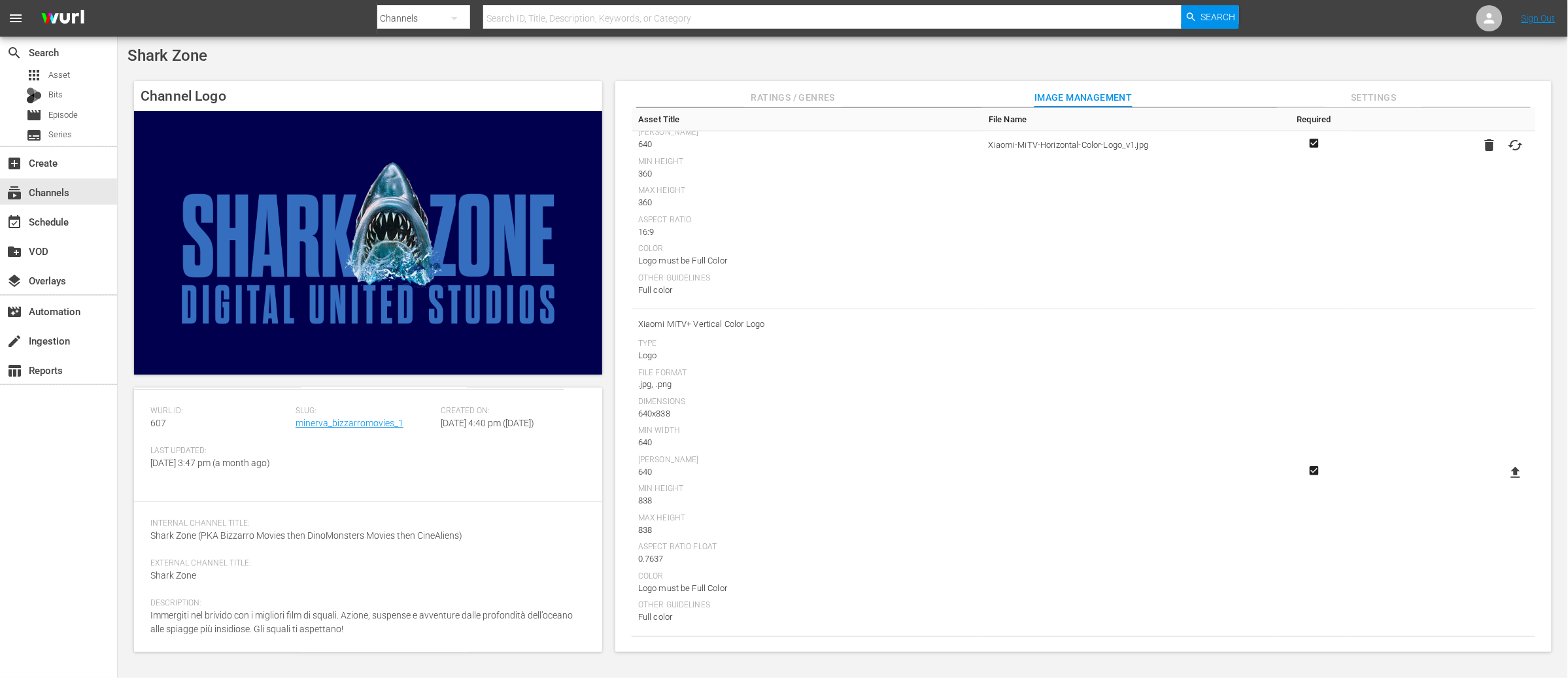
click at [1517, 472] on icon at bounding box center [1515, 472] width 16 height 16
click at [1503, 483] on input "file" at bounding box center [1502, 483] width 1 height 1
type input "C:\fakepath\BM_XIAOMI4 640x838.png"
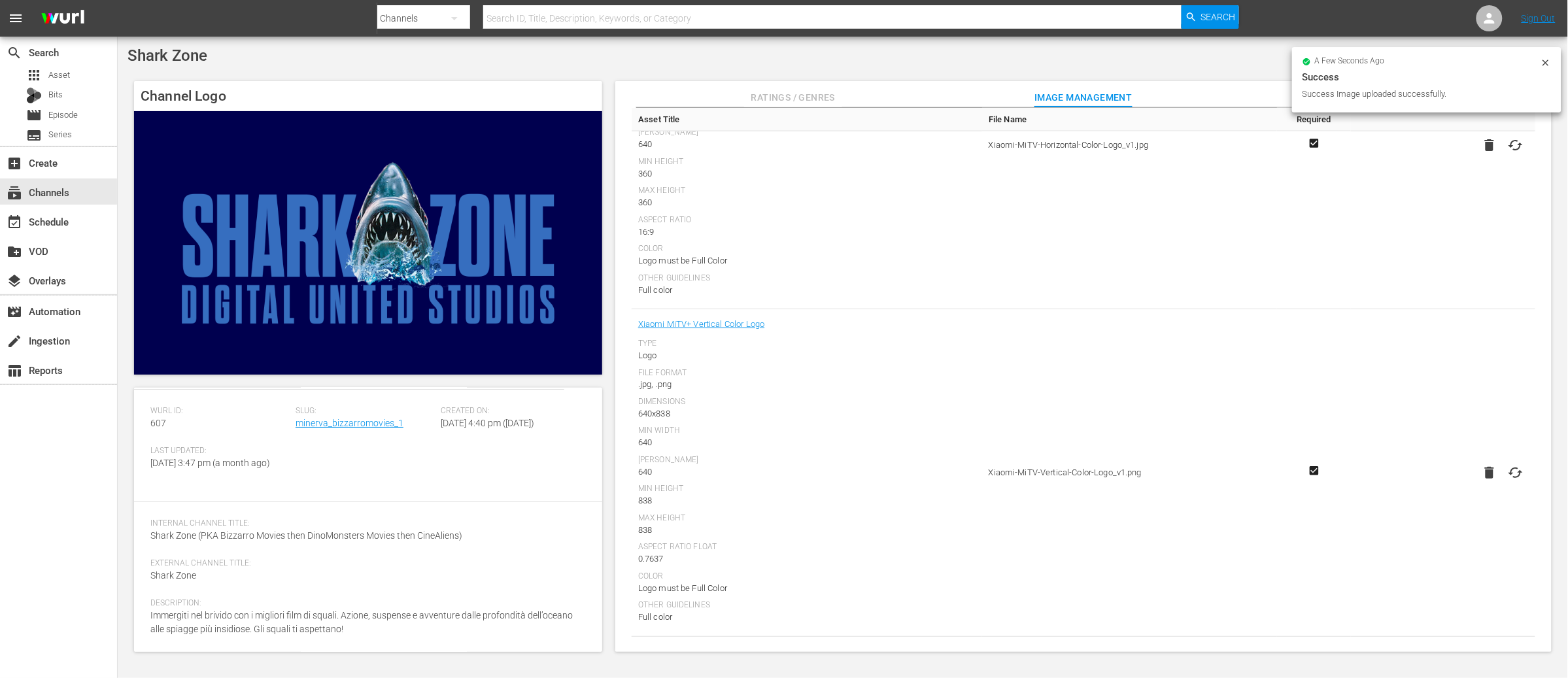
drag, startPoint x: 859, startPoint y: 399, endPoint x: 775, endPoint y: 352, distance: 96.3
click at [859, 399] on div "Dimensions" at bounding box center [807, 402] width 338 height 11
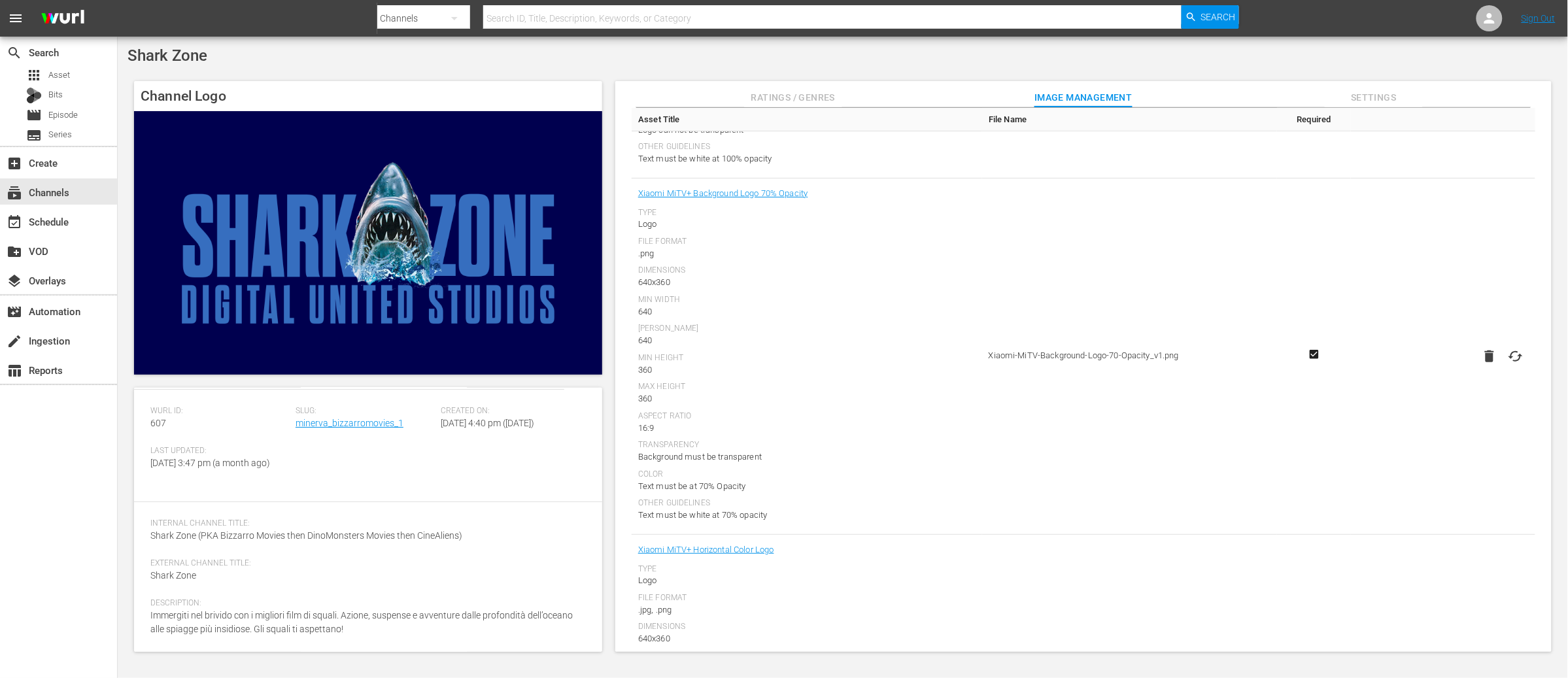
scroll to position [0, 0]
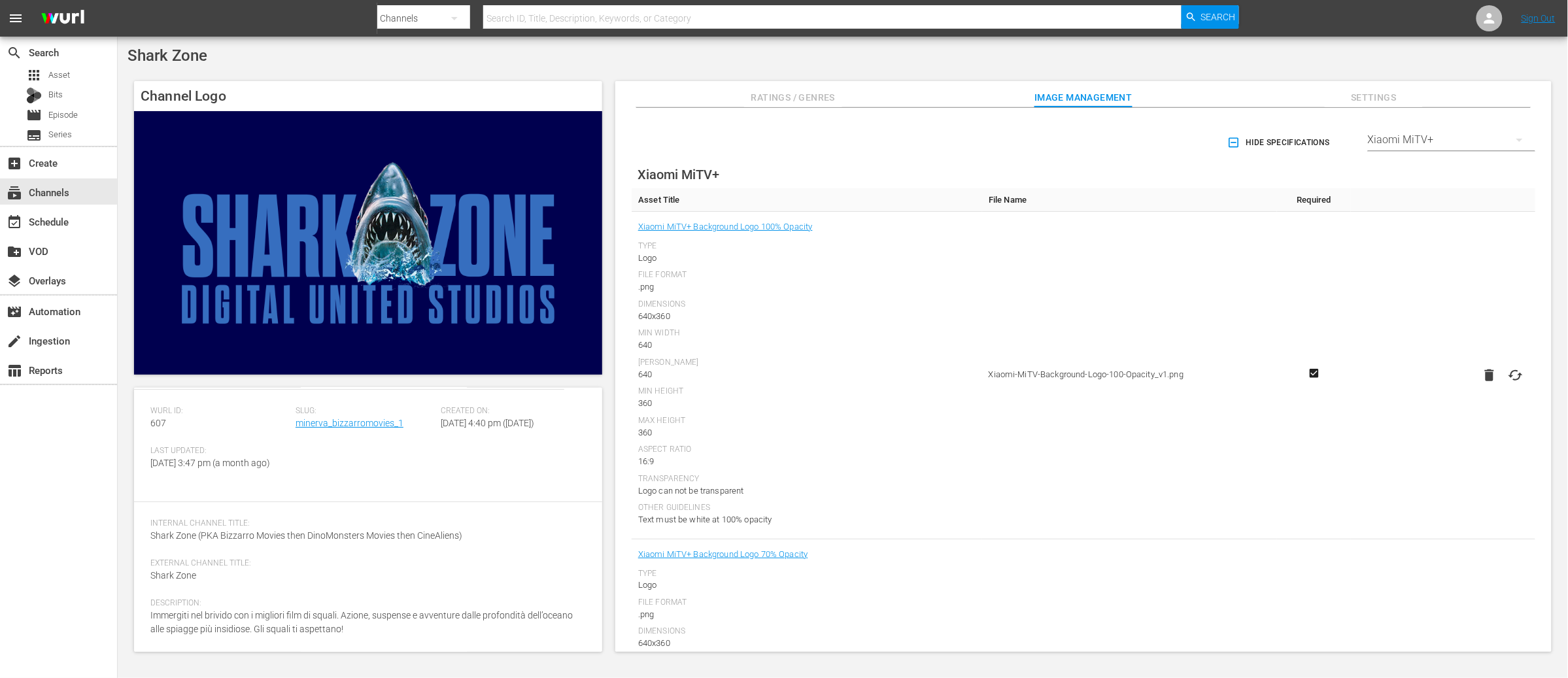
click at [1498, 135] on div "Xiaomi MiTV+" at bounding box center [1451, 140] width 167 height 37
click at [1426, 159] on div "RakutenTV" at bounding box center [1449, 163] width 136 height 21
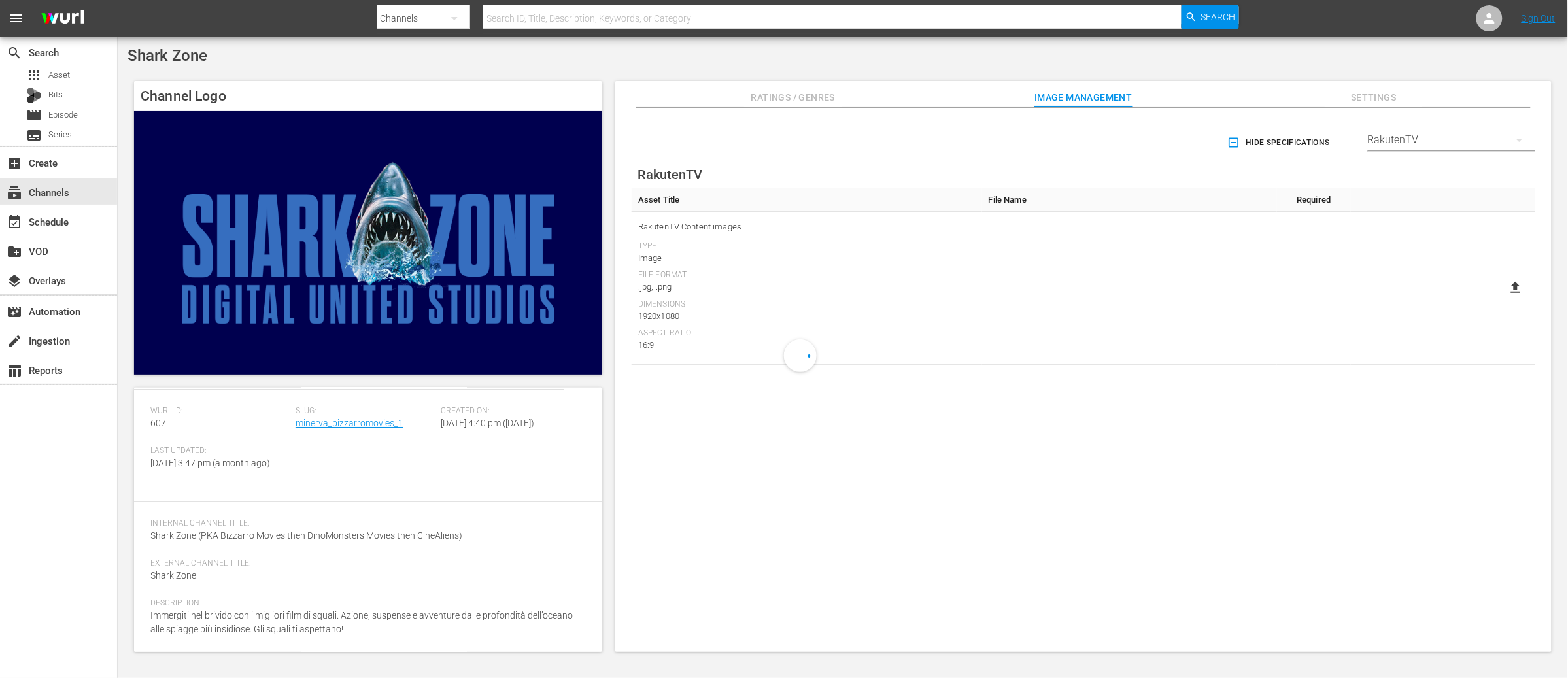
scroll to position [248, 0]
click at [1514, 290] on icon at bounding box center [1515, 288] width 9 height 11
click at [1503, 299] on input "file" at bounding box center [1502, 299] width 1 height 1
type input "C:\fakepath\BM_RAKUTEN1.jpg"
click at [1445, 137] on div "RakutenTV" at bounding box center [1451, 140] width 167 height 37
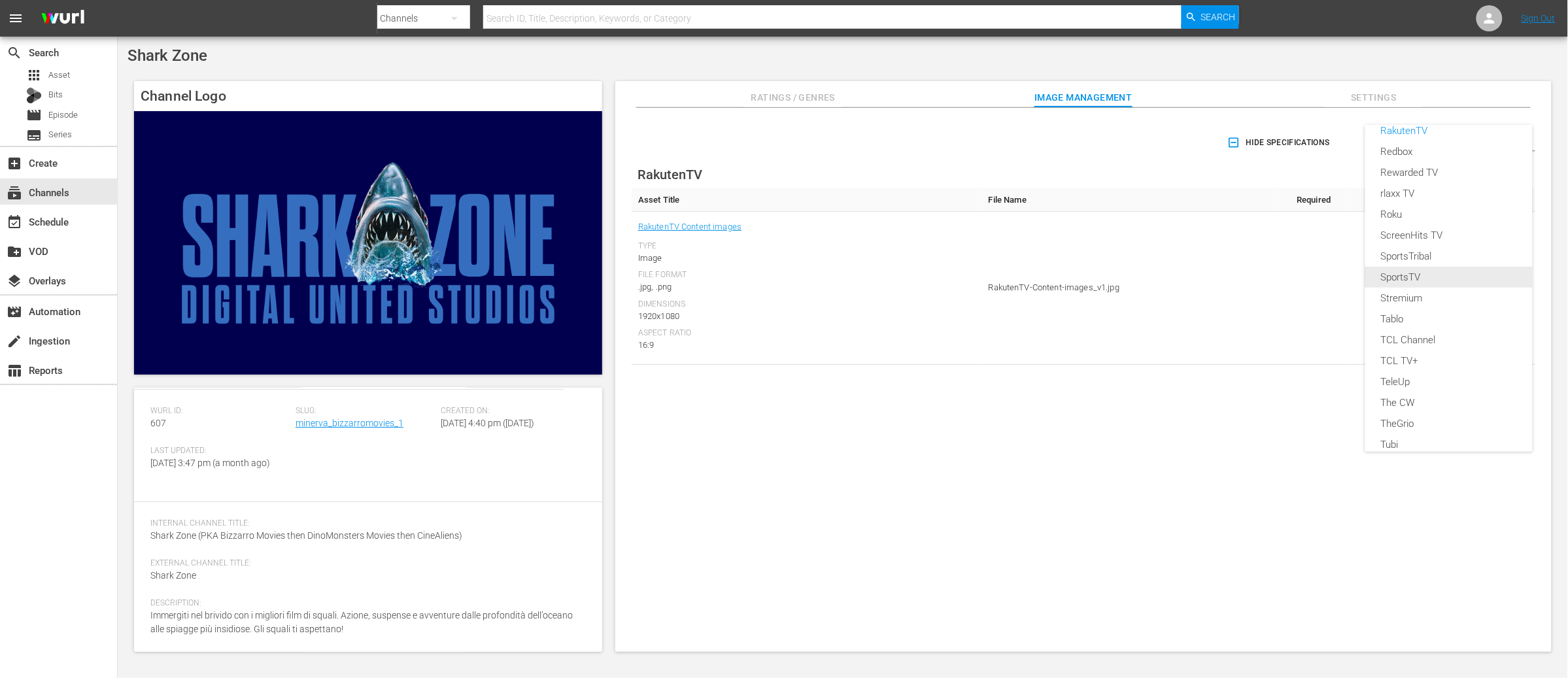
scroll to position [350, 0]
click at [1411, 247] on div "rlaxx TV" at bounding box center [1449, 249] width 136 height 21
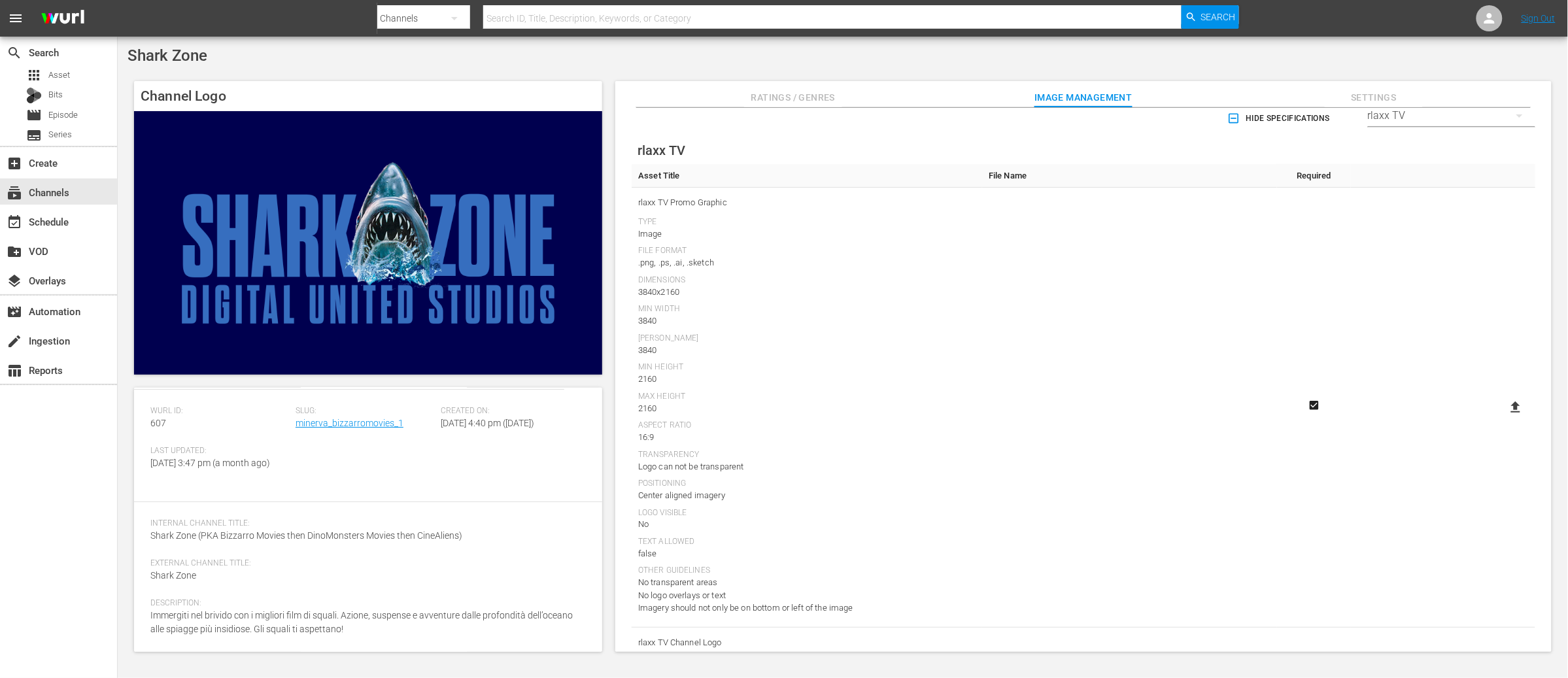
scroll to position [0, 0]
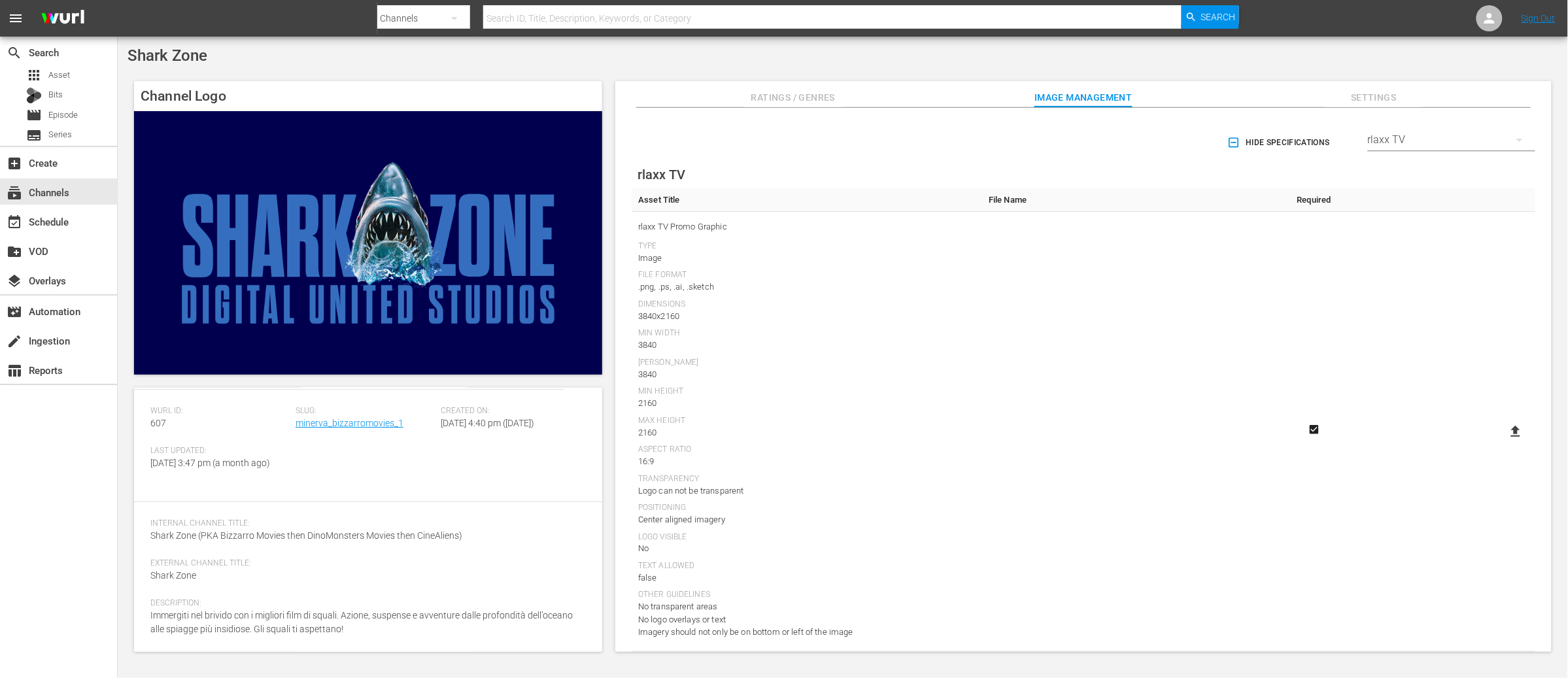
click at [1512, 432] on icon at bounding box center [1515, 431] width 9 height 11
click at [1503, 443] on input "file" at bounding box center [1502, 443] width 1 height 1
type input "C:\fakepath\BM_RLAXX5 3840x2160 no_logo.png"
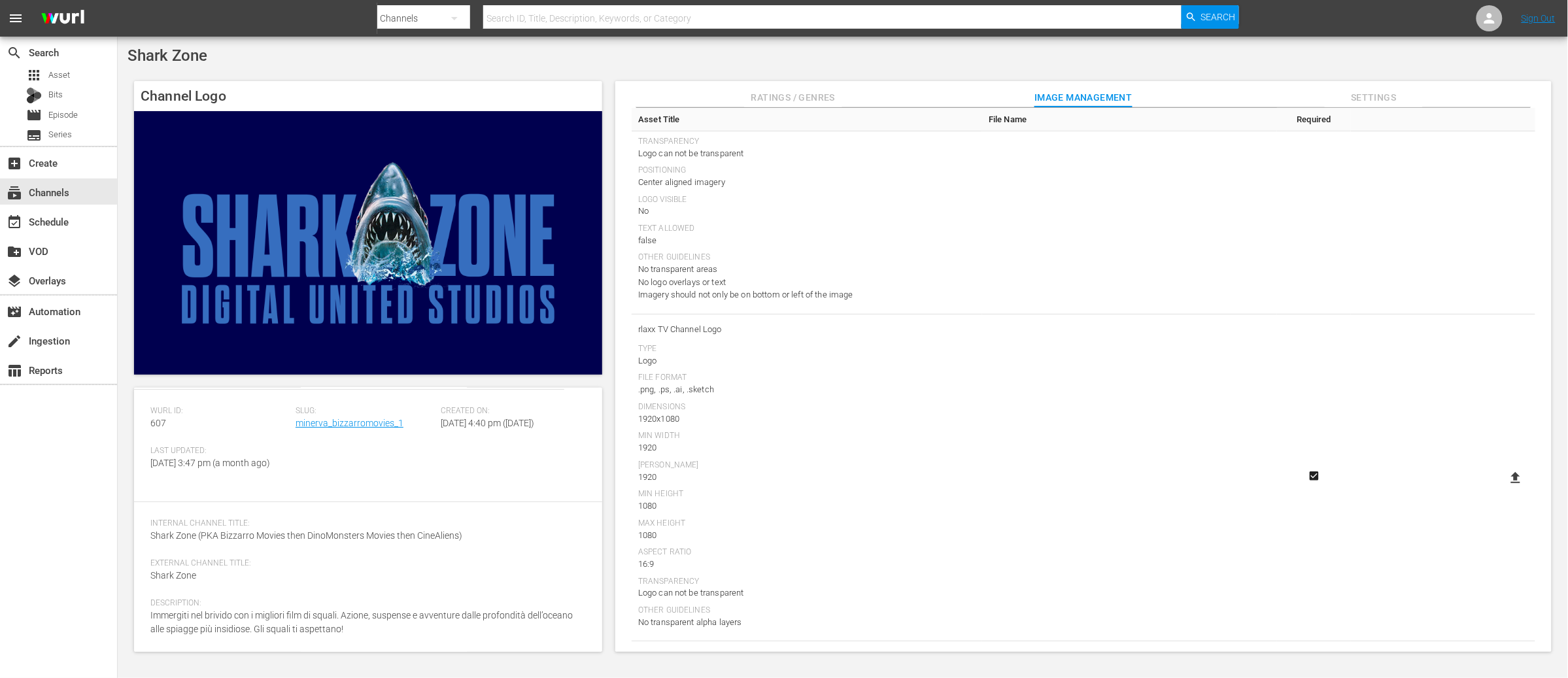
scroll to position [344, 0]
click at [1514, 472] on icon at bounding box center [1515, 471] width 9 height 11
click at [1503, 482] on input "file" at bounding box center [1502, 482] width 1 height 1
type input "C:\fakepath\BM_RLAXX4 1920x1080.png"
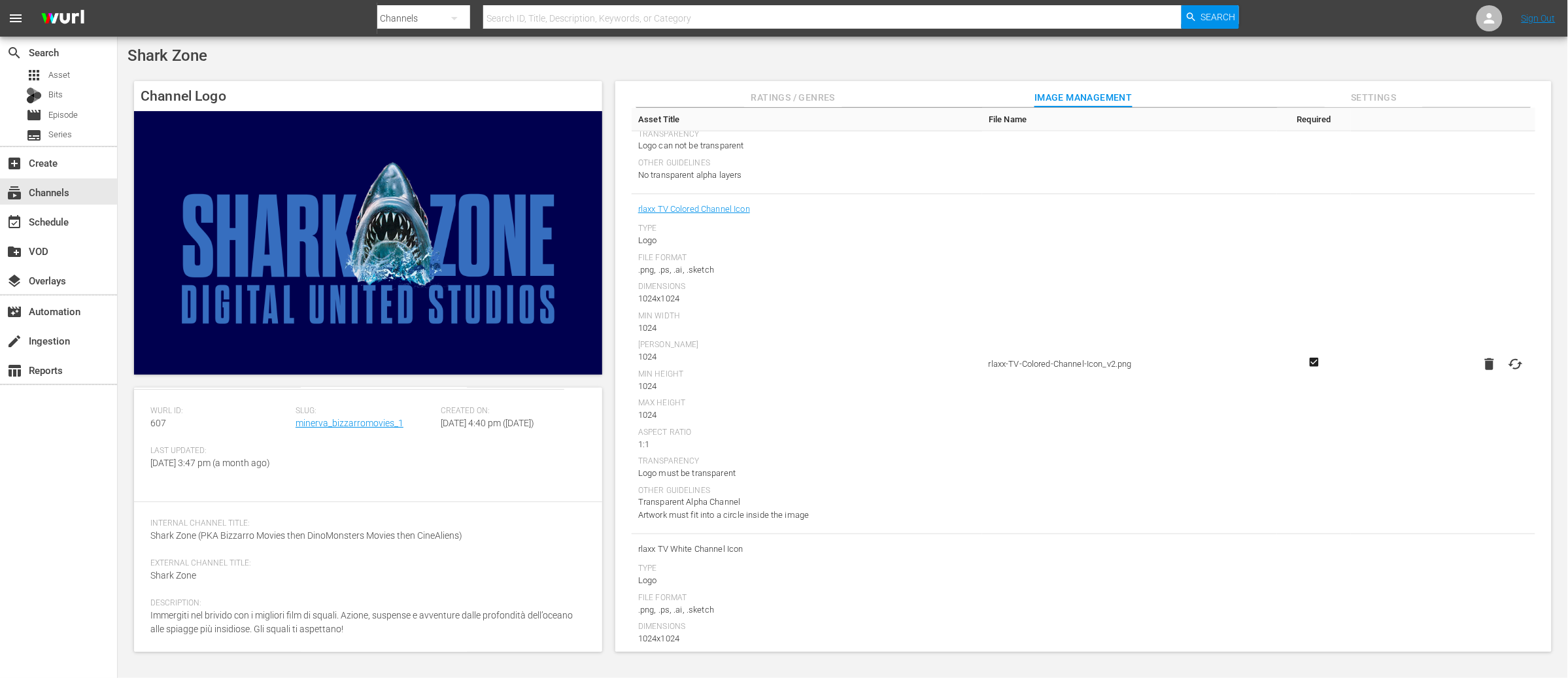
scroll to position [781, 0]
click at [1517, 366] on icon at bounding box center [1515, 367] width 16 height 16
click at [1503, 378] on input "file" at bounding box center [1502, 378] width 1 height 1
type input "C:\fakepath\BM_RLAXX1 1024x1024.png"
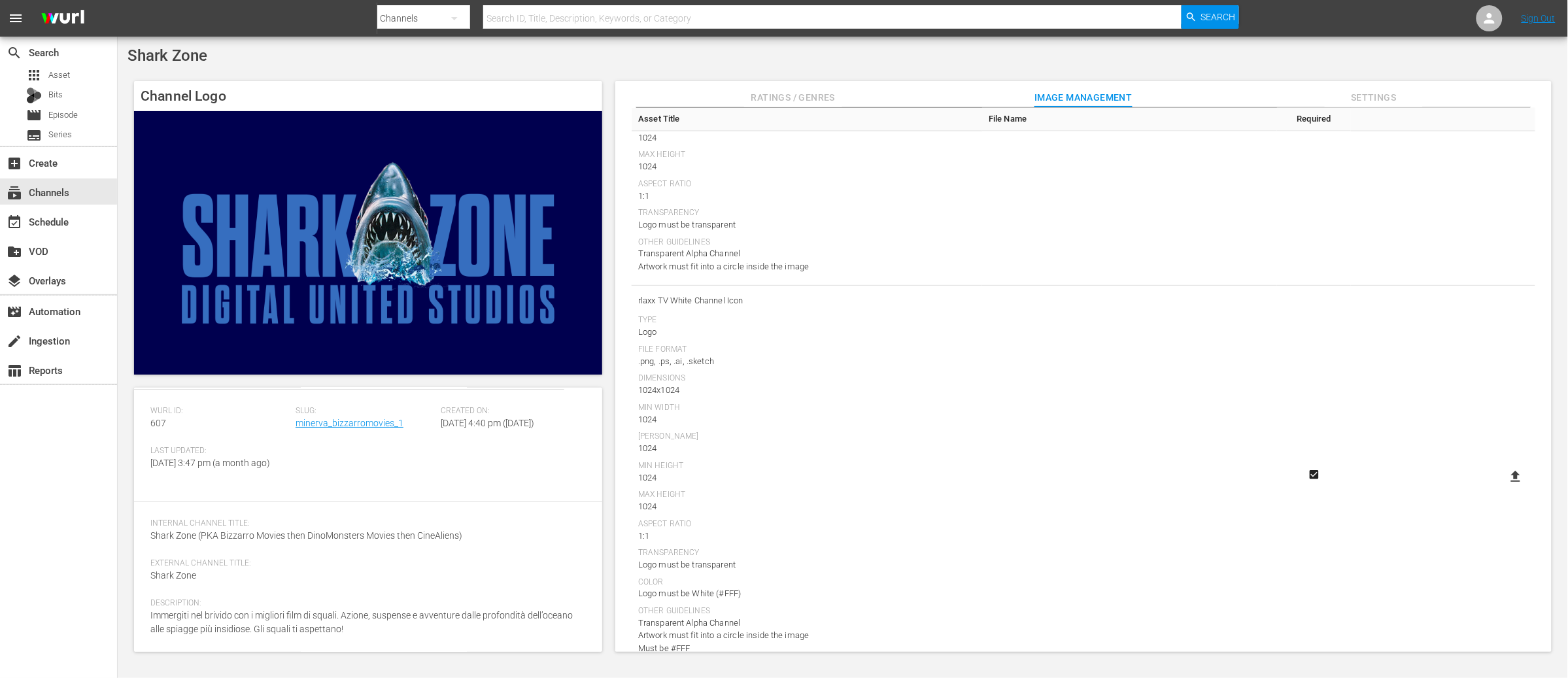
scroll to position [1037, 0]
click at [1512, 471] on icon at bounding box center [1515, 472] width 9 height 11
click at [1503, 483] on input "file" at bounding box center [1502, 483] width 1 height 1
type input "C:\fakepath\BM_RLAXX2 1024x1024.png"
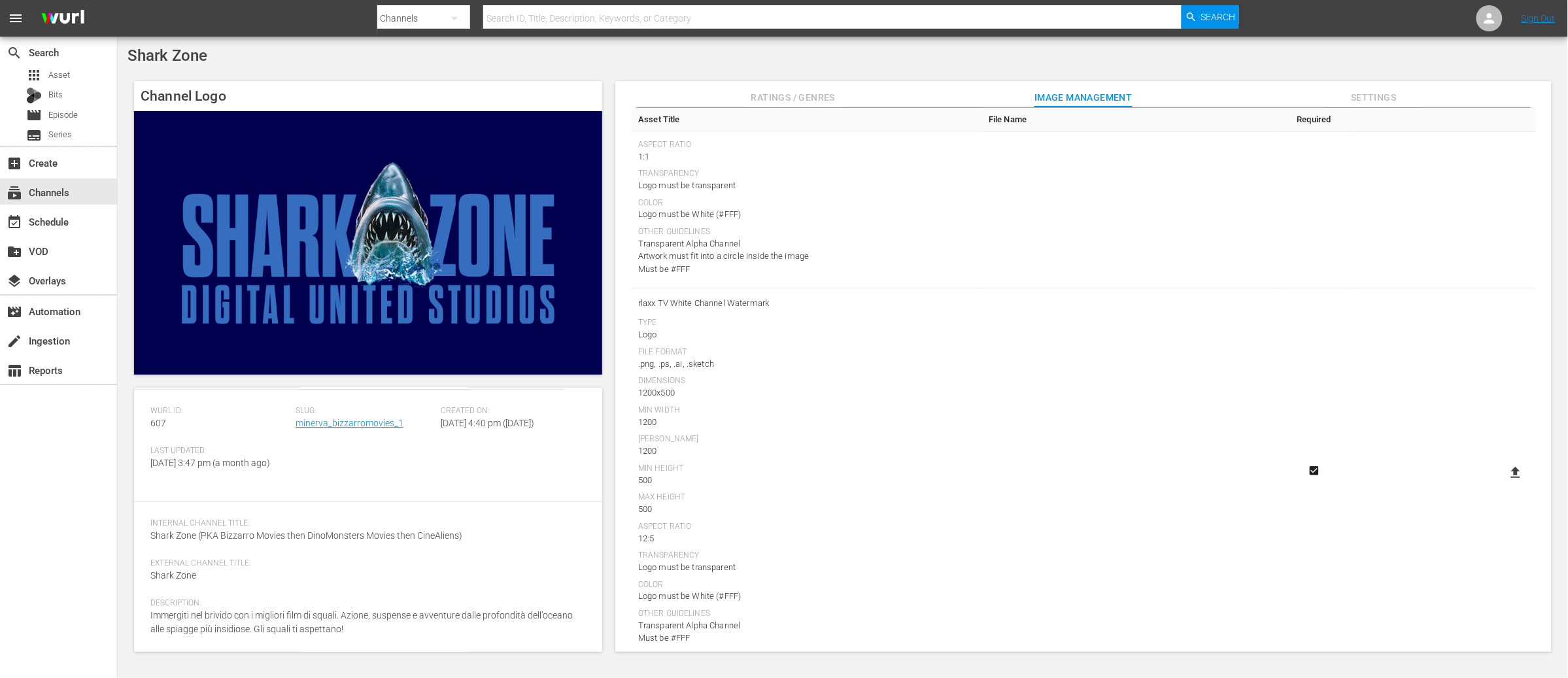
click at [1507, 470] on icon at bounding box center [1515, 472] width 16 height 16
click at [1503, 483] on input "file" at bounding box center [1502, 483] width 1 height 1
type input "C:\fakepath\BM_RLAXX3 1200x500.png"
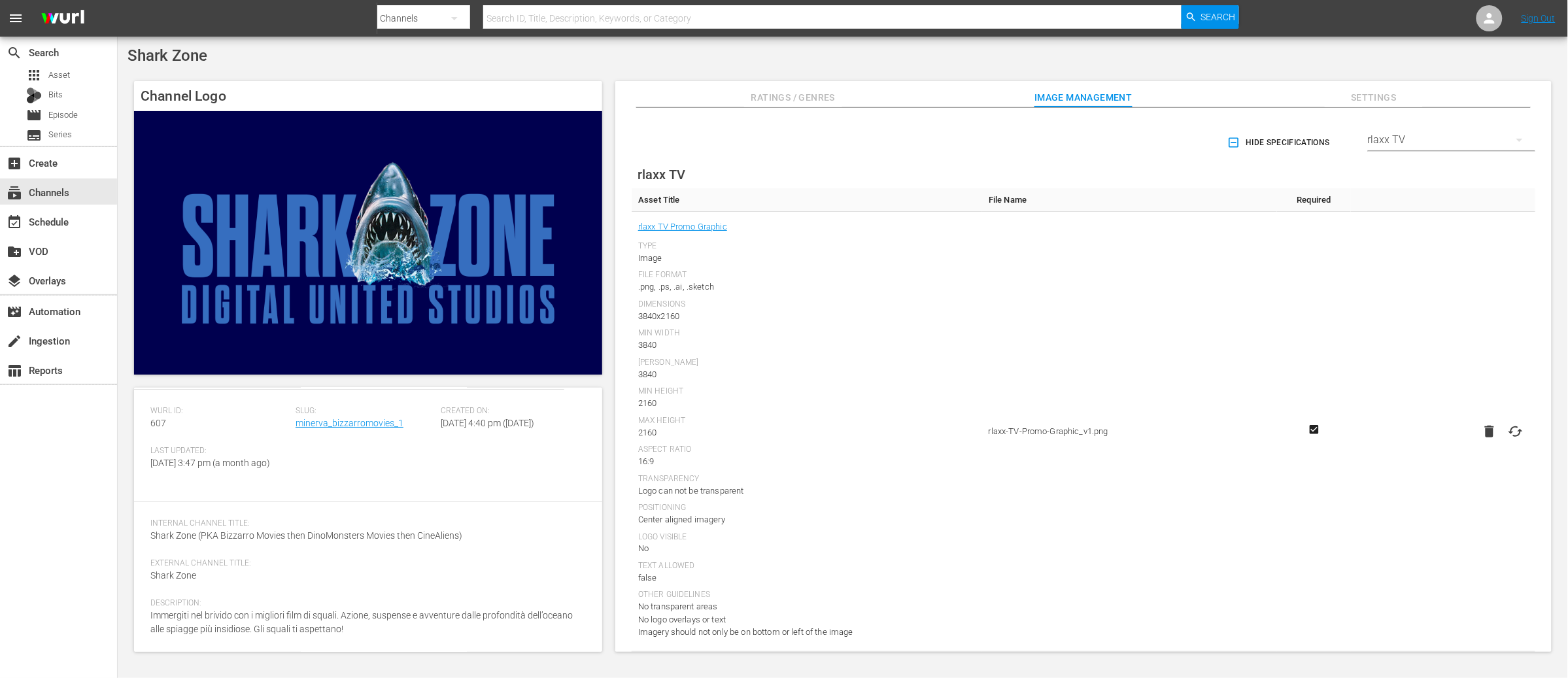
scroll to position [0, 0]
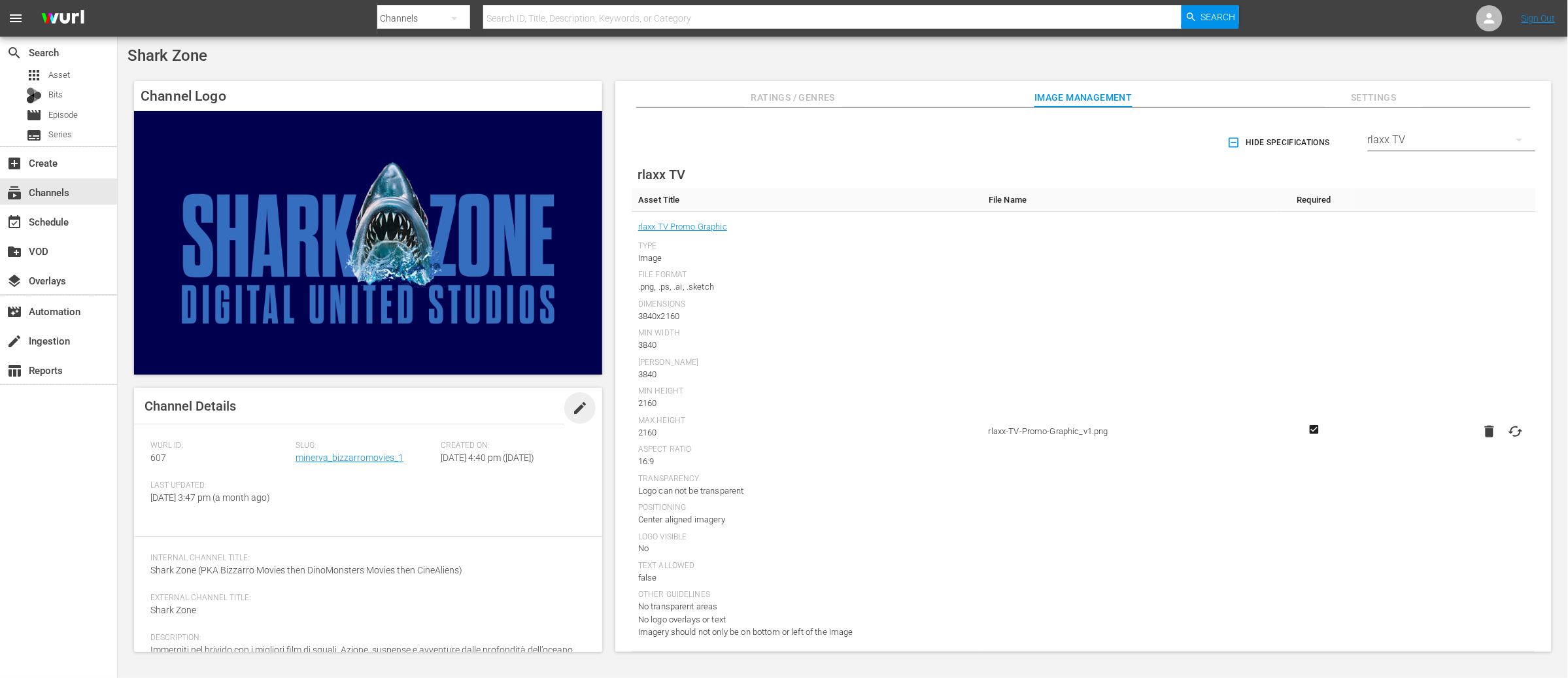
click at [572, 411] on span "edit" at bounding box center [580, 408] width 16 height 16
drag, startPoint x: 565, startPoint y: 397, endPoint x: 540, endPoint y: 432, distance: 43.0
click at [565, 397] on div "Save" at bounding box center [567, 403] width 58 height 23
drag, startPoint x: 568, startPoint y: 411, endPoint x: 563, endPoint y: 433, distance: 22.6
click at [568, 411] on button "edit" at bounding box center [580, 407] width 32 height 32
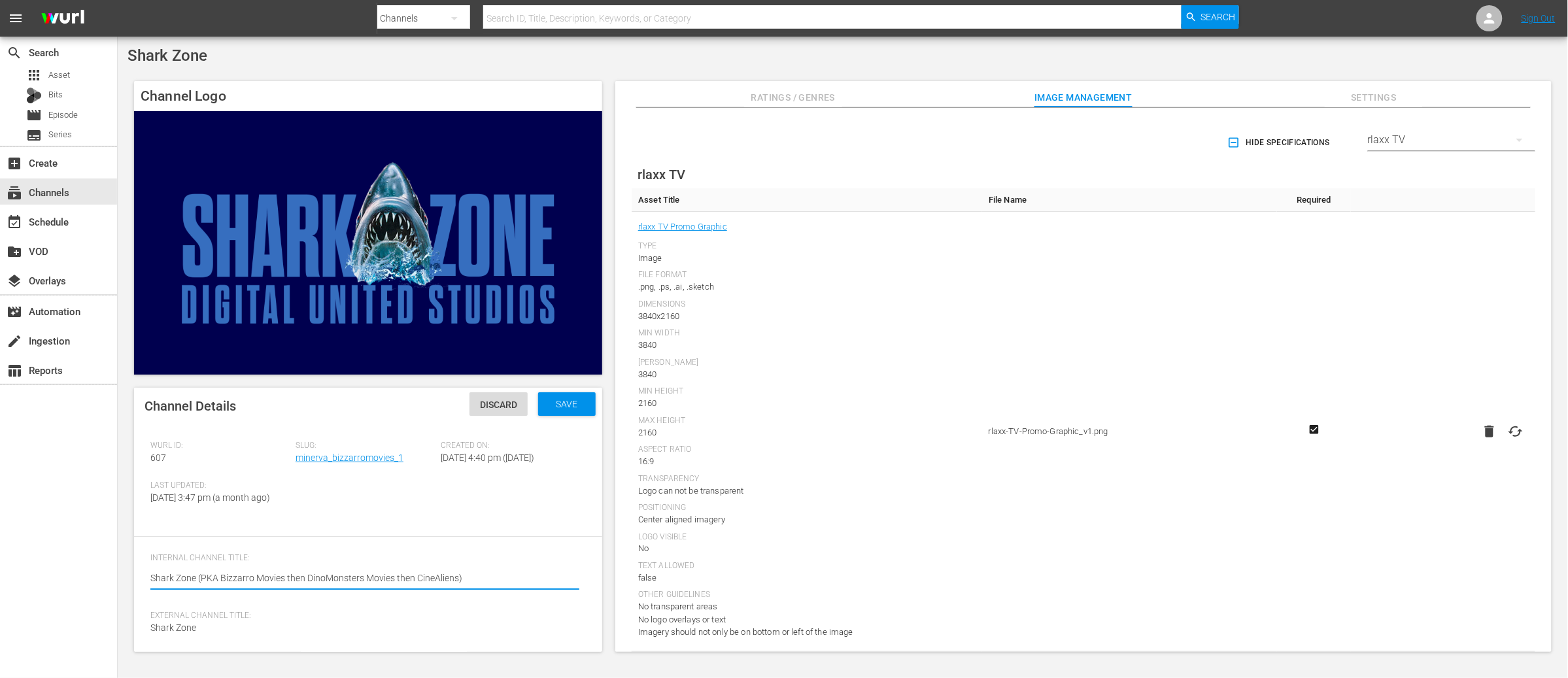
scroll to position [78, 0]
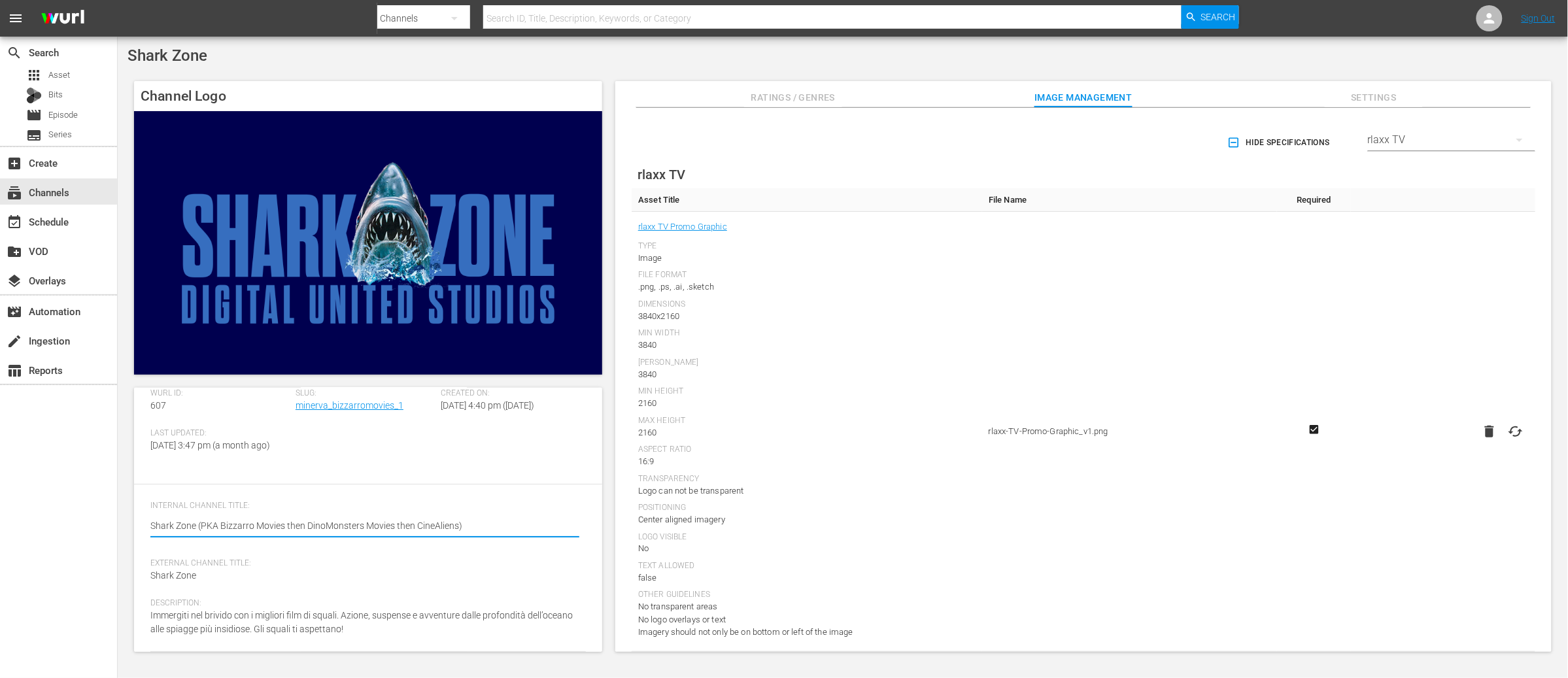
click at [367, 627] on div "Description: Immergiti nel brivido con i migliori film di squali. Azione, suspe…" at bounding box center [368, 625] width 436 height 54
click at [349, 631] on div "Description: Immergiti nel brivido con i migliori film di squali. Azione, suspe…" at bounding box center [368, 625] width 436 height 54
click at [347, 627] on div "Description: Immergiti nel brivido con i migliori film di squali. Azione, suspe…" at bounding box center [368, 625] width 436 height 54
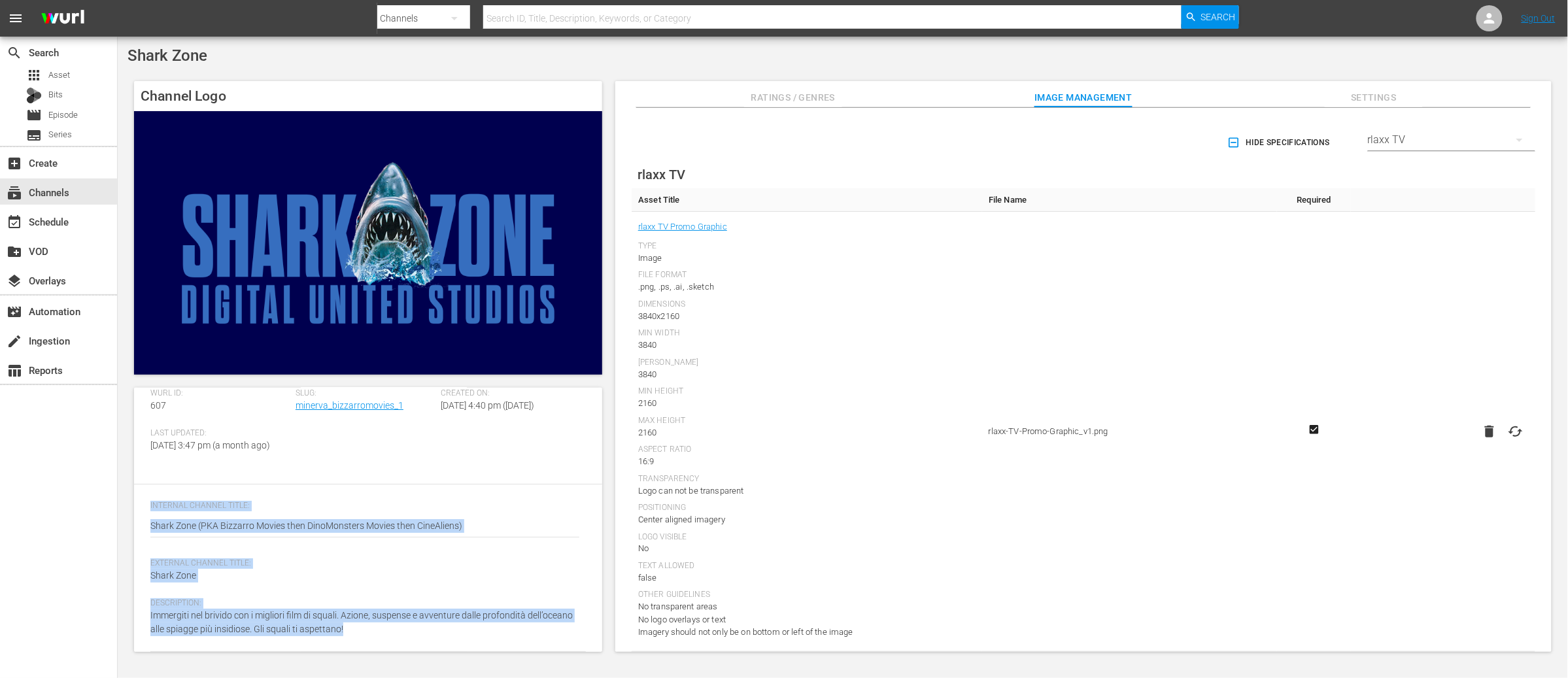
drag, startPoint x: 347, startPoint y: 627, endPoint x: 406, endPoint y: 580, distance: 75.4
click at [347, 627] on div "Description: Immergiti nel brivido con i migliori film di squali. Azione, suspe…" at bounding box center [368, 625] width 436 height 54
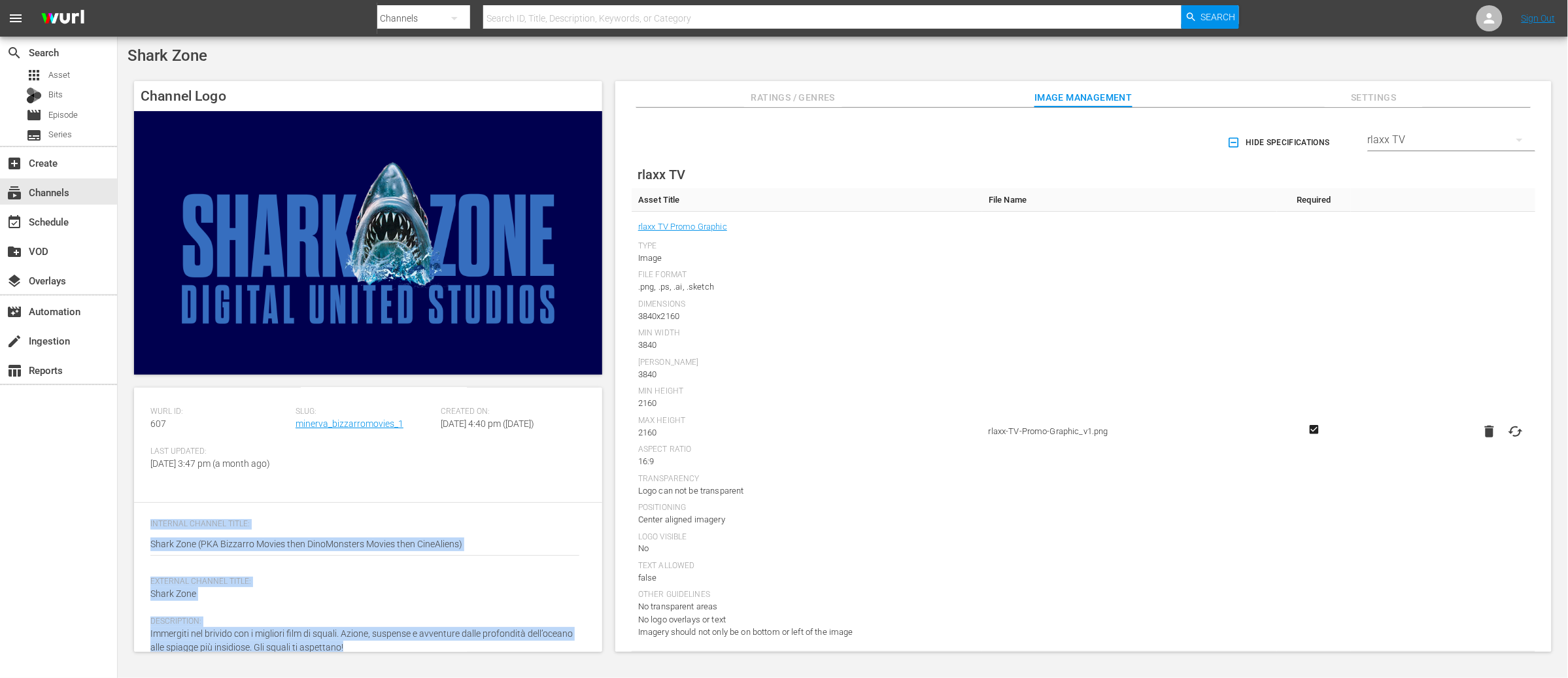
scroll to position [0, 0]
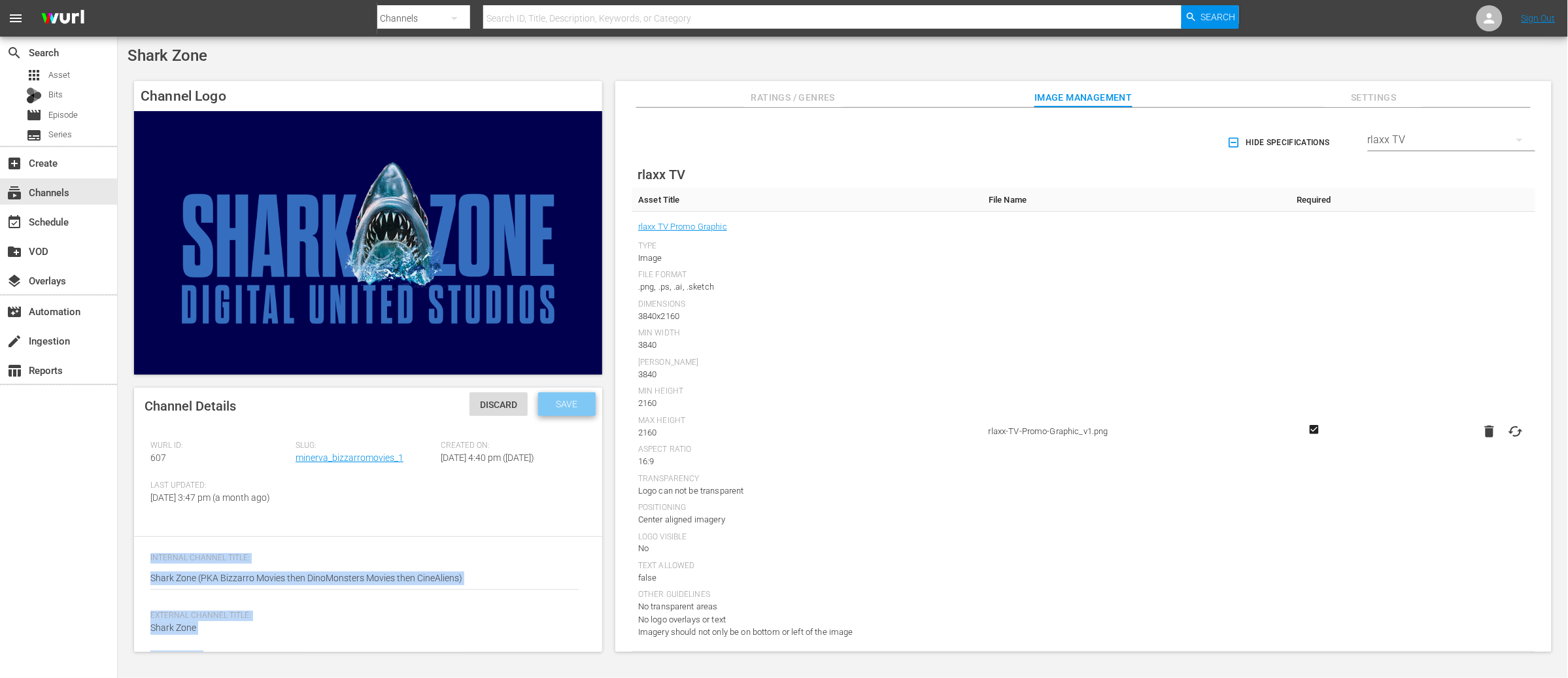
click at [573, 407] on span "Save" at bounding box center [567, 404] width 42 height 11
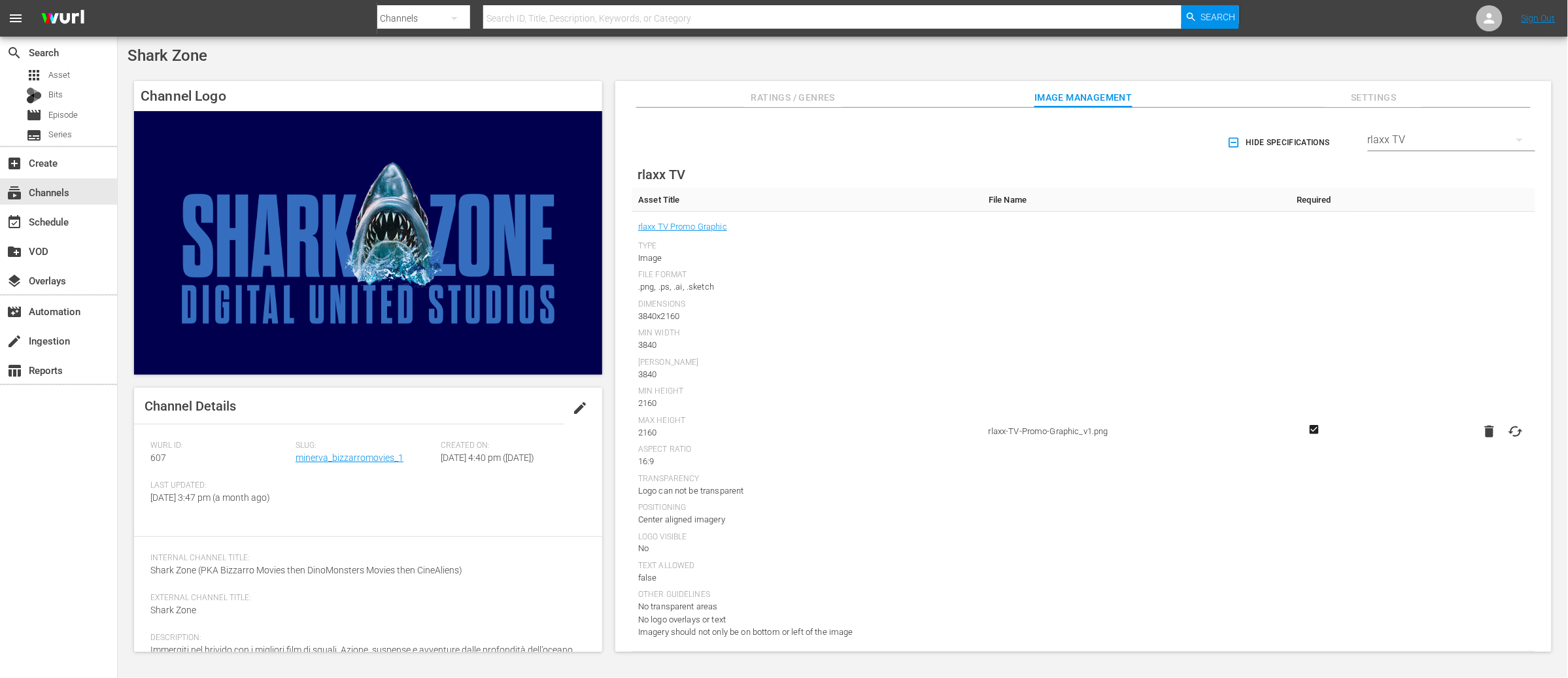
click at [1409, 142] on div "rlaxx TV" at bounding box center [1451, 140] width 167 height 37
click at [1414, 226] on div "RakutenTV" at bounding box center [1449, 224] width 136 height 21
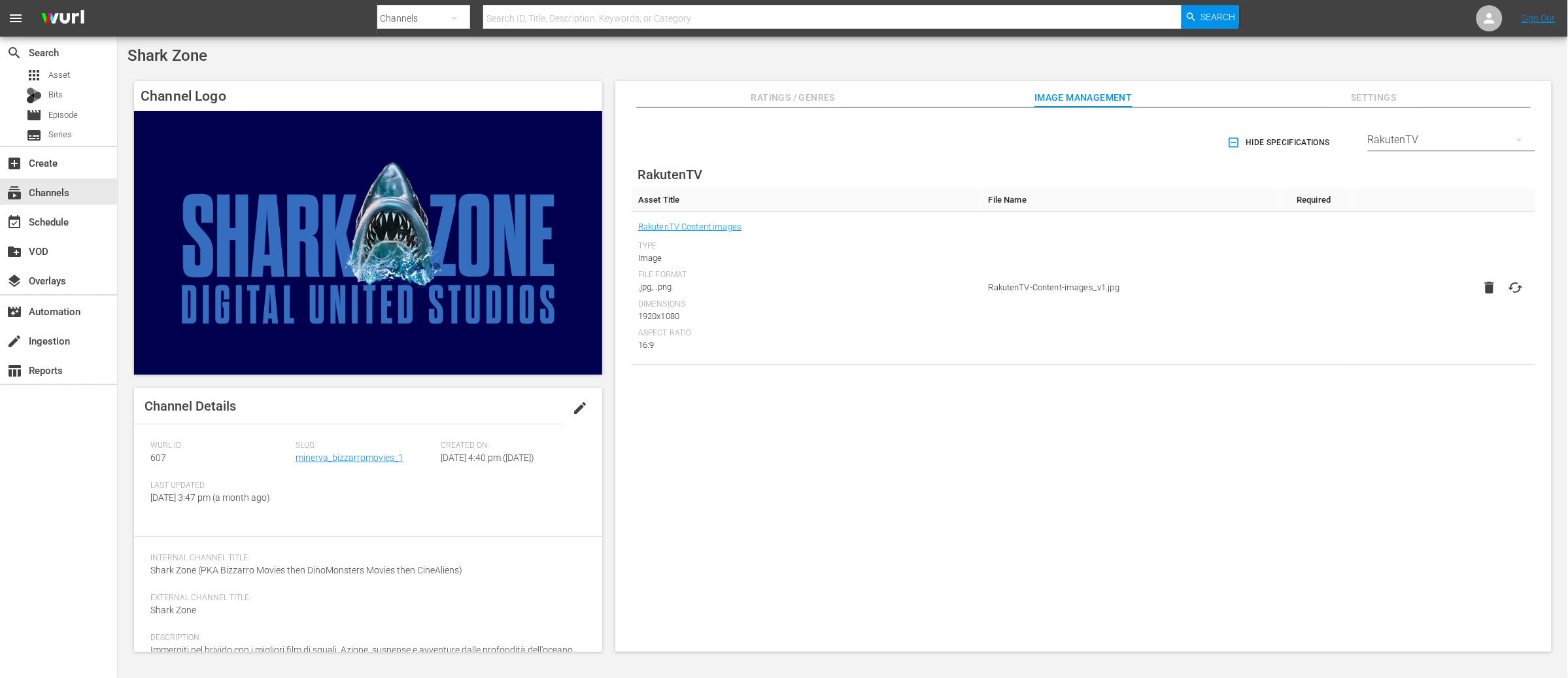
click at [1486, 34] on nav "menu Search By Channels Search ID, Title, Description, Keywords, or Category Se…" at bounding box center [784, 18] width 1568 height 37
click at [1488, 23] on icon at bounding box center [1489, 18] width 11 height 11
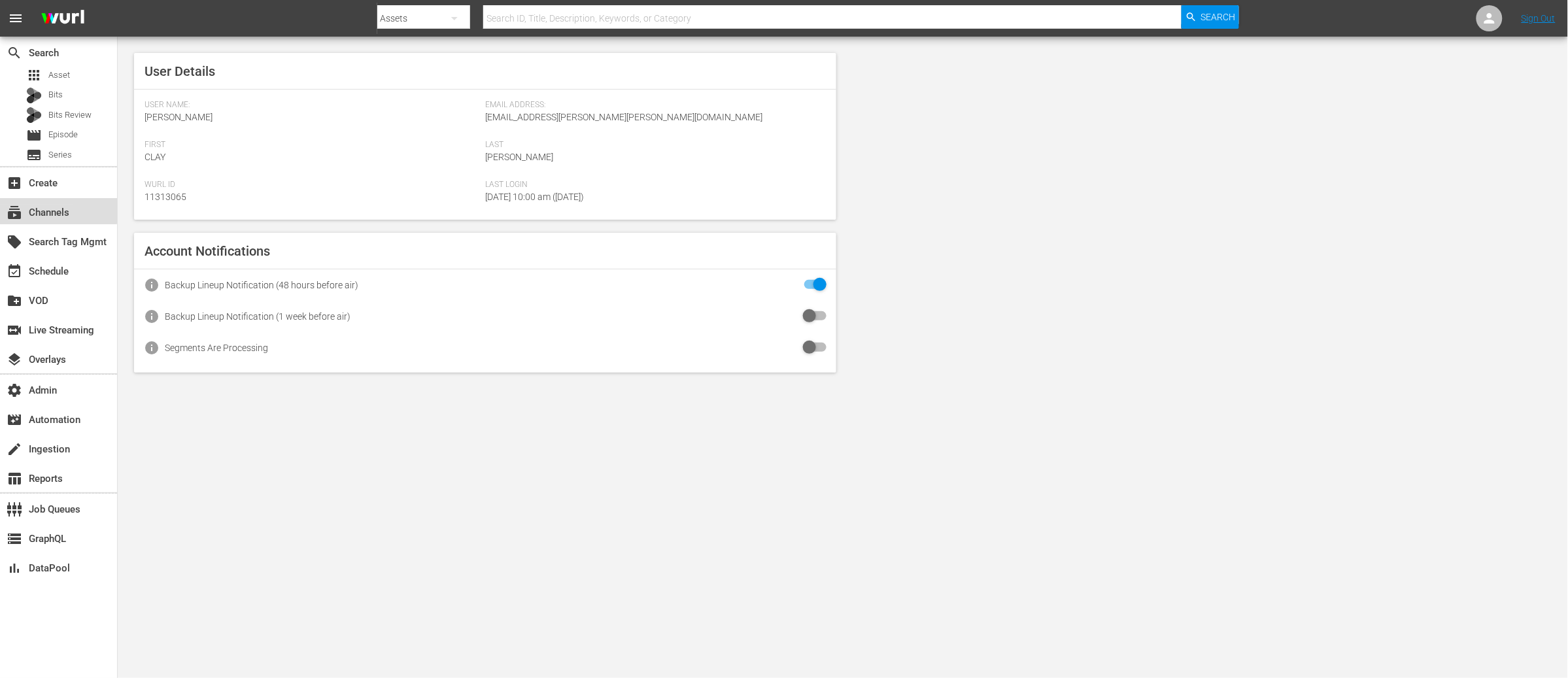
click at [59, 211] on div "subscriptions Channels" at bounding box center [37, 210] width 73 height 12
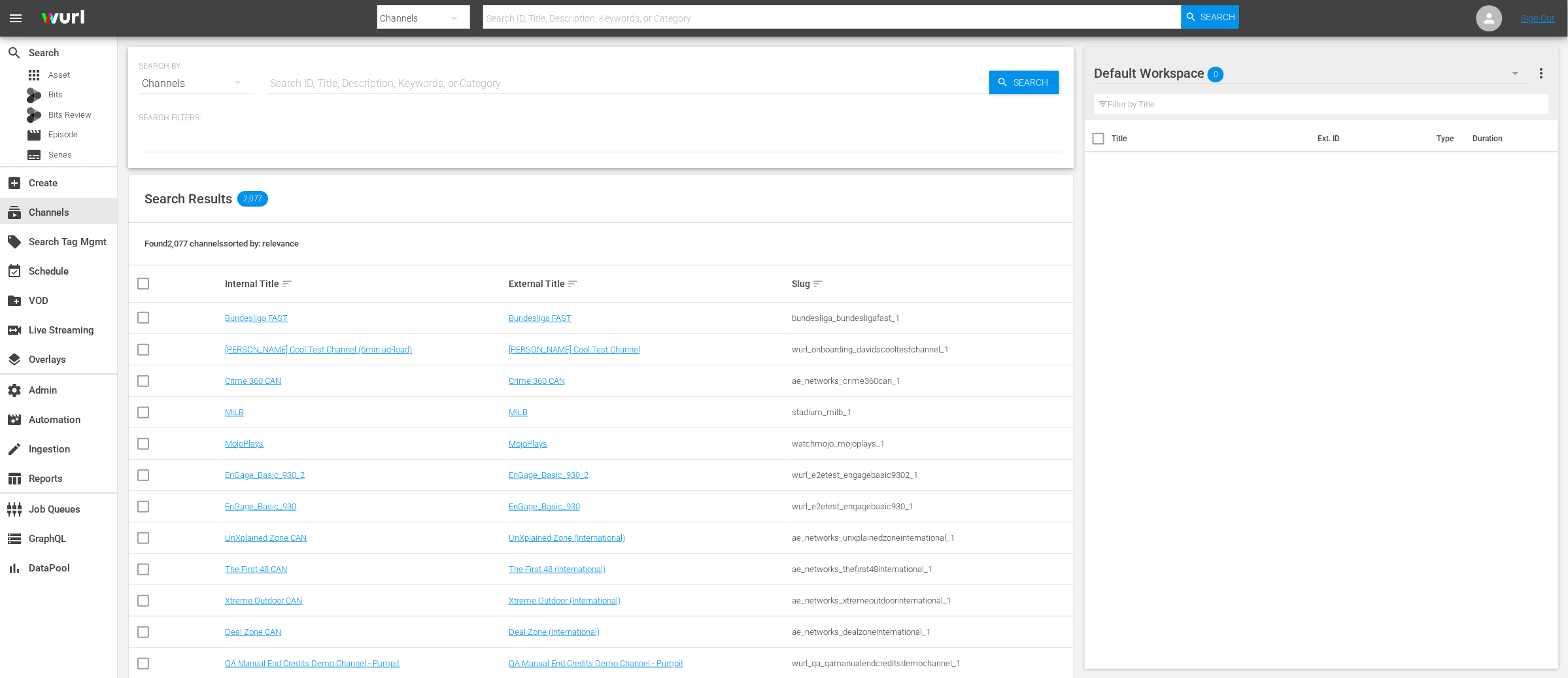
click at [380, 83] on input "text" at bounding box center [627, 83] width 723 height 32
type input "bizzarr"
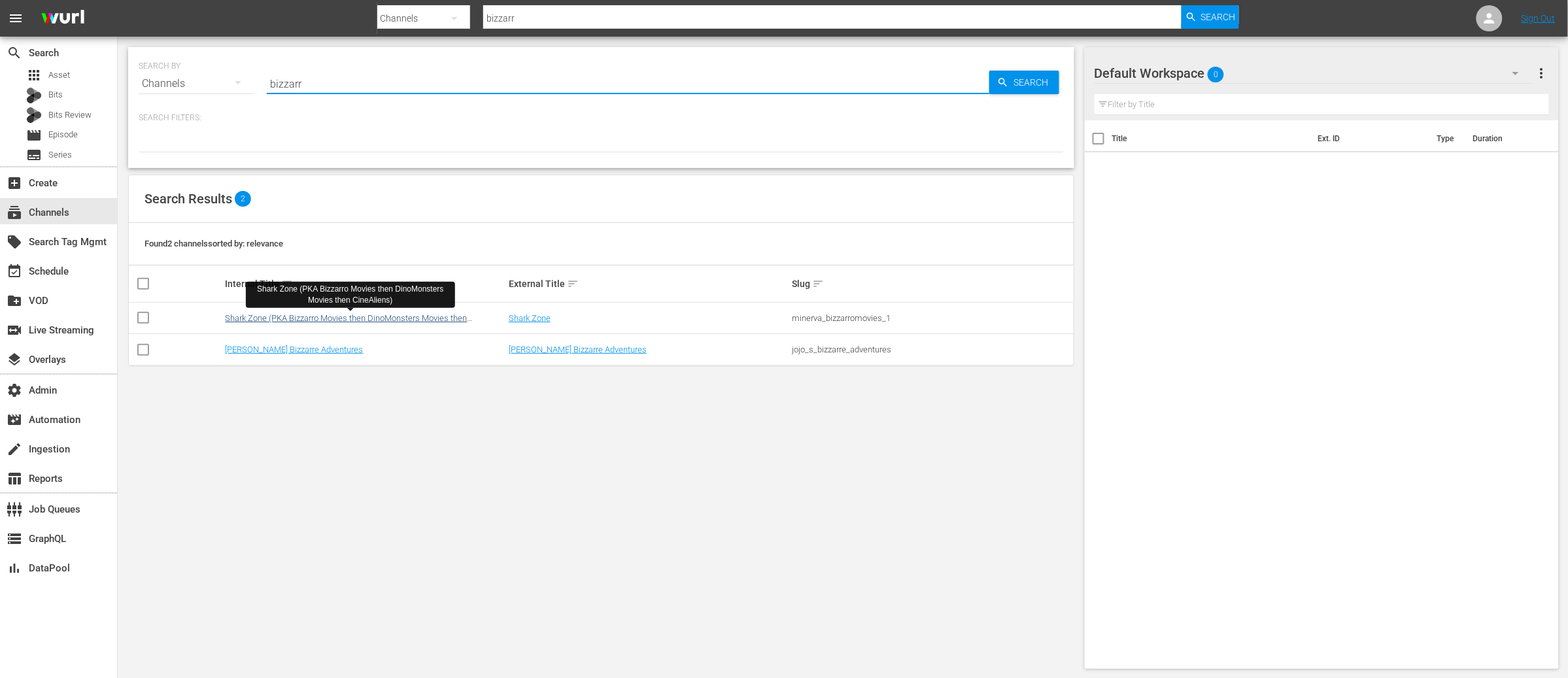
type input "bizzarr"
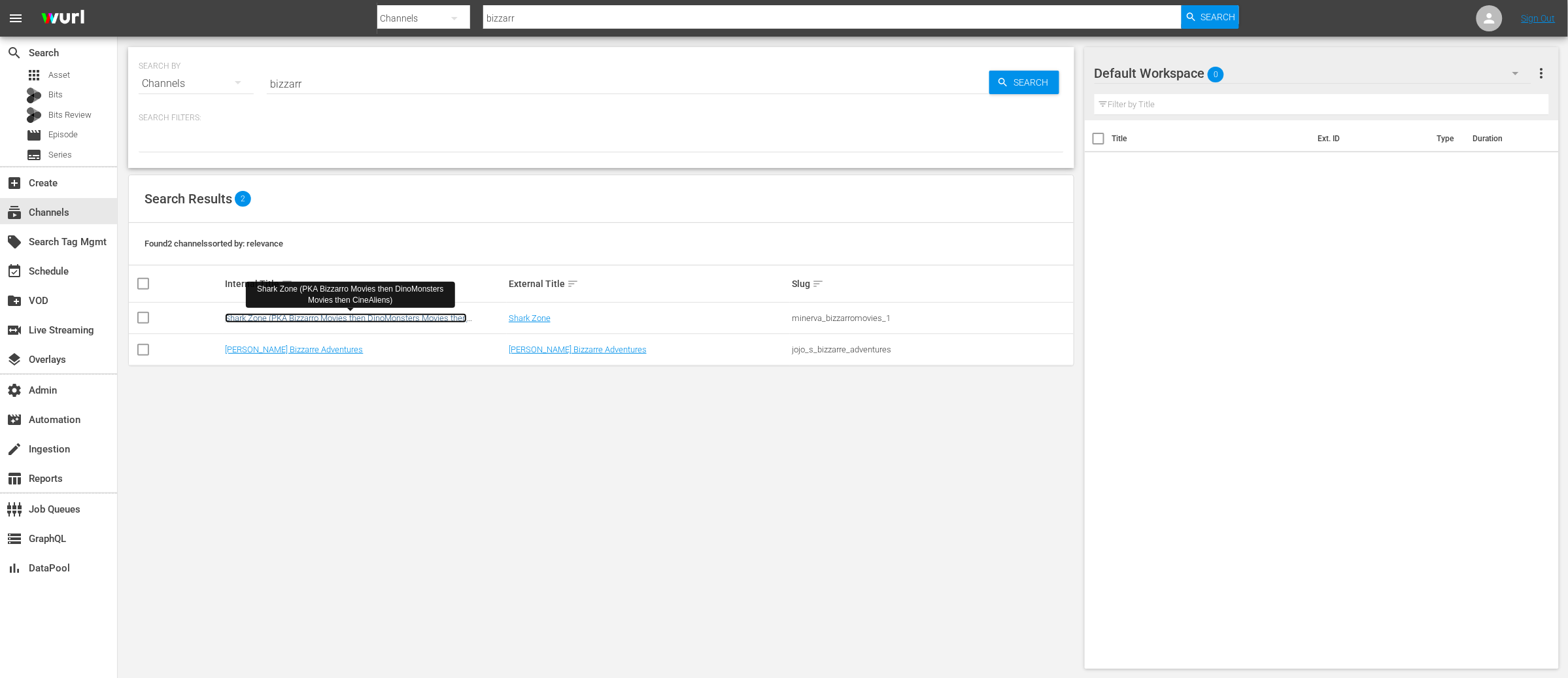
click at [345, 317] on link "Shark Zone (PKA Bizzarro Movies then DinoMonsters Movies then CineAliens)" at bounding box center [345, 323] width 242 height 20
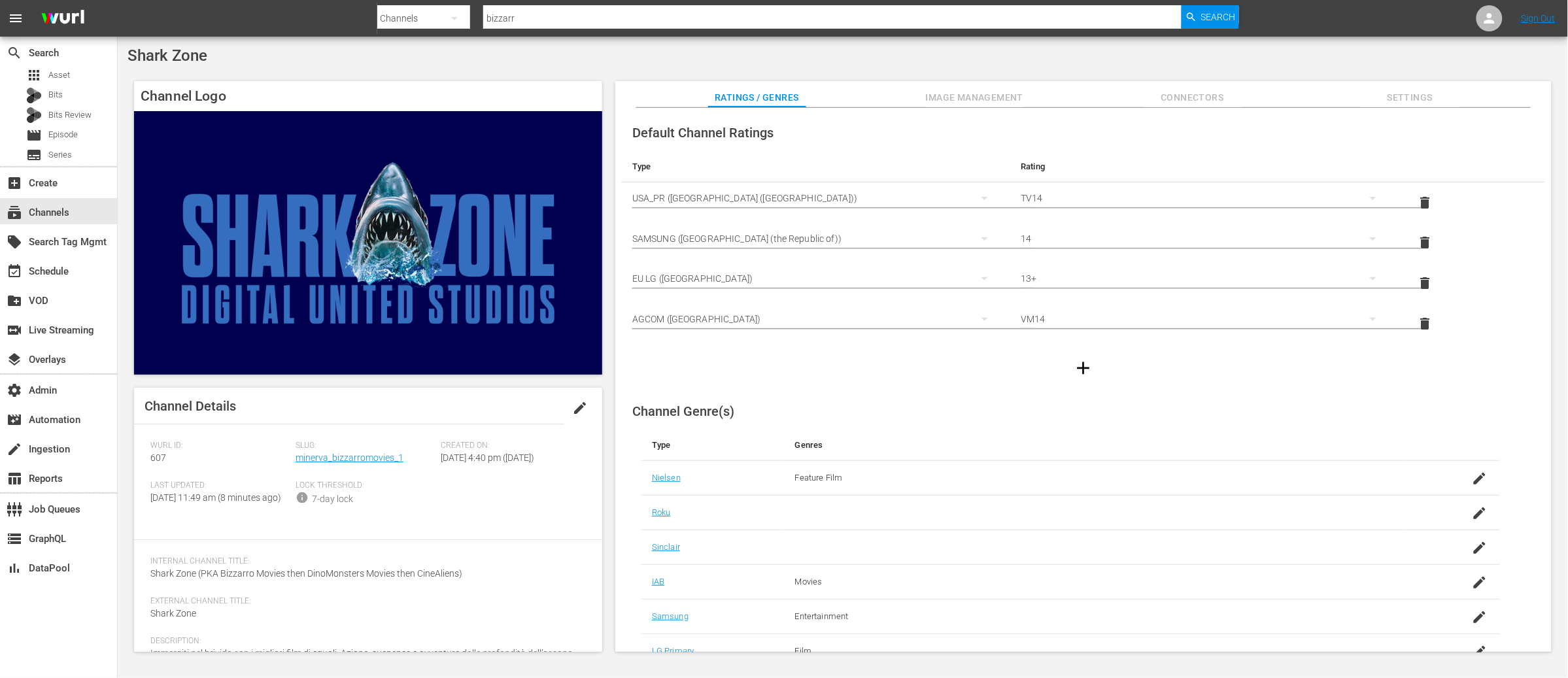
click at [972, 93] on span "Image Management" at bounding box center [974, 97] width 98 height 16
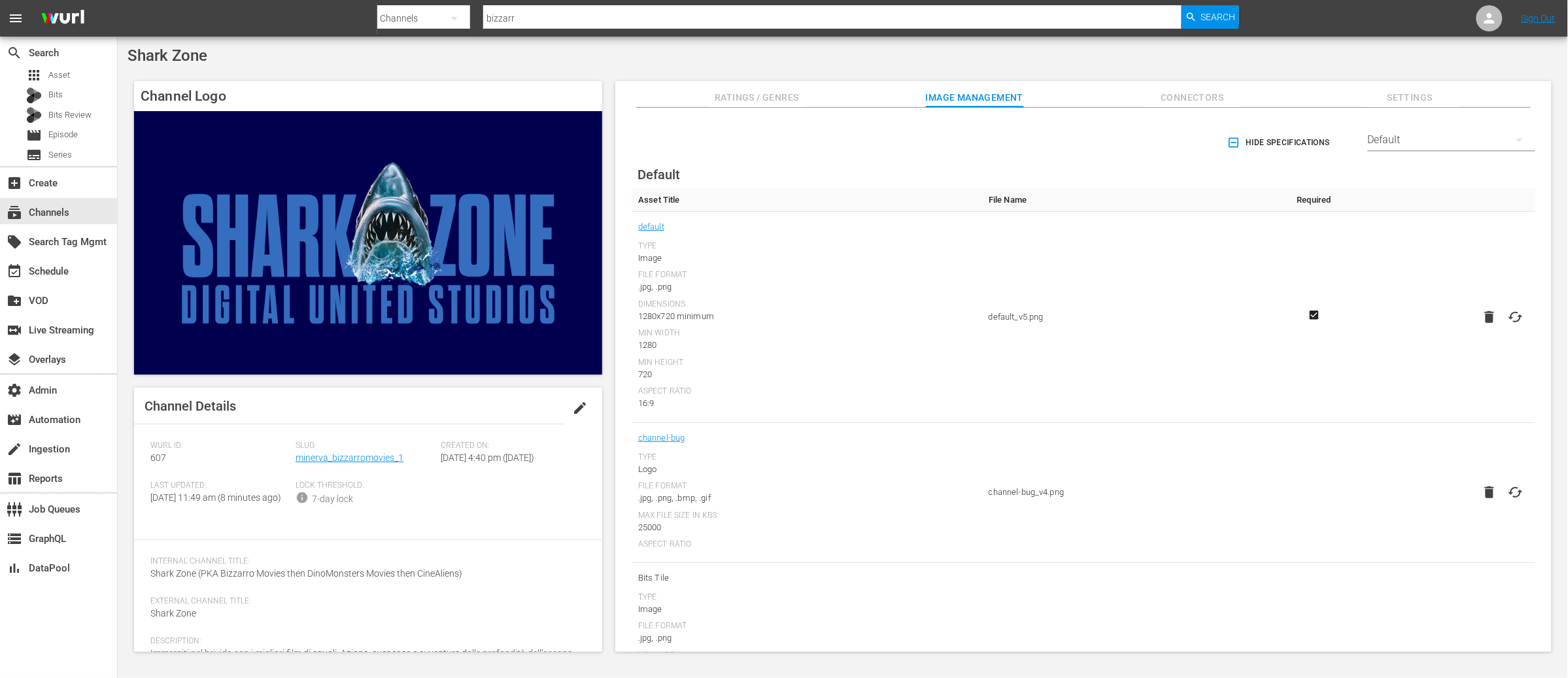
click at [1457, 147] on div "Default" at bounding box center [1451, 140] width 167 height 37
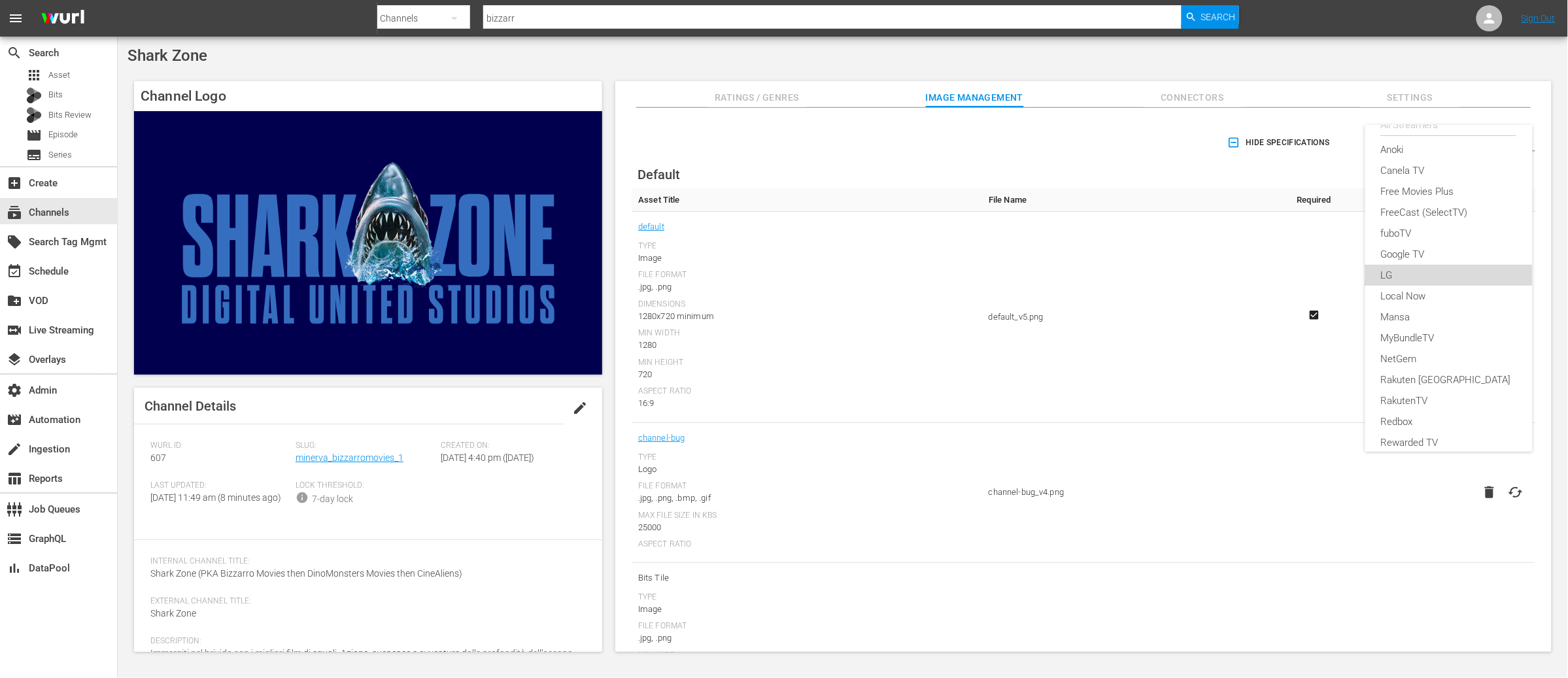
click at [1398, 278] on div "LG" at bounding box center [1449, 276] width 136 height 21
